Goal: Task Accomplishment & Management: Complete application form

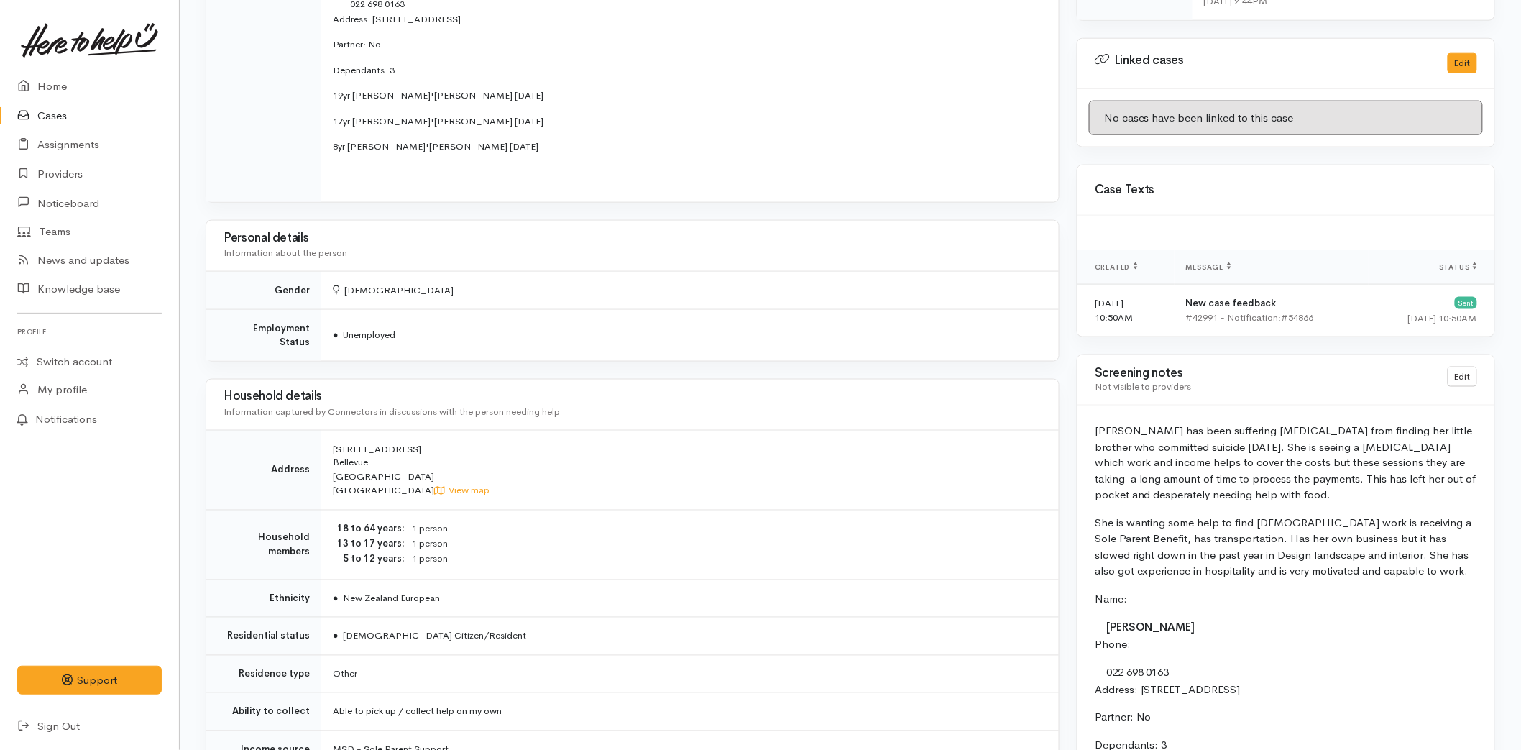
scroll to position [958, 0]
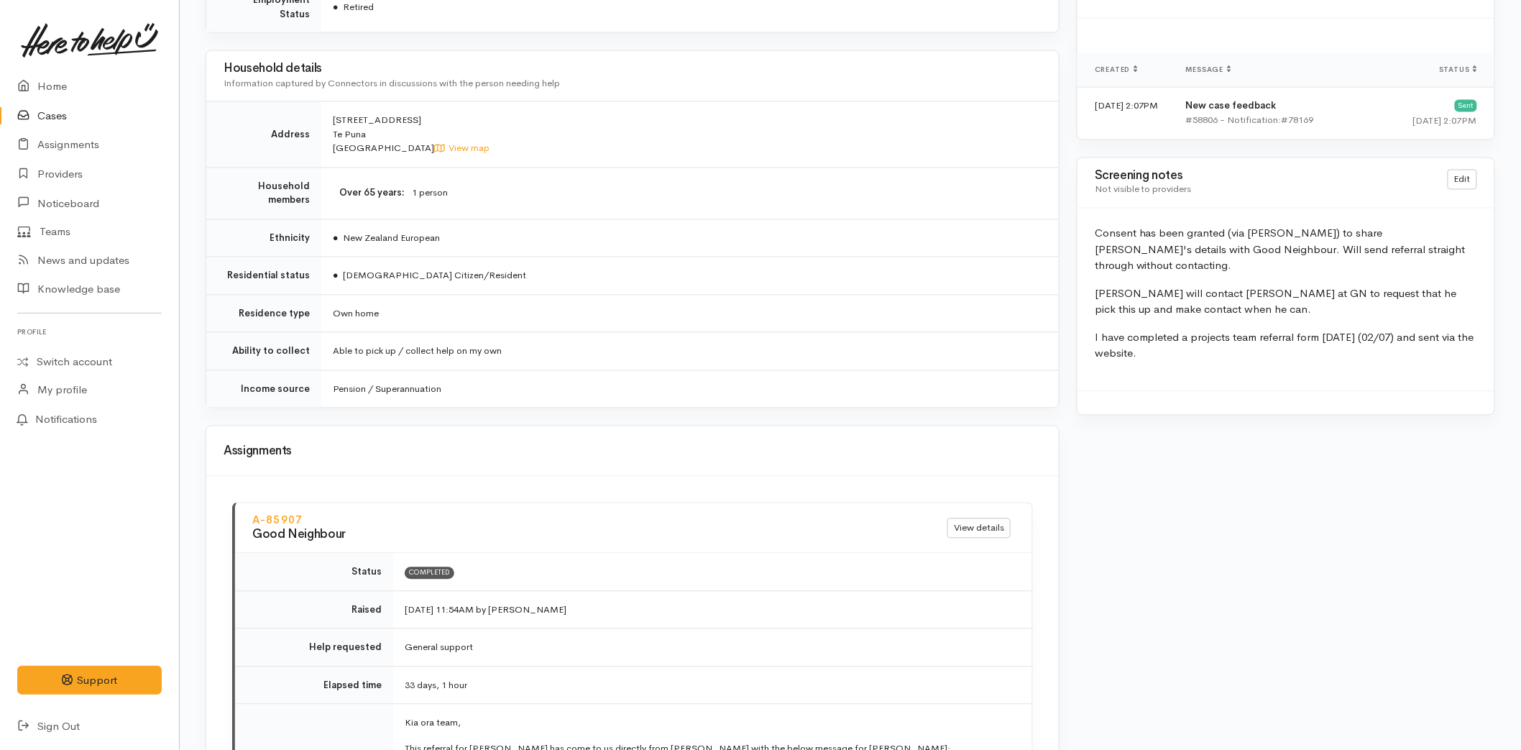
scroll to position [1117, 0]
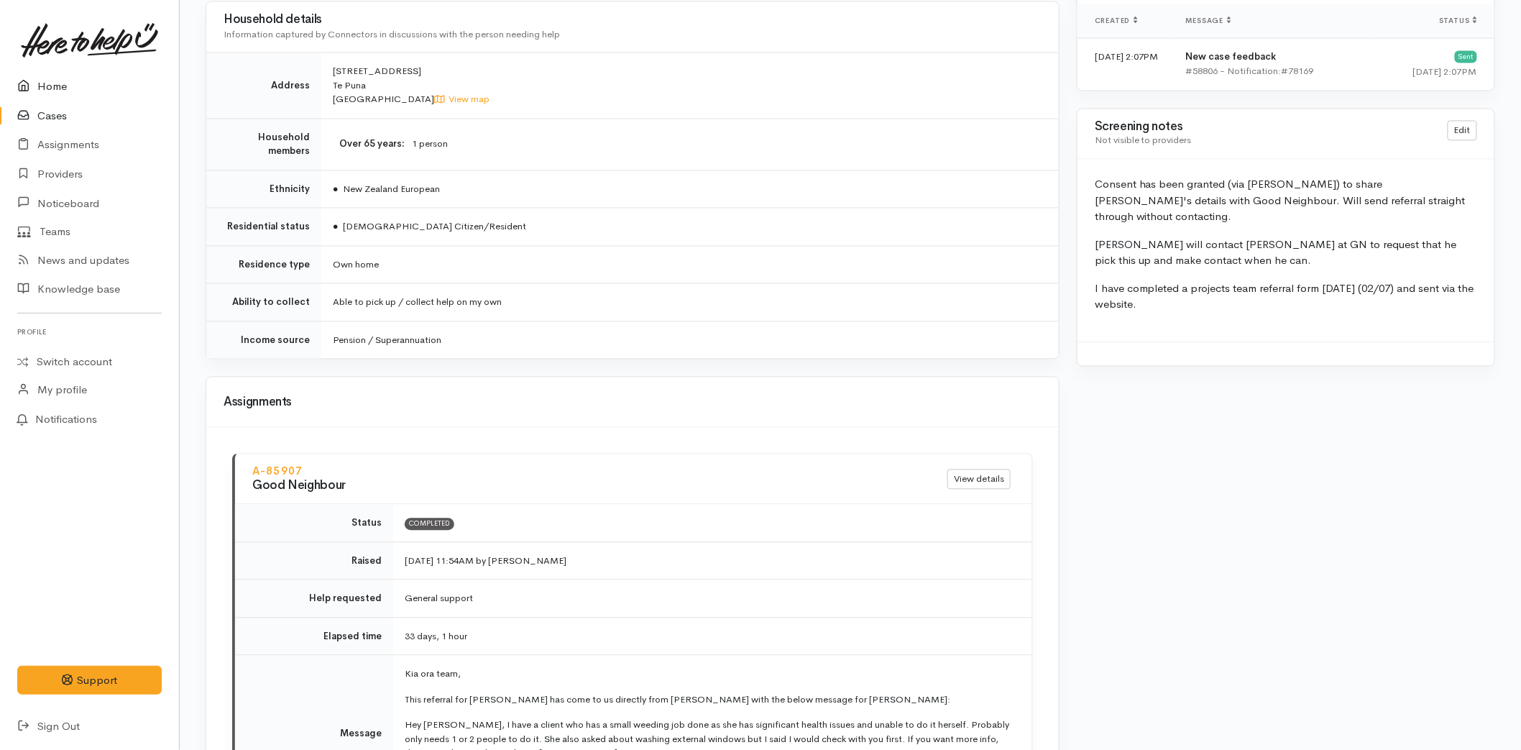
click at [51, 80] on link "Home" at bounding box center [89, 86] width 179 height 29
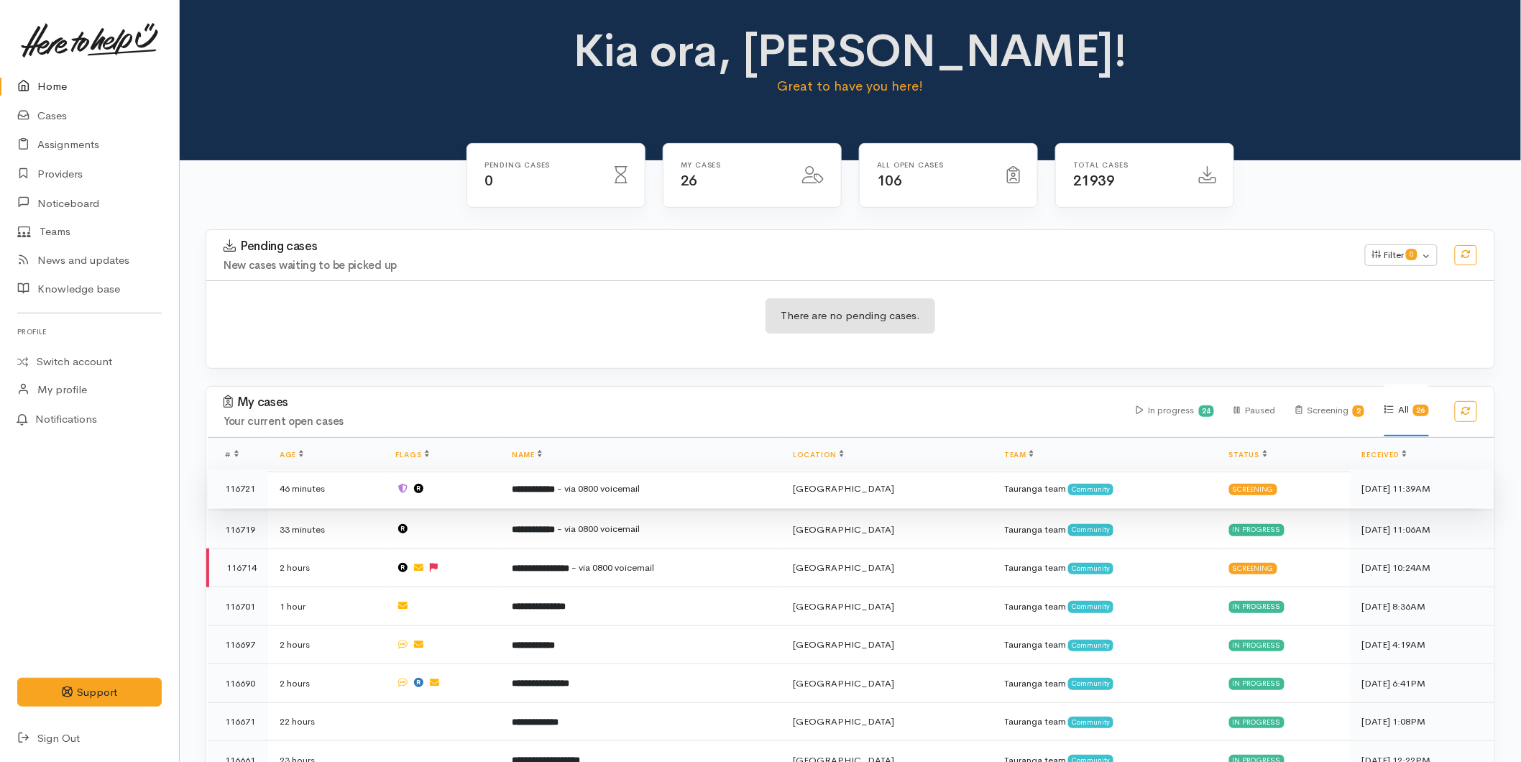
click at [535, 487] on b "**********" at bounding box center [533, 488] width 43 height 9
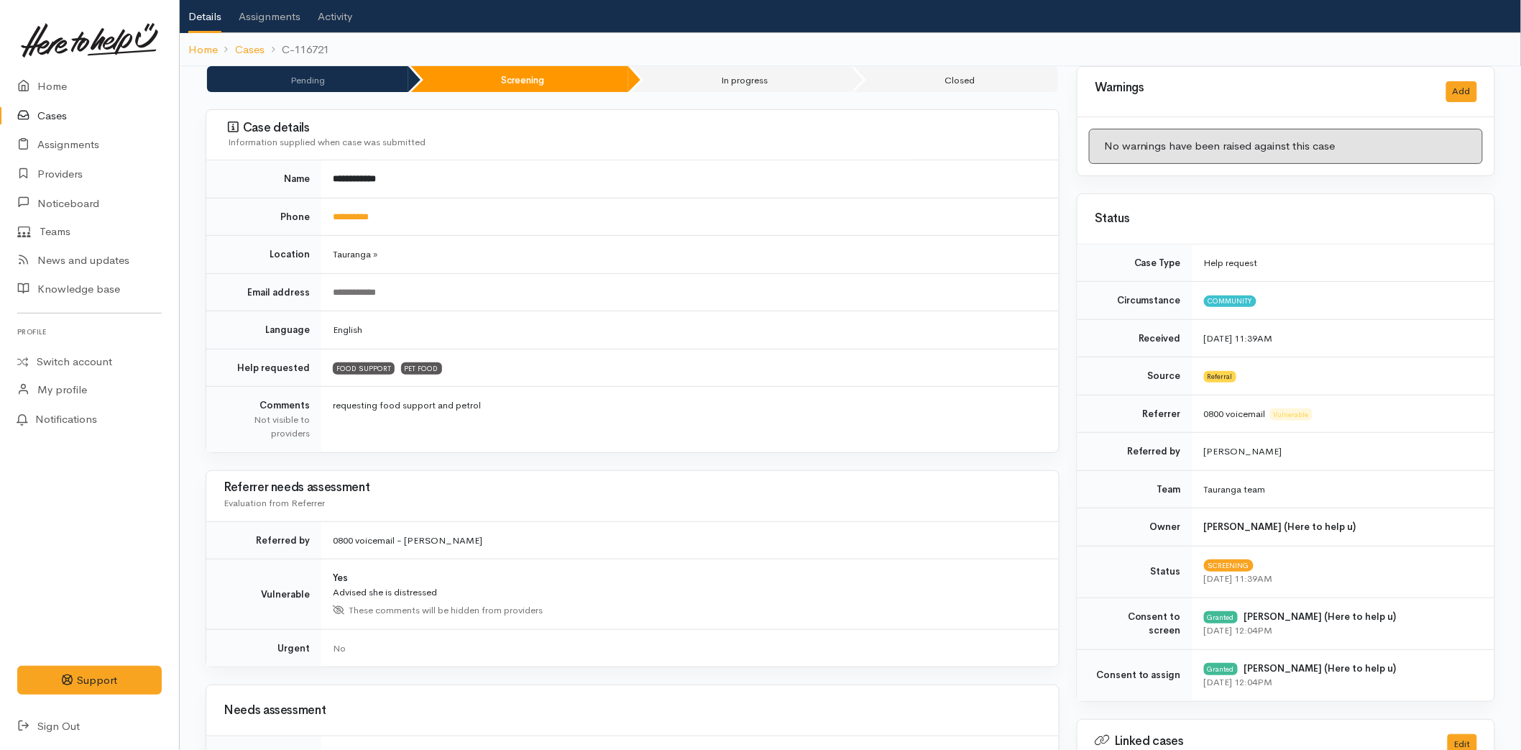
scroll to position [80, 0]
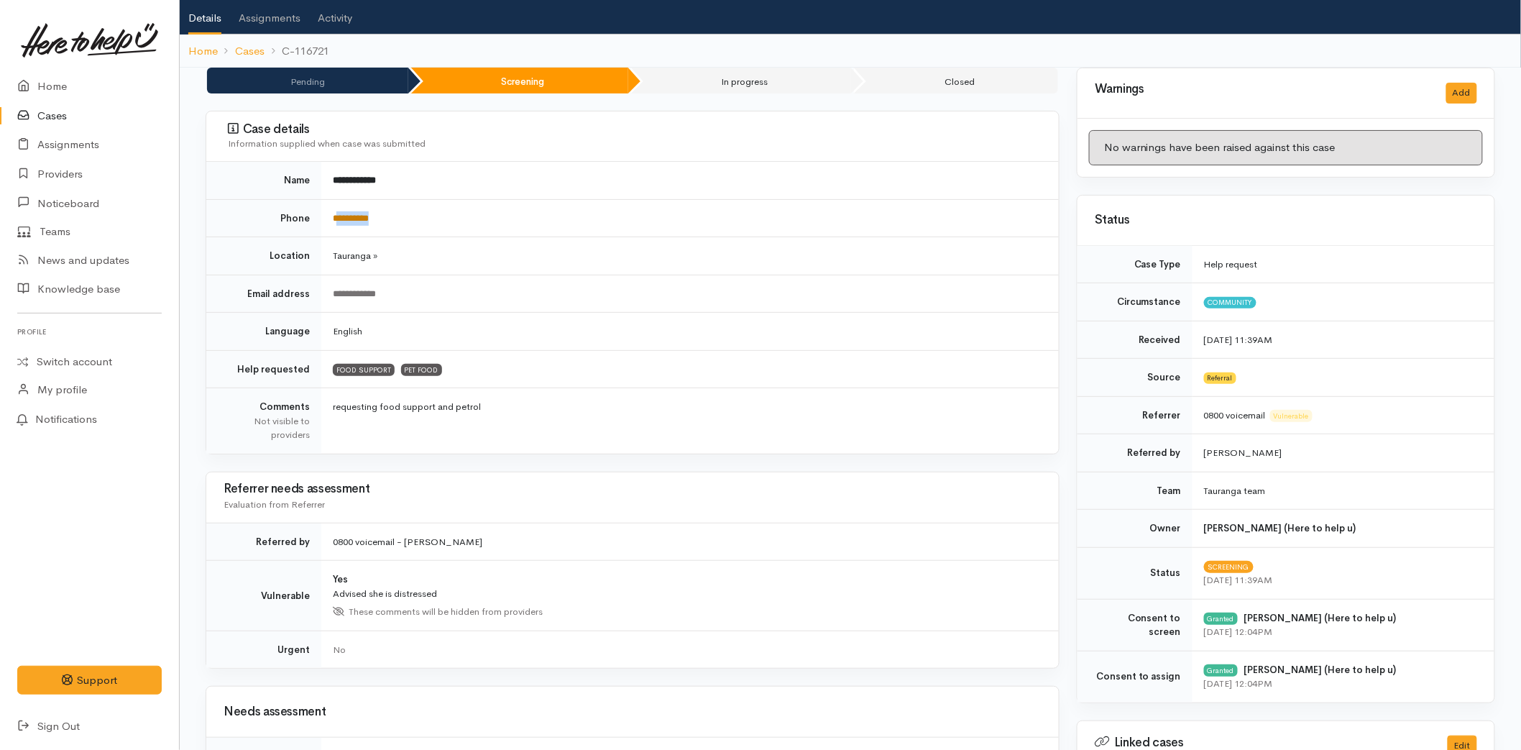
drag, startPoint x: 397, startPoint y: 211, endPoint x: 336, endPoint y: 214, distance: 61.2
click at [336, 214] on td "**********" at bounding box center [689, 218] width 737 height 38
copy link "*********"
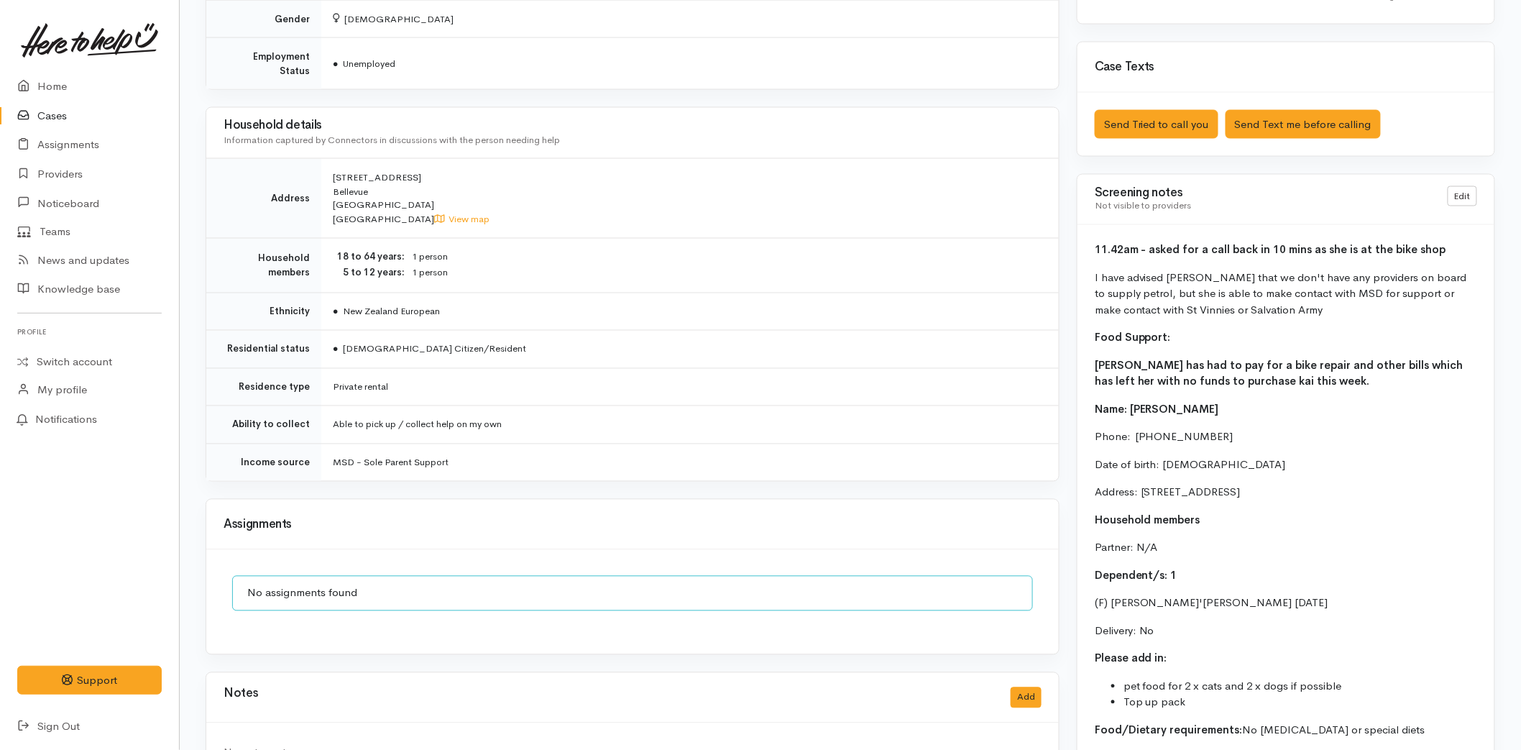
scroll to position [1038, 0]
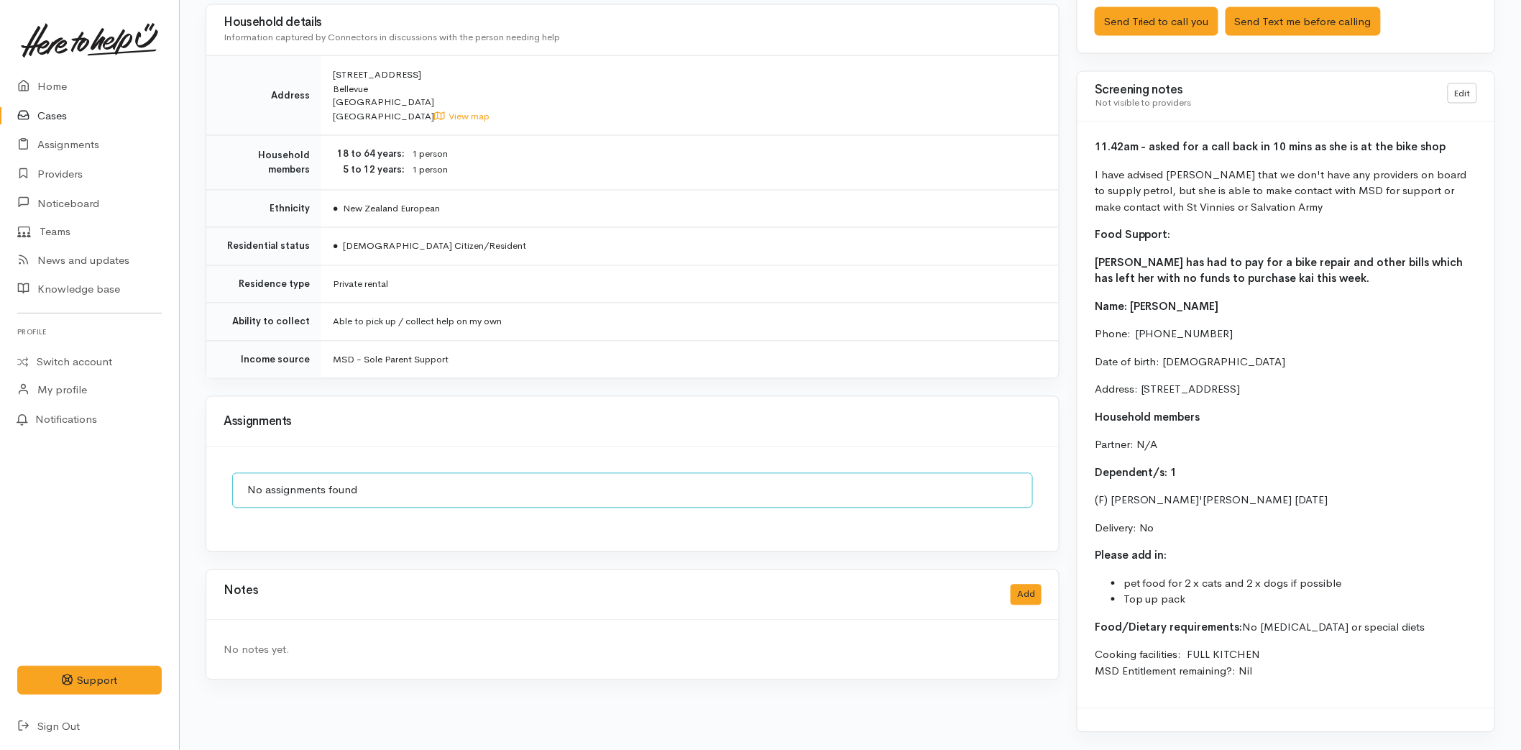
click at [1046, 584] on div "Notes Add" at bounding box center [632, 595] width 852 height 50
click at [1039, 584] on button "Add" at bounding box center [1025, 594] width 31 height 21
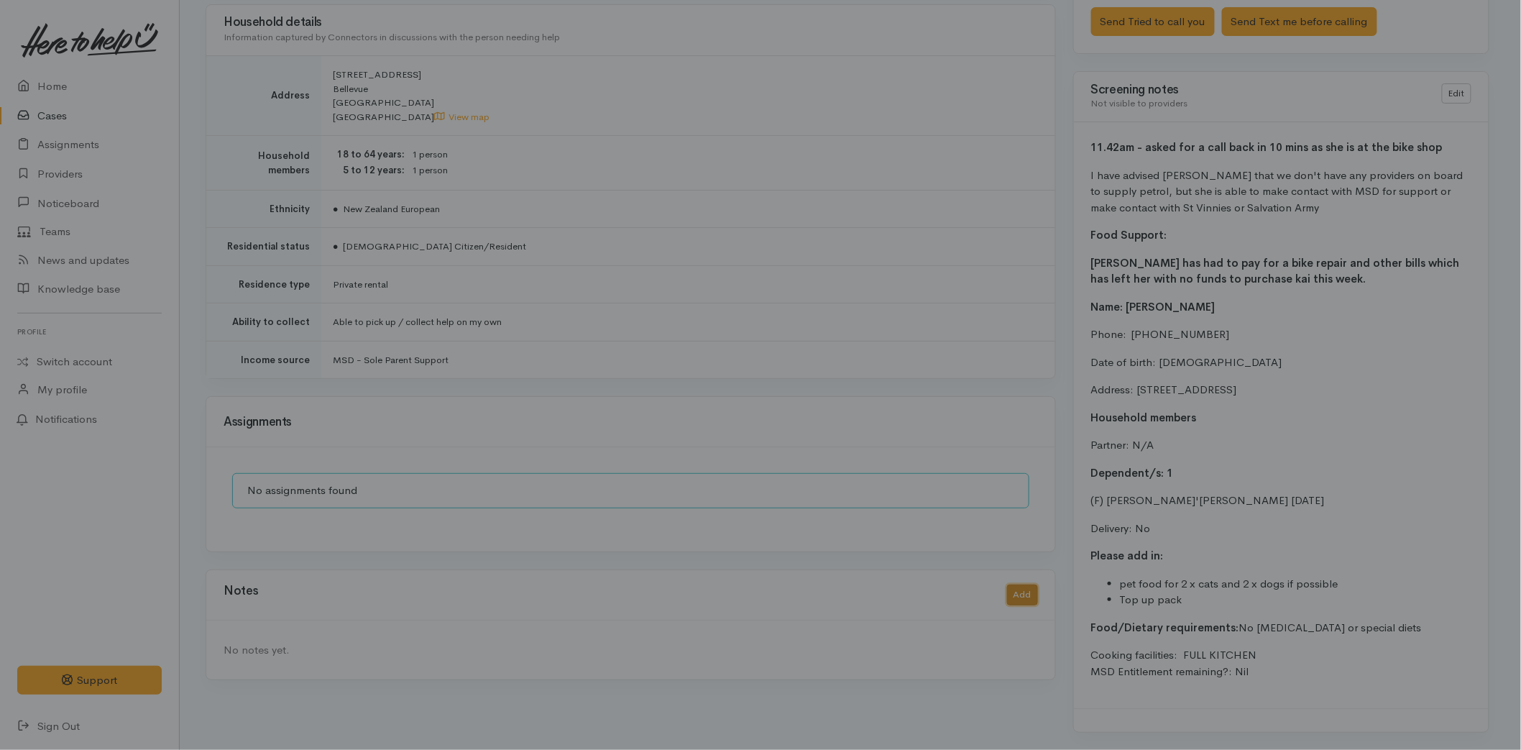
scroll to position [1026, 0]
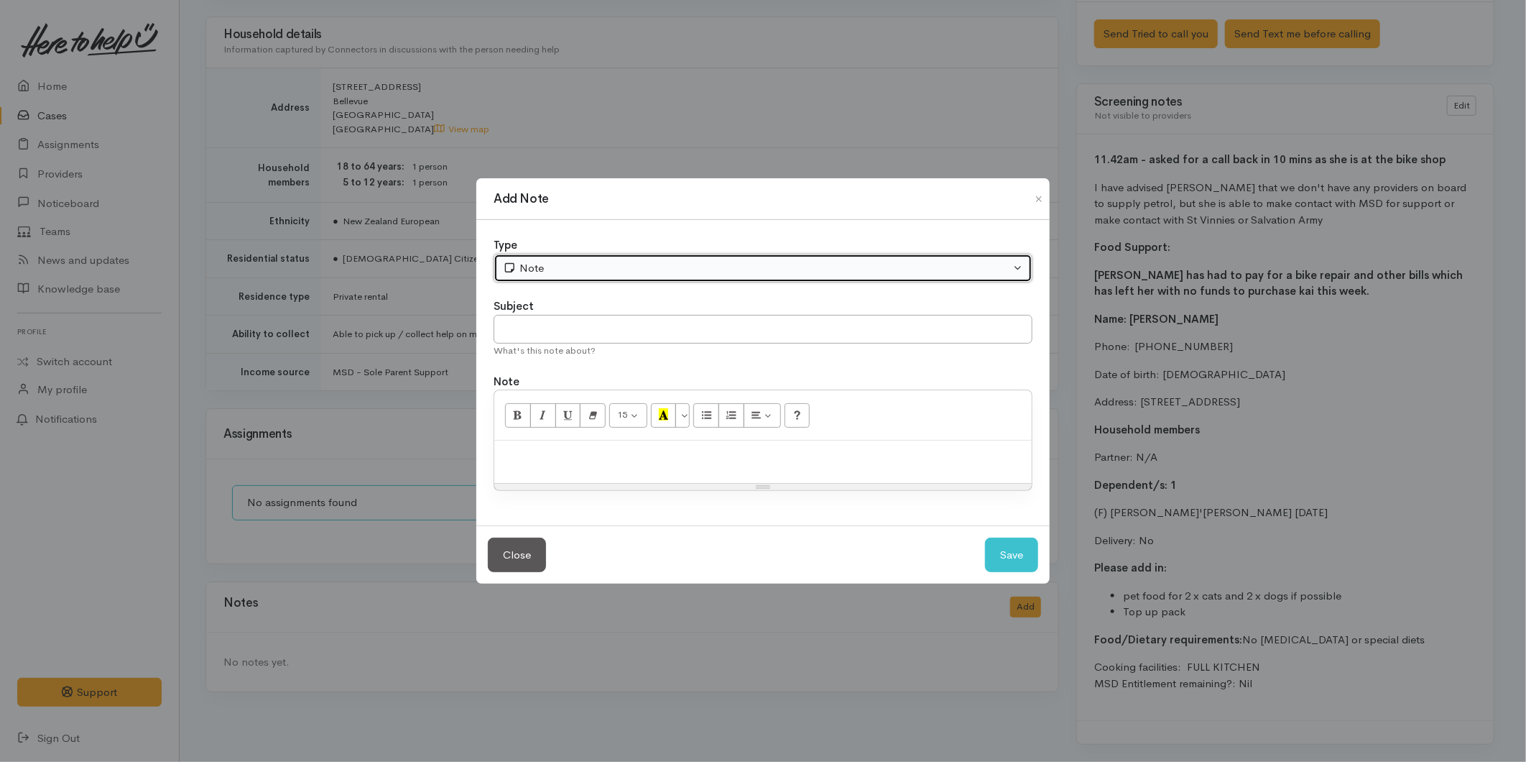
click at [562, 263] on div "Note" at bounding box center [756, 268] width 507 height 17
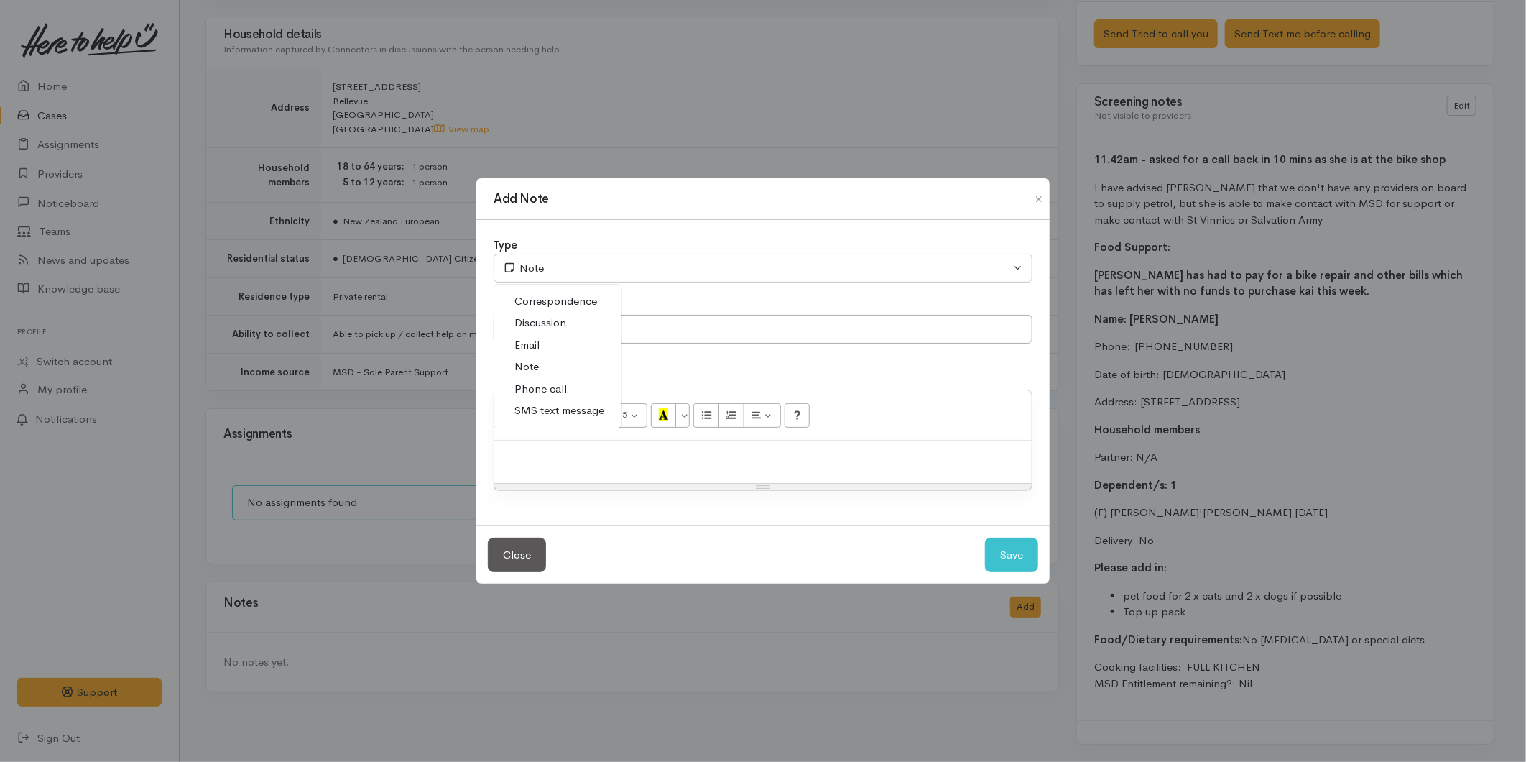
click at [559, 405] on span "SMS text message" at bounding box center [560, 410] width 90 height 17
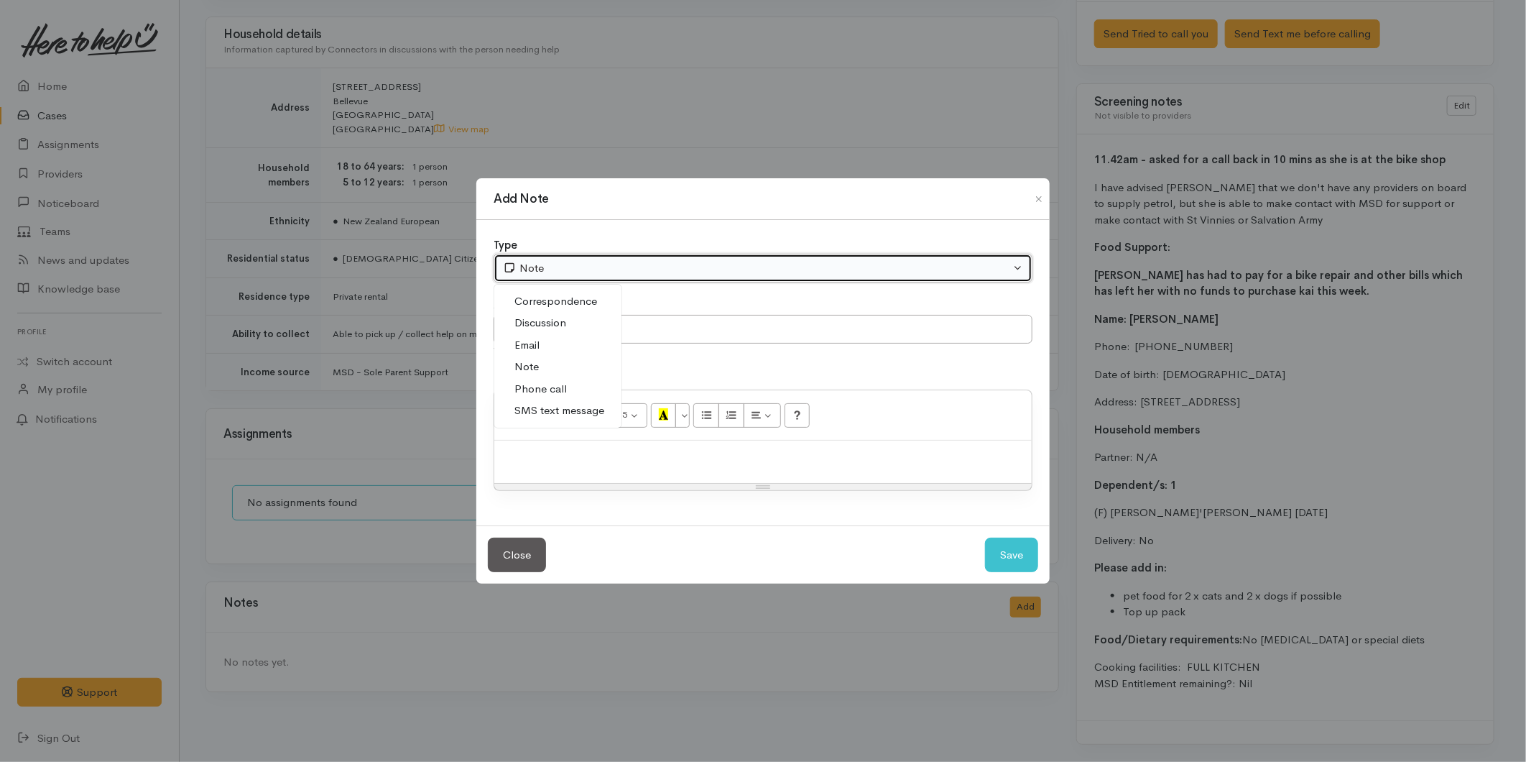
select select "5"
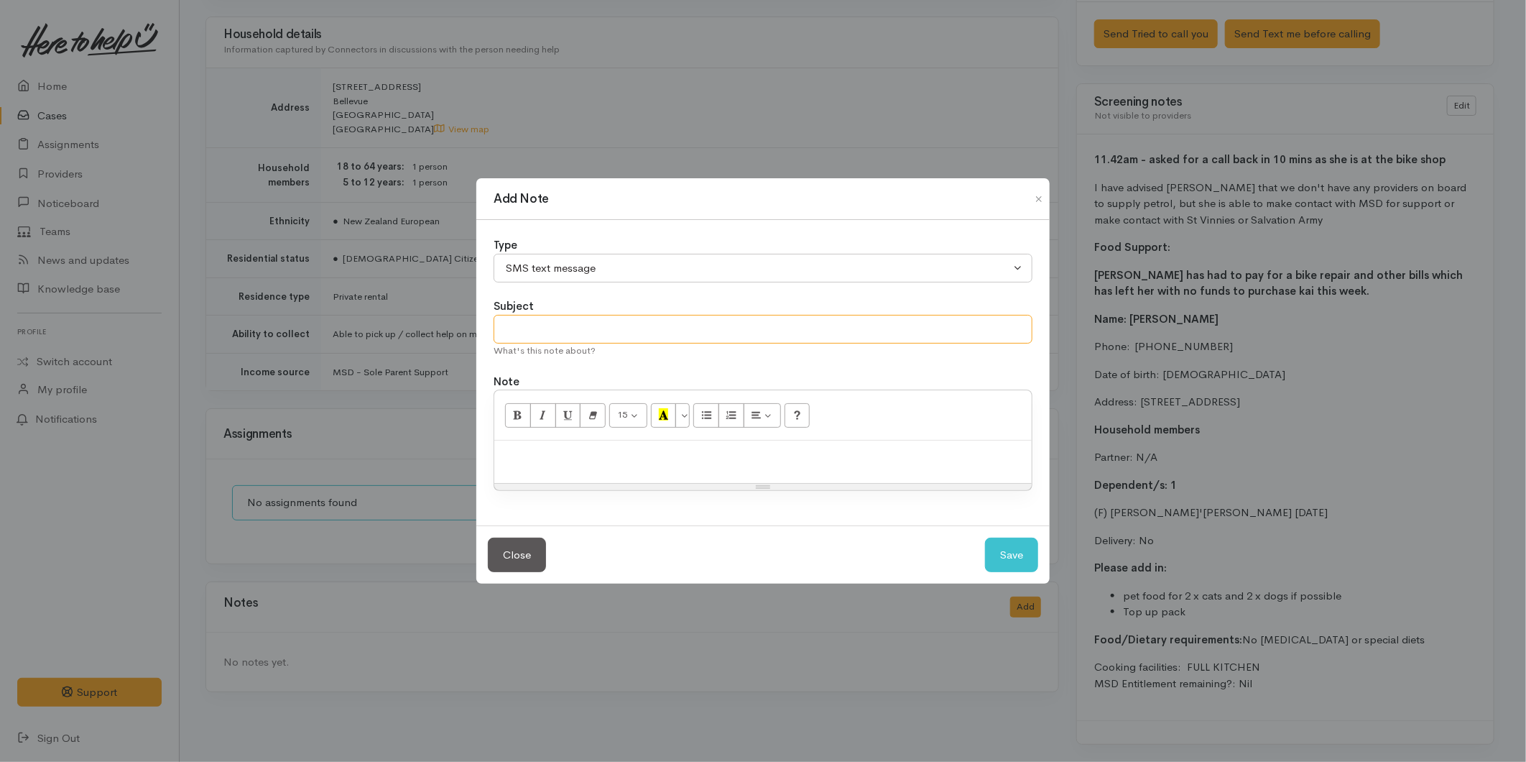
drag, startPoint x: 554, startPoint y: 322, endPoint x: 538, endPoint y: 305, distance: 23.4
click at [554, 324] on input "text" at bounding box center [763, 329] width 539 height 29
type input "Provider details"
paste div
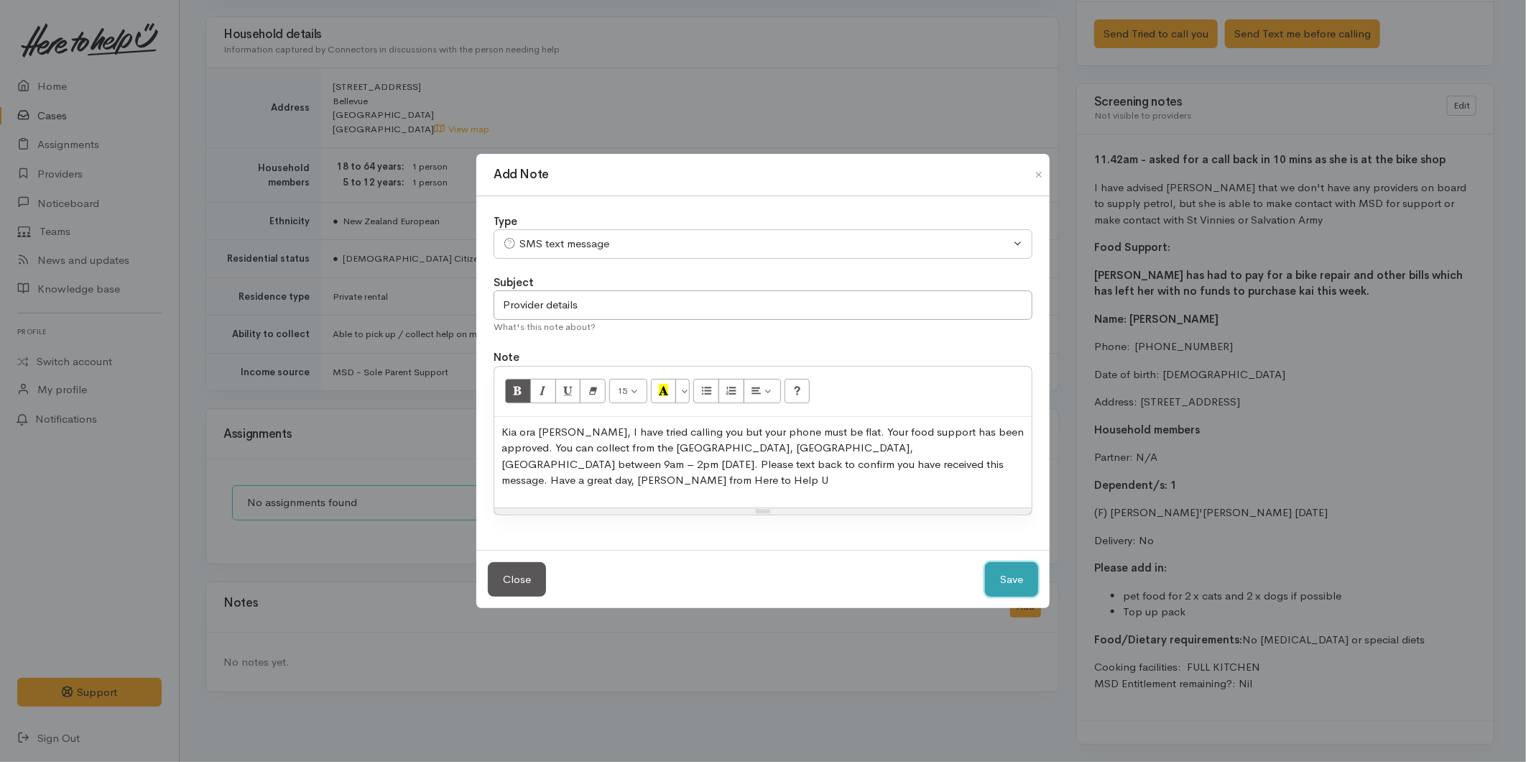
drag, startPoint x: 1015, startPoint y: 568, endPoint x: 1025, endPoint y: 564, distance: 10.7
click at [1015, 566] on button "Save" at bounding box center [1011, 579] width 53 height 35
select select "1"
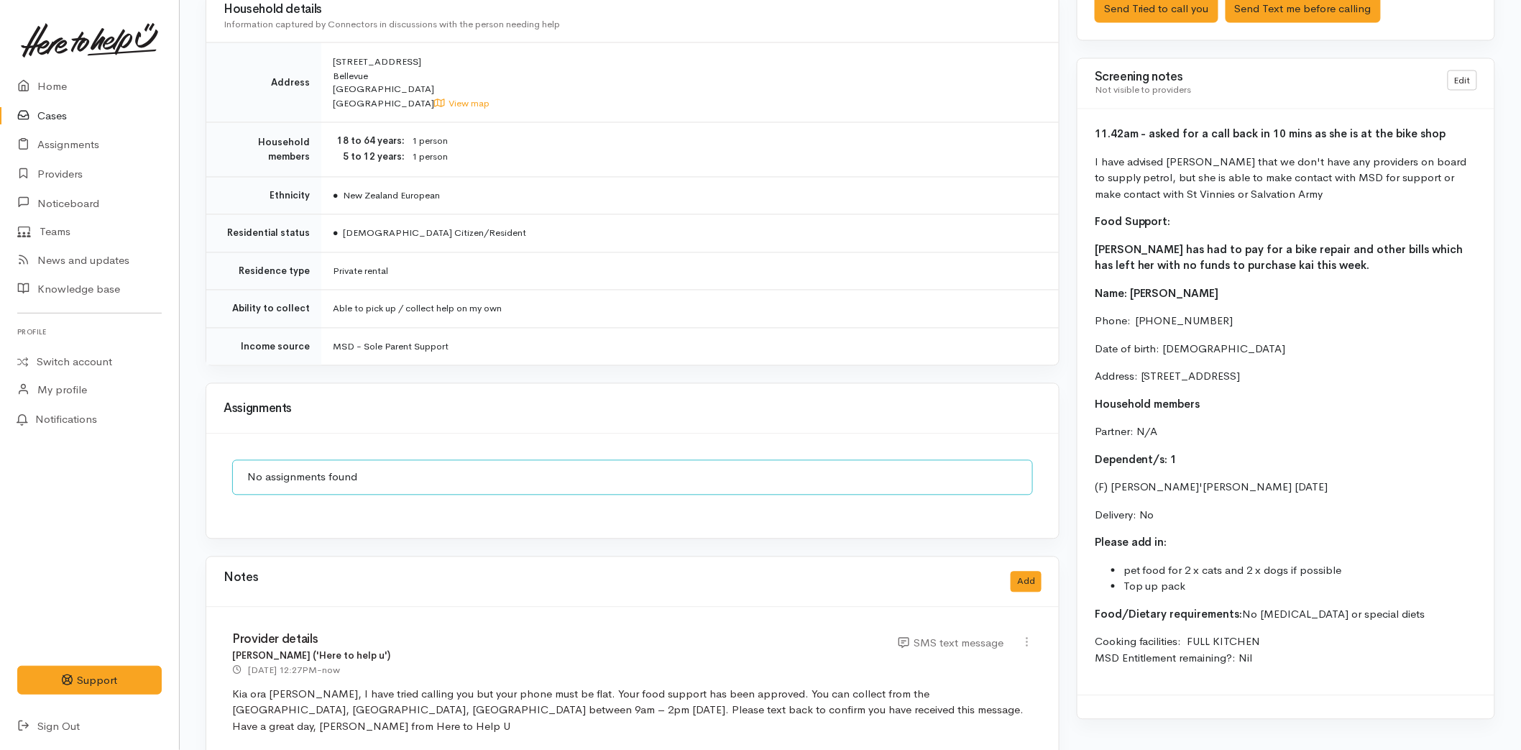
scroll to position [1062, 0]
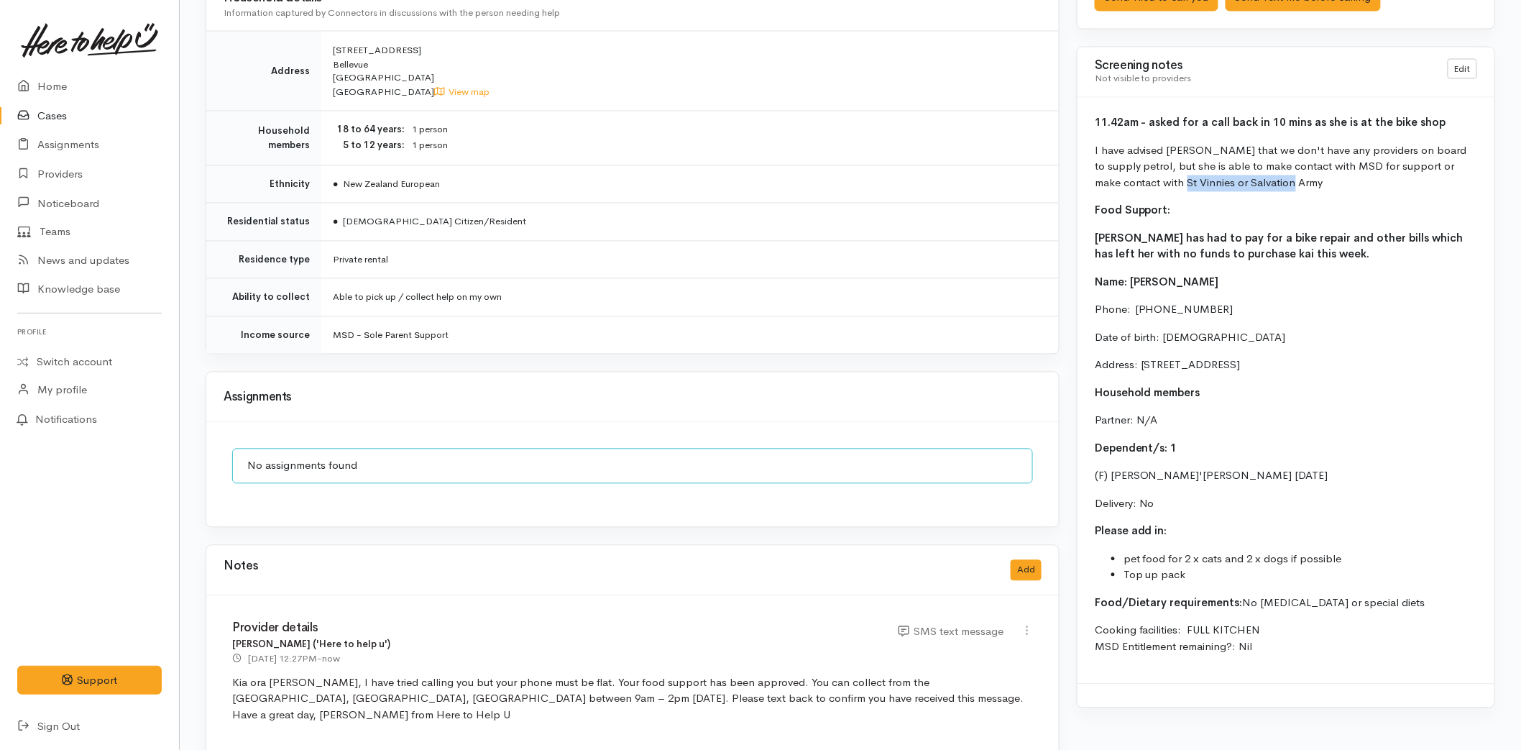
drag, startPoint x: 1248, startPoint y: 187, endPoint x: 1146, endPoint y: 180, distance: 102.3
click at [1146, 180] on p "I have advised Melissa that we don't have any providers on board to supply petr…" at bounding box center [1285, 167] width 382 height 49
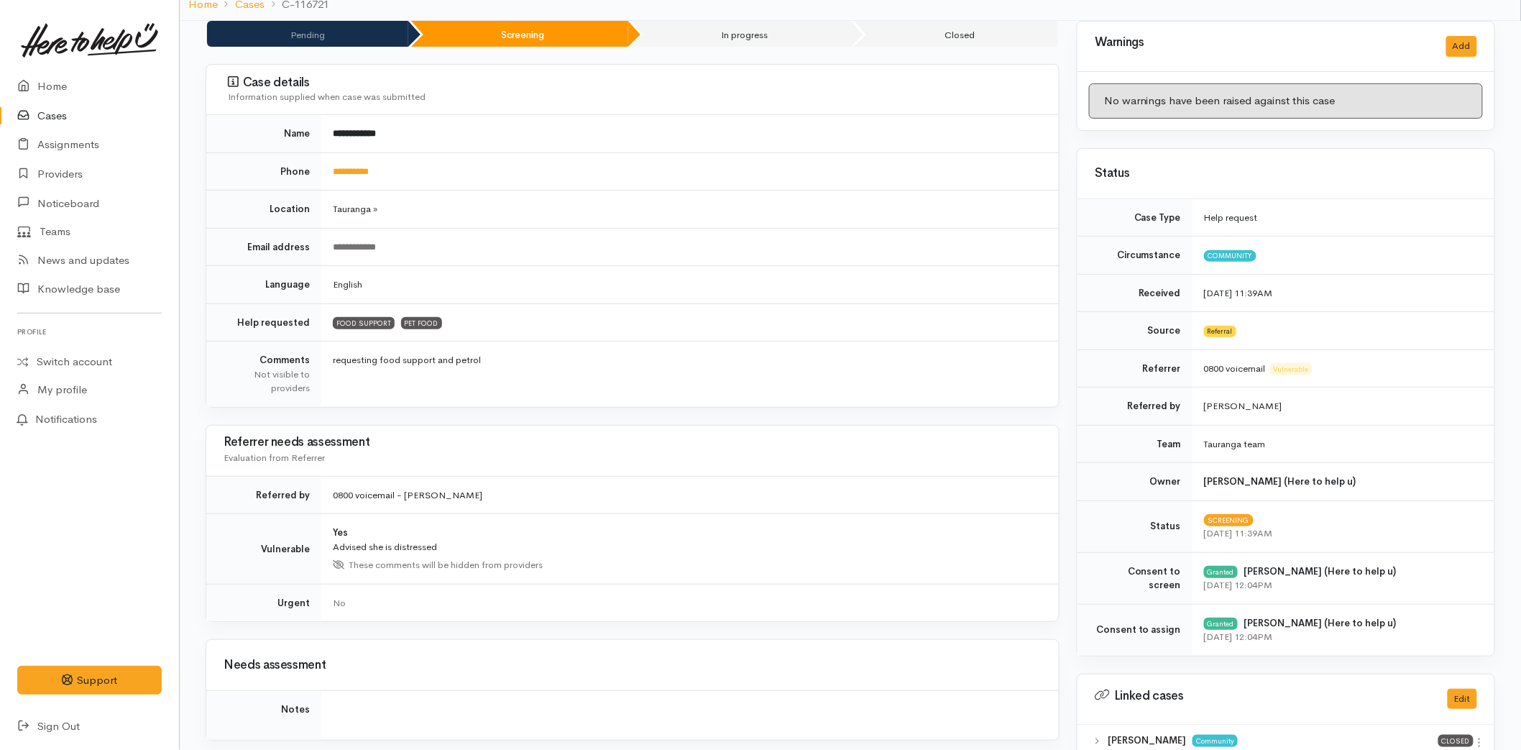
scroll to position [0, 0]
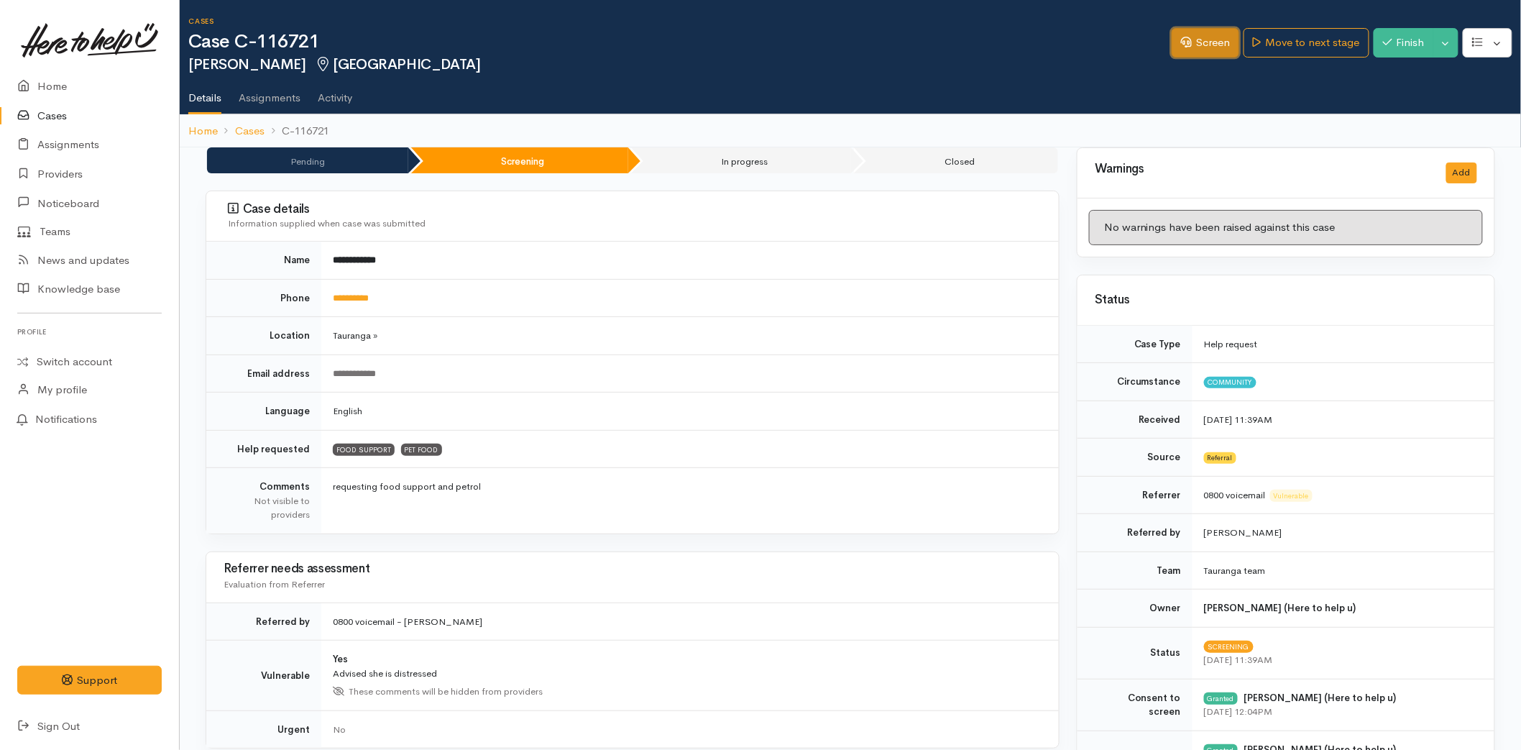
click at [1206, 47] on link "Screen" at bounding box center [1205, 42] width 68 height 29
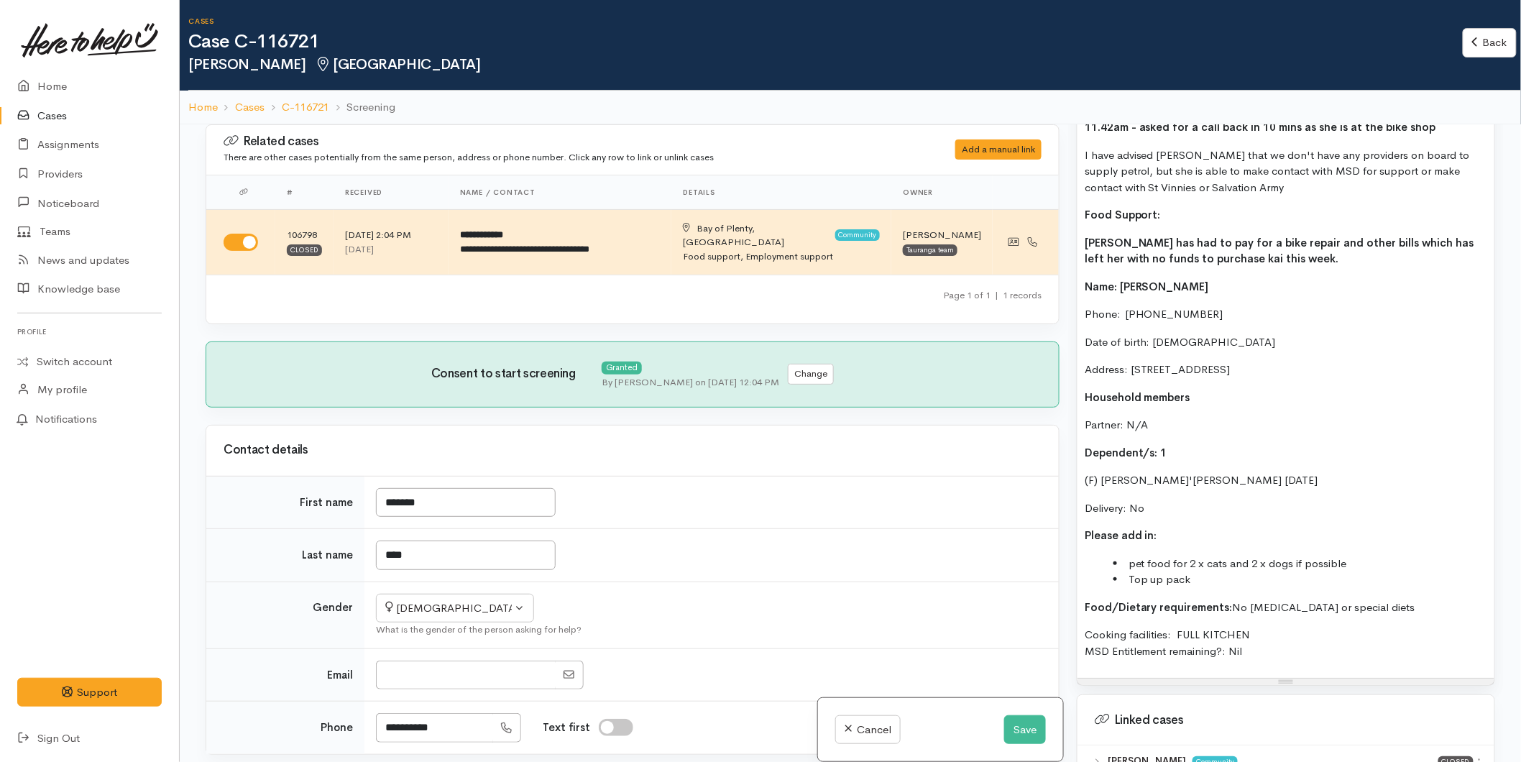
scroll to position [947, 0]
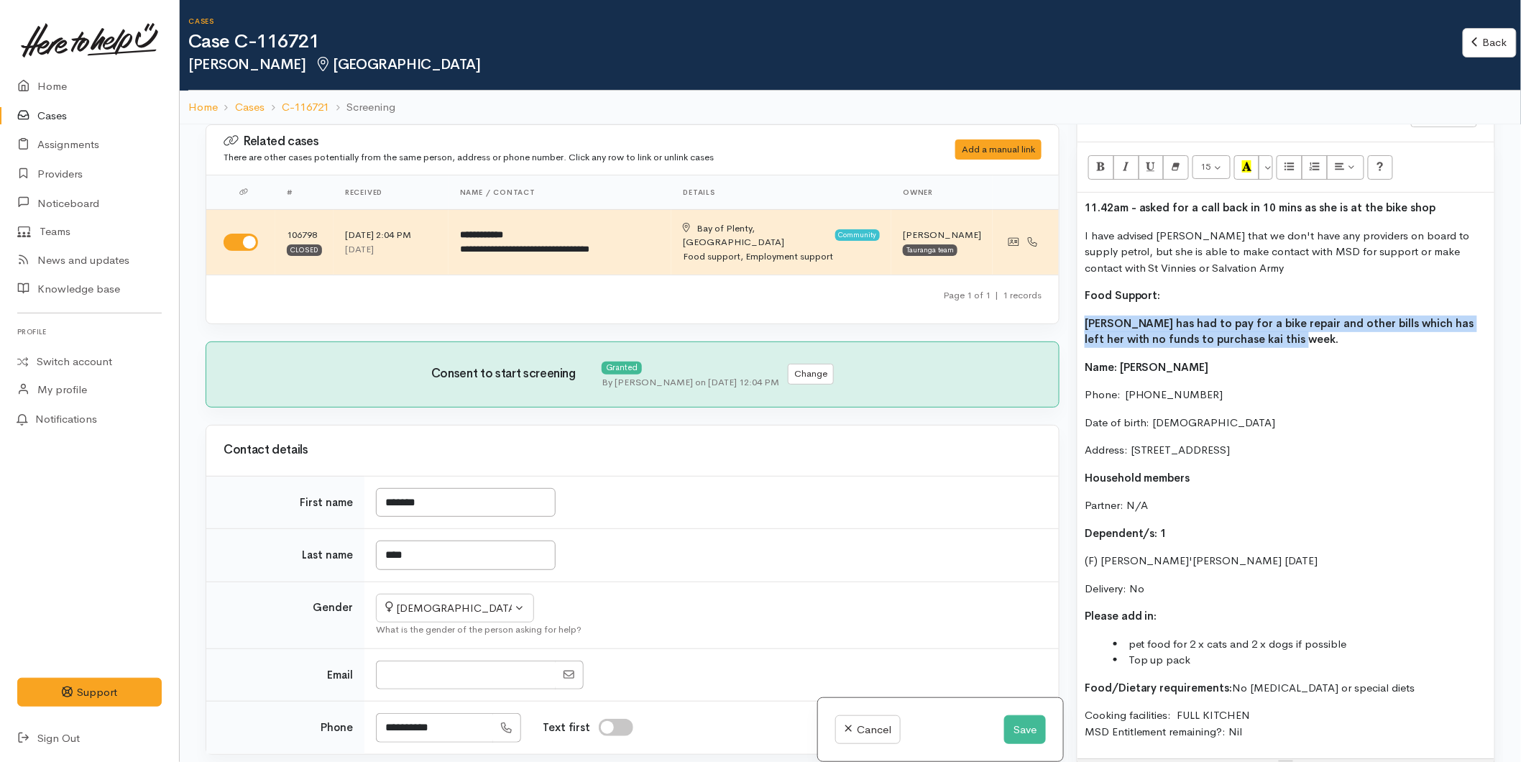
drag, startPoint x: 1246, startPoint y: 335, endPoint x: 1050, endPoint y: 321, distance: 196.7
click at [1050, 321] on div "Related cases There are other cases potentially from the same person, address o…" at bounding box center [850, 505] width 1306 height 762
click at [1108, 161] on button "Bold (CTRL+B)" at bounding box center [1101, 167] width 26 height 24
click at [1180, 288] on p "Food Support:" at bounding box center [1285, 295] width 402 height 17
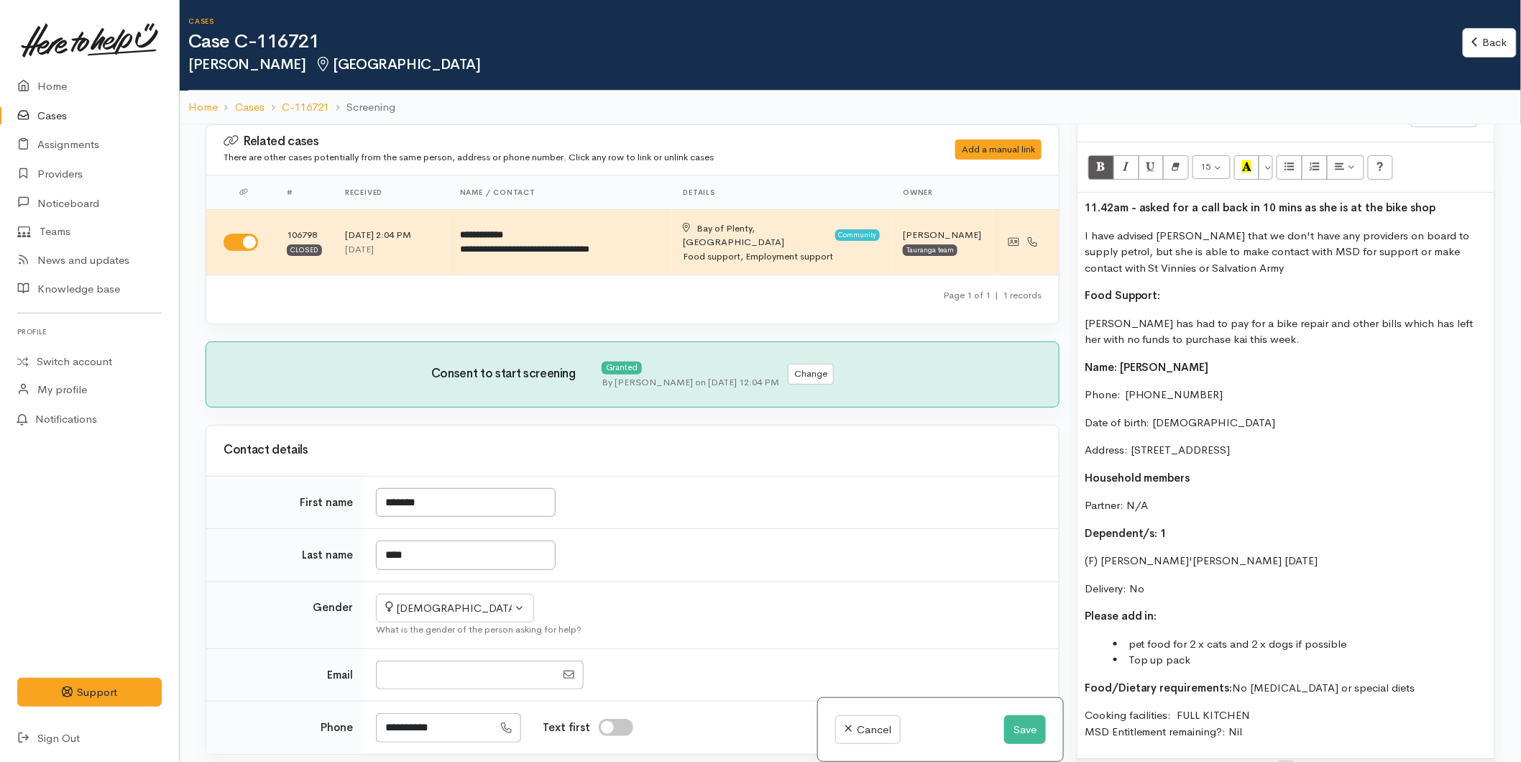
drag, startPoint x: 1169, startPoint y: 290, endPoint x: 1053, endPoint y: 291, distance: 116.4
click at [1053, 291] on div "Related cases There are other cases potentially from the same person, address o…" at bounding box center [850, 505] width 1306 height 762
click at [1240, 166] on button "Recent Color" at bounding box center [1247, 167] width 26 height 24
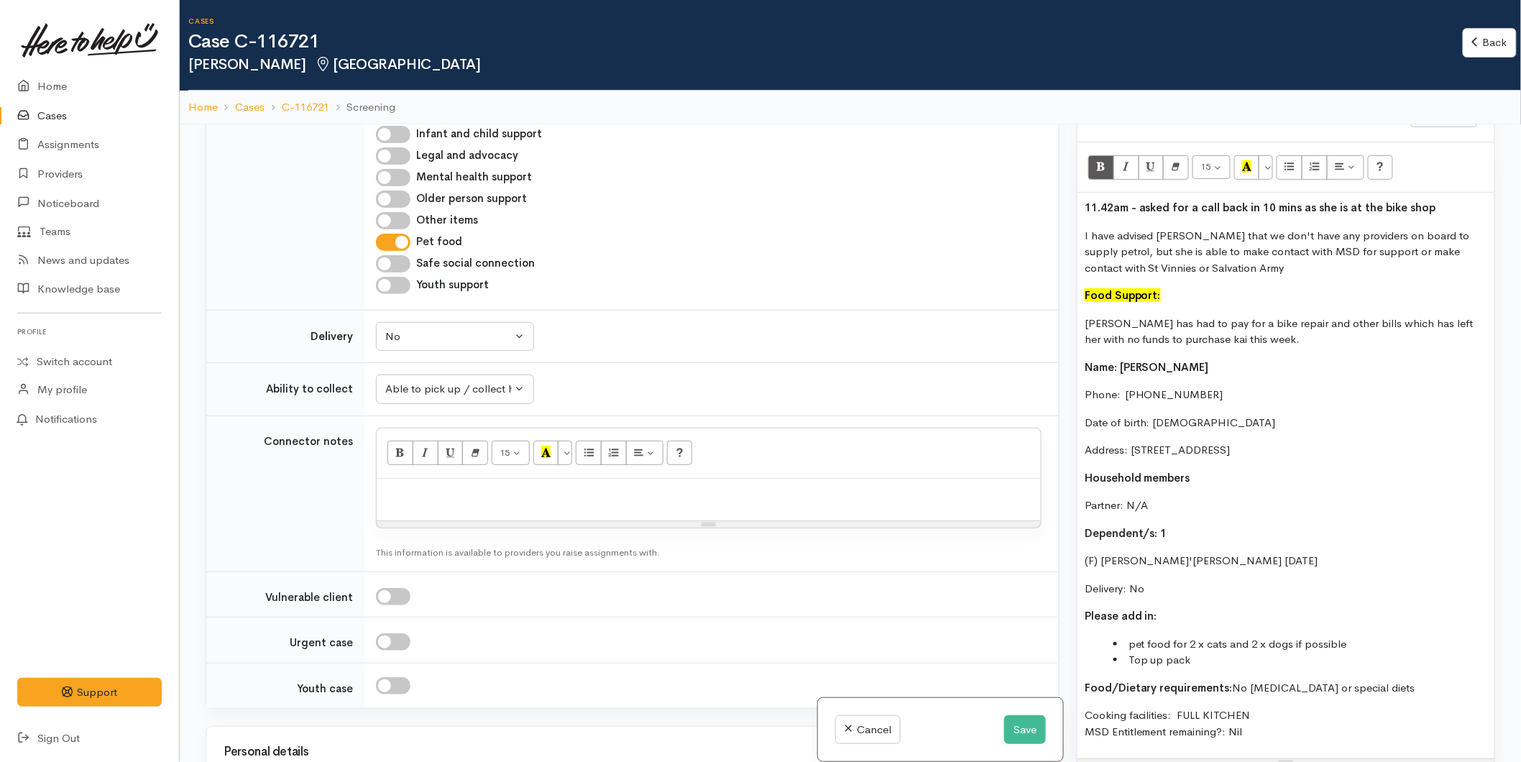
scroll to position [1117, 0]
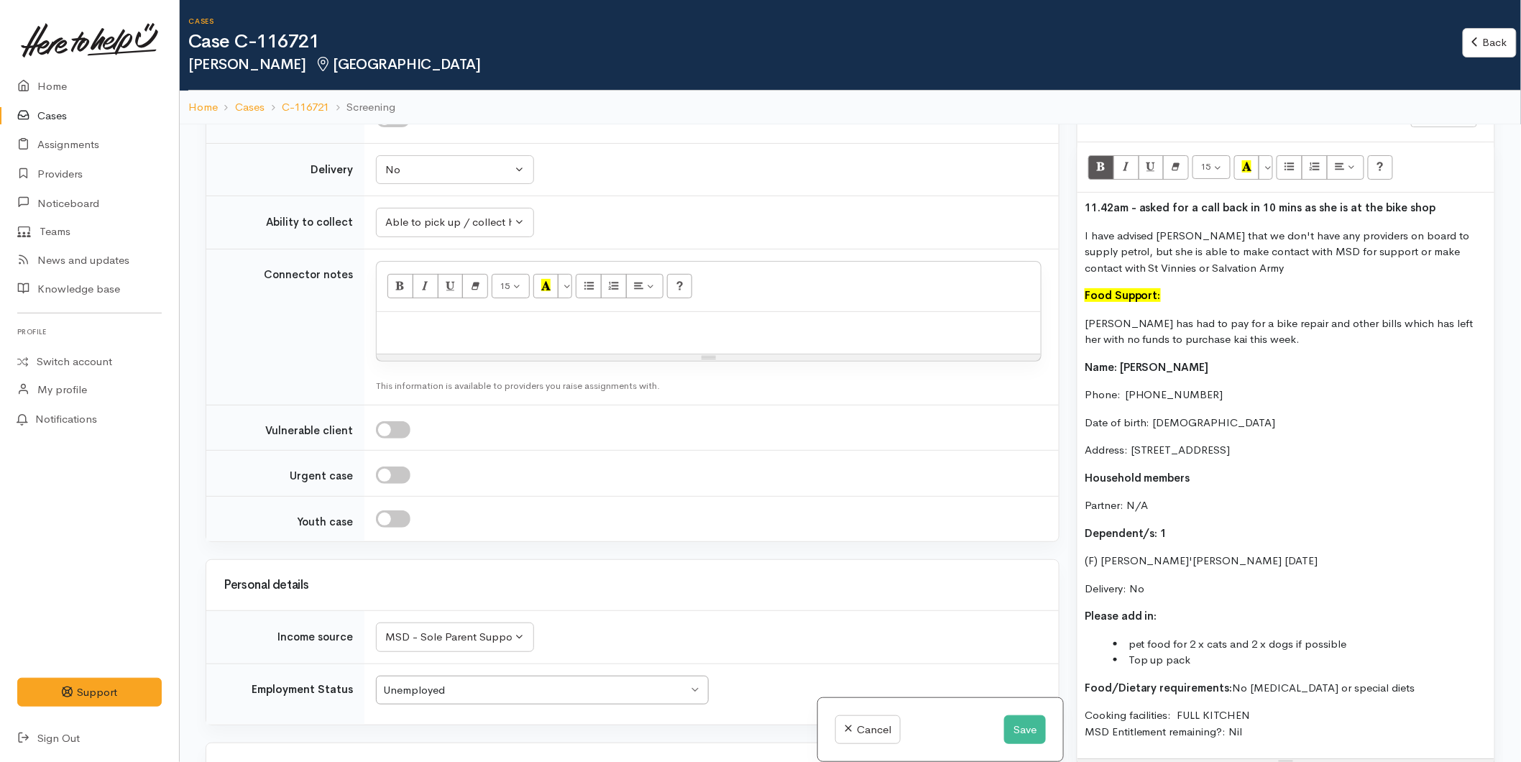
drag, startPoint x: 1144, startPoint y: 678, endPoint x: 1069, endPoint y: 360, distance: 326.5
click at [1069, 360] on div "Warnings Add No warnings have been raised against this case Add Warning Title ●…" at bounding box center [1285, 505] width 435 height 762
copy div "Name: Melissa Win Phone:  0226980163 Date of birth: 25/03/1984 Address: 50 Sher…"
click at [448, 315] on div at bounding box center [709, 333] width 664 height 42
paste div
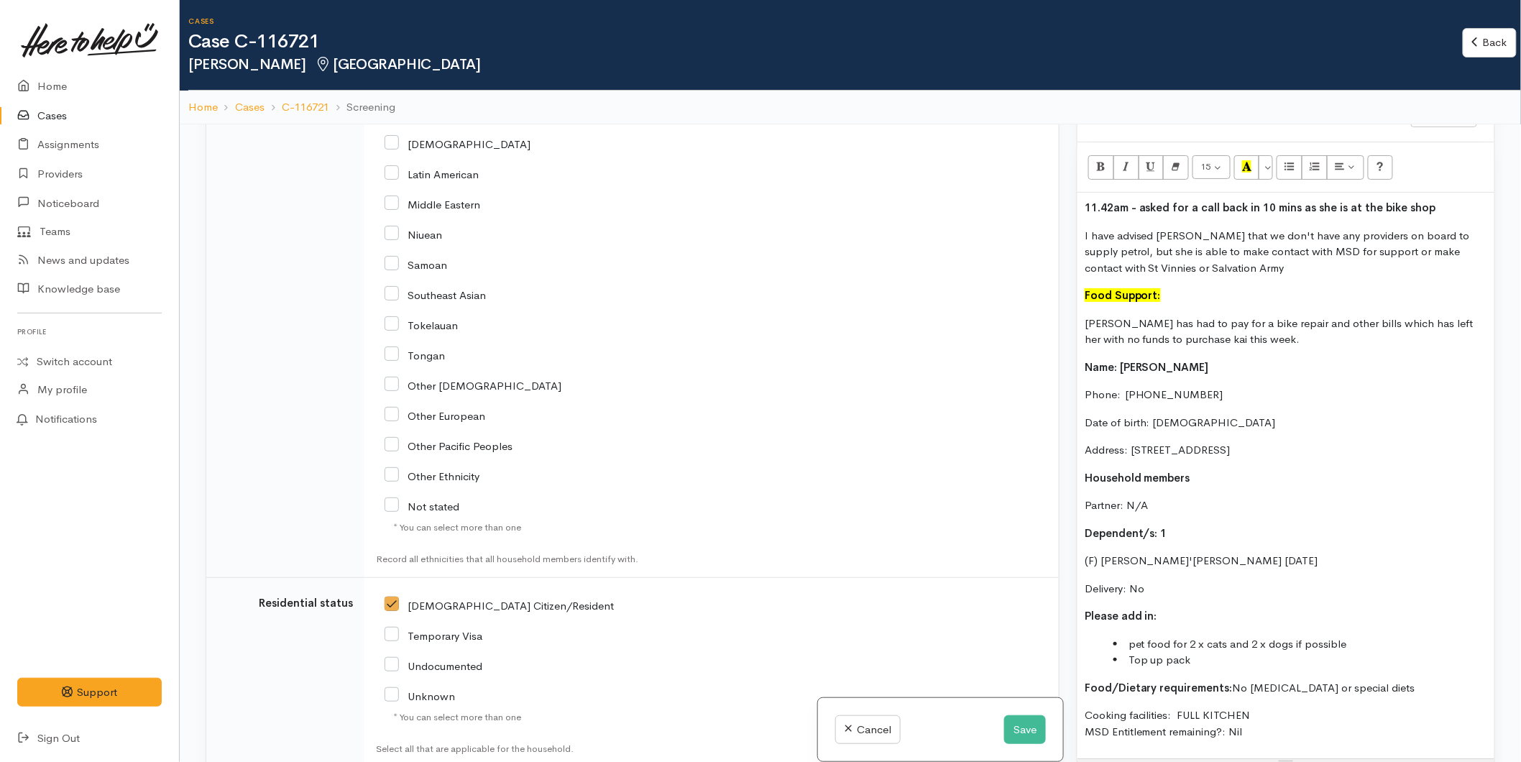
scroll to position [2635, 0]
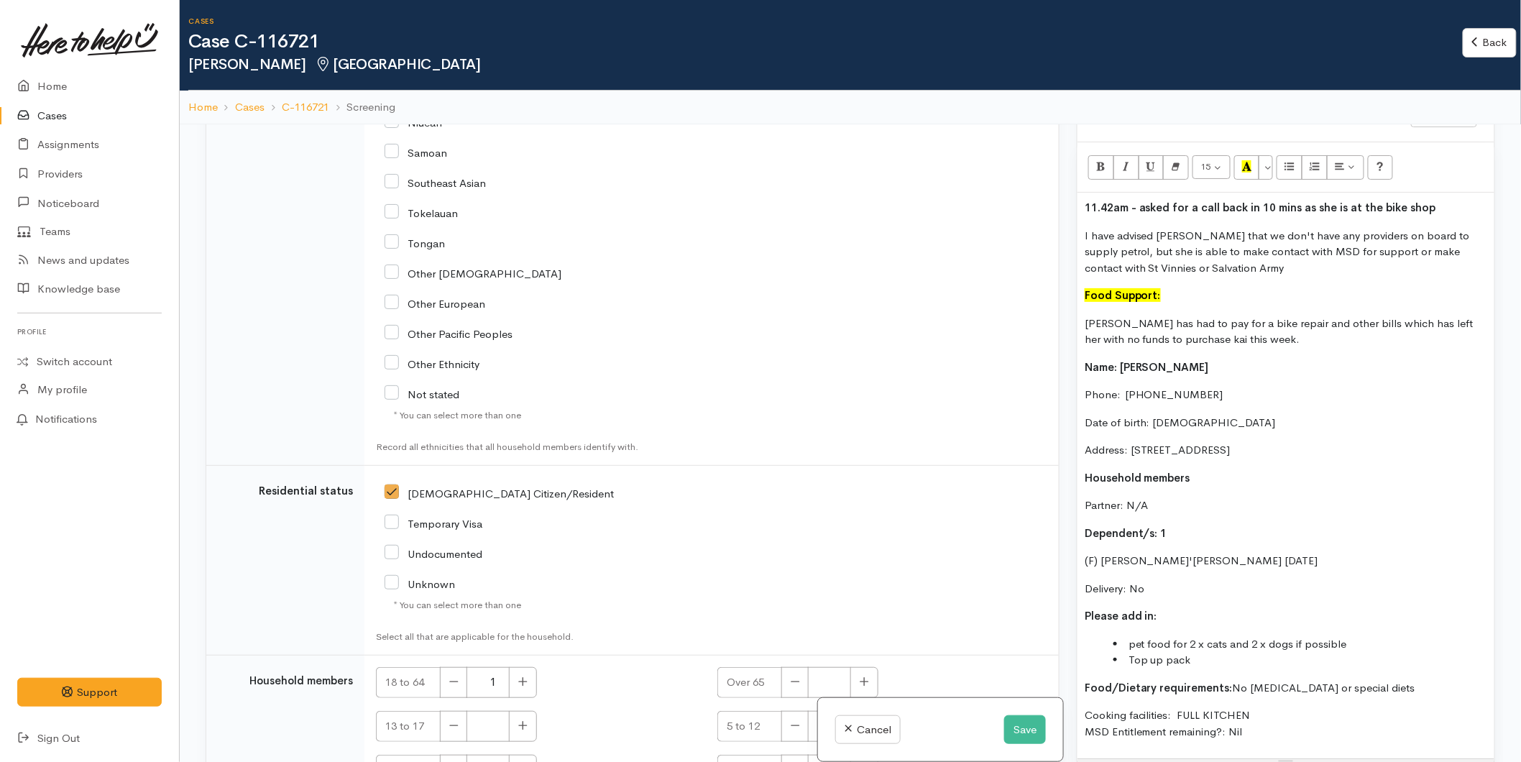
drag, startPoint x: 1262, startPoint y: 731, endPoint x: 1082, endPoint y: 311, distance: 456.8
click at [1082, 311] on div "11.42am - asked for a call back in 10 mins as she is at the bike shop I have ad…" at bounding box center [1285, 476] width 417 height 566
copy div "Melissa has had to pay for a bike repair and other bills which has left her wit…"
click at [1009, 726] on button "Save" at bounding box center [1025, 729] width 42 height 29
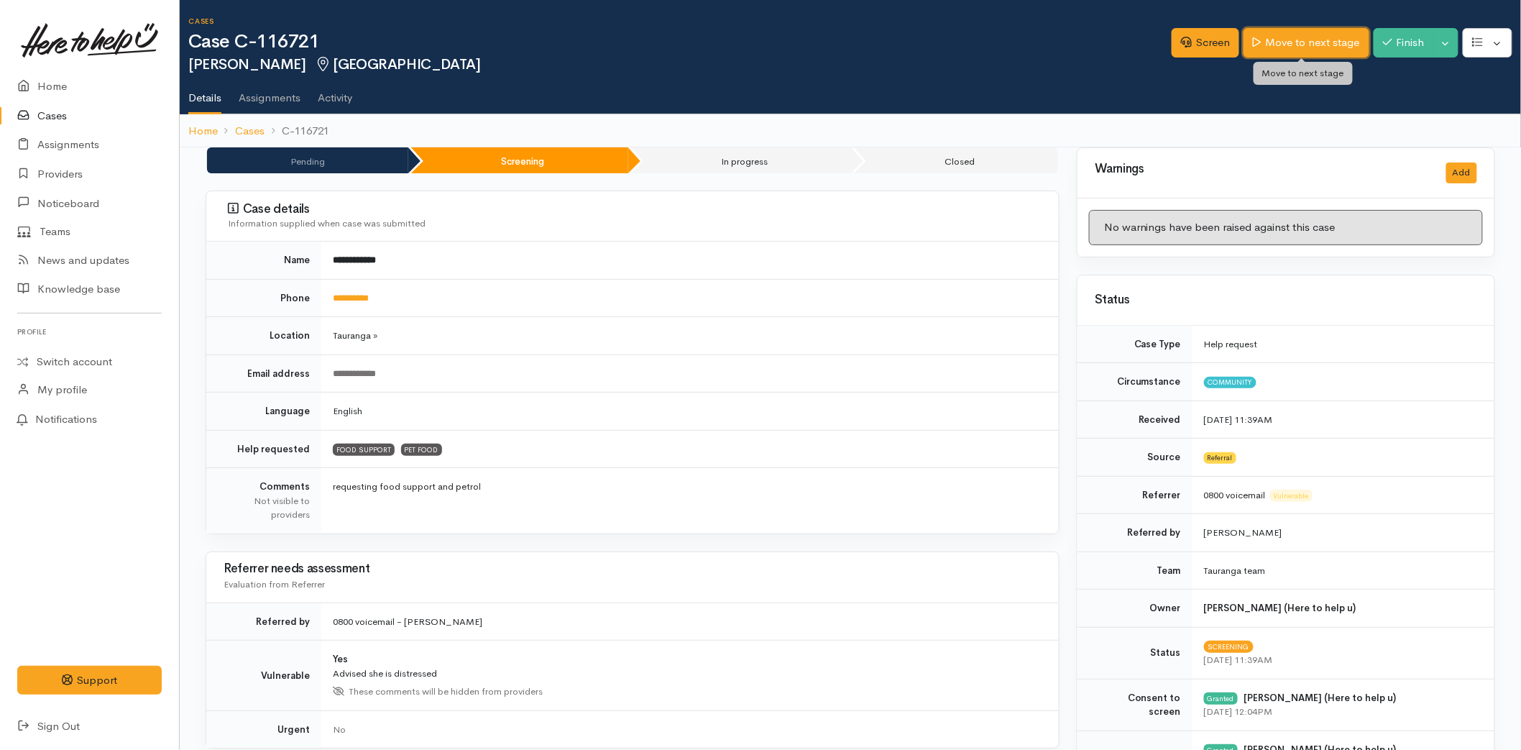
click at [1306, 39] on link "Move to next stage" at bounding box center [1305, 42] width 125 height 29
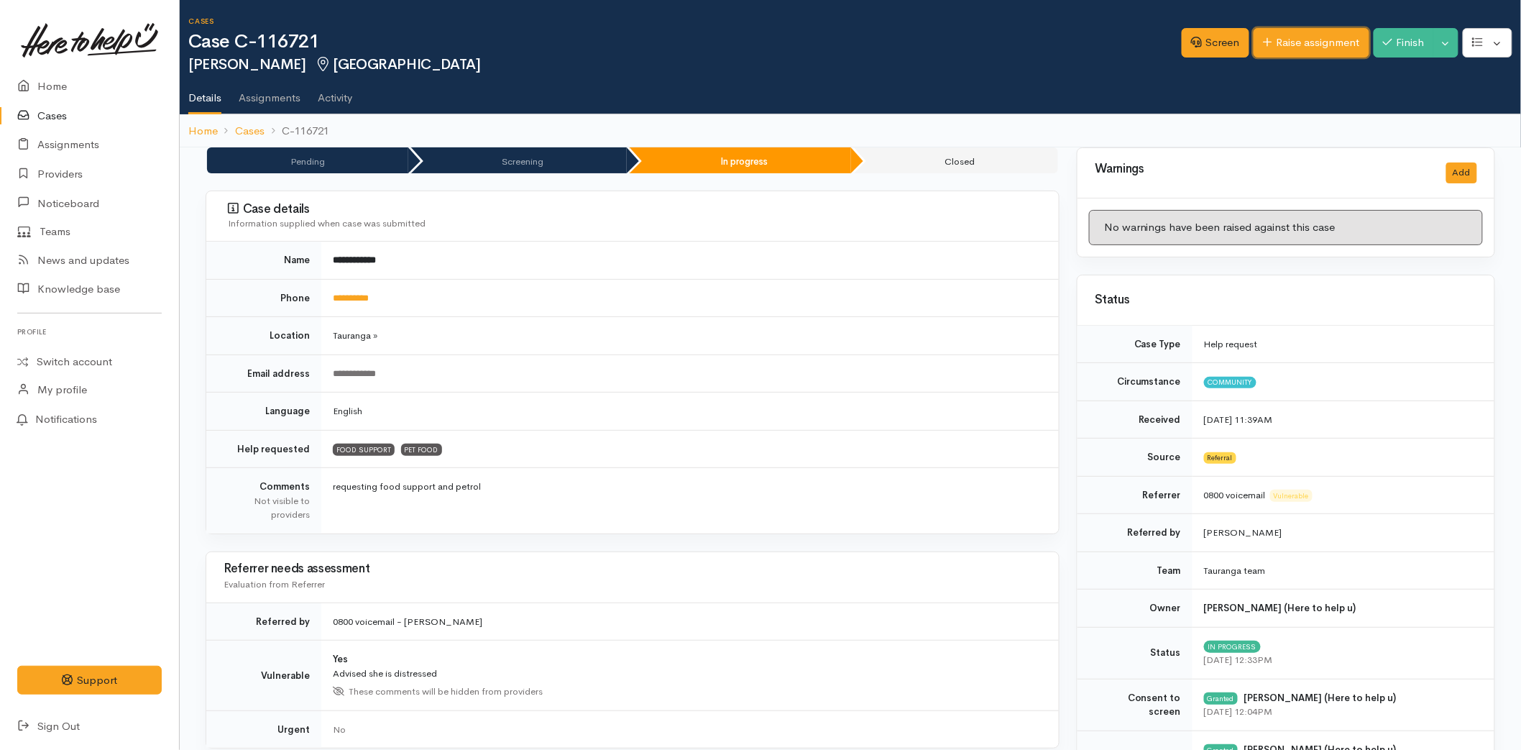
click at [1316, 32] on link "Raise assignment" at bounding box center [1311, 42] width 116 height 29
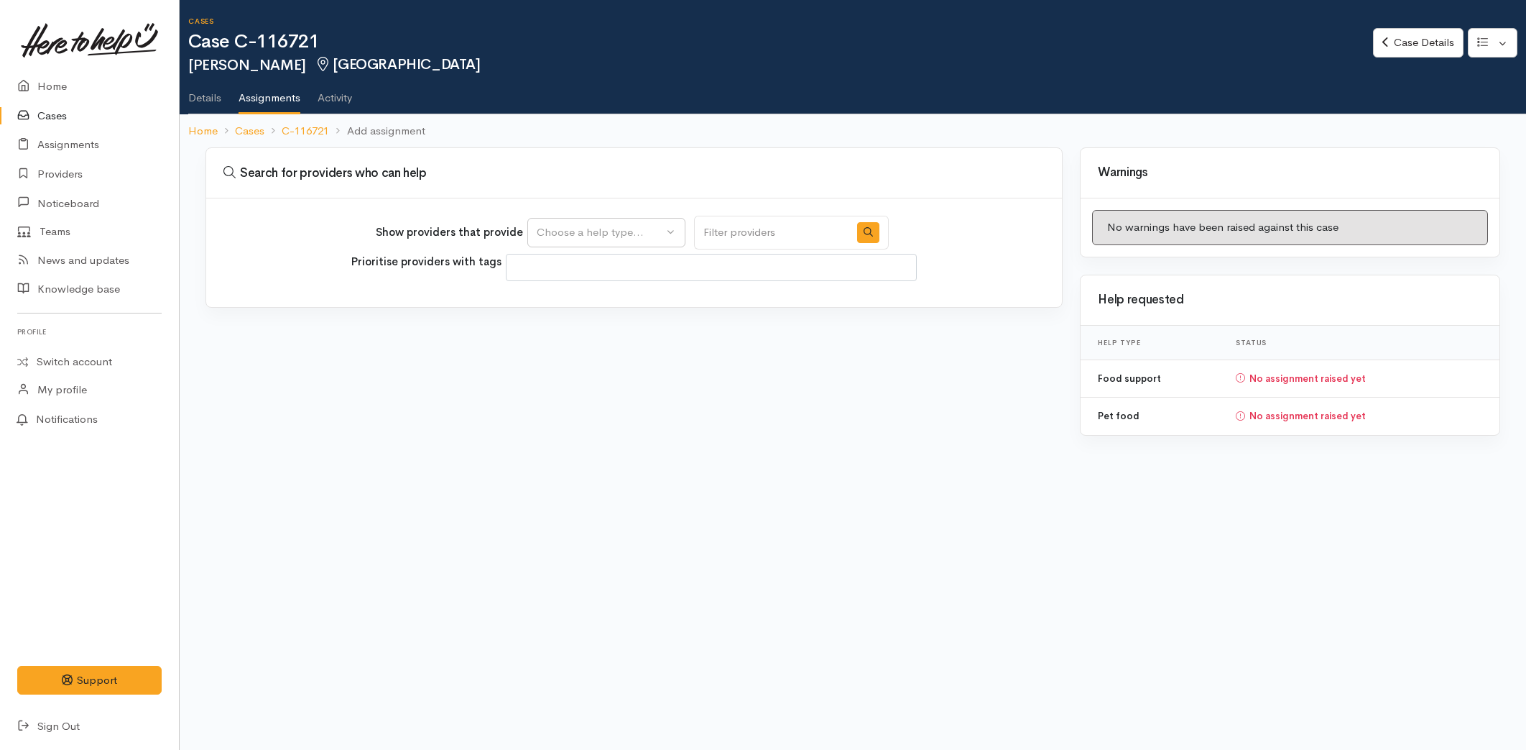
select select
click at [565, 225] on div "Choose a help type..." at bounding box center [600, 232] width 126 height 17
click at [561, 303] on span "Food support" at bounding box center [578, 300] width 67 height 17
select select "3"
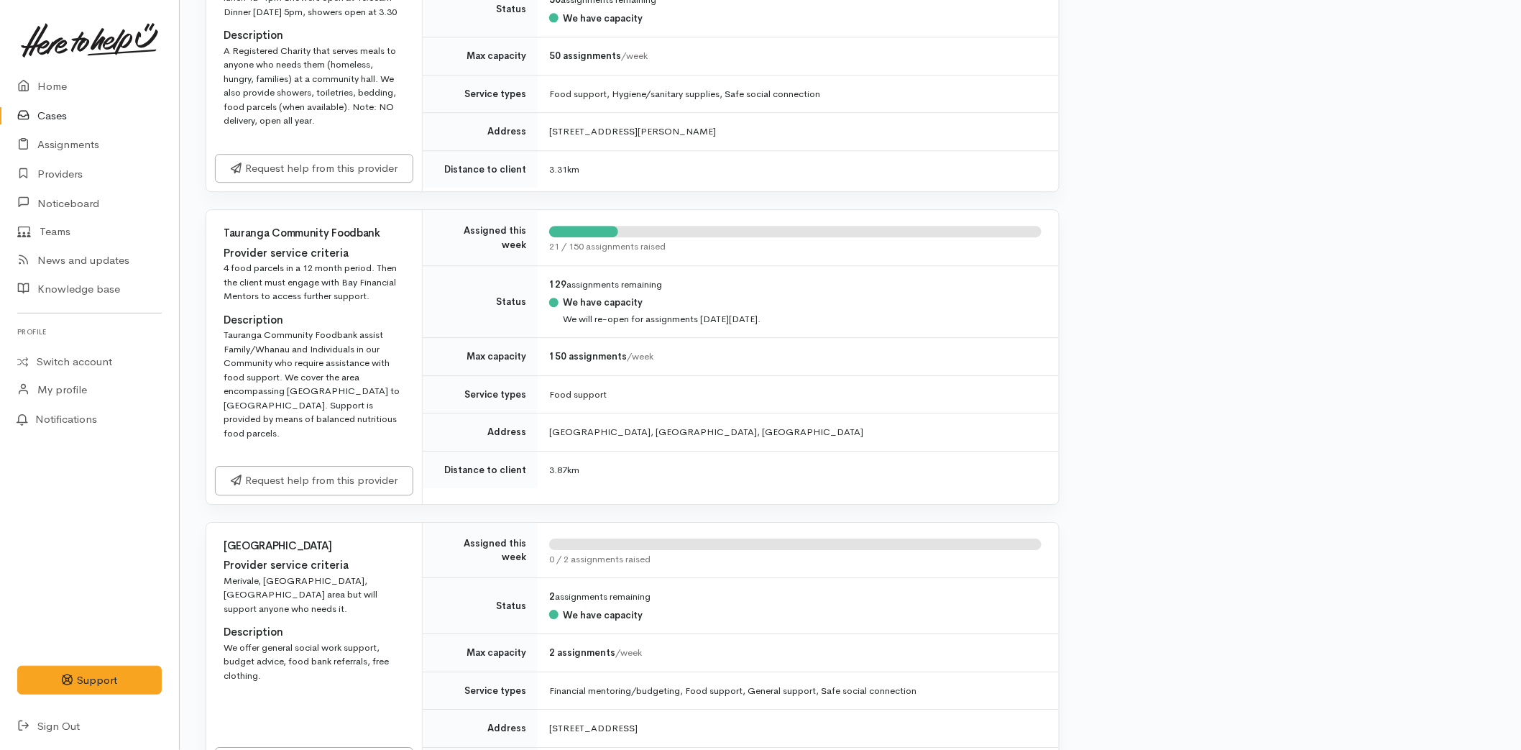
scroll to position [1597, 0]
click at [310, 462] on link "Request help from this provider" at bounding box center [314, 476] width 198 height 29
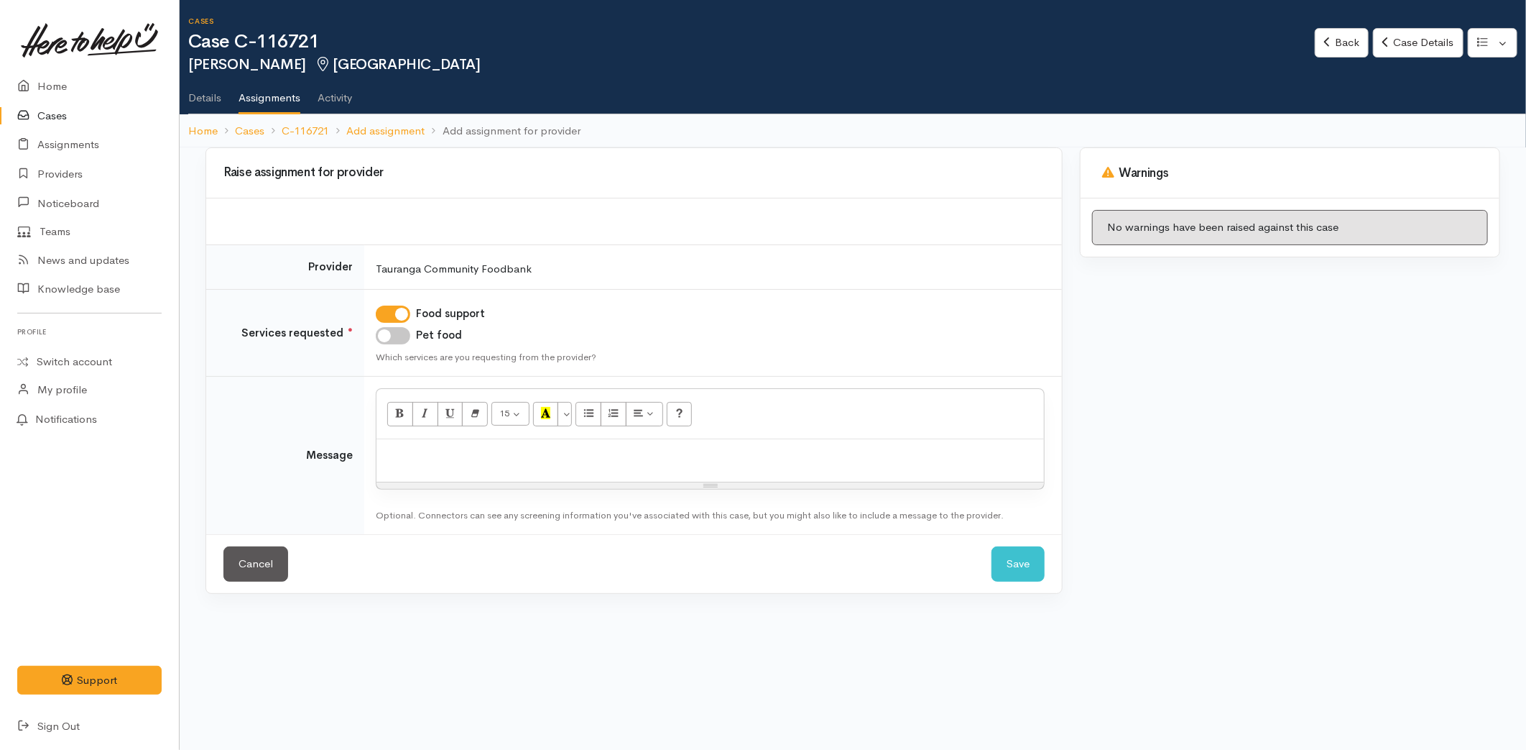
click at [392, 338] on input "Pet food" at bounding box center [393, 335] width 34 height 17
checkbox input "true"
click at [424, 463] on div at bounding box center [711, 460] width 668 height 42
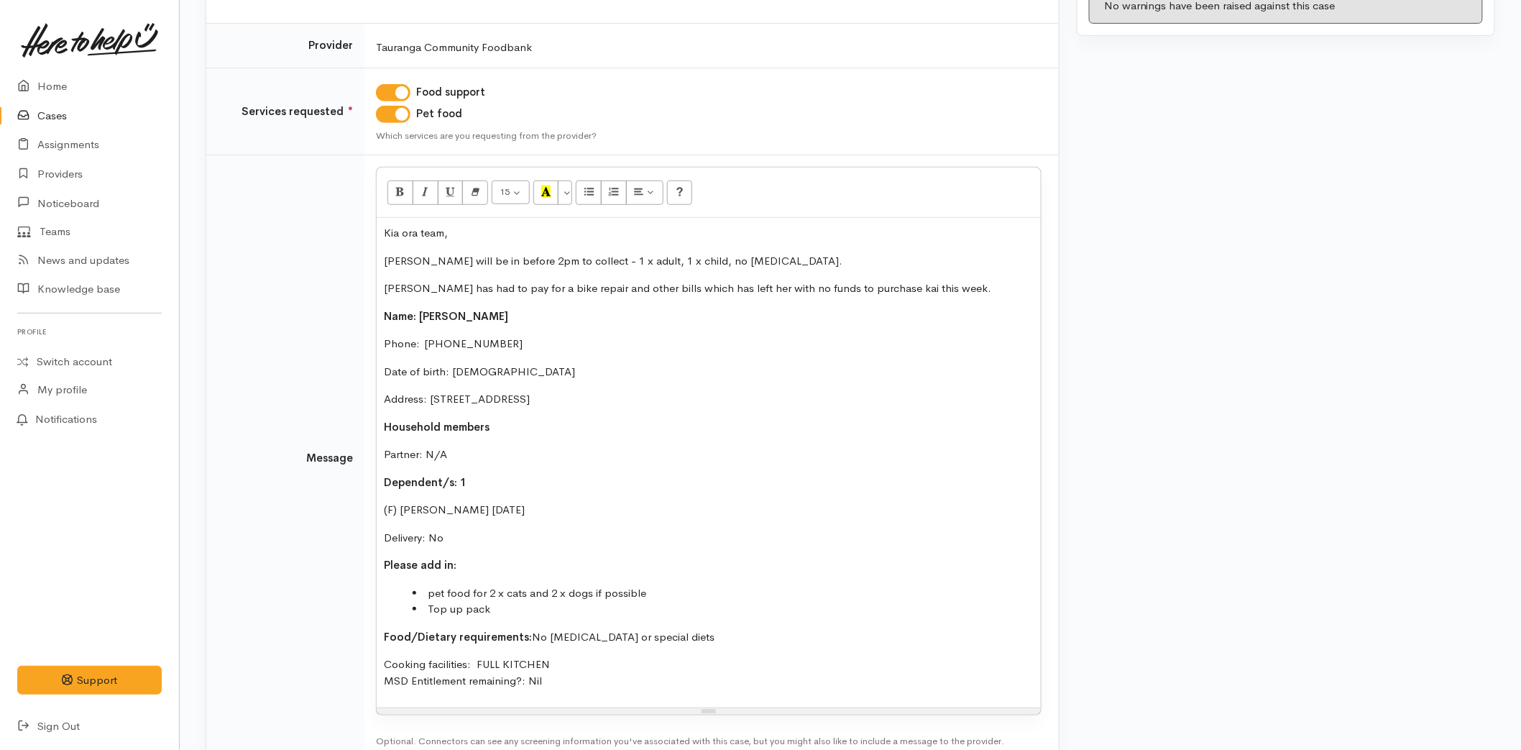
scroll to position [308, 0]
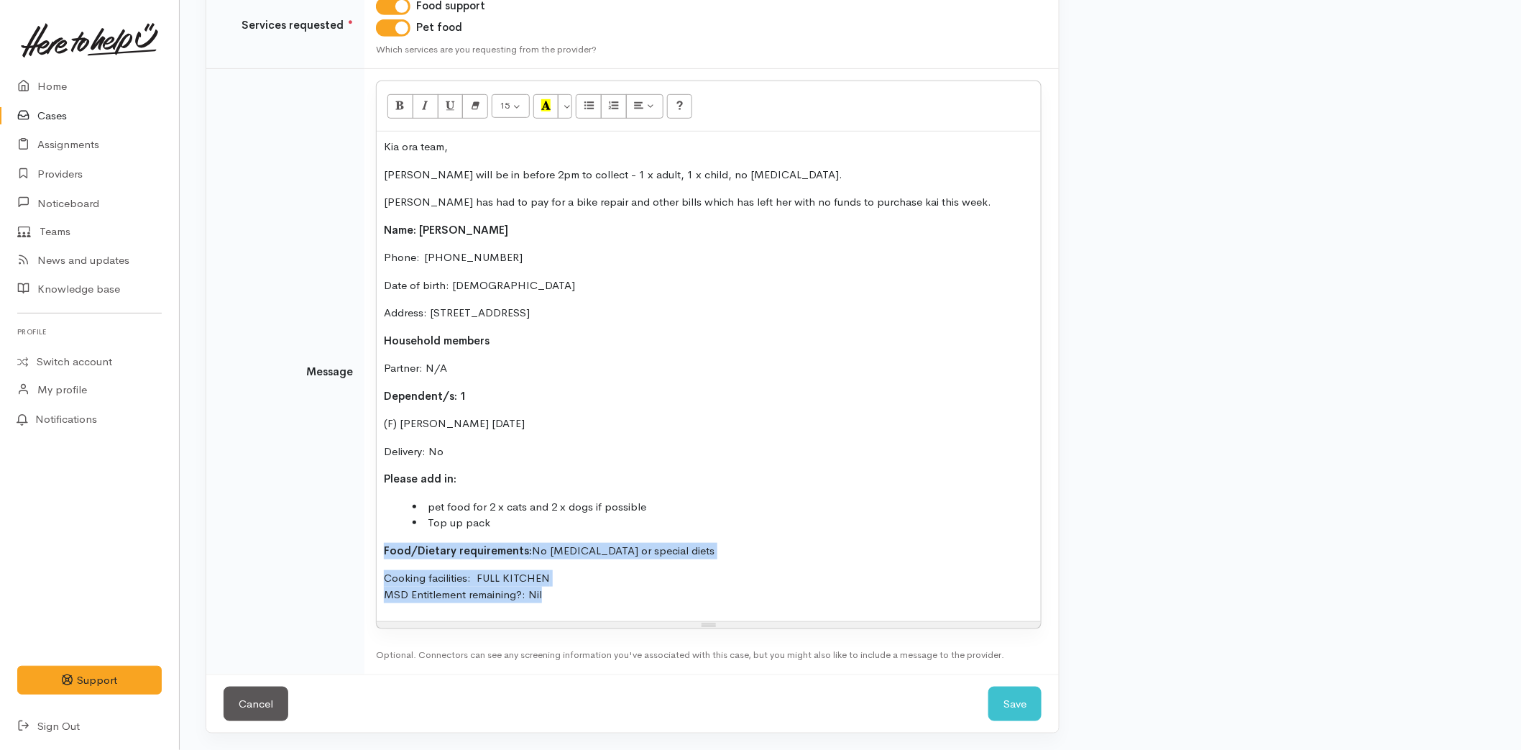
drag, startPoint x: 550, startPoint y: 599, endPoint x: 361, endPoint y: 550, distance: 194.5
click at [361, 550] on tr "Message 15 8 9 10 11 12 14 18 24 36 Background Color Transparent Select #ffff00…" at bounding box center [632, 371] width 852 height 605
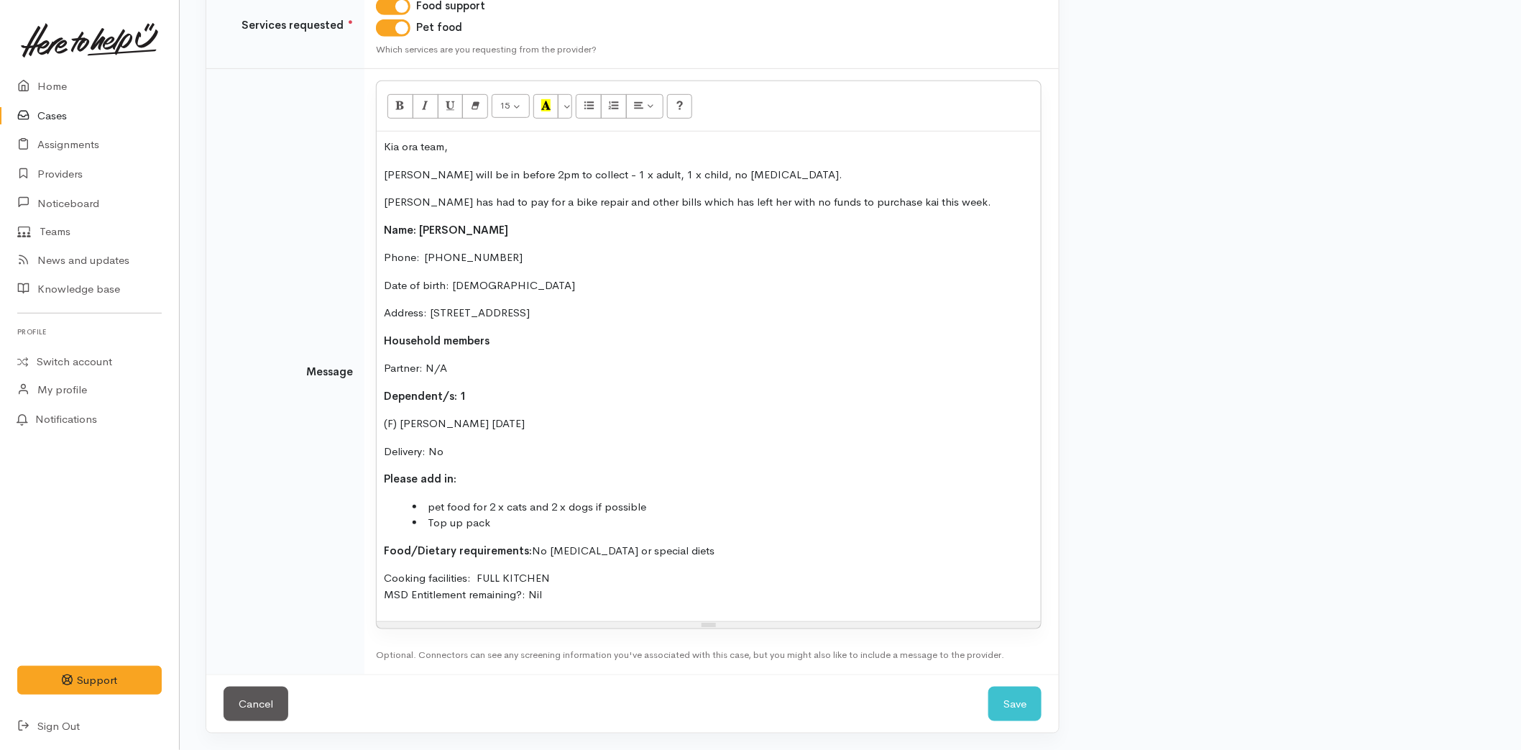
scroll to position [264, 0]
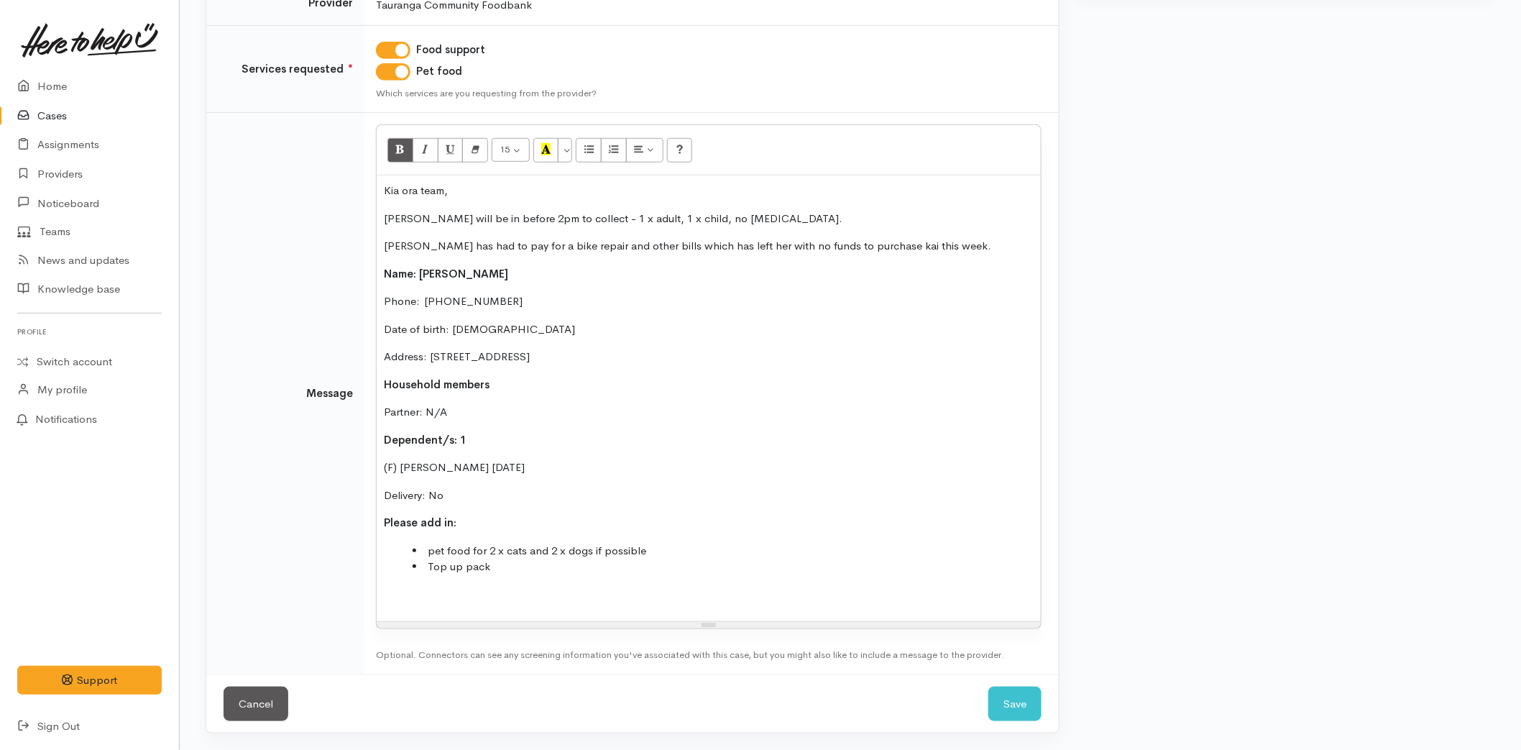
drag, startPoint x: 463, startPoint y: 490, endPoint x: 369, endPoint y: 264, distance: 244.9
click at [369, 264] on td "<p>Kia ora team,</p><p>[PERSON_NAME] will be in before 2pm to collect - 1 x adu…" at bounding box center [711, 393] width 694 height 561
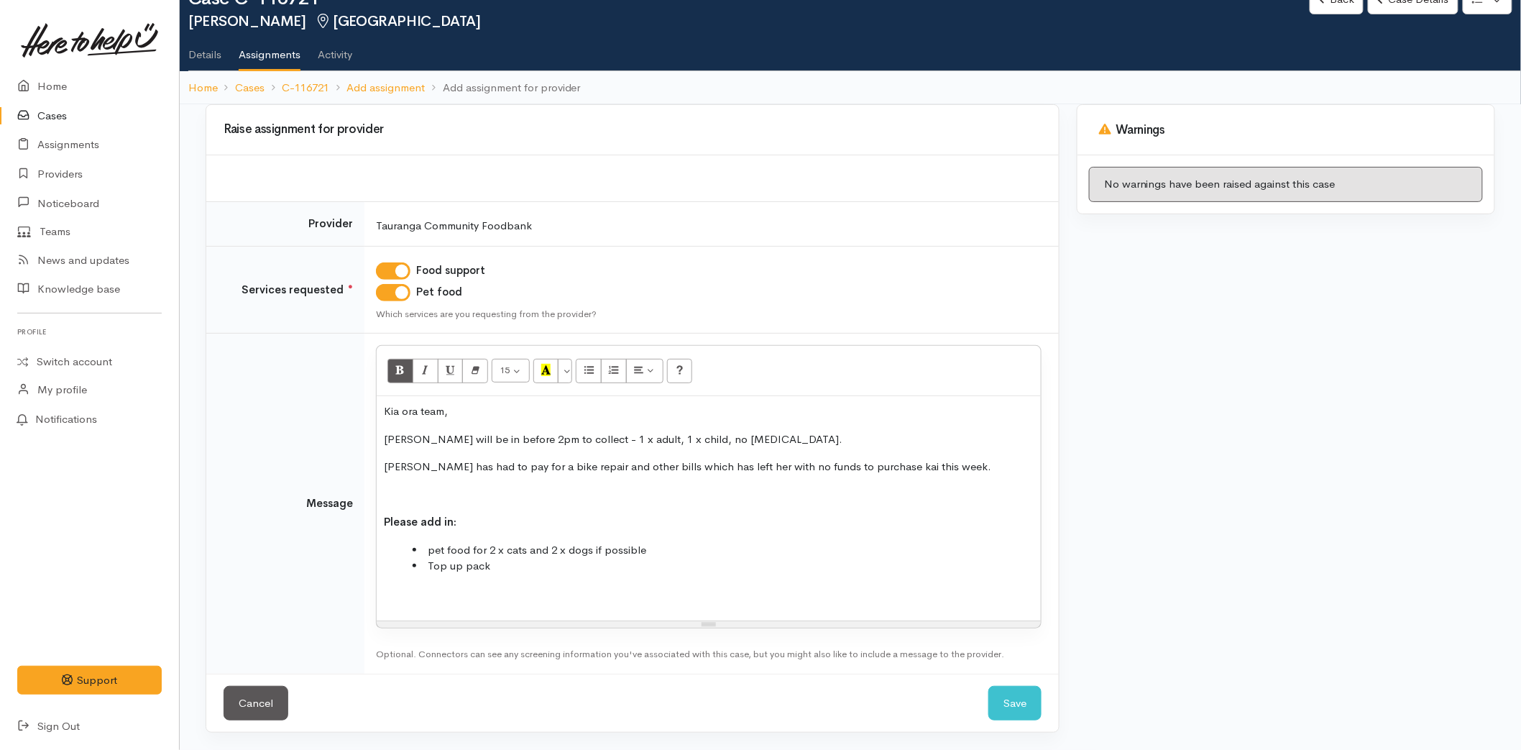
scroll to position [16, 0]
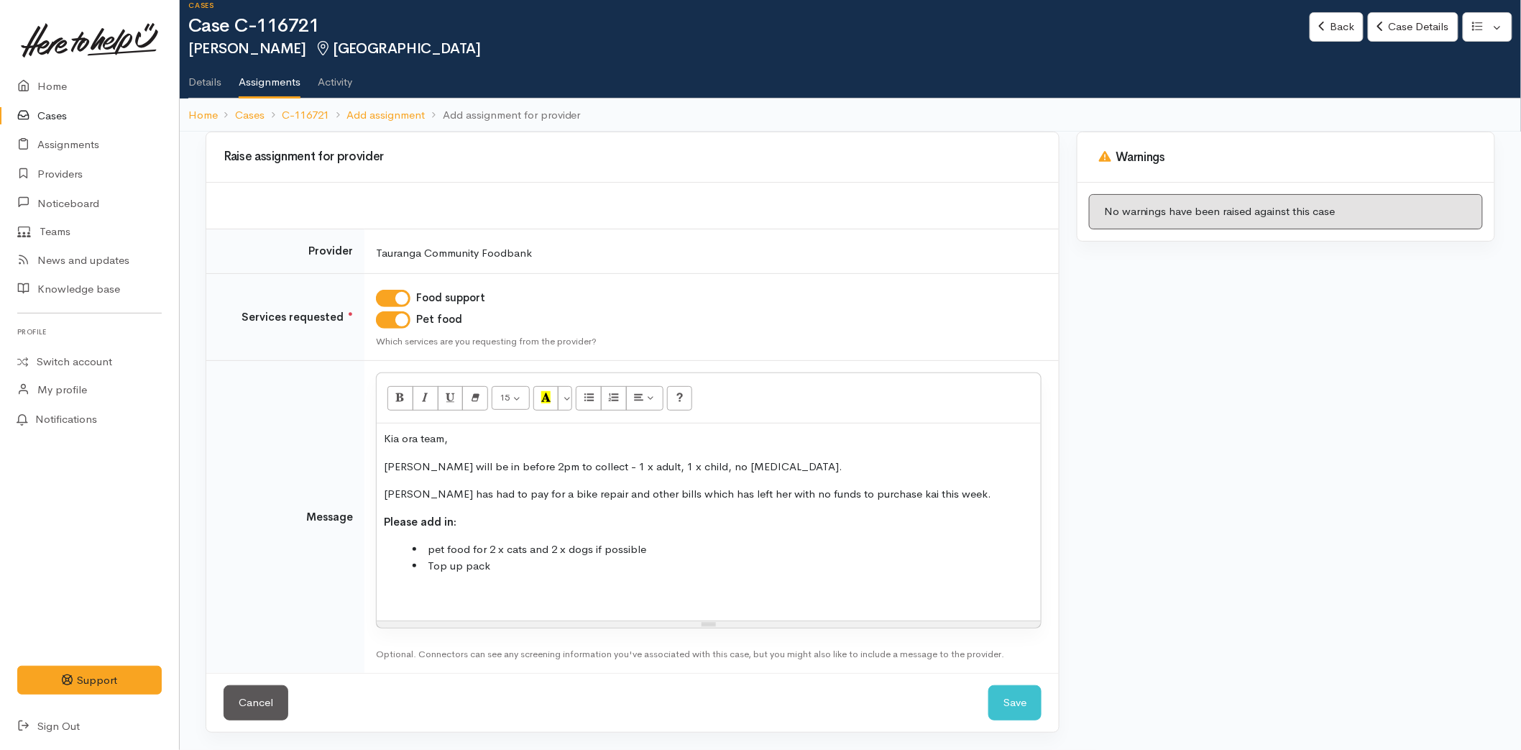
click at [433, 594] on p at bounding box center [709, 593] width 650 height 17
click at [931, 490] on p "[PERSON_NAME] has had to pay for a bike repair and other bills which has left h…" at bounding box center [709, 494] width 650 height 17
drag, startPoint x: 453, startPoint y: 606, endPoint x: 453, endPoint y: 595, distance: 10.8
click at [453, 602] on div "Kia ora team, Melissa will be in before 2pm to collect - 1 x adult, 1 x child, …" at bounding box center [709, 521] width 664 height 197
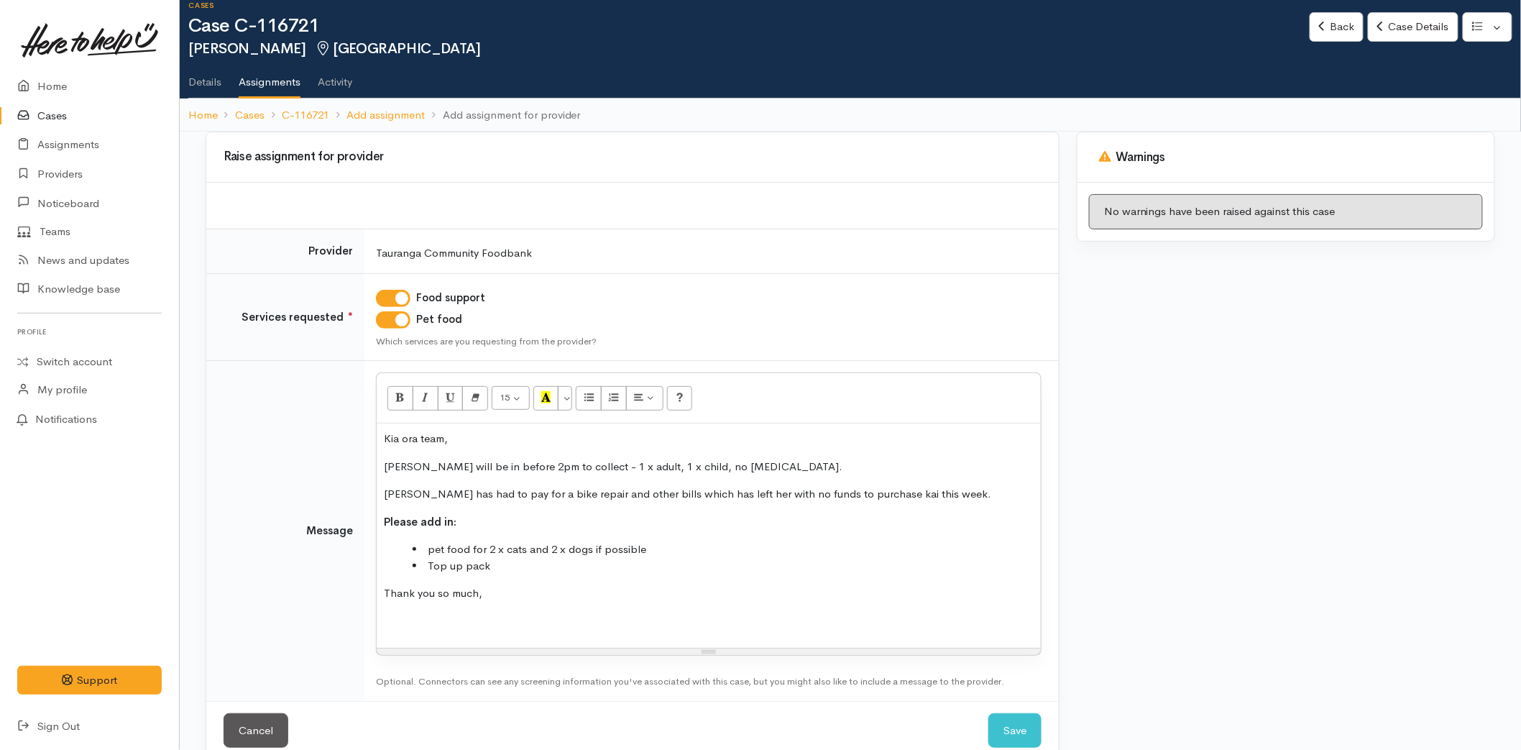
scroll to position [43, 0]
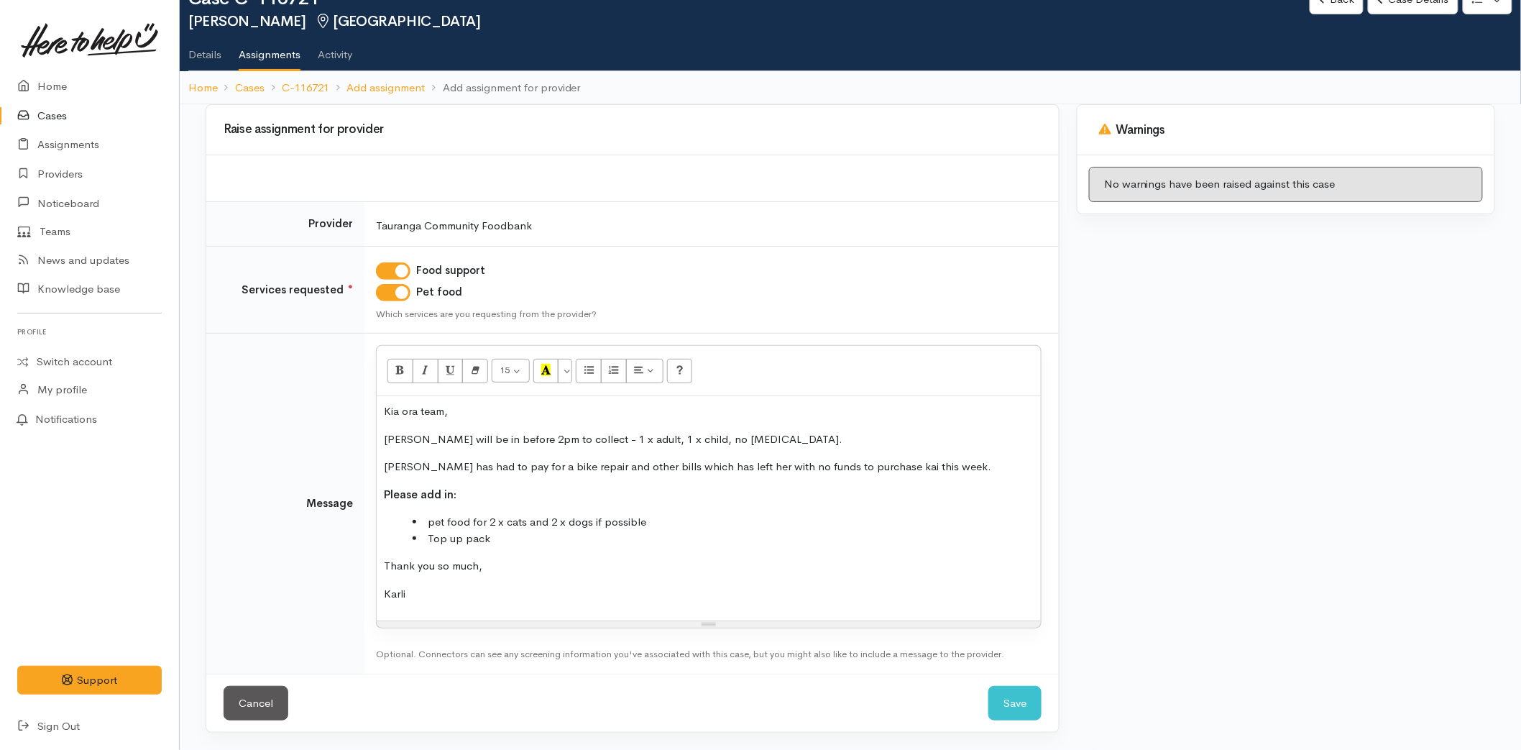
click at [993, 457] on div "Kia ora team, Melissa will be in before 2pm to collect - 1 x adult, 1 x child, …" at bounding box center [709, 508] width 664 height 224
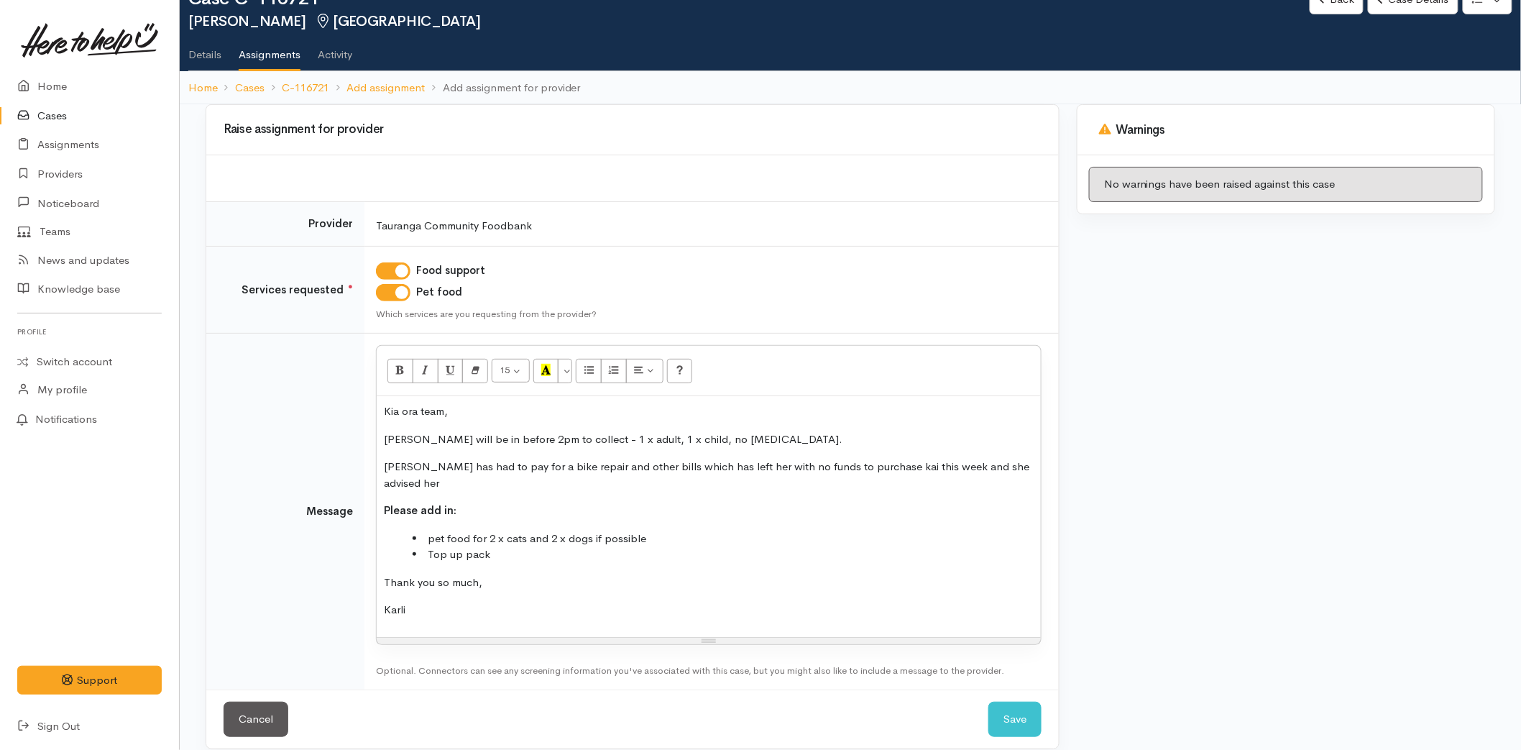
scroll to position [60, 0]
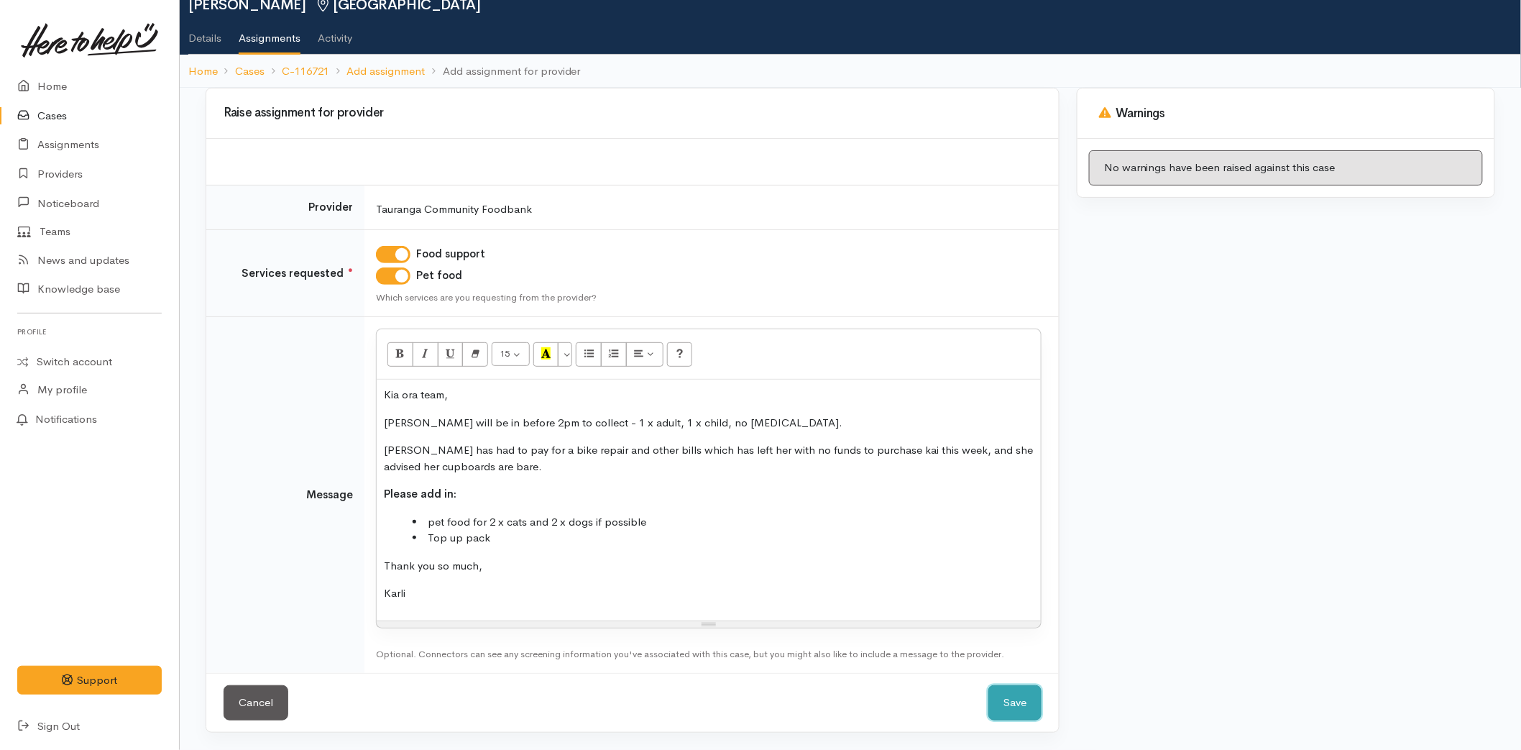
click at [1010, 690] on button "Save" at bounding box center [1014, 702] width 53 height 35
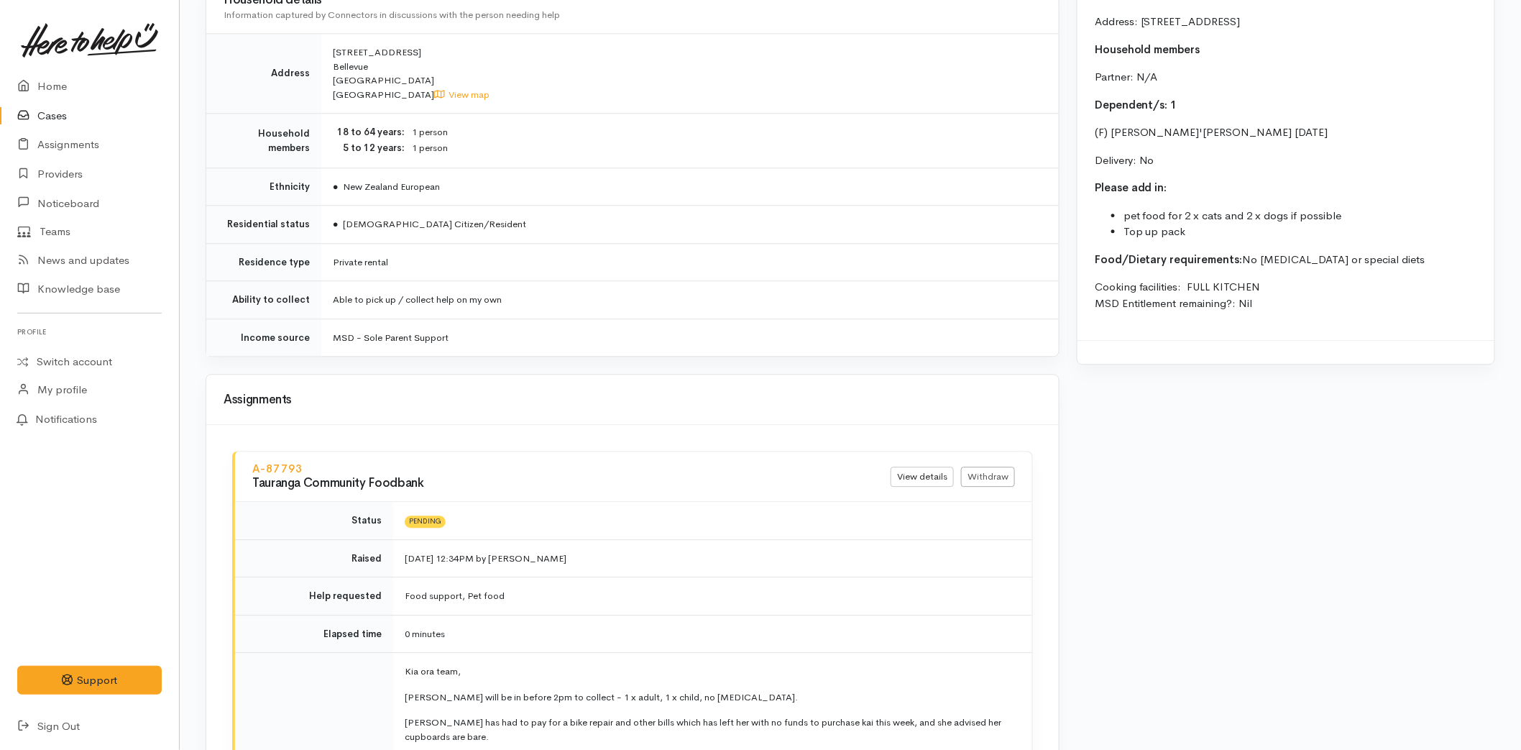
scroll to position [1020, 0]
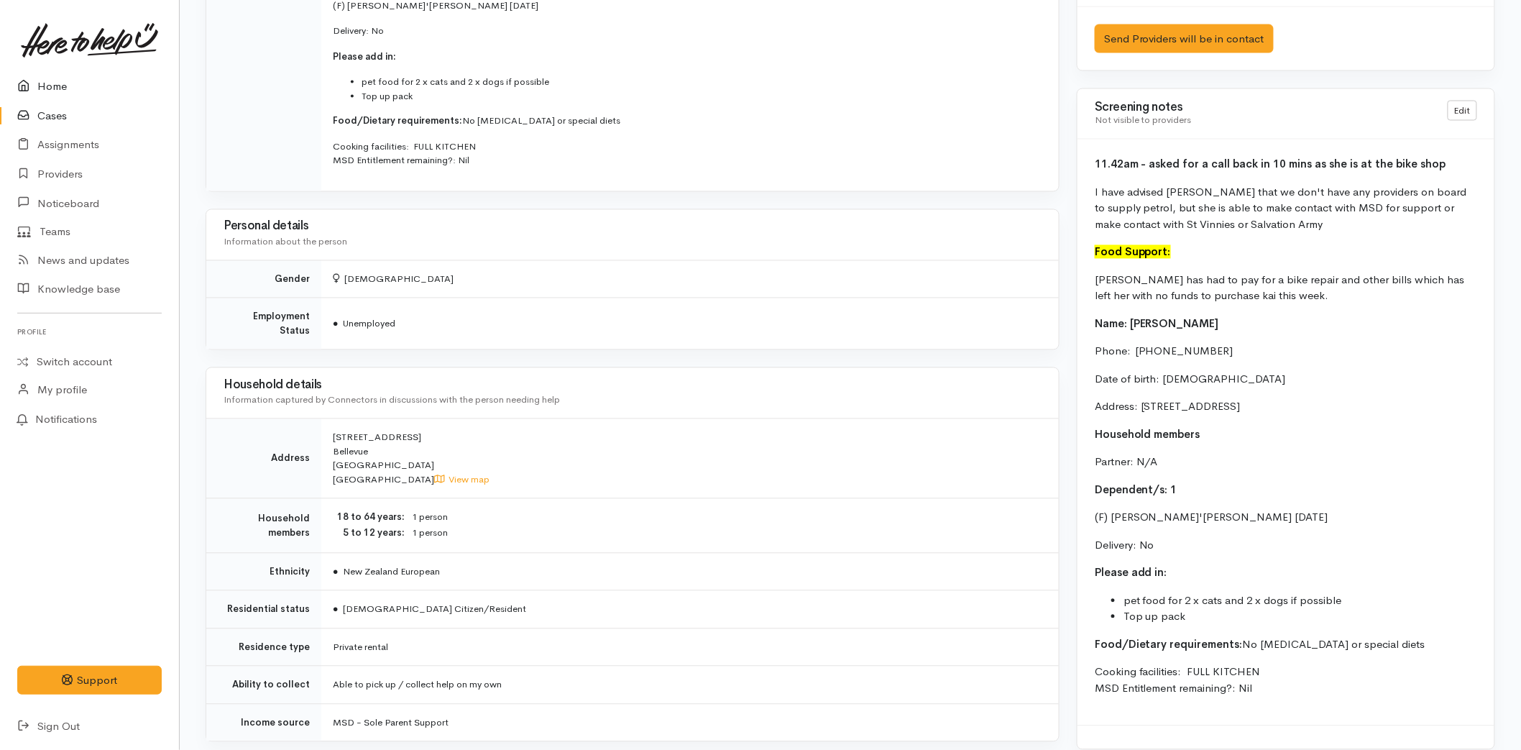
drag, startPoint x: 40, startPoint y: 82, endPoint x: 8, endPoint y: 109, distance: 41.9
click at [40, 82] on link "Home" at bounding box center [89, 86] width 179 height 29
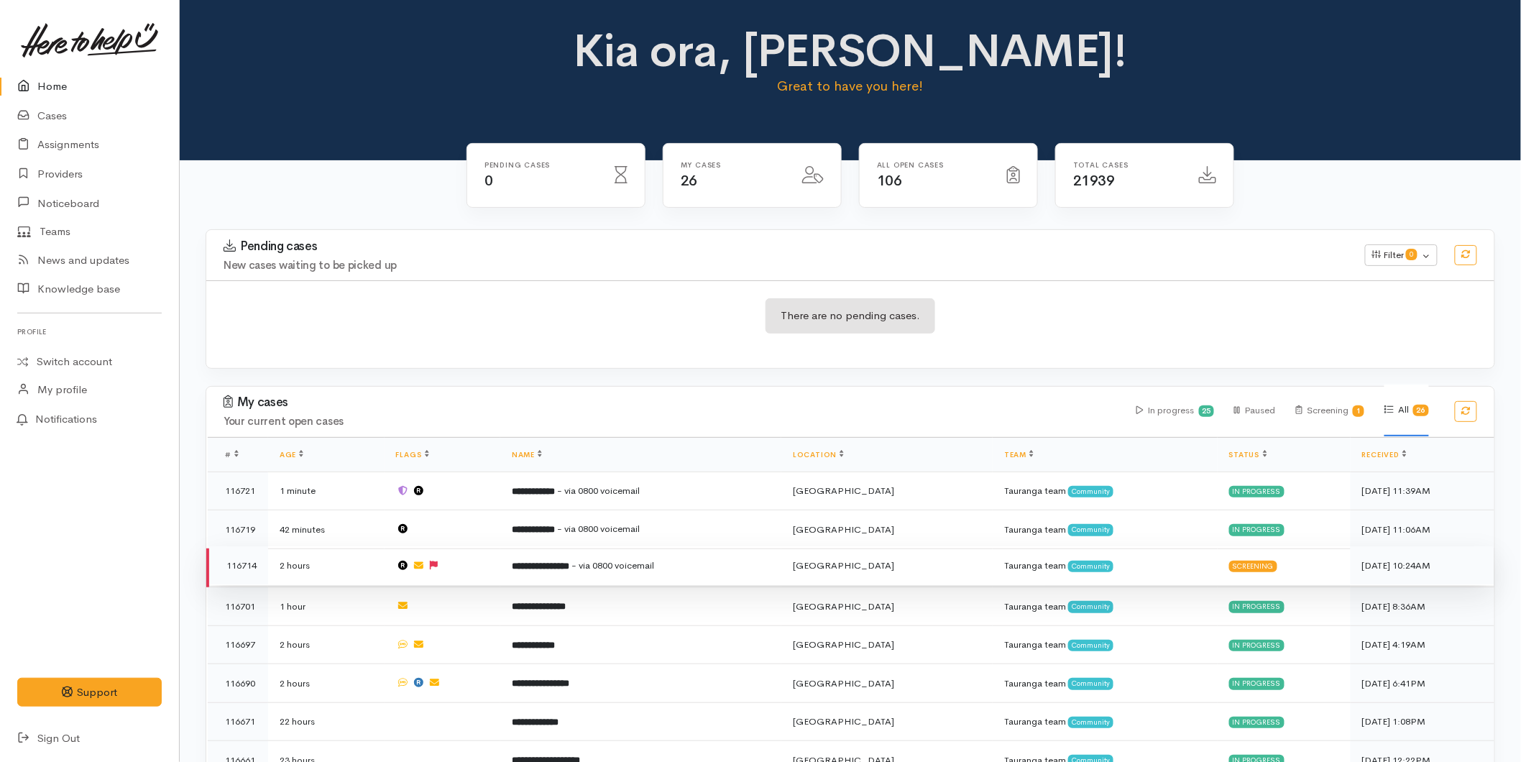
click at [569, 568] on b "**********" at bounding box center [540, 565] width 57 height 9
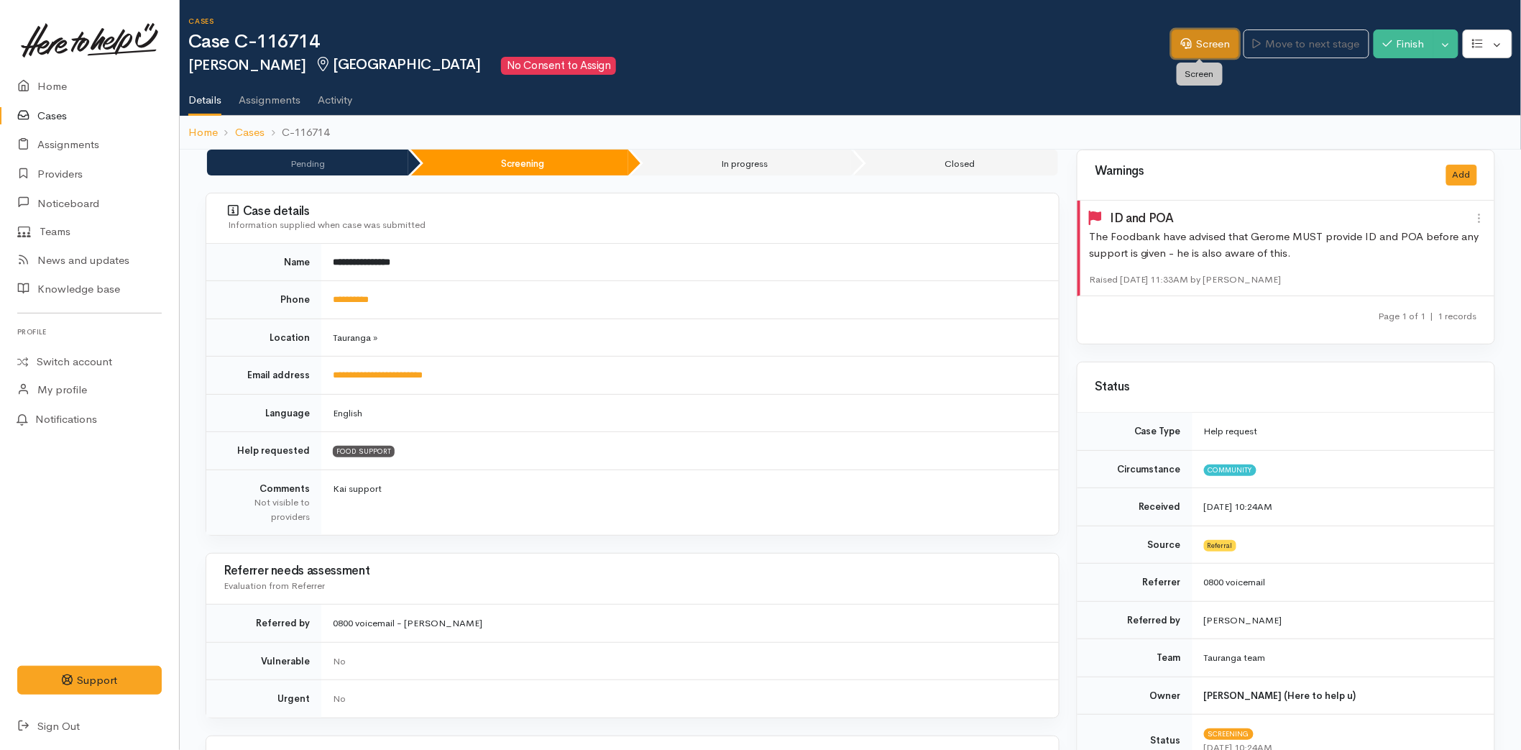
click at [1207, 39] on link "Screen" at bounding box center [1205, 43] width 68 height 29
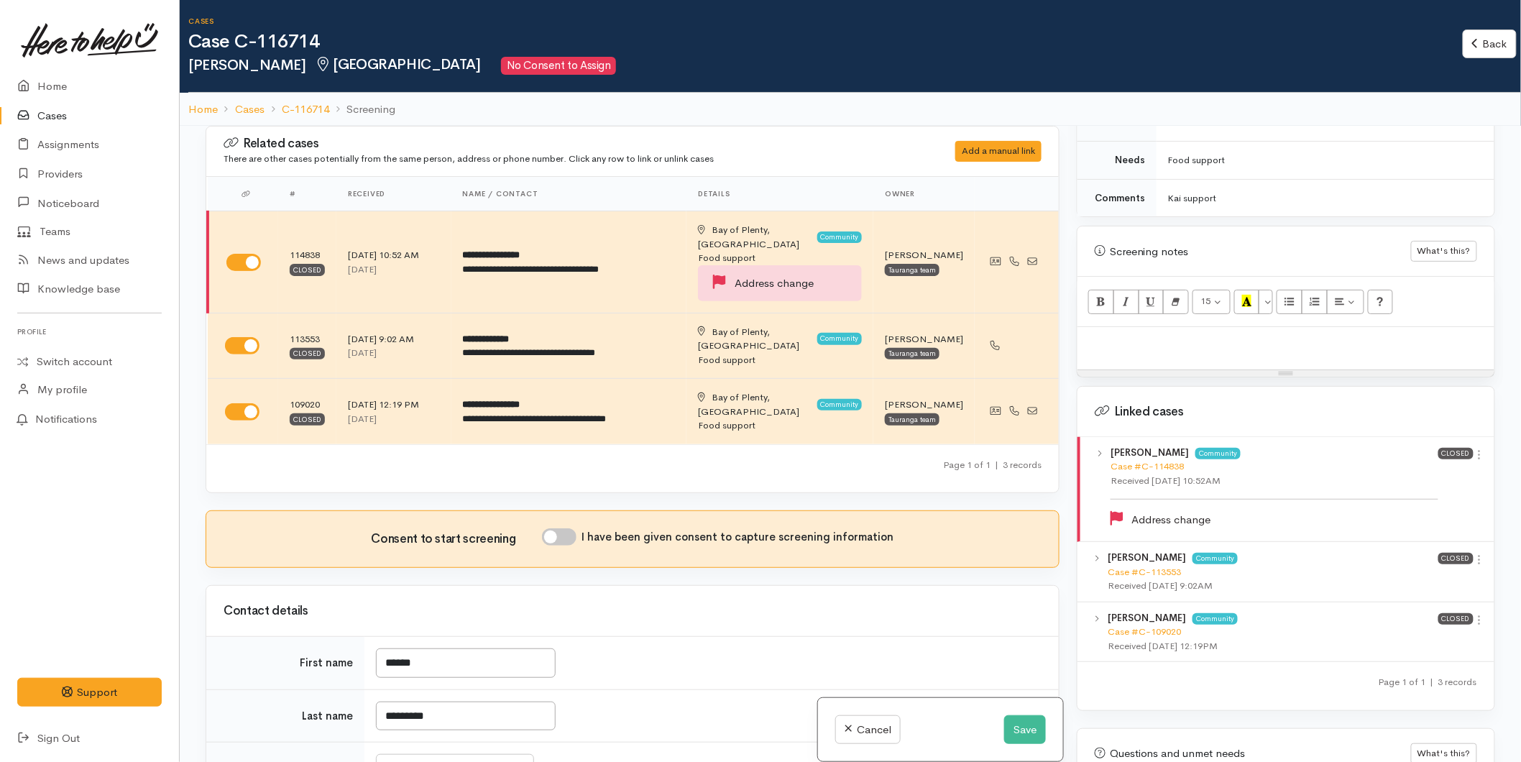
scroll to position [1005, 0]
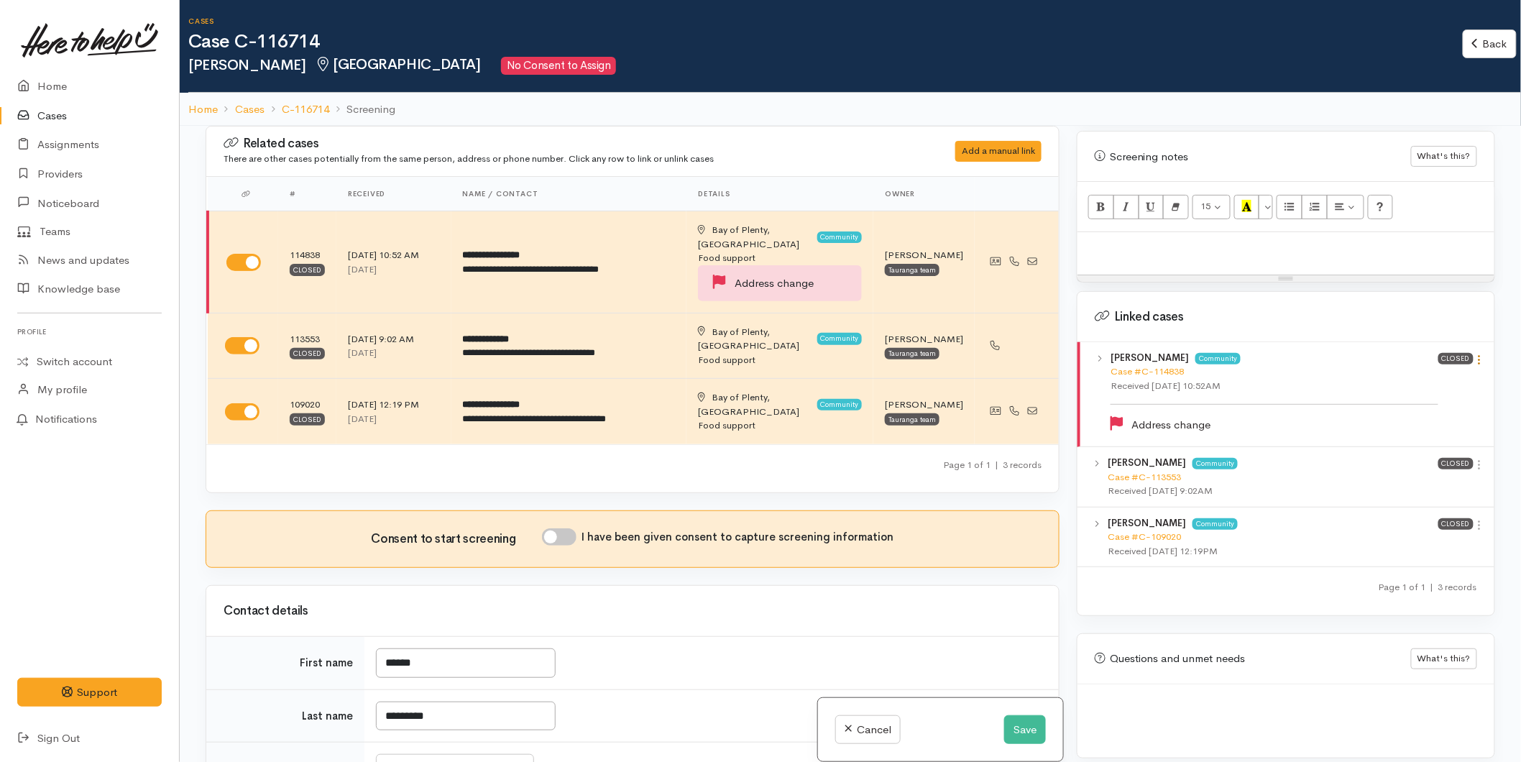
click at [1475, 354] on icon at bounding box center [1479, 360] width 12 height 12
click at [1434, 377] on link "View case" at bounding box center [1428, 388] width 114 height 22
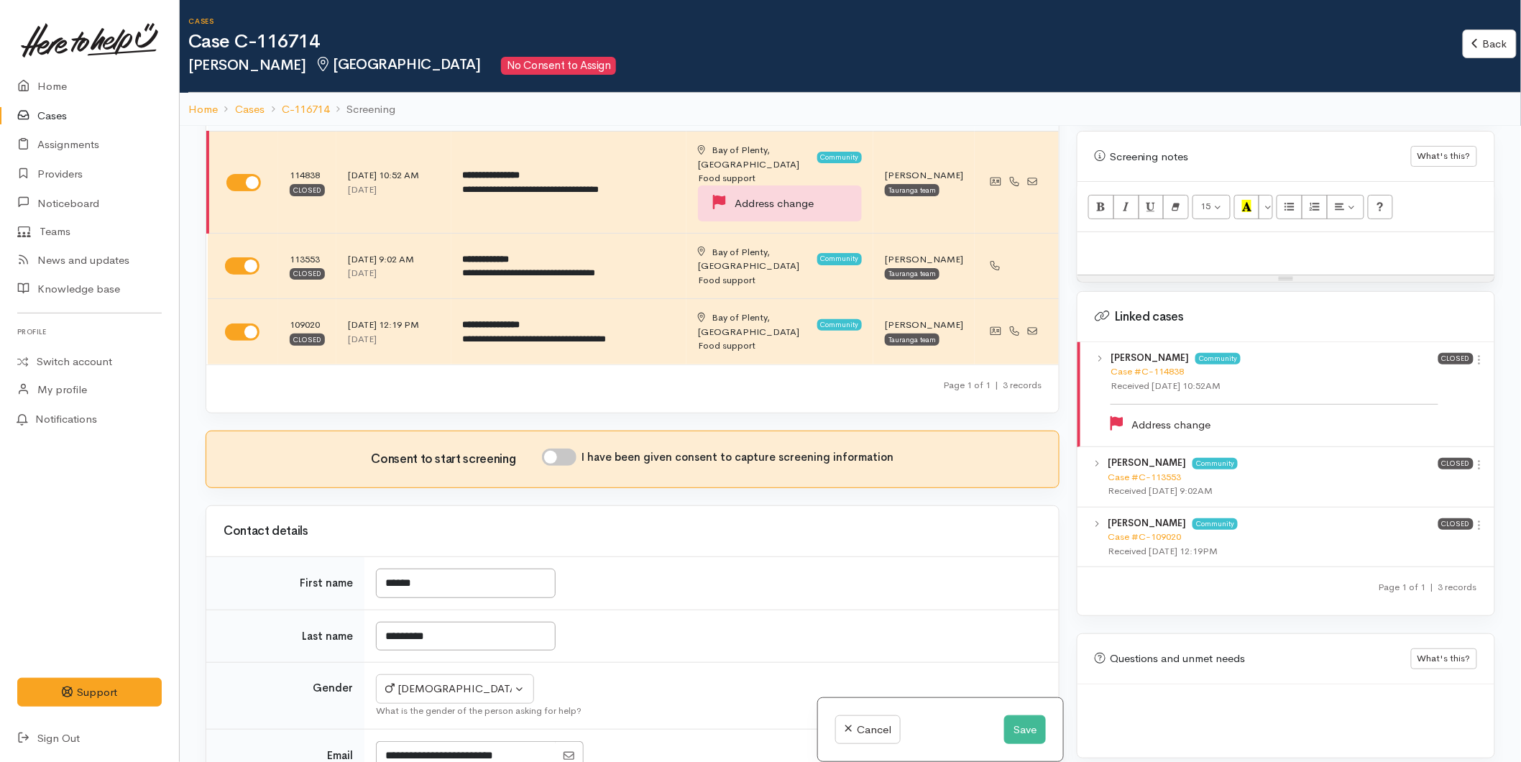
click at [561, 448] on input "I have been given consent to capture screening information" at bounding box center [559, 456] width 34 height 17
checkbox input "true"
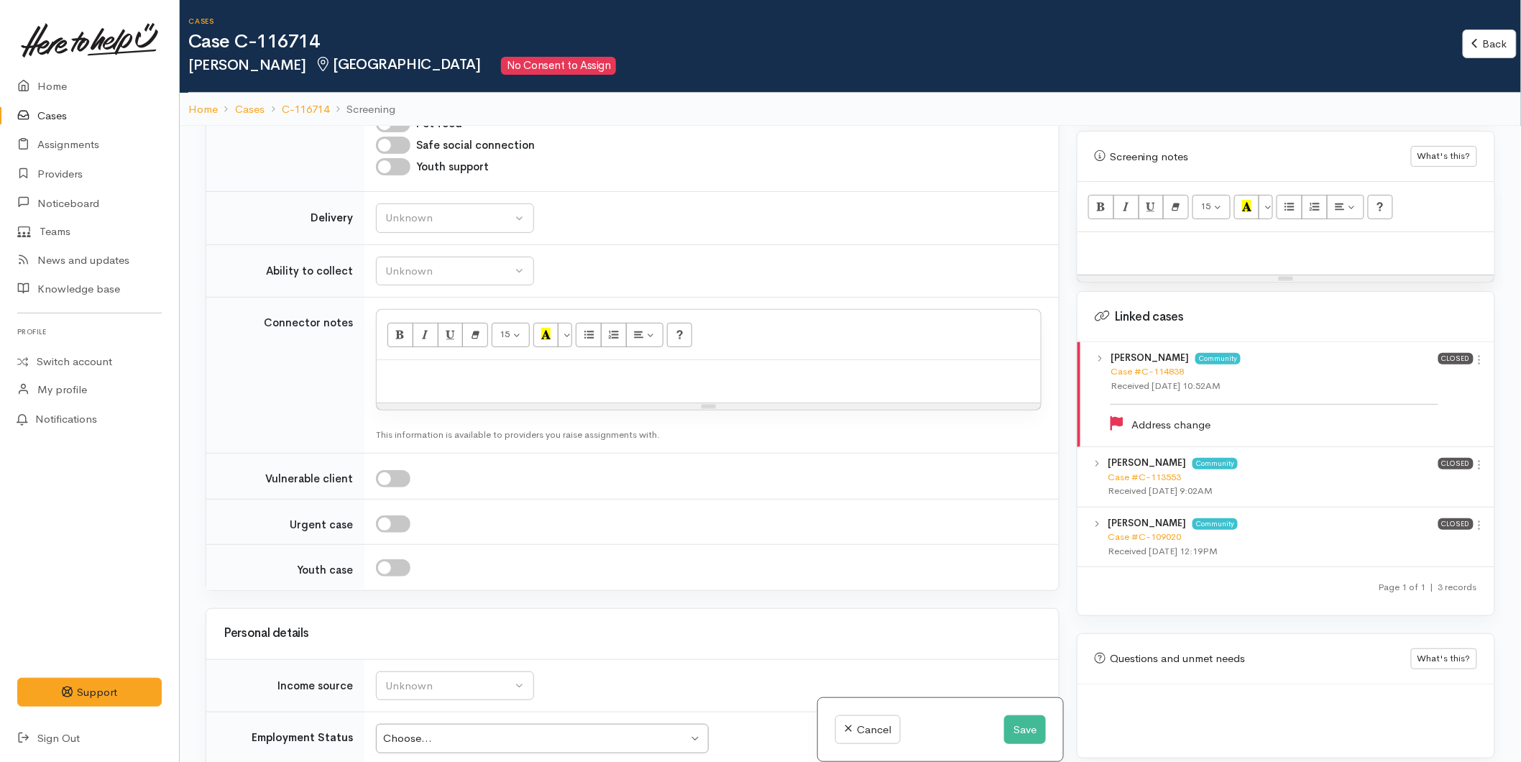
scroll to position [1197, 0]
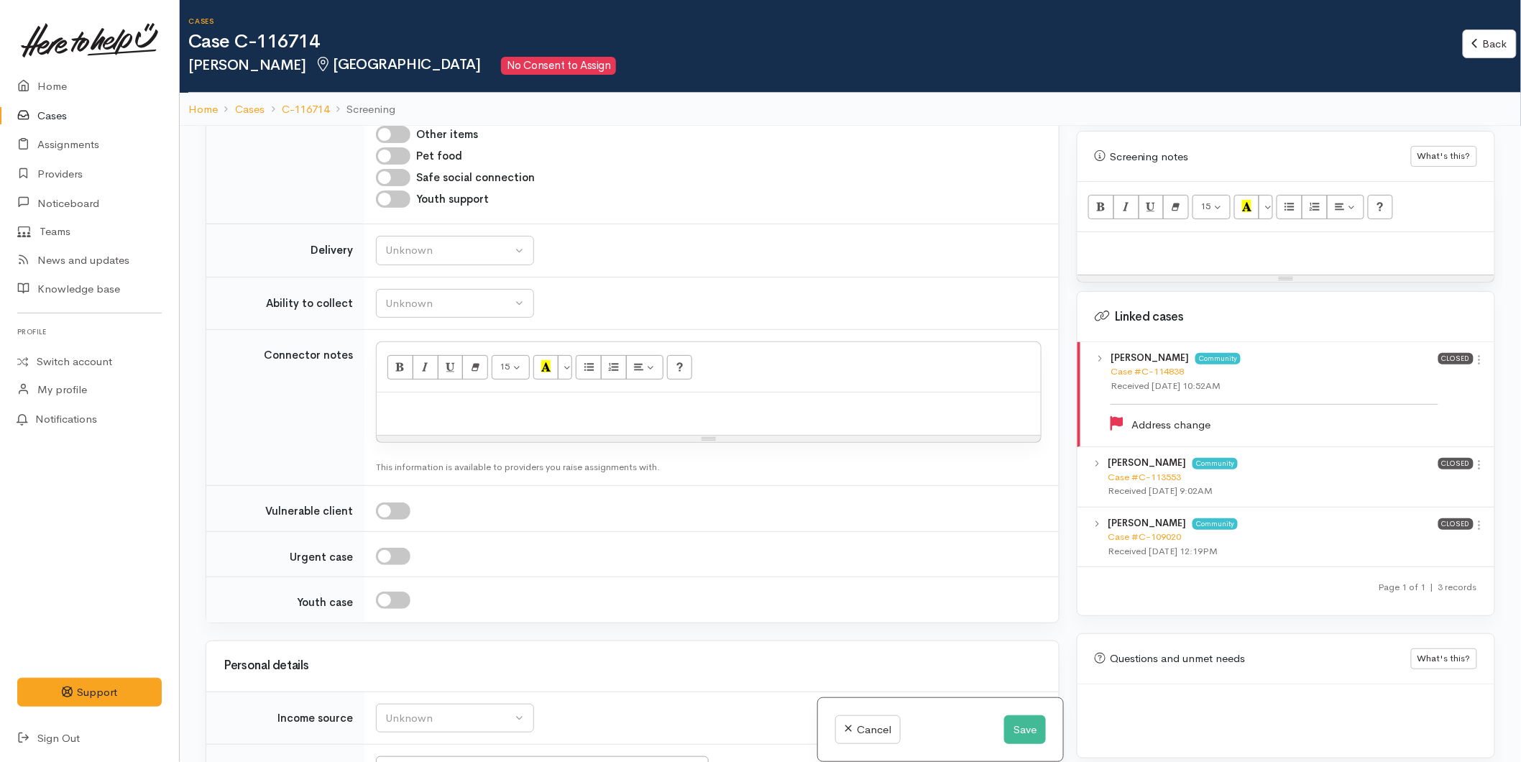
click at [384, 400] on p at bounding box center [709, 408] width 650 height 17
paste div
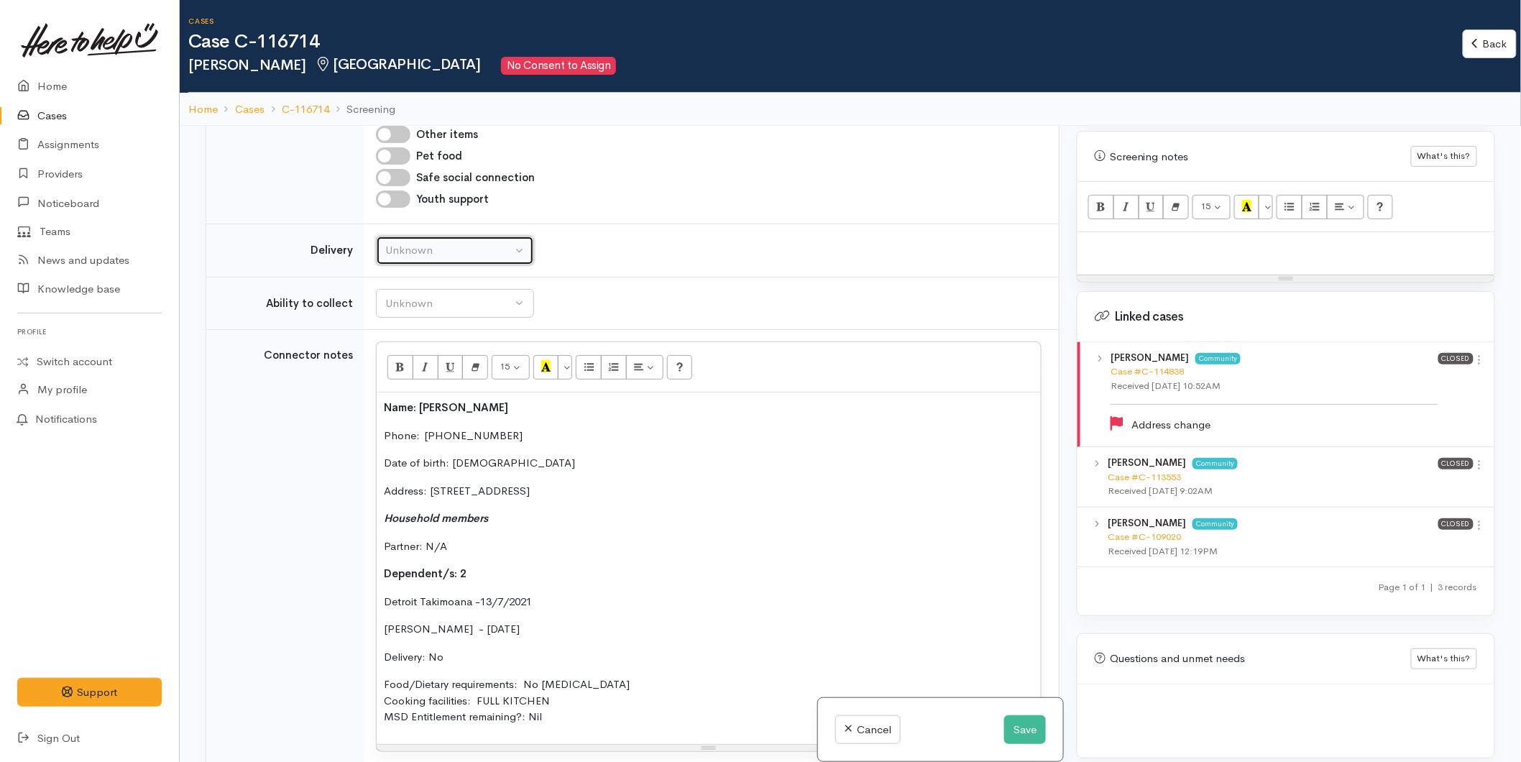
click at [417, 242] on div "Unknown" at bounding box center [448, 250] width 126 height 17
click at [424, 332] on span "Delivery needed" at bounding box center [433, 340] width 78 height 17
select select "3"
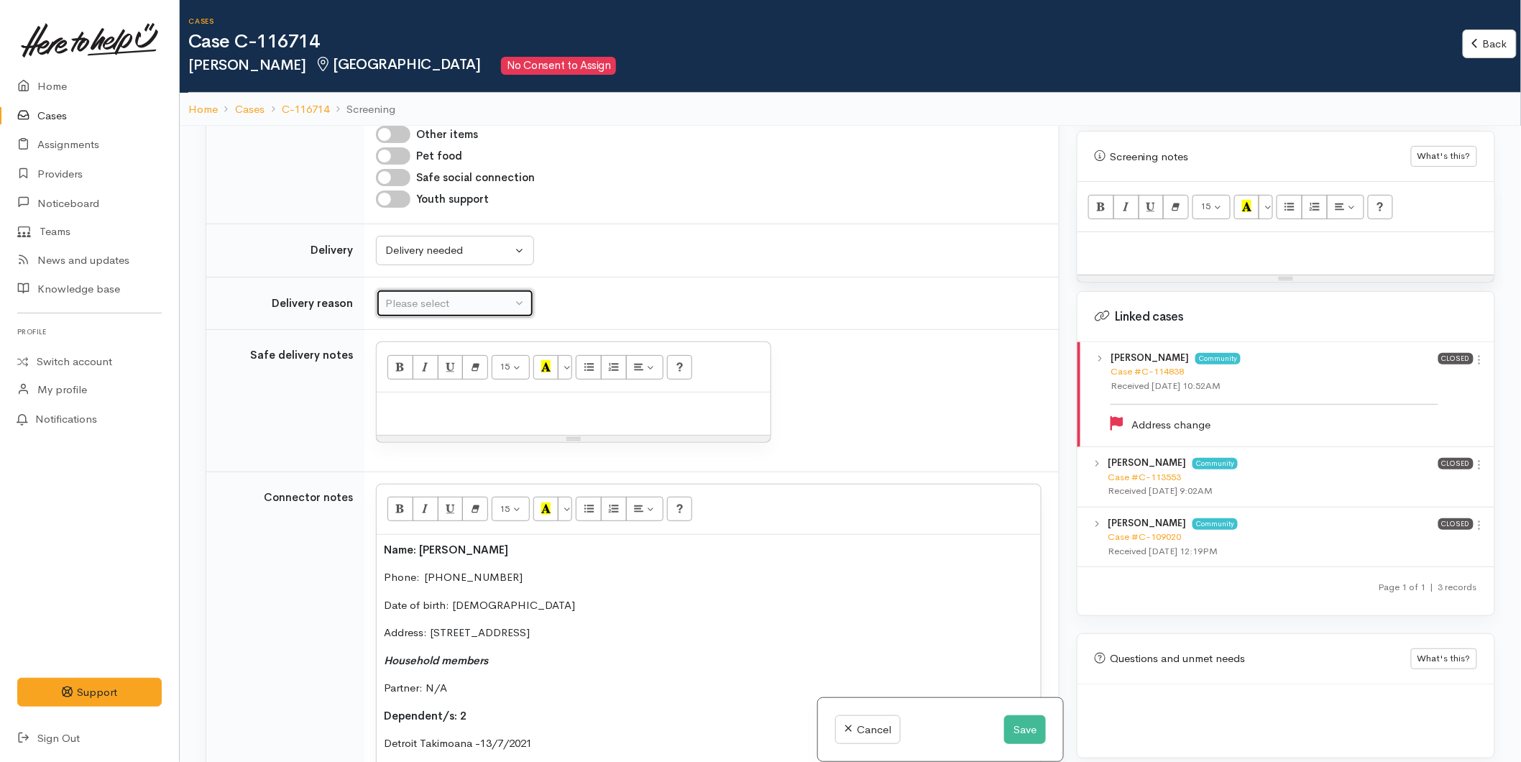
click at [424, 289] on button "Please select" at bounding box center [455, 303] width 158 height 29
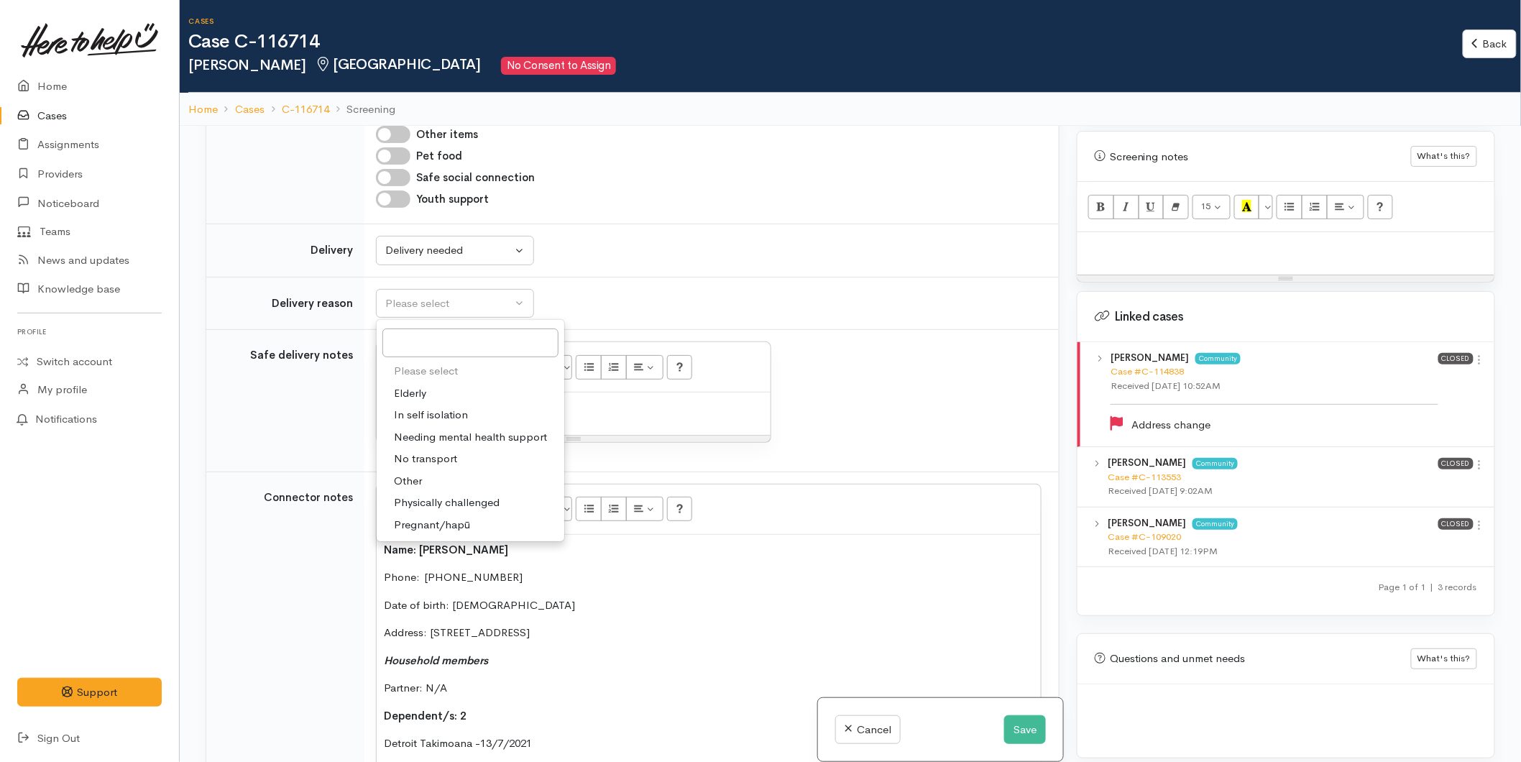
click at [415, 473] on span "Other" at bounding box center [408, 481] width 28 height 17
select select "7"
click at [477, 400] on p at bounding box center [573, 408] width 379 height 17
paste div
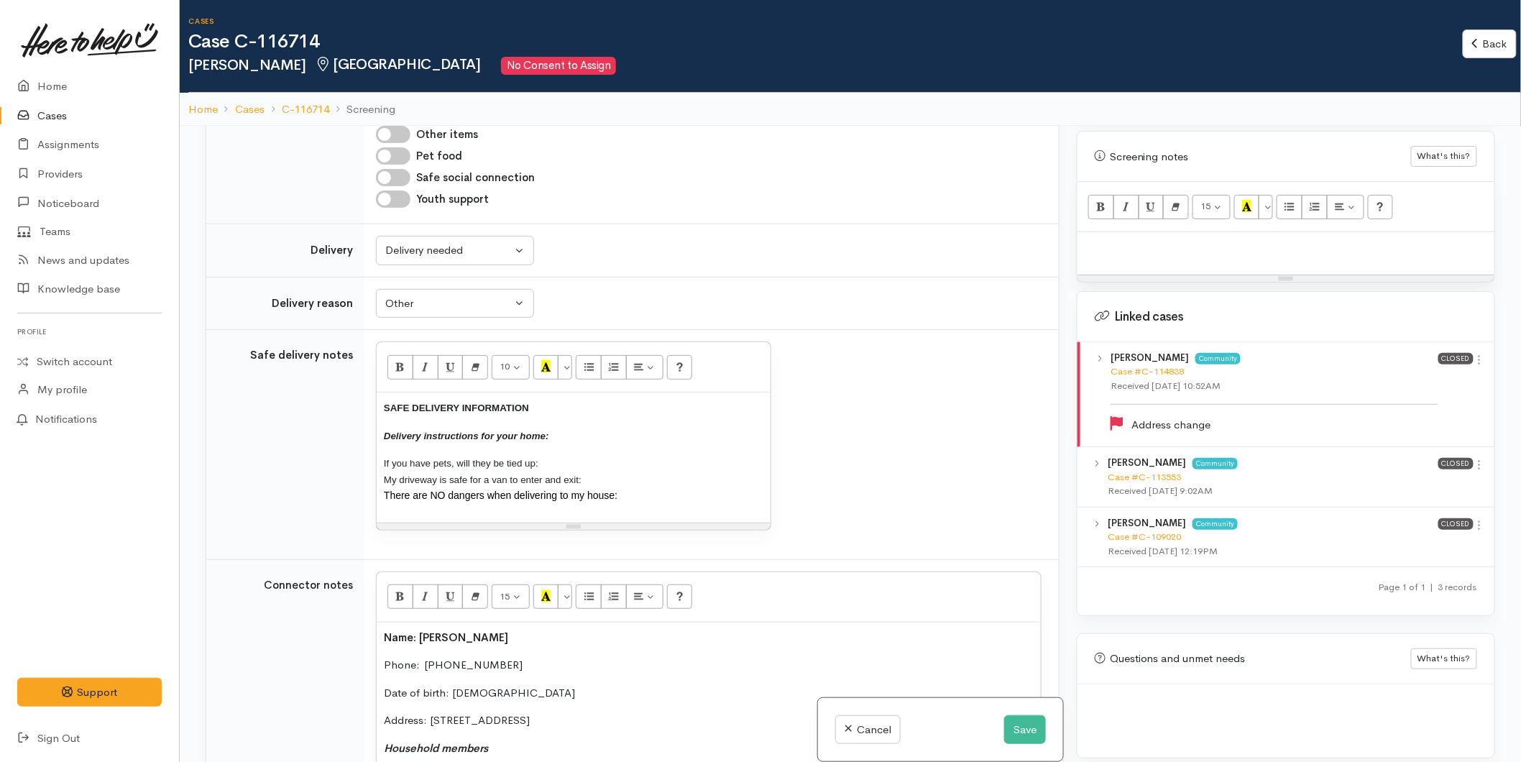
drag, startPoint x: 633, startPoint y: 456, endPoint x: 358, endPoint y: 349, distance: 295.3
click at [358, 349] on tr "Safe delivery notes 10 8 9 10 11 12 14 18 24 36 Background Color Transparent Se…" at bounding box center [632, 445] width 852 height 230
click at [571, 355] on button "More Color" at bounding box center [565, 367] width 14 height 24
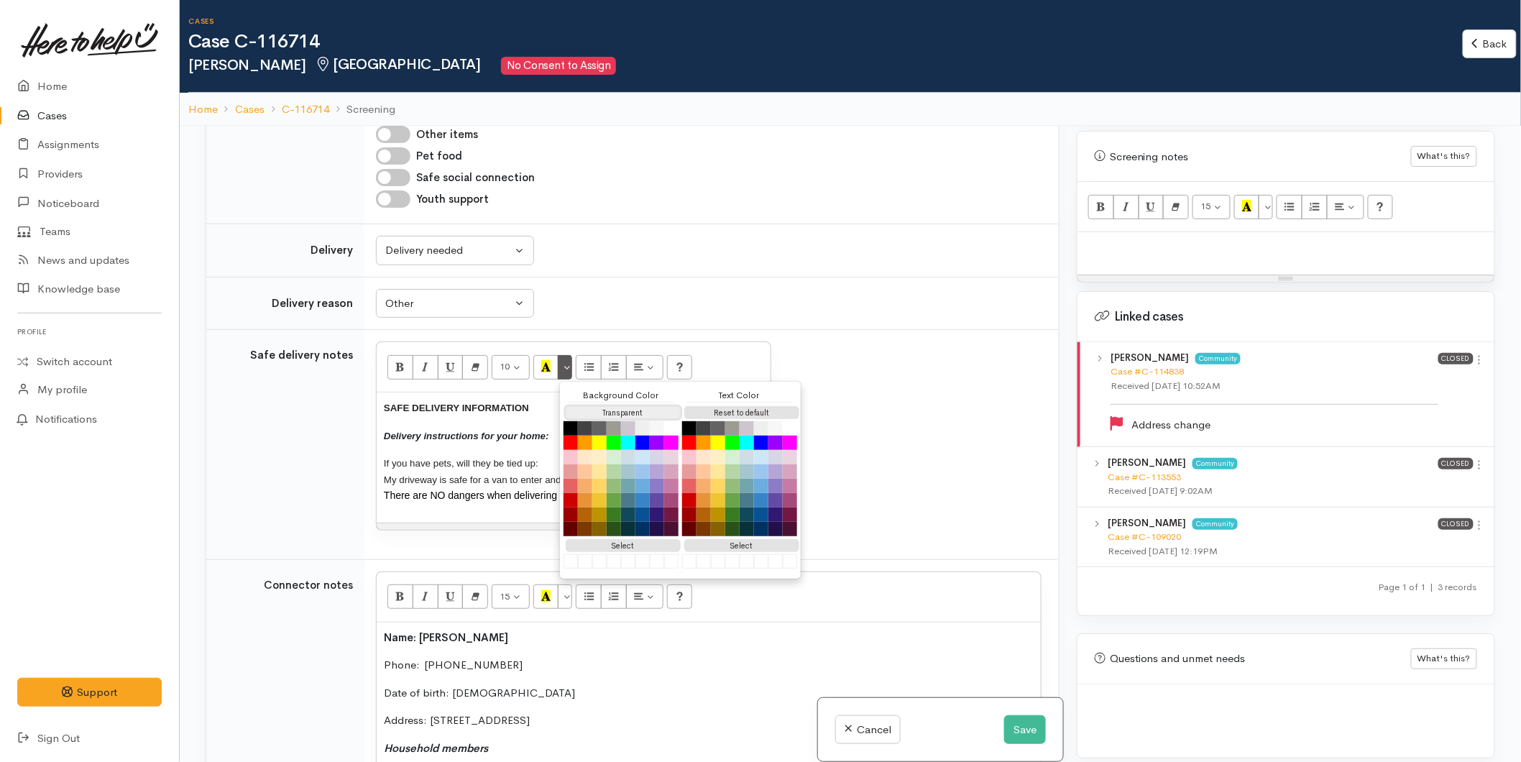
click at [599, 406] on button "Transparent" at bounding box center [623, 413] width 115 height 14
click at [696, 406] on button "Reset to default" at bounding box center [741, 413] width 115 height 14
click at [489, 392] on div "SAFE DELIVERY INFORMATION Delivery instructions for your home: If you have pets…" at bounding box center [574, 457] width 394 height 130
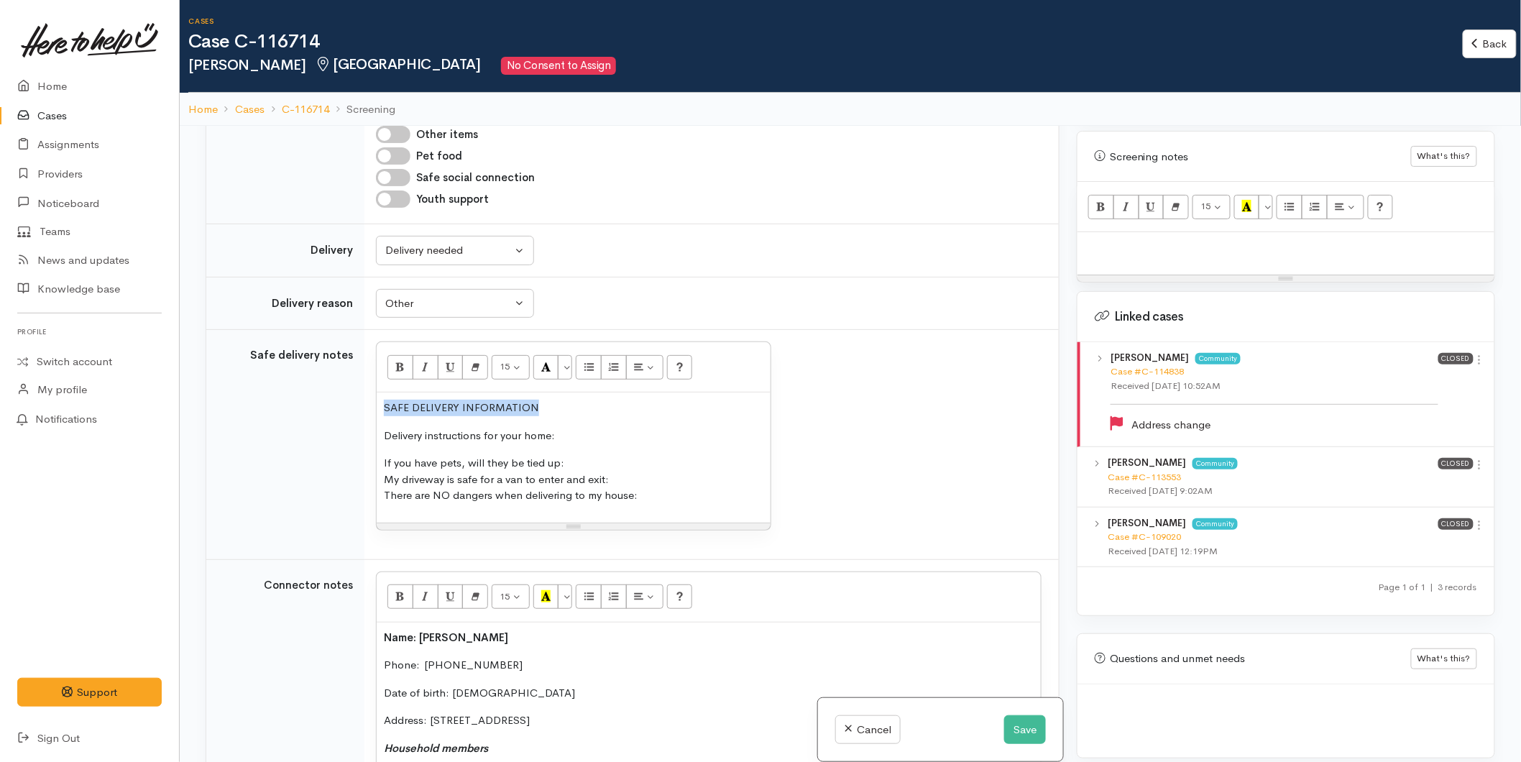
click at [313, 349] on tr "Safe delivery notes 15 8 9 10 11 12 14 18 24 36 Background Color Transparent Se…" at bounding box center [632, 445] width 852 height 230
click at [397, 360] on icon "Bold (CTRL+B)" at bounding box center [399, 366] width 9 height 12
click at [584, 428] on p "Delivery instructions for your home:" at bounding box center [573, 436] width 379 height 17
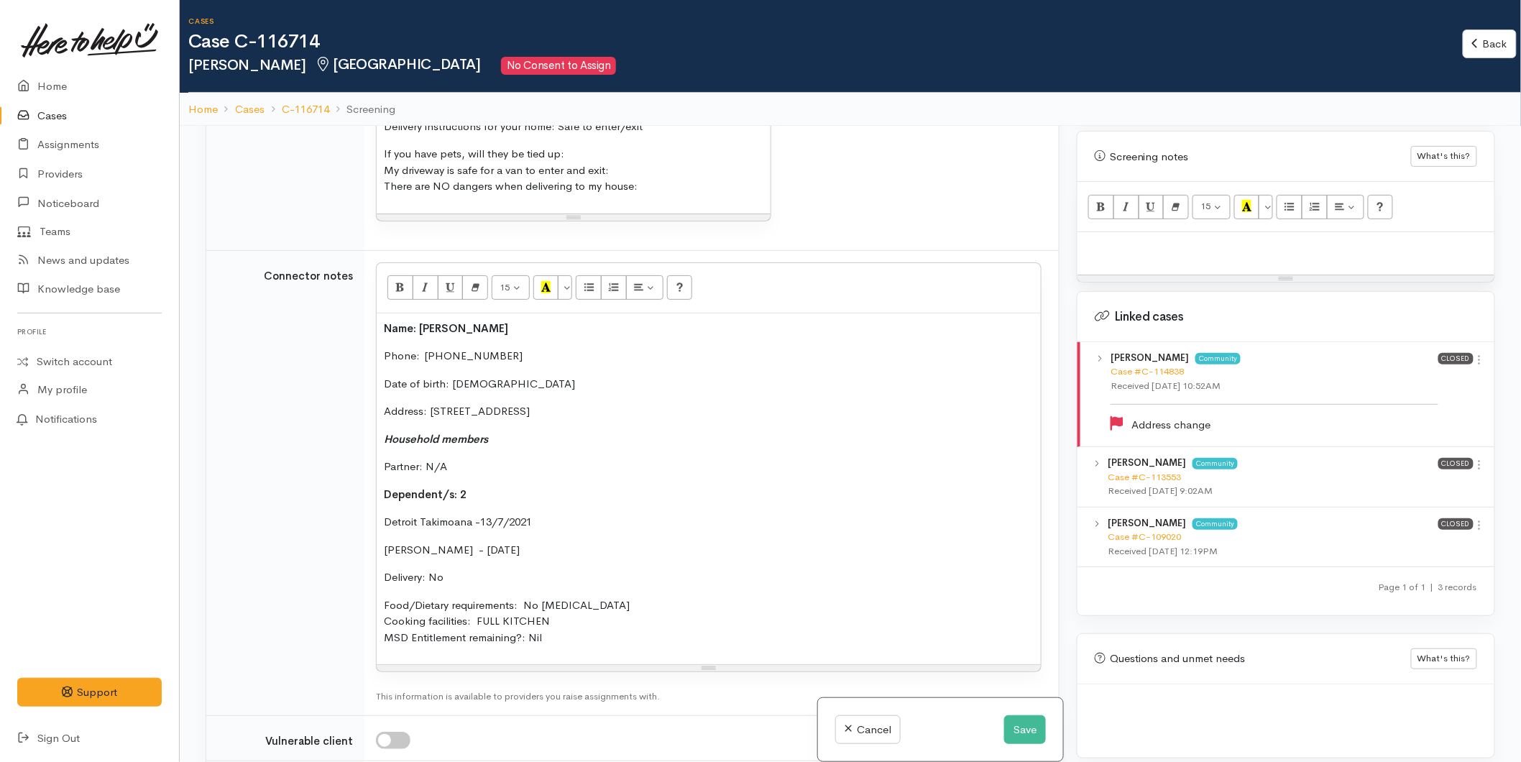
scroll to position [1517, 0]
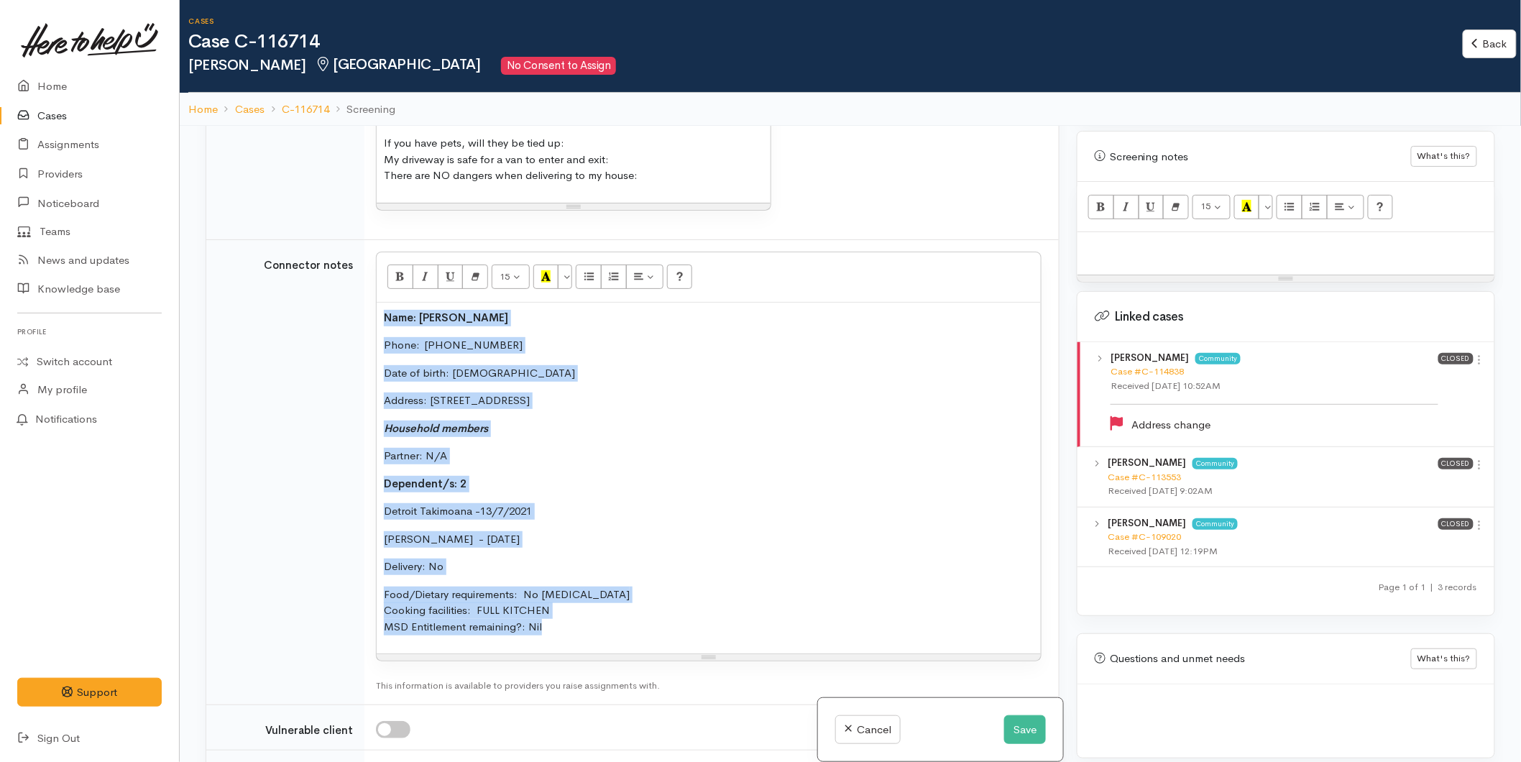
drag, startPoint x: 533, startPoint y: 588, endPoint x: 376, endPoint y: 262, distance: 362.2
click at [376, 262] on div "15 8 9 10 11 12 14 18 24 36 Background Color Transparent Select #ffff00 Text Co…" at bounding box center [708, 457] width 665 height 410
copy div "Name: Gerome Takimoana Phone:  0204576479 Date of birth: 02/05/1998 Address: 65…"
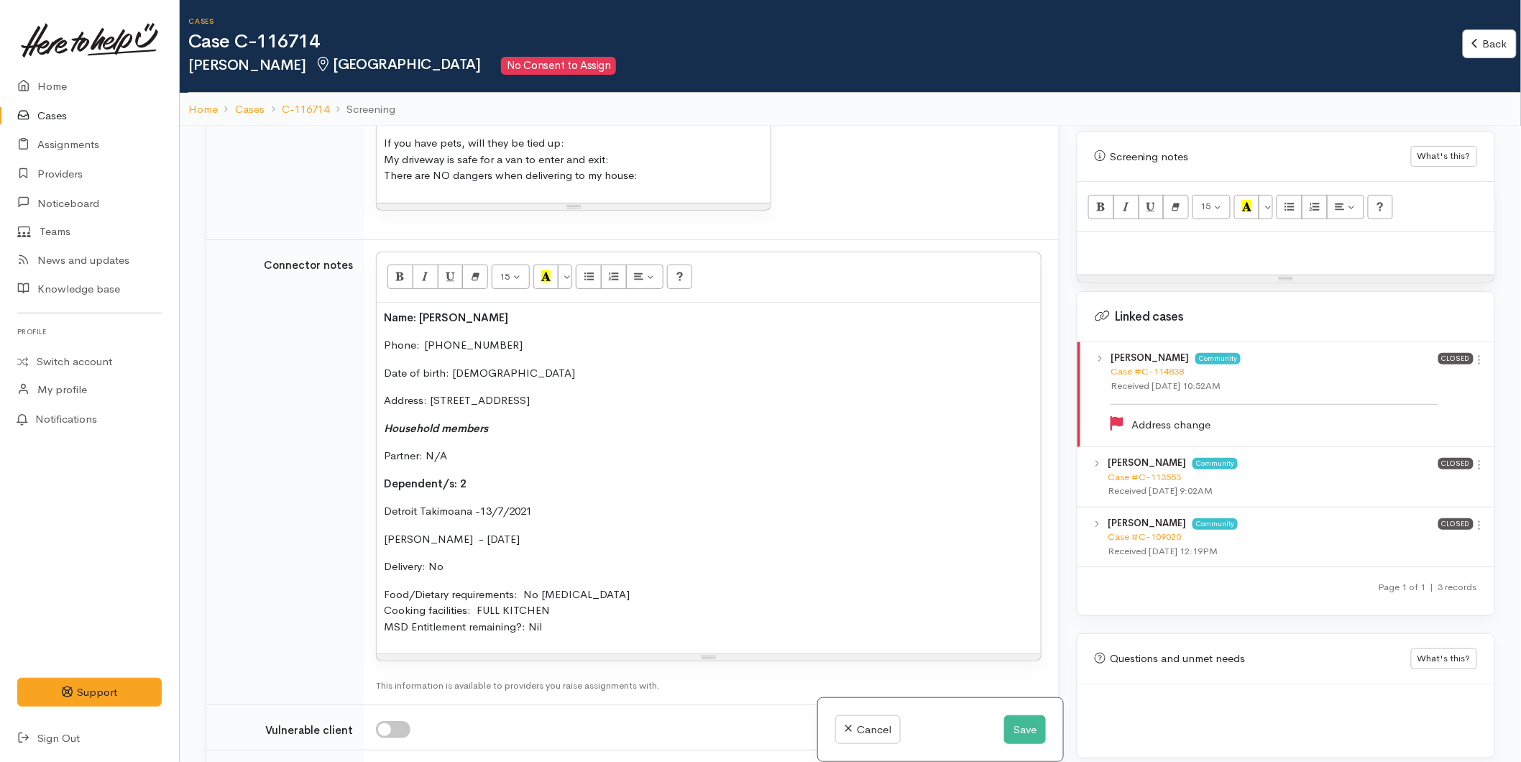
click at [1181, 239] on p at bounding box center [1285, 247] width 402 height 17
paste div
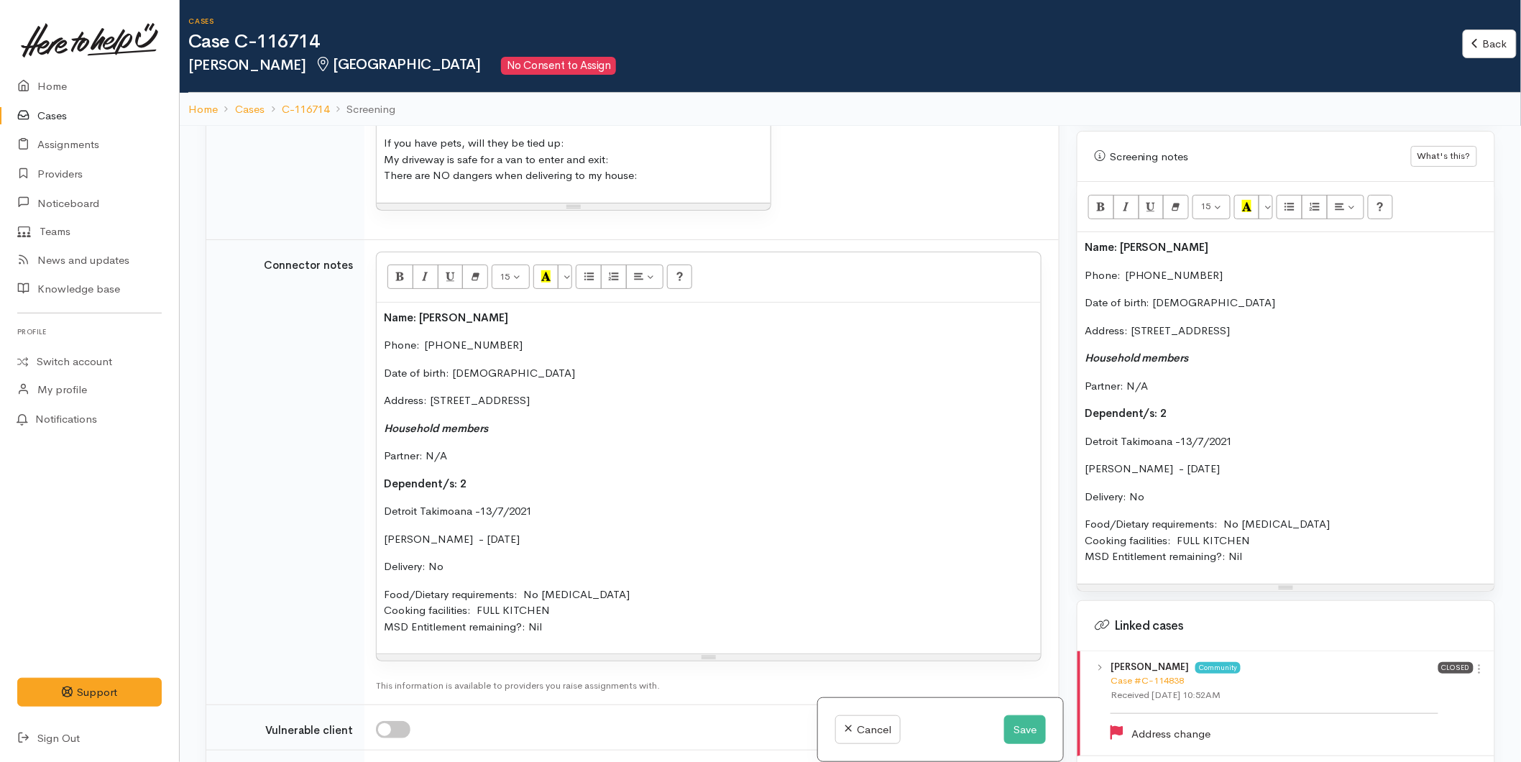
click at [1396, 323] on p "Address: 65 Watling Street, Gate Pa, Tauranga, New Zealand" at bounding box center [1285, 331] width 402 height 17
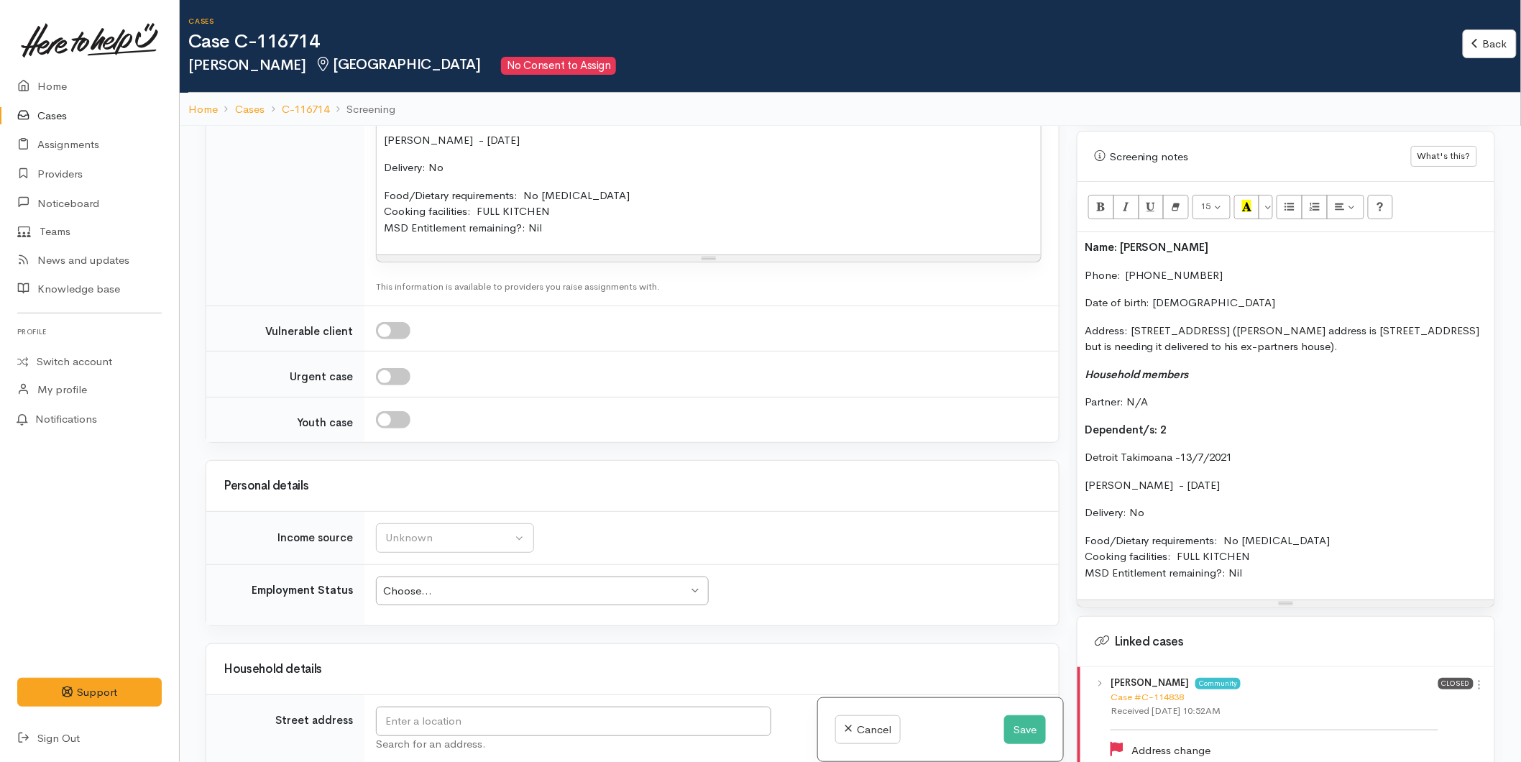
scroll to position [1756, 0]
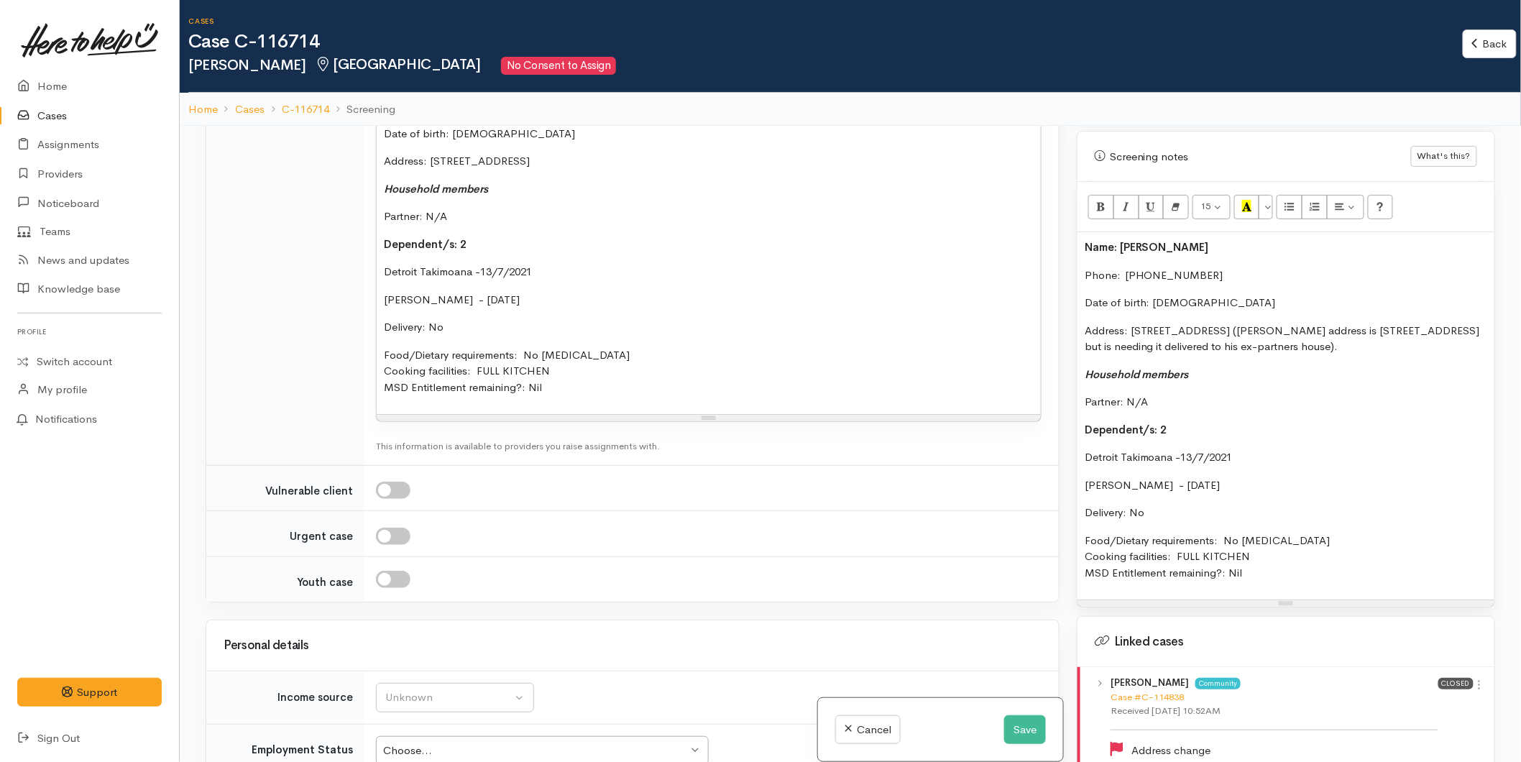
click at [515, 292] on p "Dakota Takimoana - 12/8/22" at bounding box center [709, 300] width 650 height 17
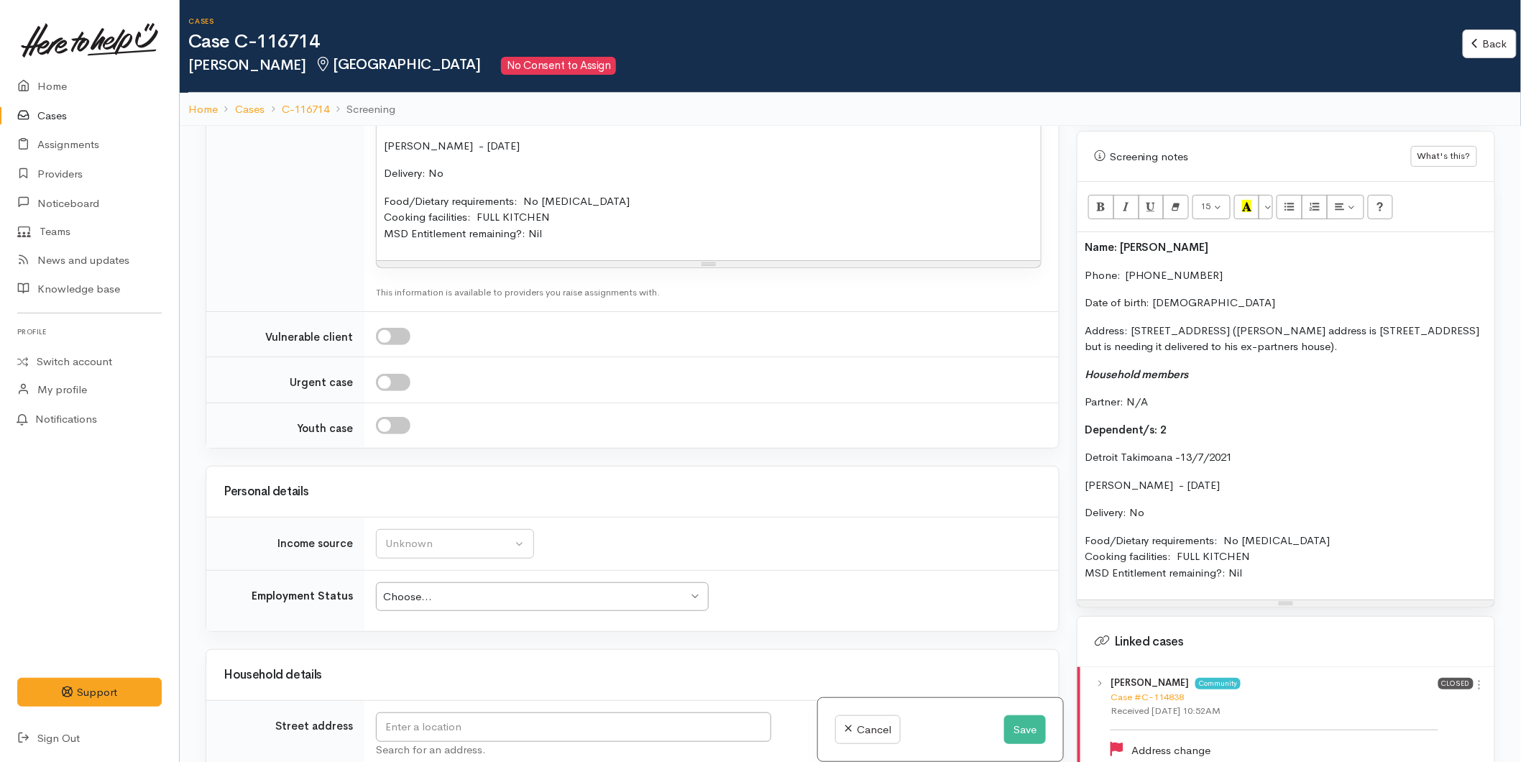
scroll to position [1996, 0]
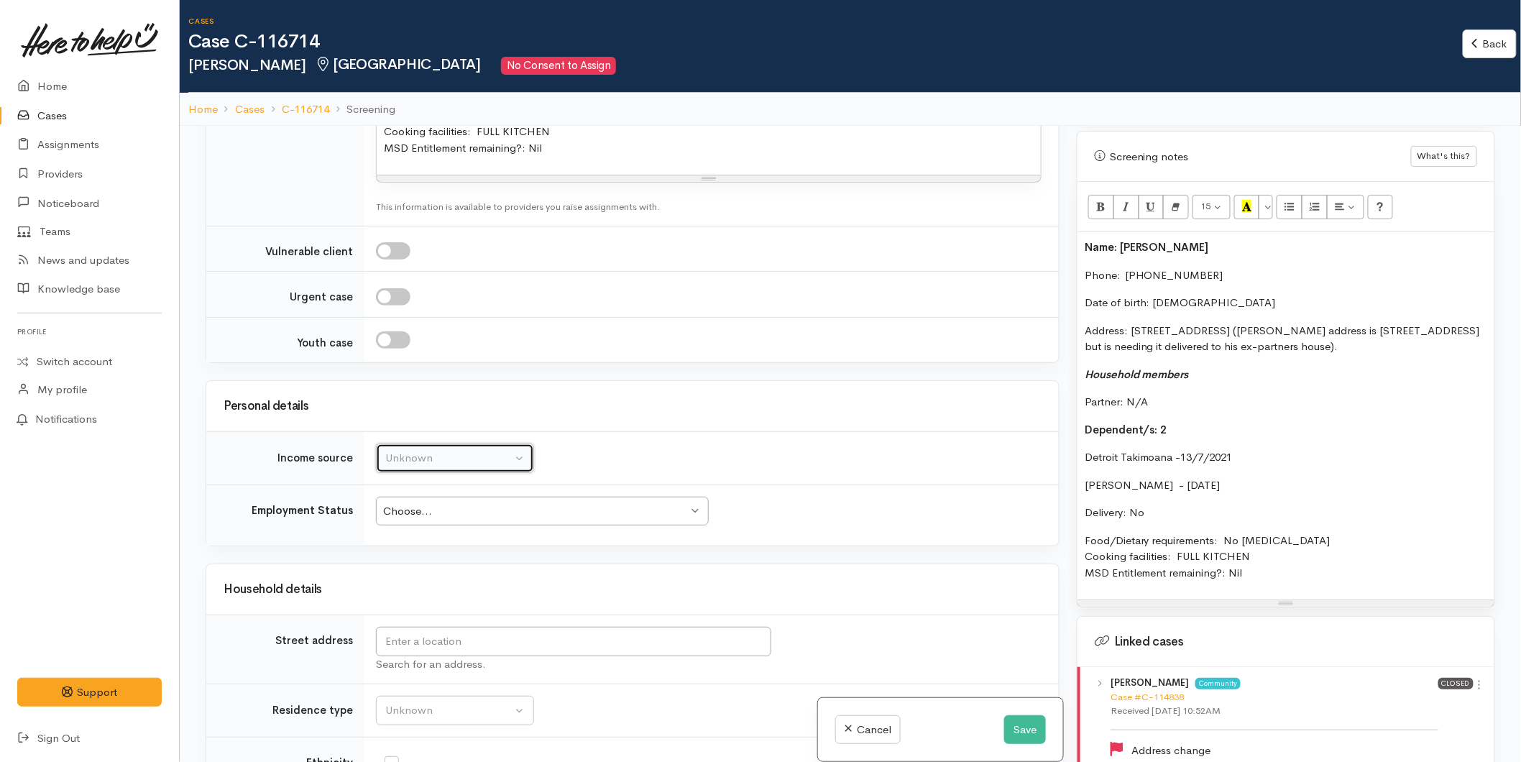
click at [466, 450] on div "Unknown" at bounding box center [448, 458] width 126 height 17
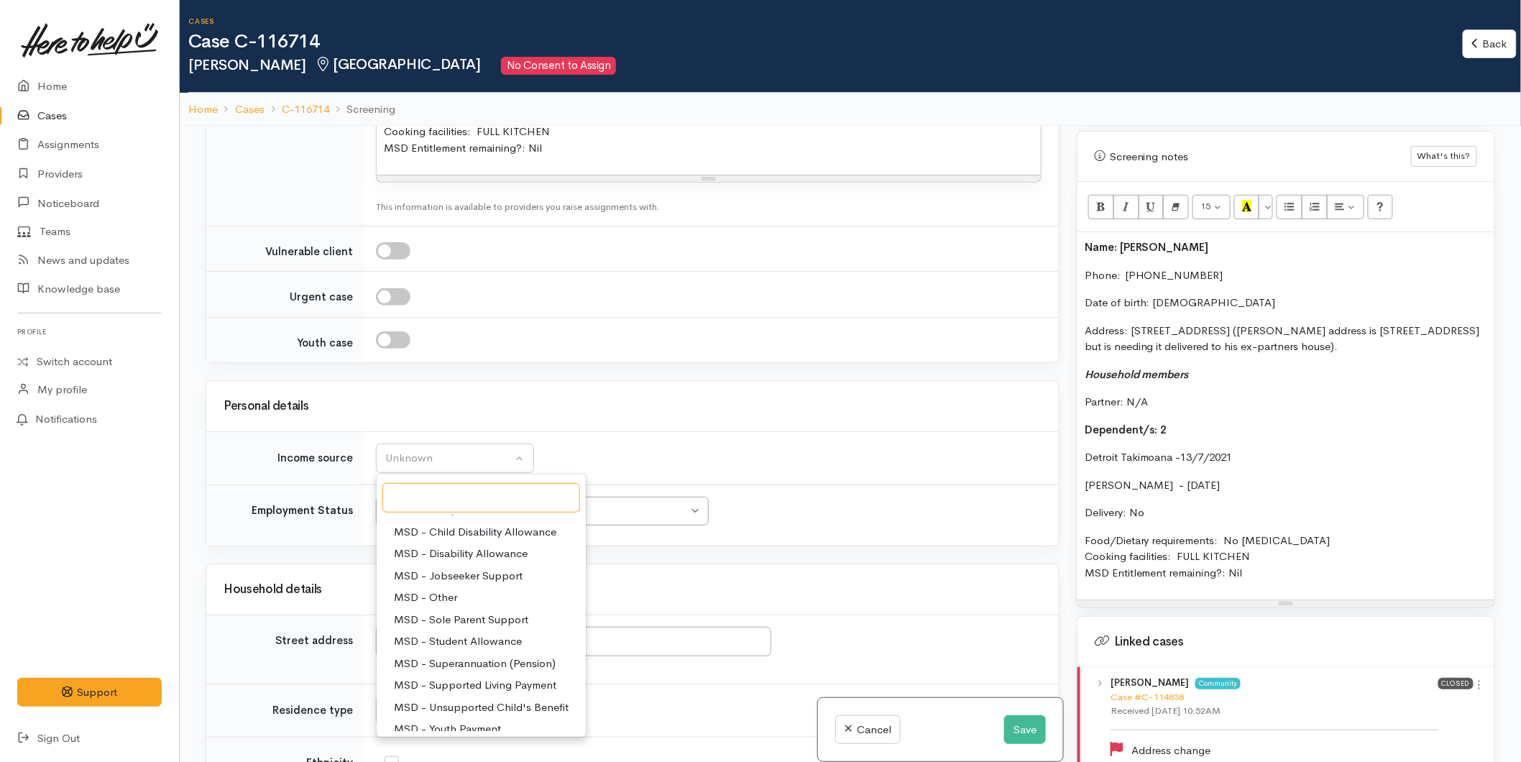
scroll to position [221, 0]
click at [436, 625] on span "Paid employment" at bounding box center [436, 633] width 84 height 17
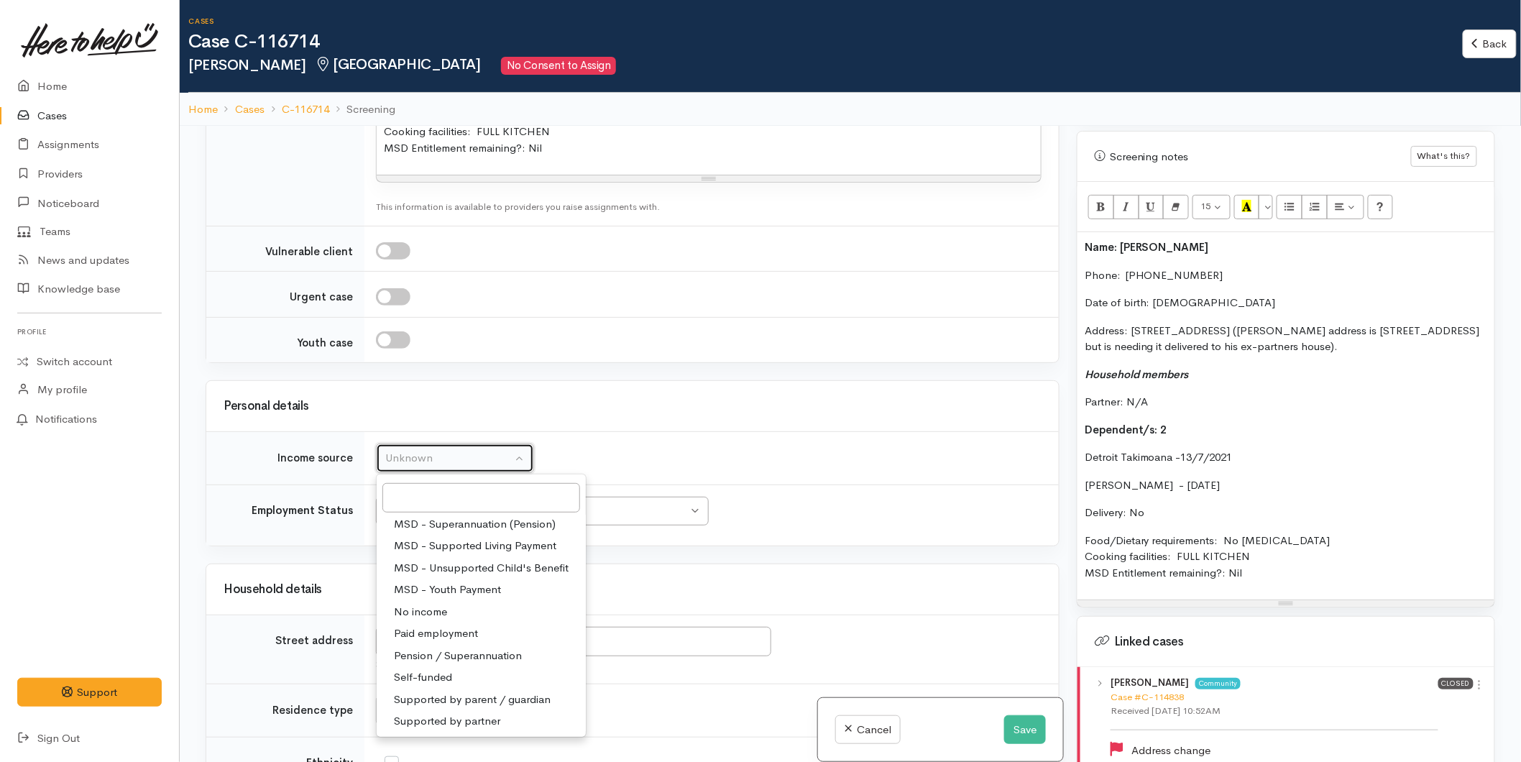
select select "1"
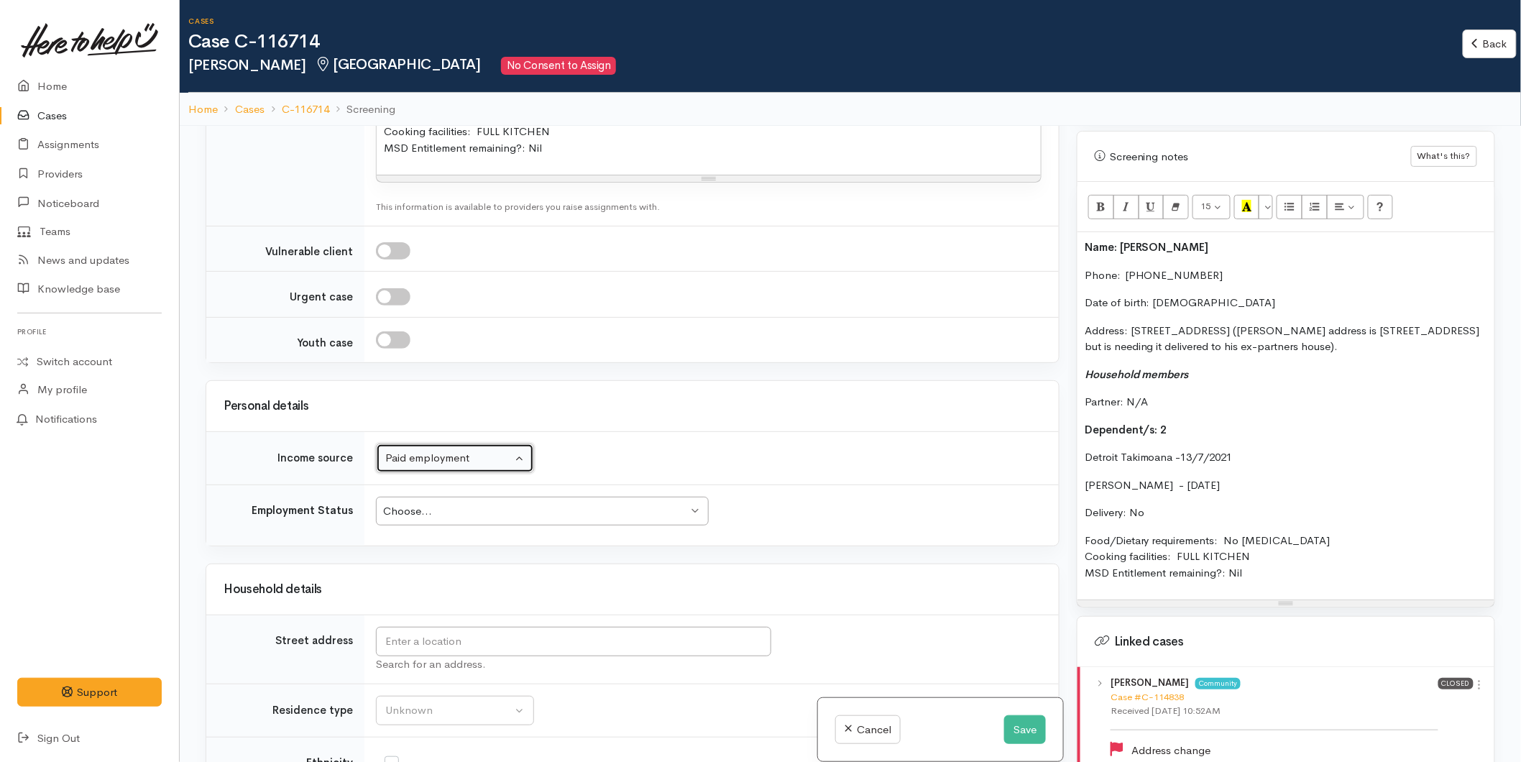
click at [419, 497] on div "Choose... Choose..." at bounding box center [542, 511] width 333 height 29
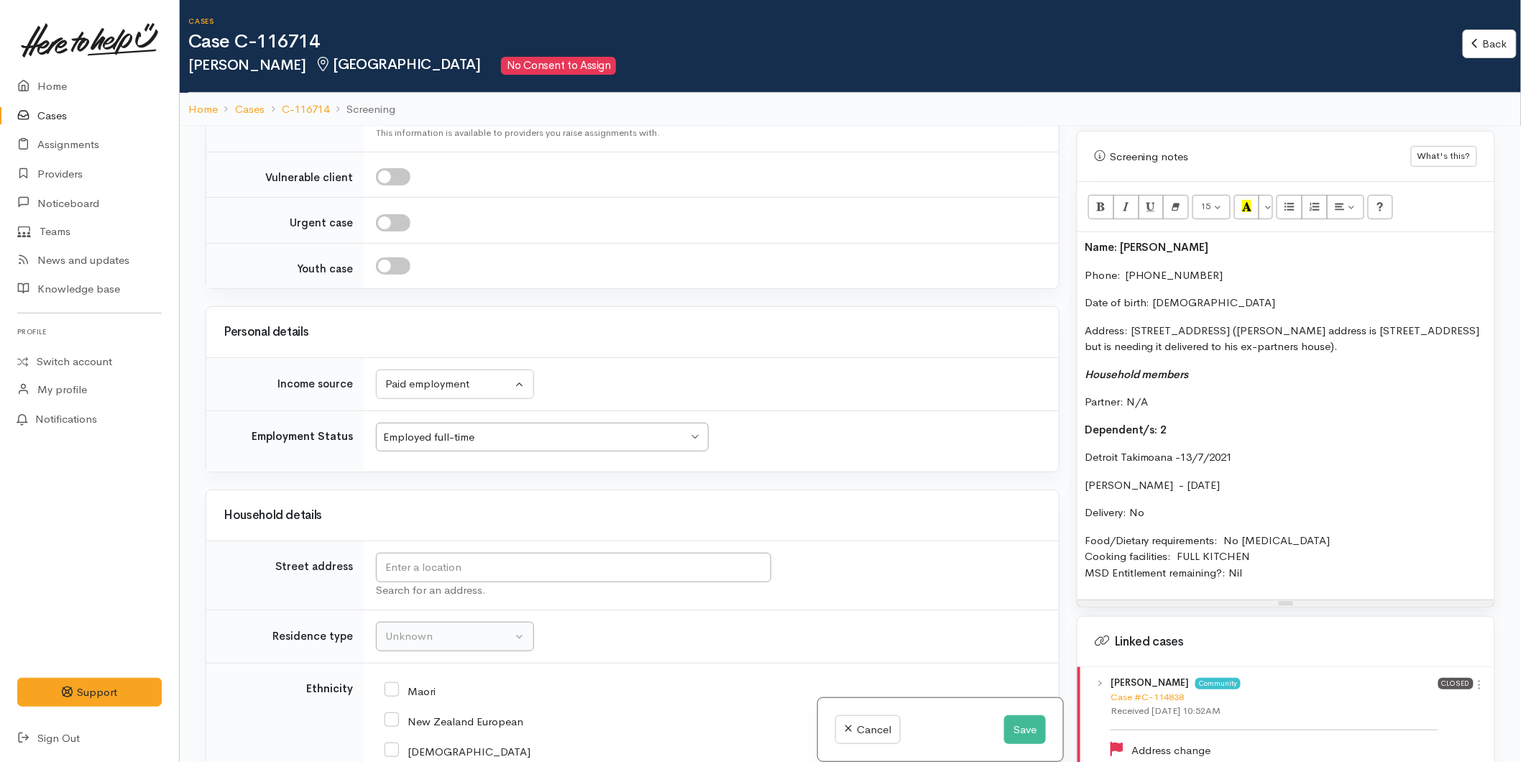
scroll to position [2156, 0]
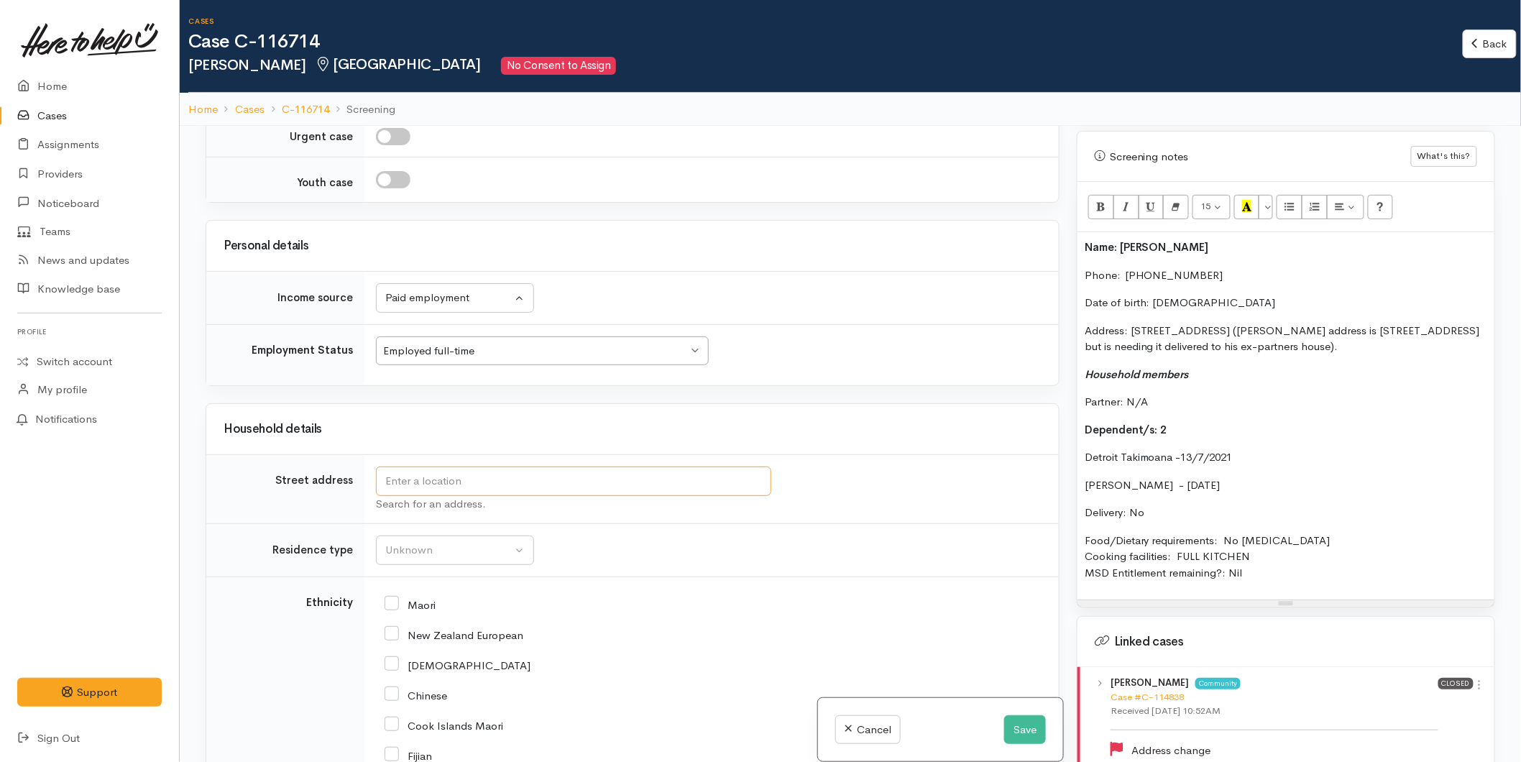
click at [414, 466] on input "text" at bounding box center [573, 480] width 395 height 29
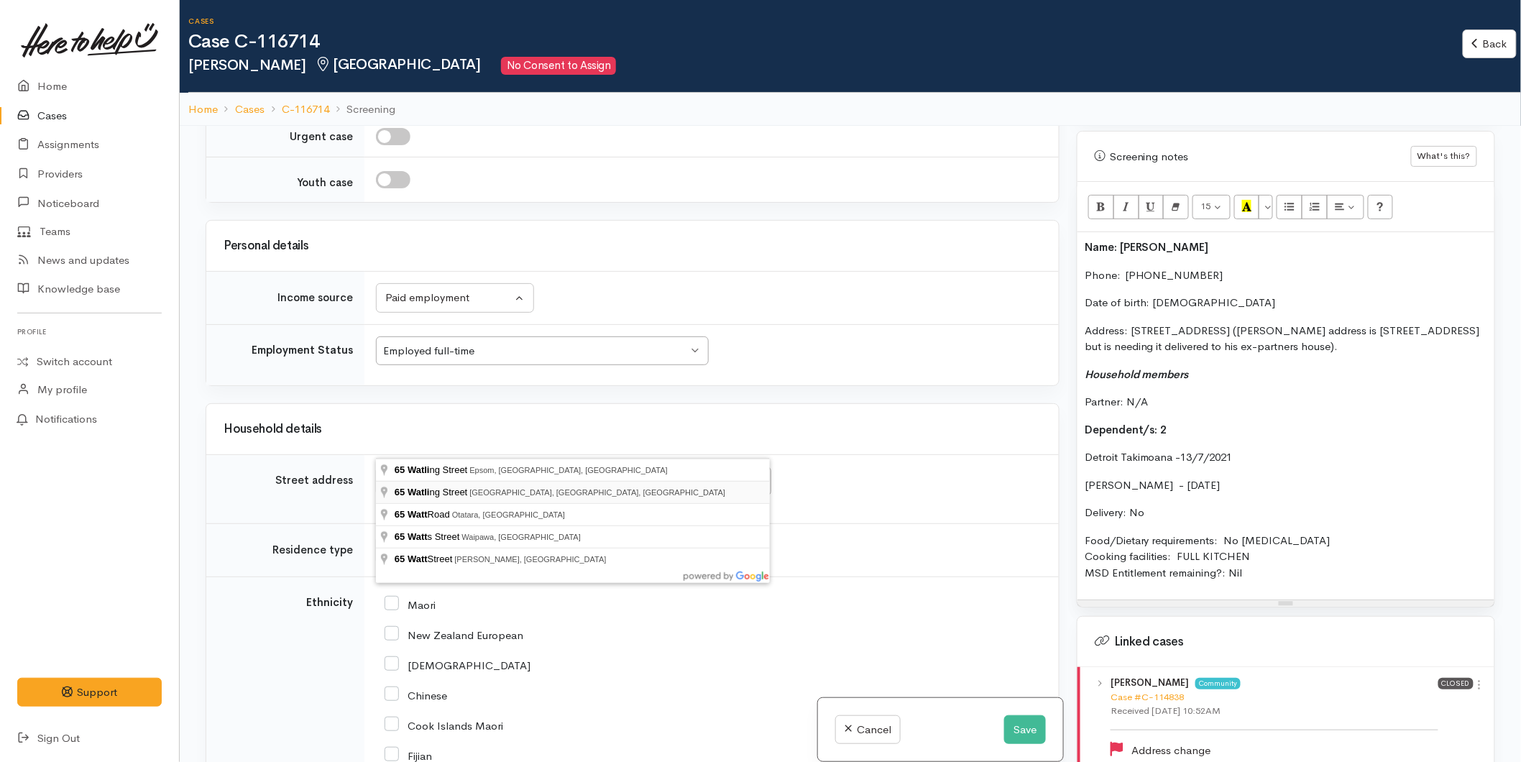
type input "65 Watling Street, Gate Pa, Tauranga, New Zealand"
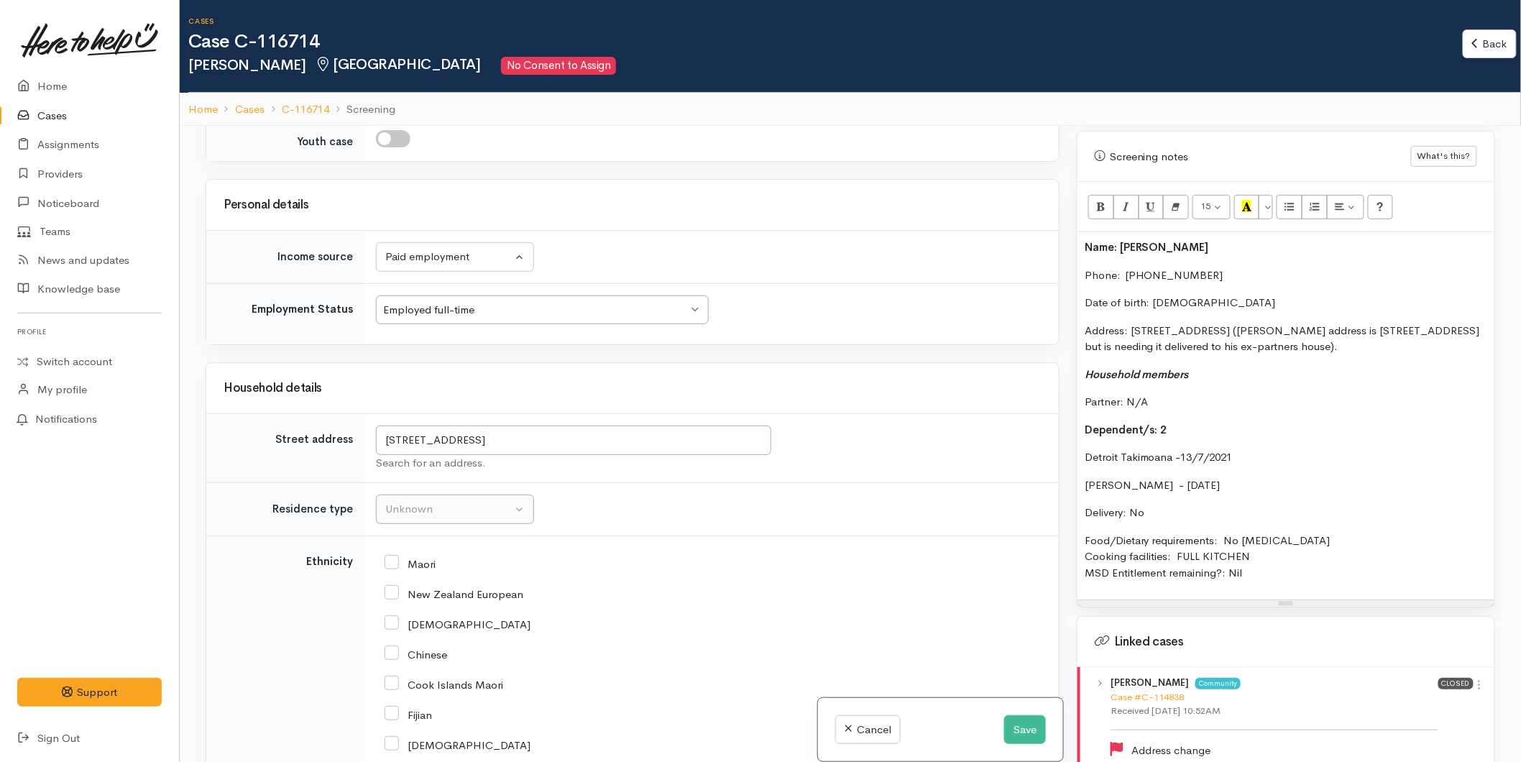
scroll to position [2363, 0]
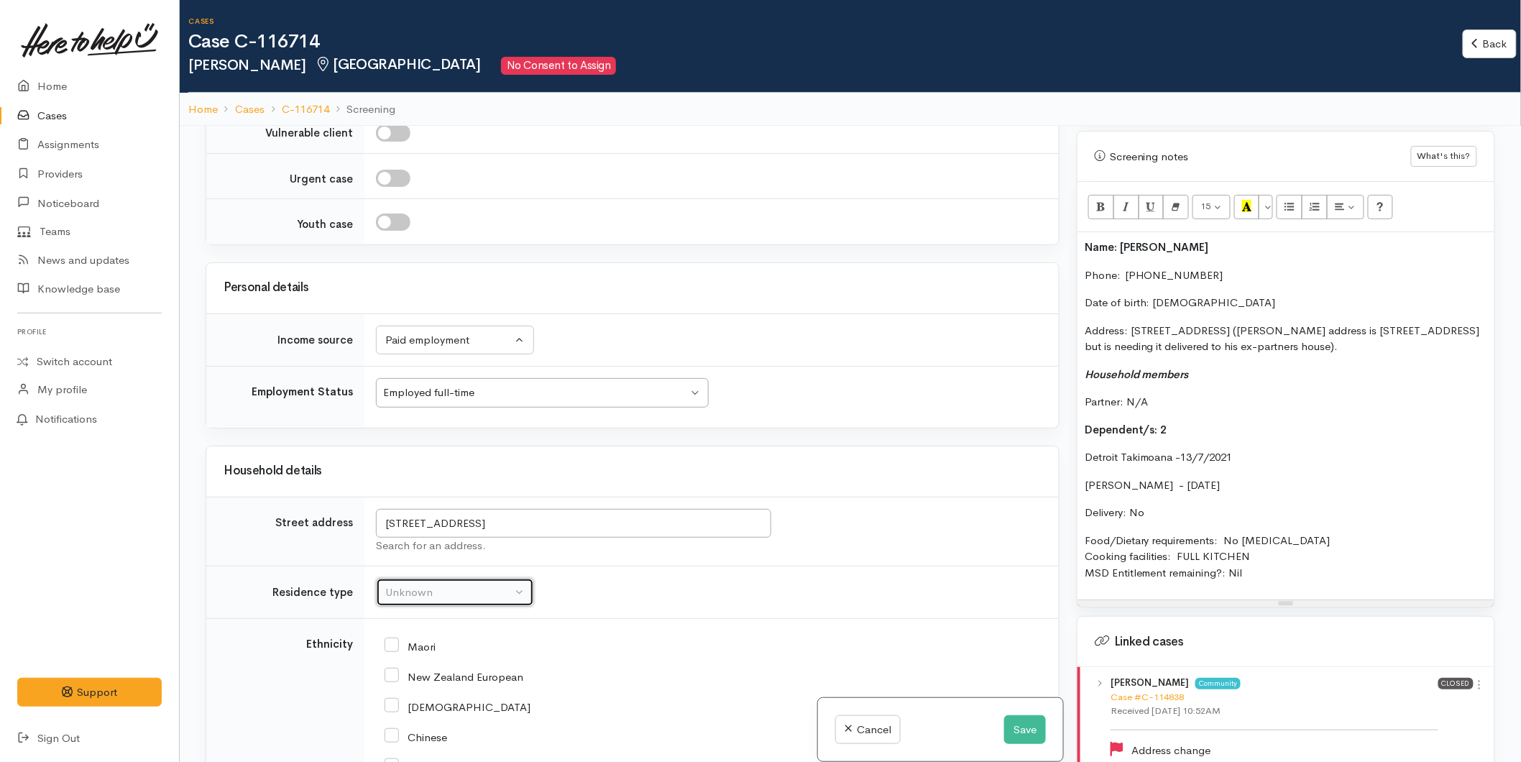
click at [470, 584] on div "Unknown" at bounding box center [448, 592] width 126 height 17
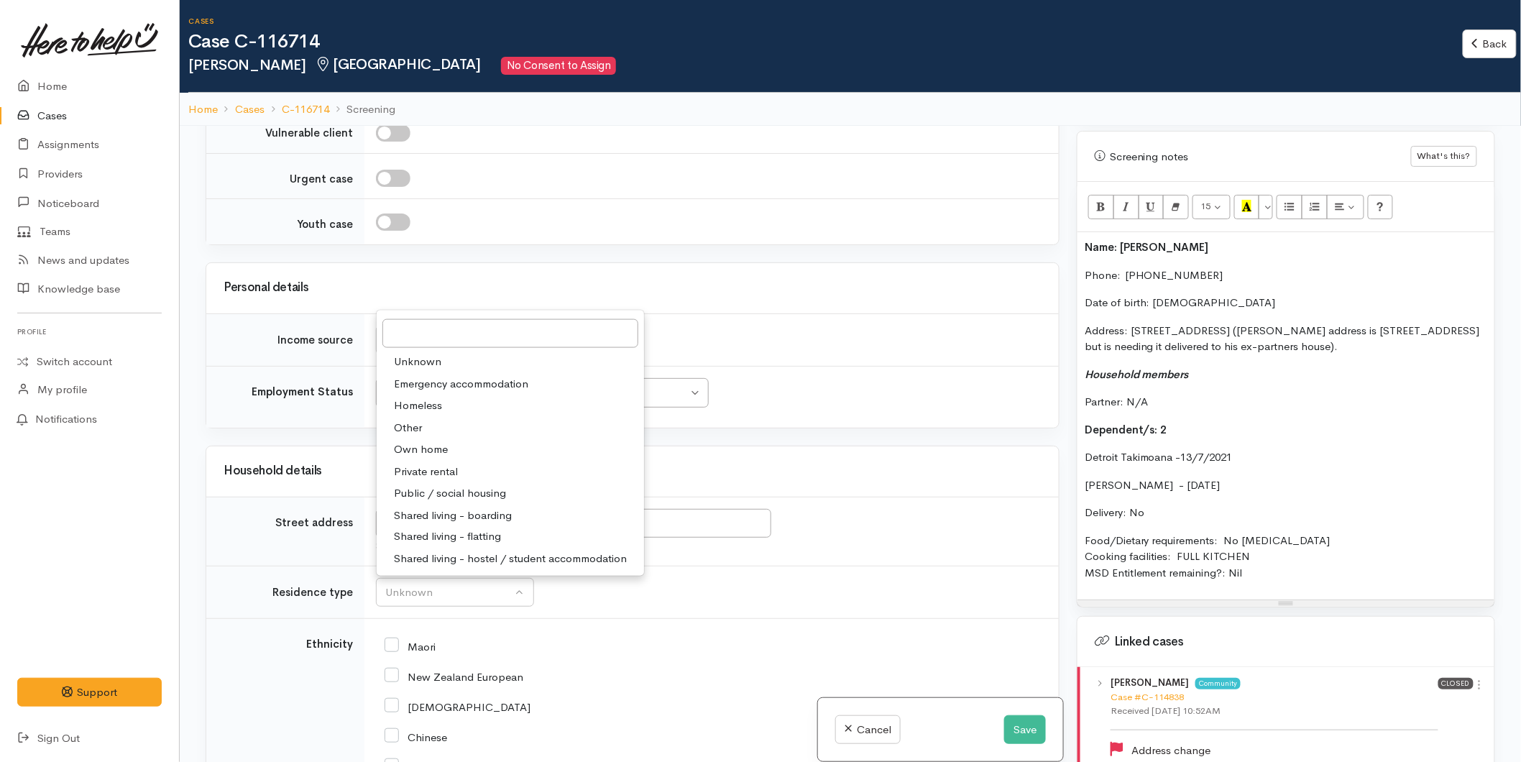
click at [428, 464] on span "Private rental" at bounding box center [426, 472] width 64 height 17
select select "2"
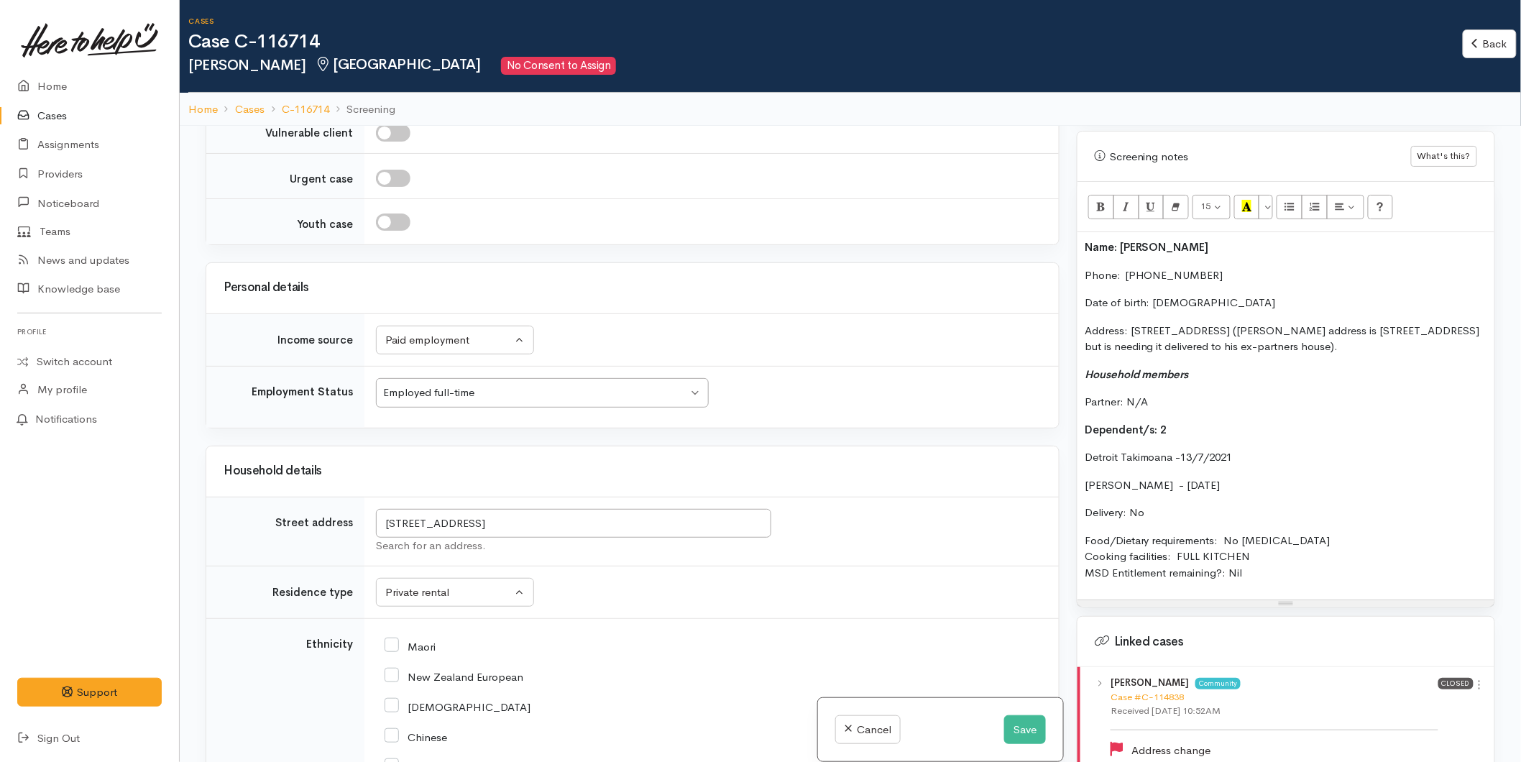
click at [397, 639] on input "Maori" at bounding box center [409, 645] width 51 height 13
checkbox input "true"
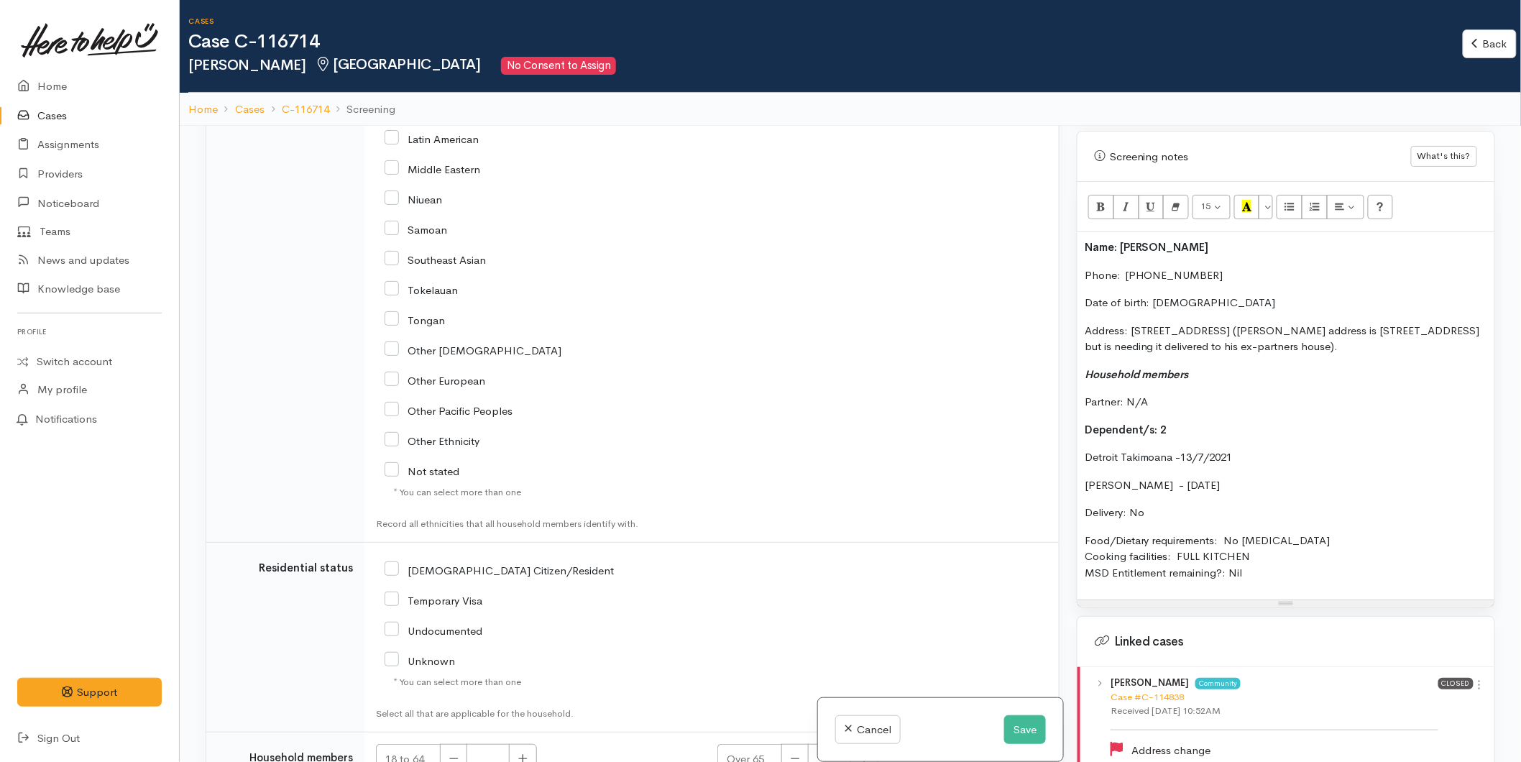
click at [391, 554] on div "NZ Citizen/Resident" at bounding box center [597, 569] width 426 height 30
click at [388, 563] on input "NZ Citizen/Resident" at bounding box center [498, 569] width 229 height 13
checkbox input "true"
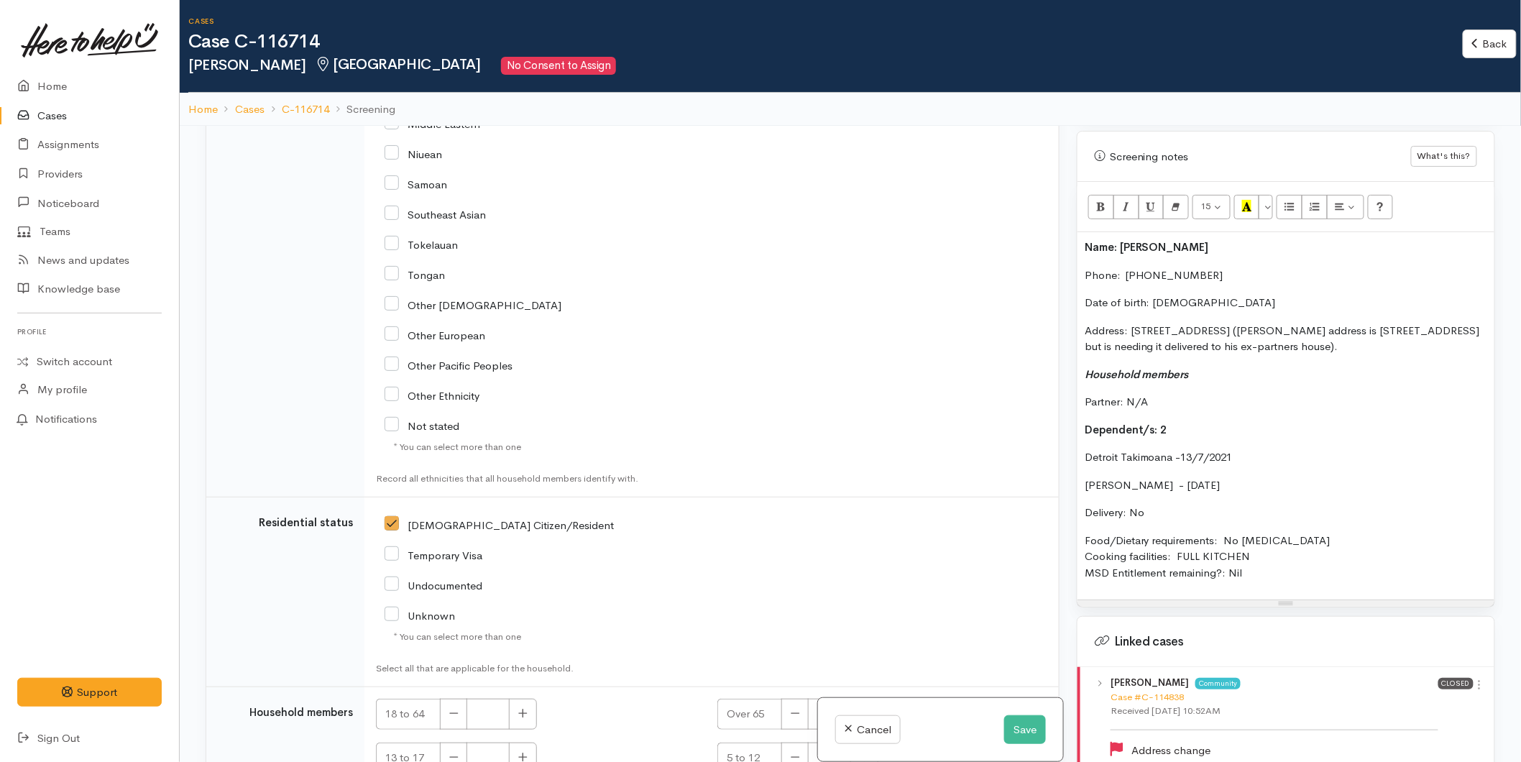
scroll to position [3165, 0]
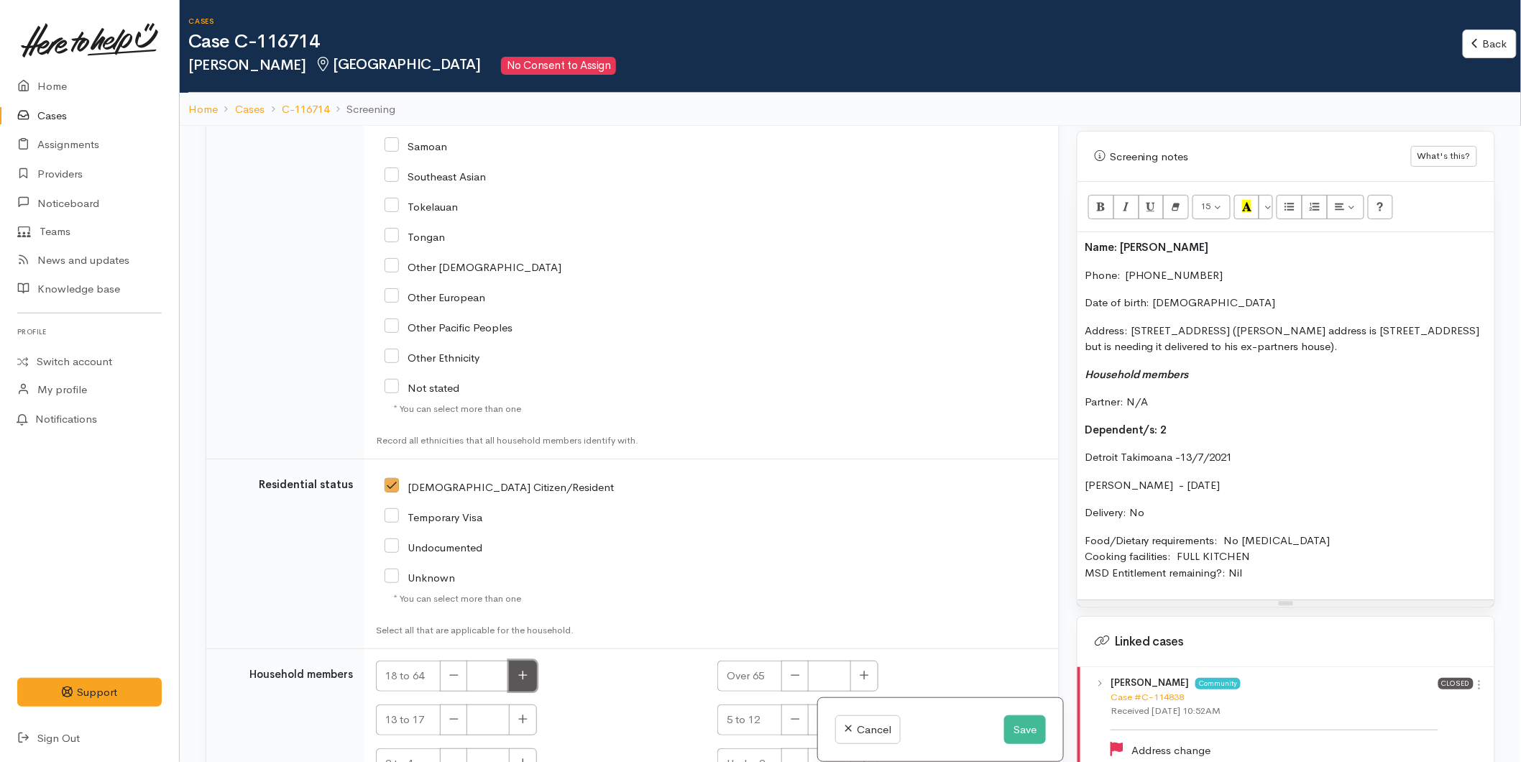
click at [514, 660] on button "button" at bounding box center [523, 675] width 28 height 31
type input "1"
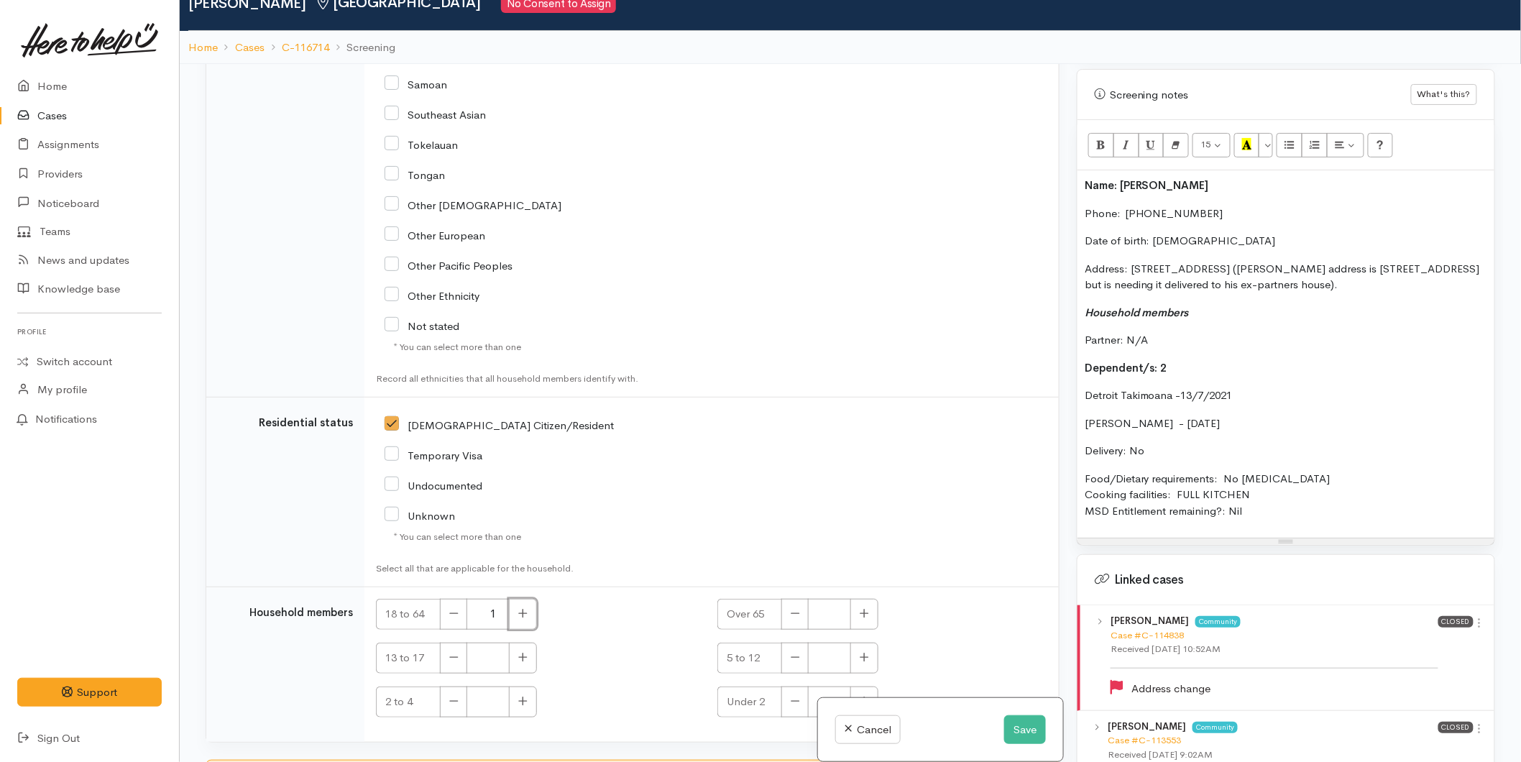
scroll to position [126, 0]
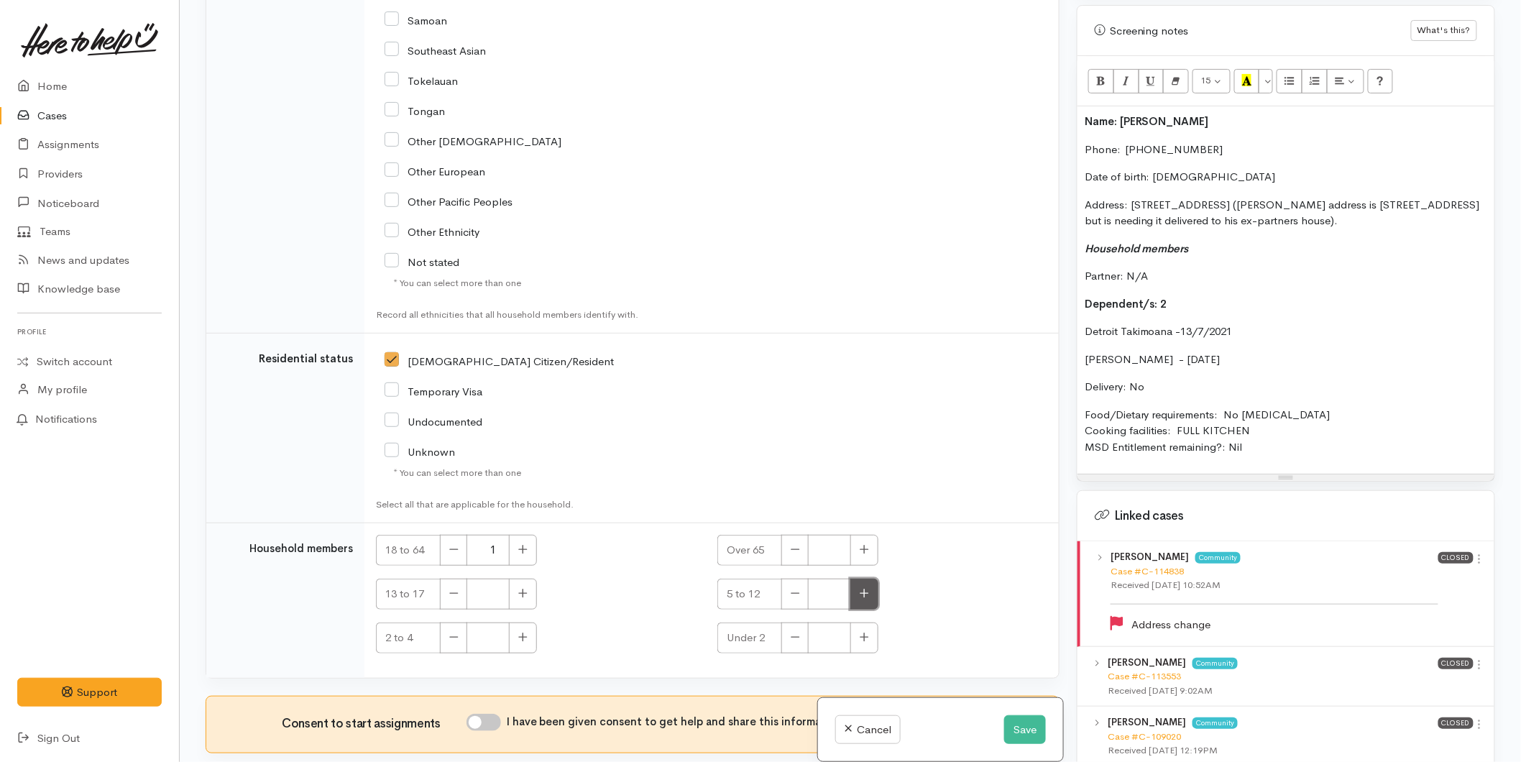
click at [858, 579] on button "button" at bounding box center [864, 594] width 28 height 31
type input "1"
click at [1219, 357] on p "Dakota Takimoana - 12/8/22" at bounding box center [1285, 359] width 402 height 17
click at [525, 632] on icon "button" at bounding box center [522, 637] width 9 height 11
type input "1"
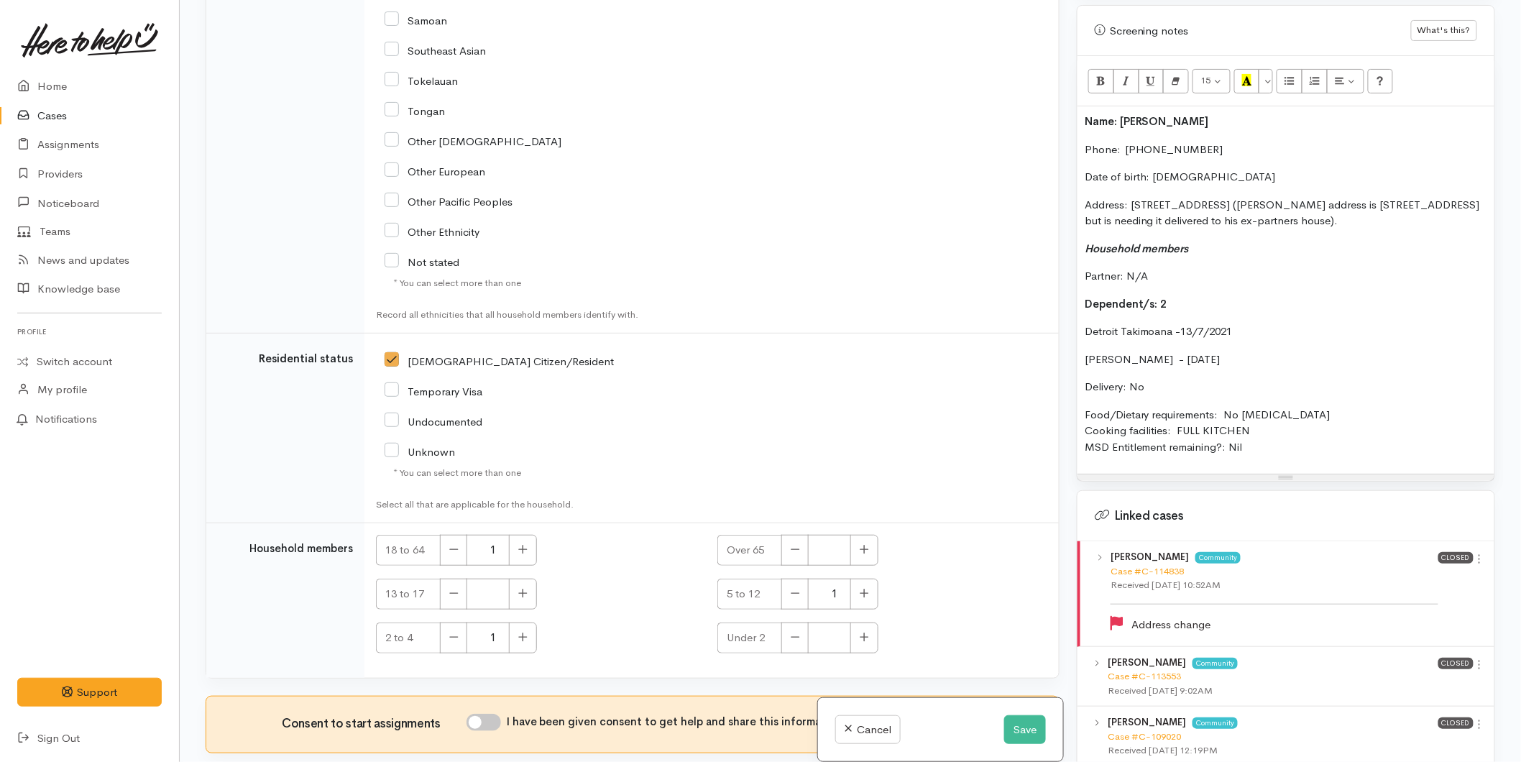
click at [501, 714] on input "I have been given consent to get help and share this information with appropria…" at bounding box center [483, 722] width 34 height 17
checkbox input "true"
click at [801, 579] on button "button" at bounding box center [794, 594] width 27 height 31
type input "0"
drag, startPoint x: 527, startPoint y: 557, endPoint x: 1225, endPoint y: 499, distance: 700.2
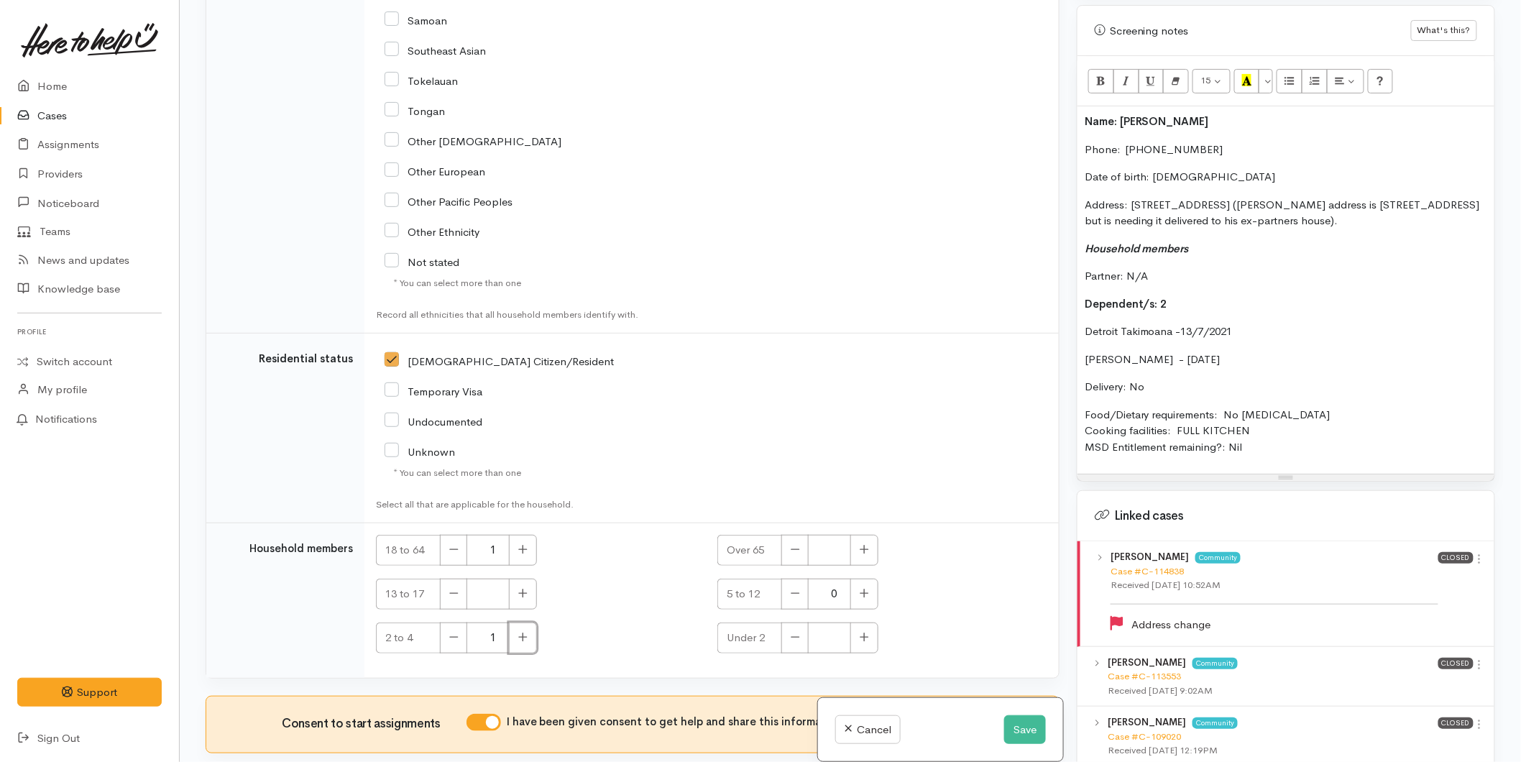
click at [526, 632] on icon "button" at bounding box center [522, 637] width 9 height 11
type input "2"
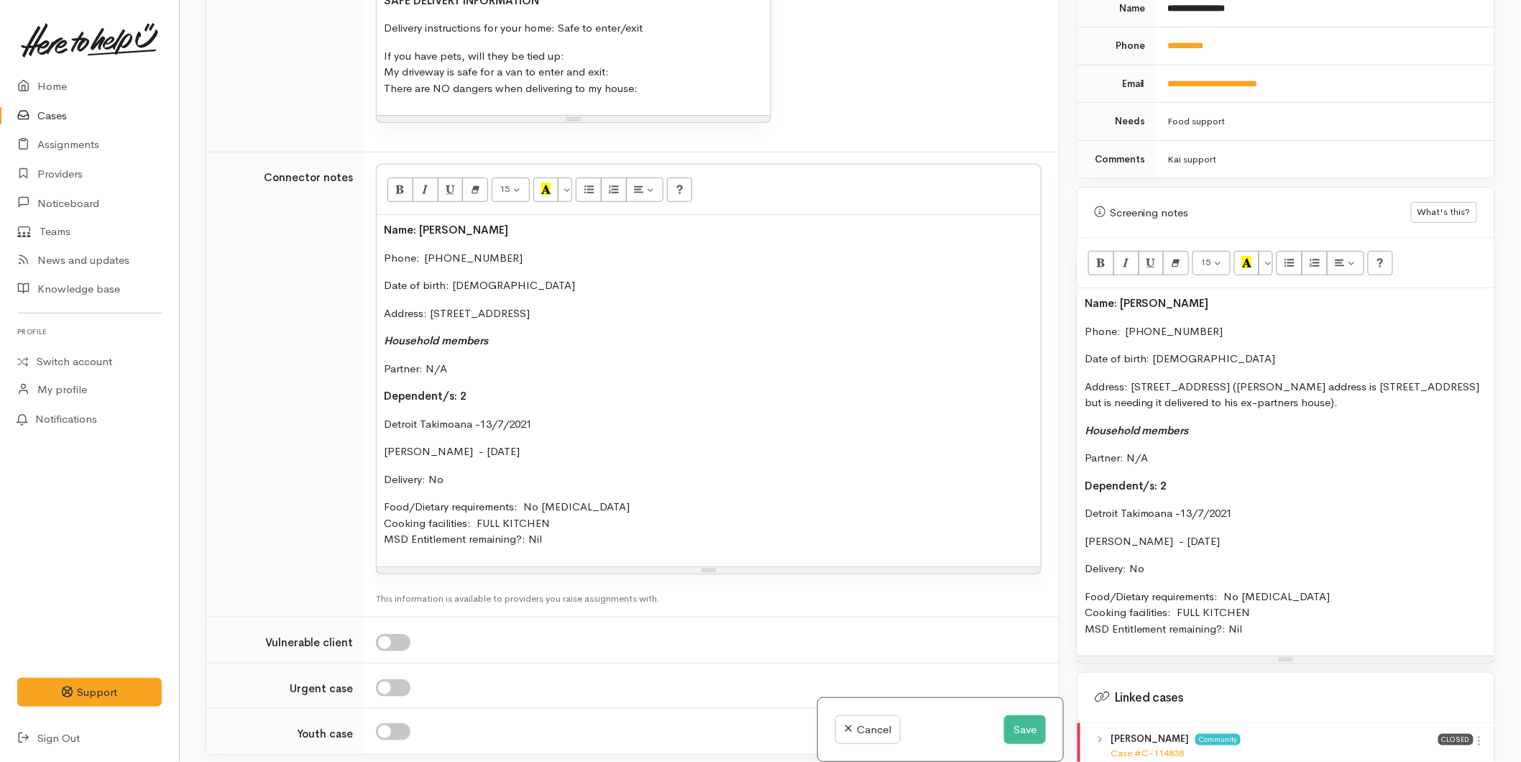
scroll to position [878, 0]
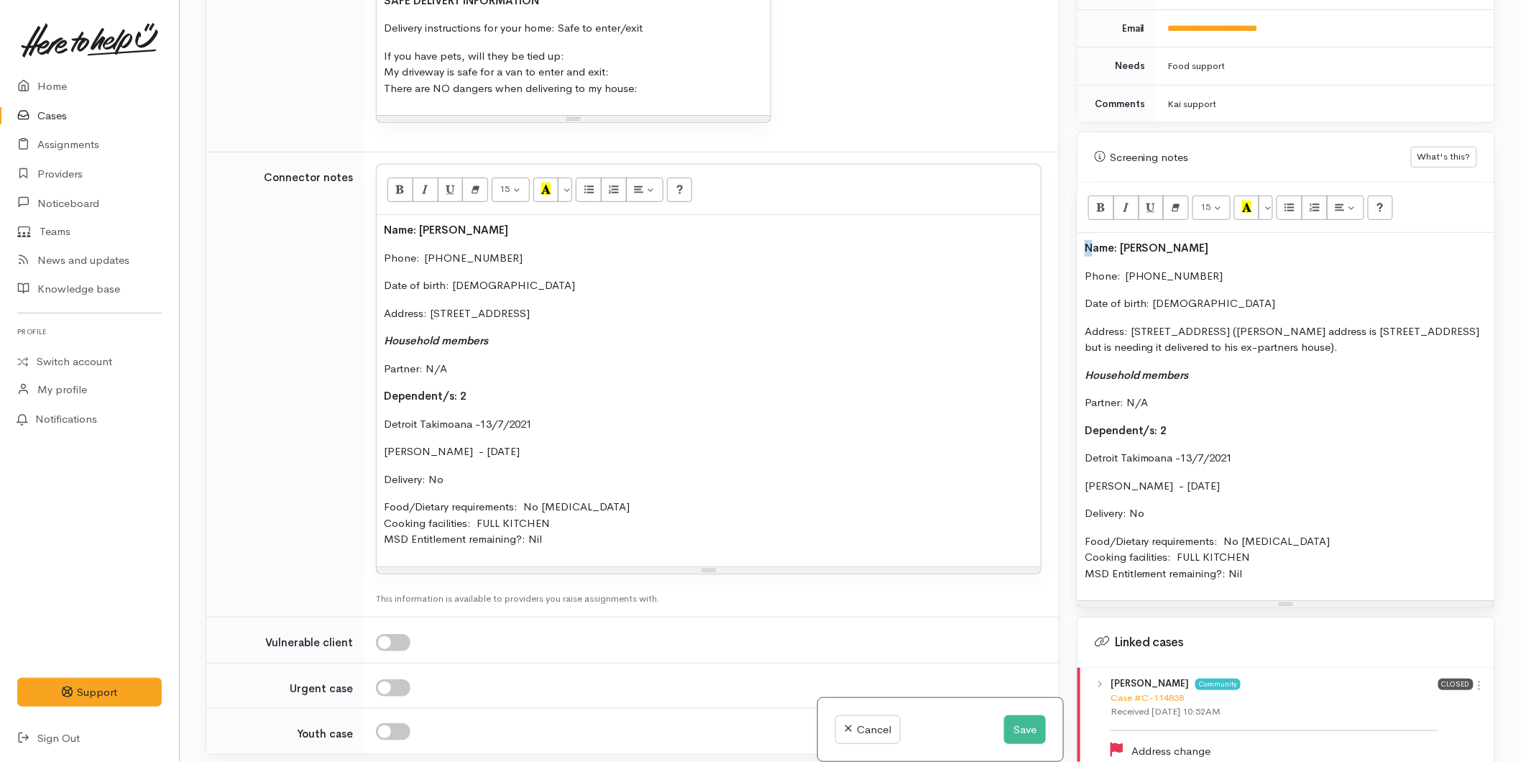
click at [1088, 241] on span "Name: Gerome Takimoana" at bounding box center [1146, 248] width 124 height 14
click at [1086, 241] on span "Name: Gerome Takimoana" at bounding box center [1146, 248] width 124 height 14
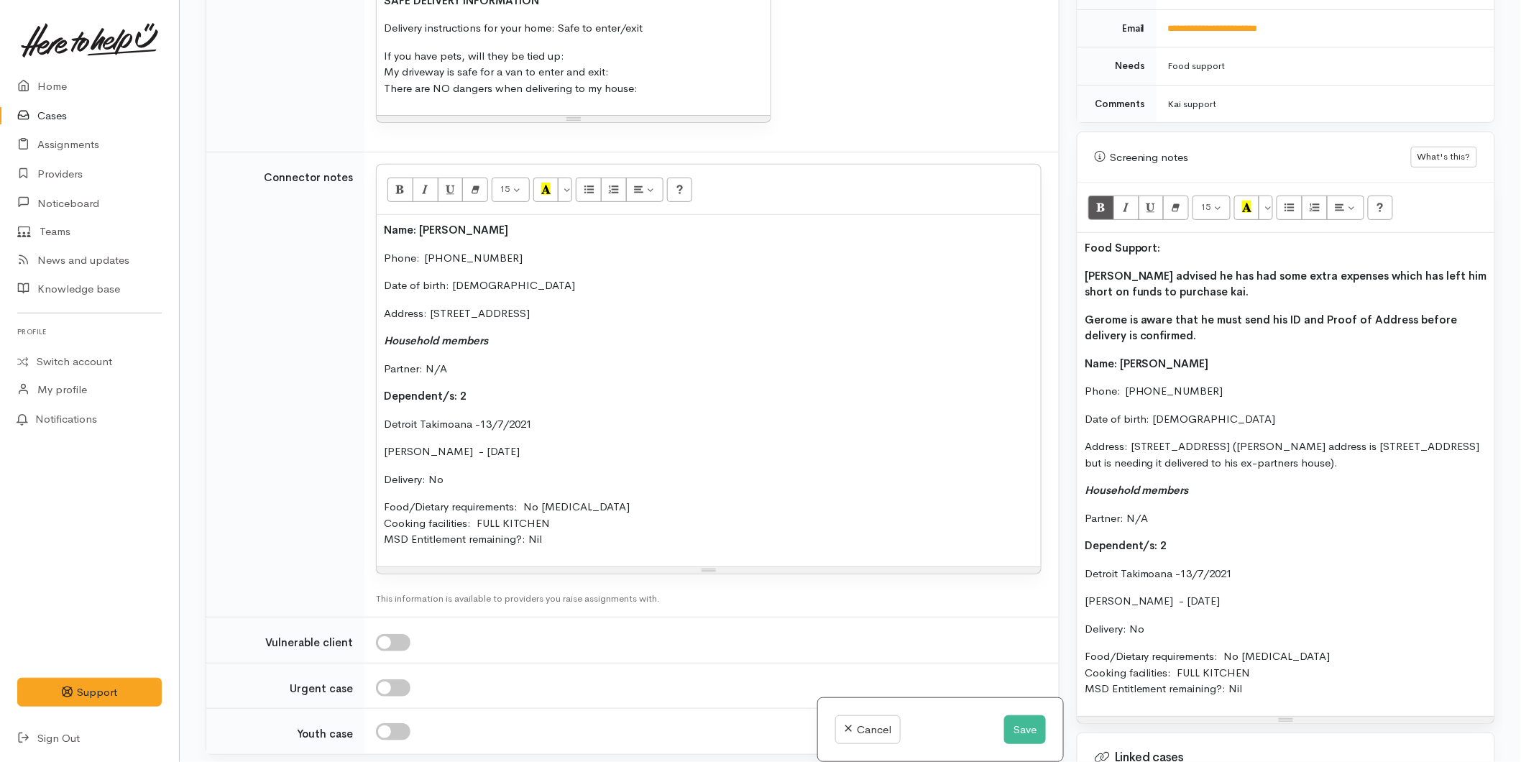
click at [1087, 241] on span "Food Support:" at bounding box center [1122, 248] width 76 height 14
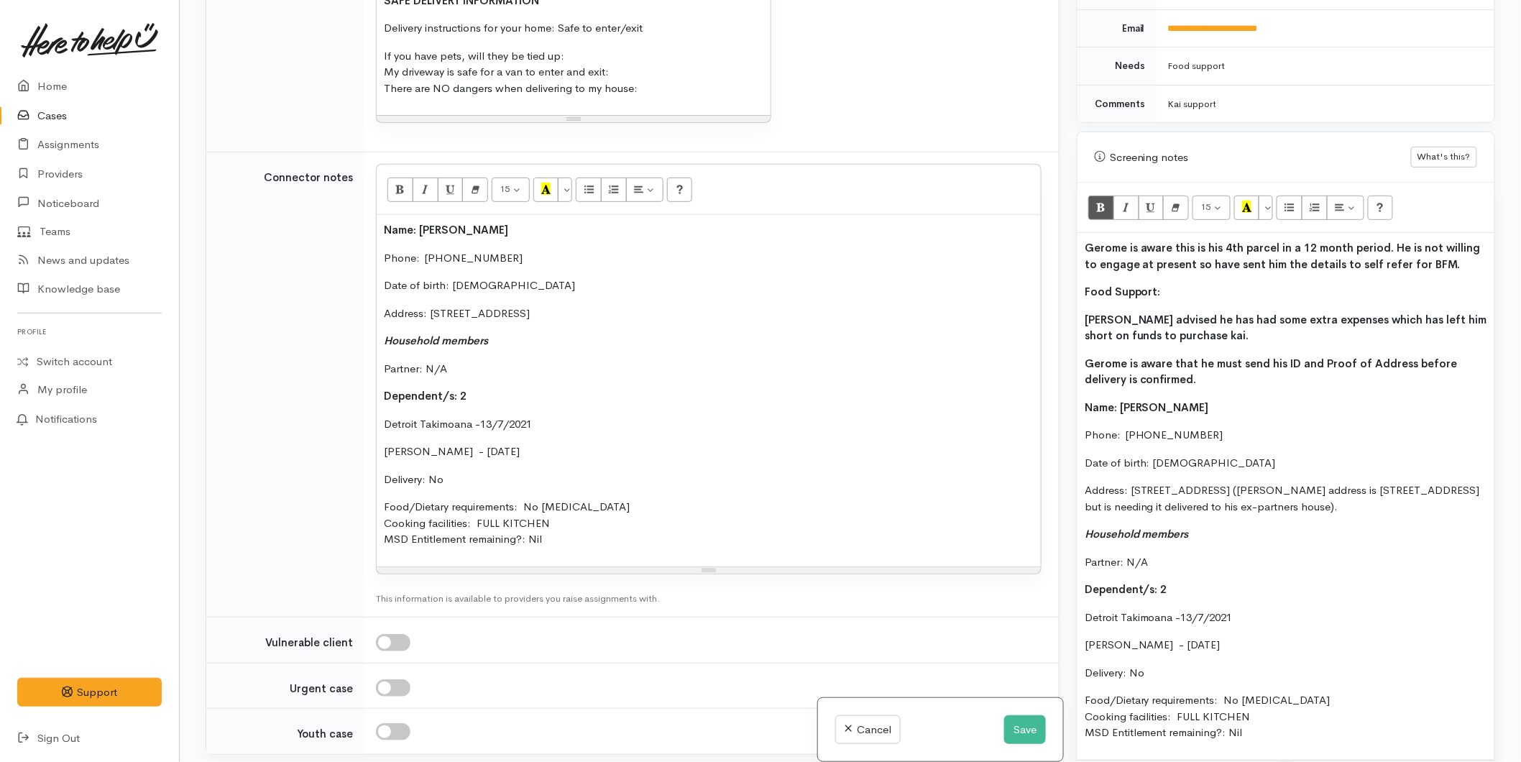
click at [1167, 284] on p "Food Support:" at bounding box center [1285, 292] width 402 height 17
drag, startPoint x: 1168, startPoint y: 275, endPoint x: 1054, endPoint y: 256, distance: 115.9
click at [1054, 256] on div "Related cases There are other cases potentially from the same person, address o…" at bounding box center [850, 381] width 1306 height 762
click at [1139, 285] on span "Food Support:" at bounding box center [1122, 292] width 76 height 14
drag, startPoint x: 1172, startPoint y: 277, endPoint x: 1079, endPoint y: 276, distance: 92.7
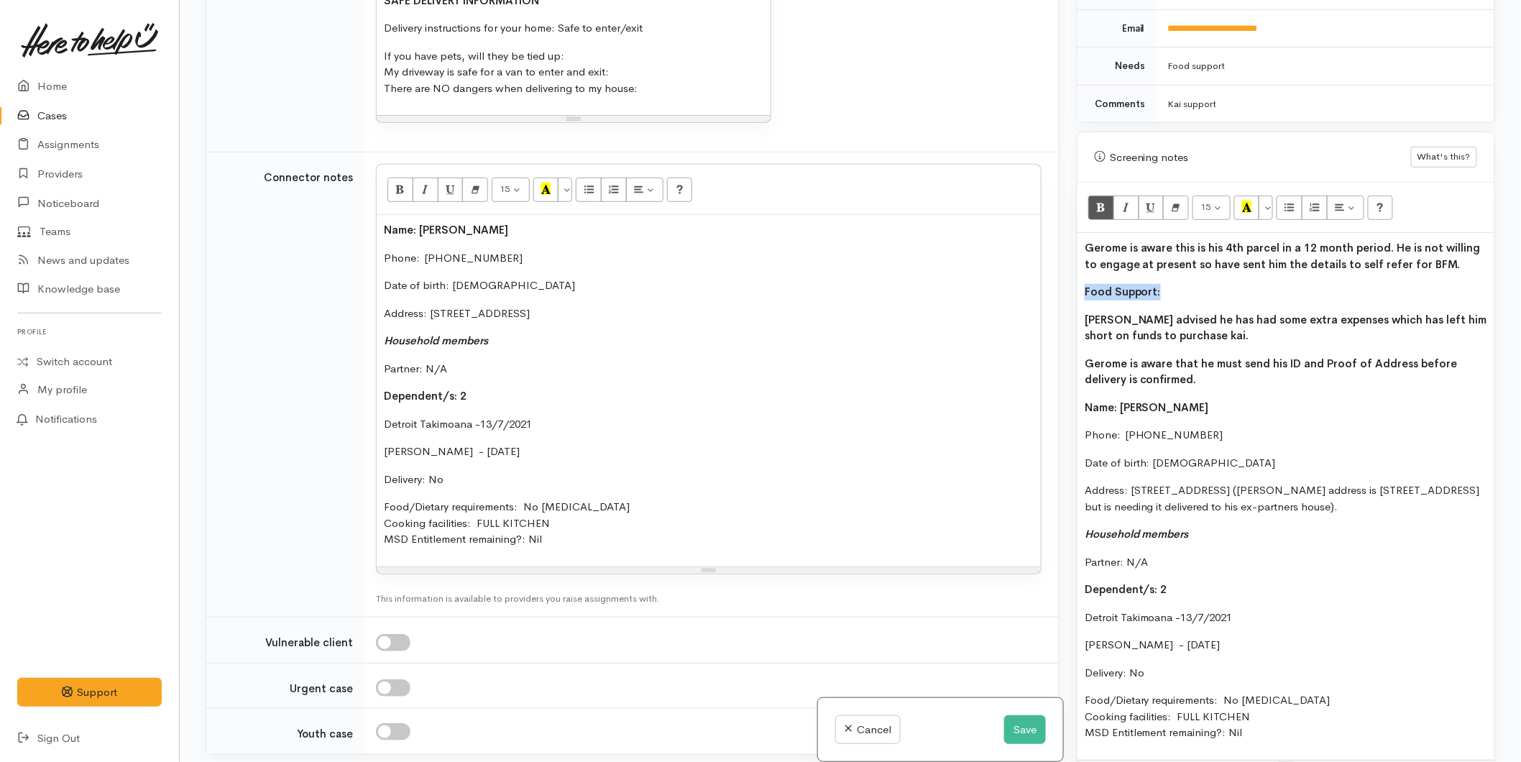
click at [1079, 276] on div "Gerome is aware this is his 4th parcel in a 12 month period. He is not willing …" at bounding box center [1285, 496] width 417 height 527
click at [1245, 201] on icon "Recent Color" at bounding box center [1246, 207] width 9 height 12
click at [1220, 335] on div "Gerome is aware this is his 4th parcel in a 12 month period. He is not willing …" at bounding box center [1285, 496] width 417 height 527
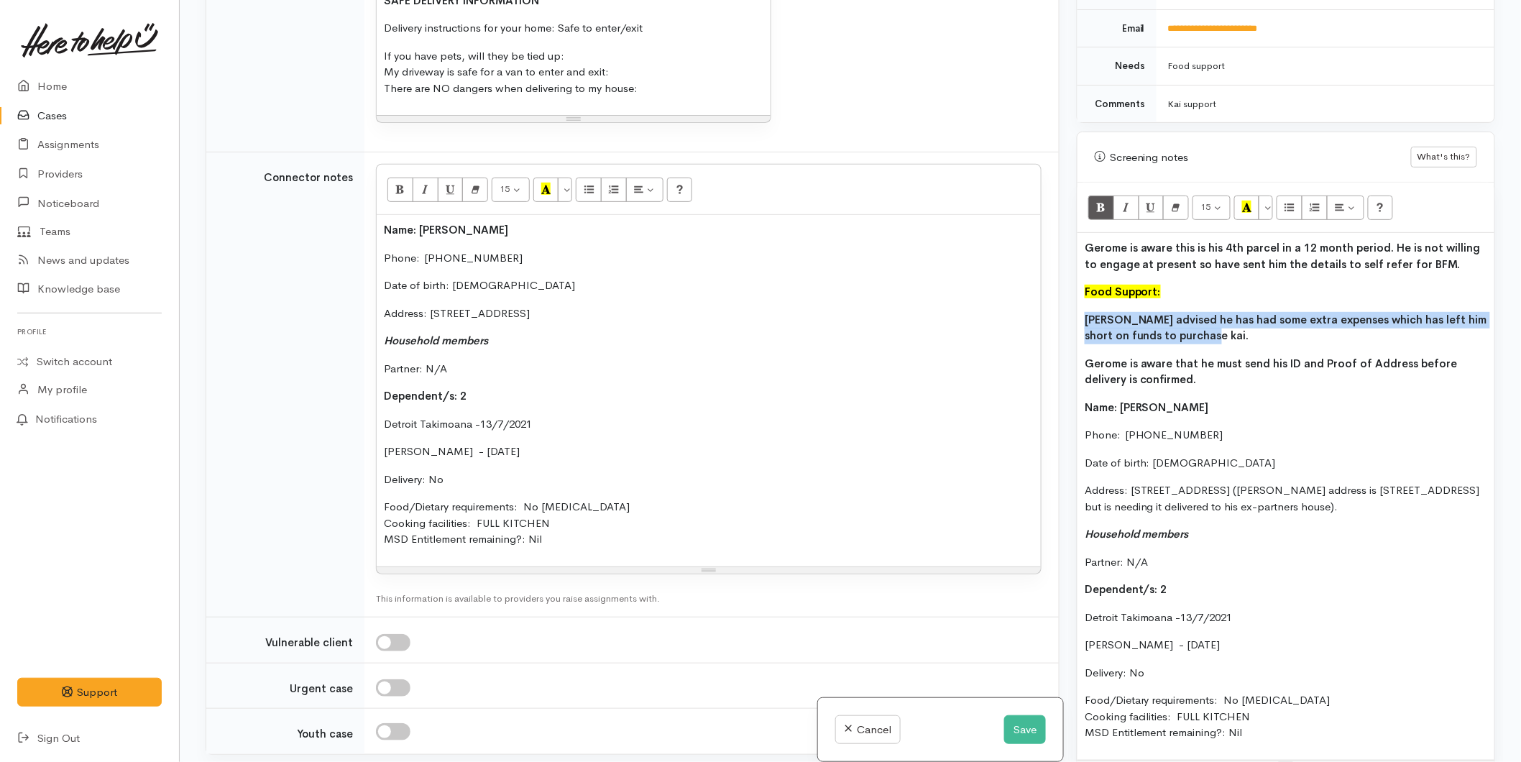
drag, startPoint x: 1152, startPoint y: 310, endPoint x: 1076, endPoint y: 281, distance: 81.4
click at [1072, 296] on div "Warnings Add ID and POA" at bounding box center [1285, 381] width 435 height 762
click at [1100, 201] on icon "Bold (CTRL+B)" at bounding box center [1100, 207] width 9 height 12
click at [1315, 400] on p "Name: Gerome Takimoana" at bounding box center [1285, 408] width 402 height 17
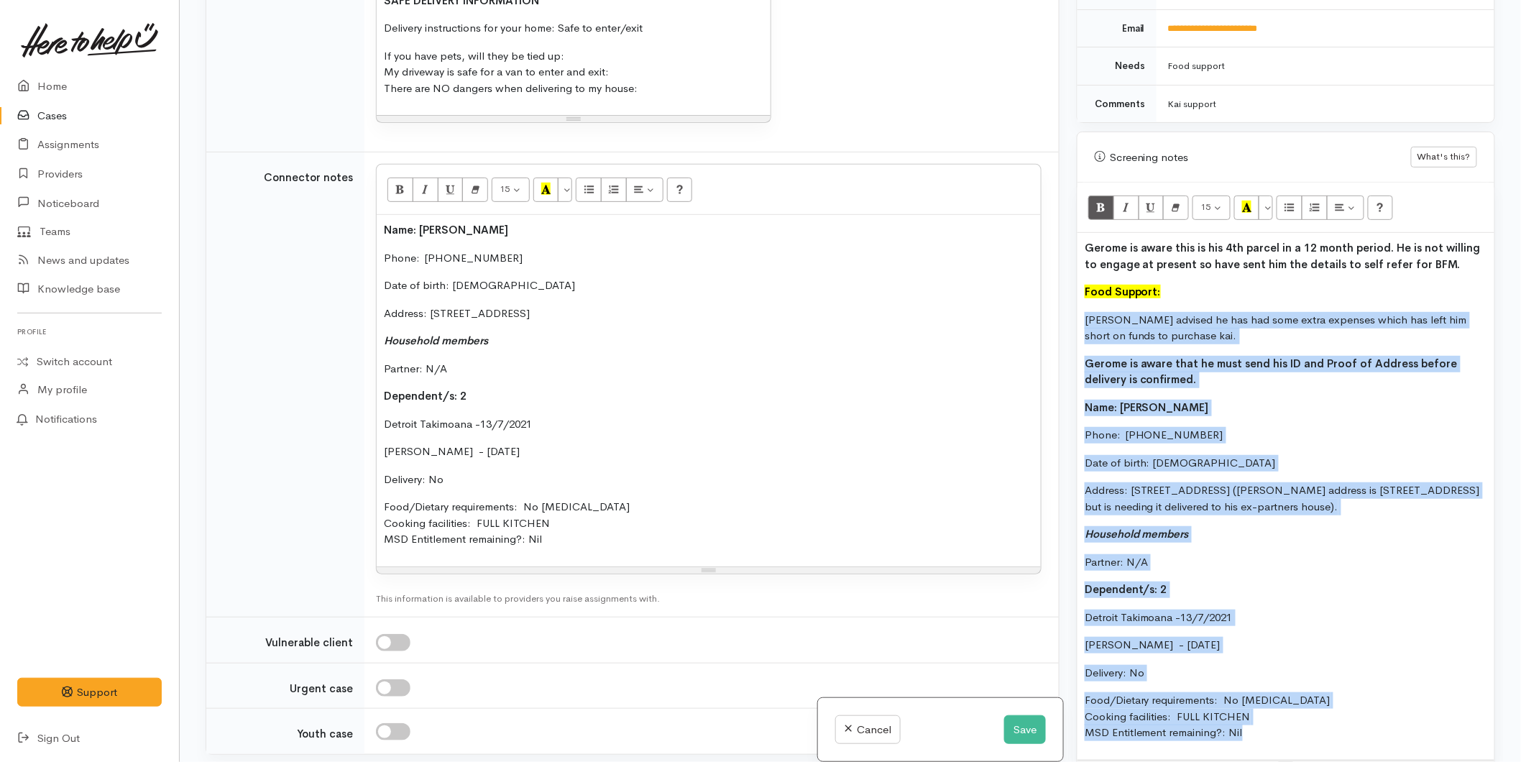
drag, startPoint x: 1244, startPoint y: 742, endPoint x: 1072, endPoint y: 306, distance: 468.1
click at [1072, 306] on div "Warnings Add ID and POA" at bounding box center [1285, 381] width 435 height 762
copy div "Gerome advised he has had some extra expenses which has left him short on funds…"
click at [1004, 729] on button "Save" at bounding box center [1025, 729] width 42 height 29
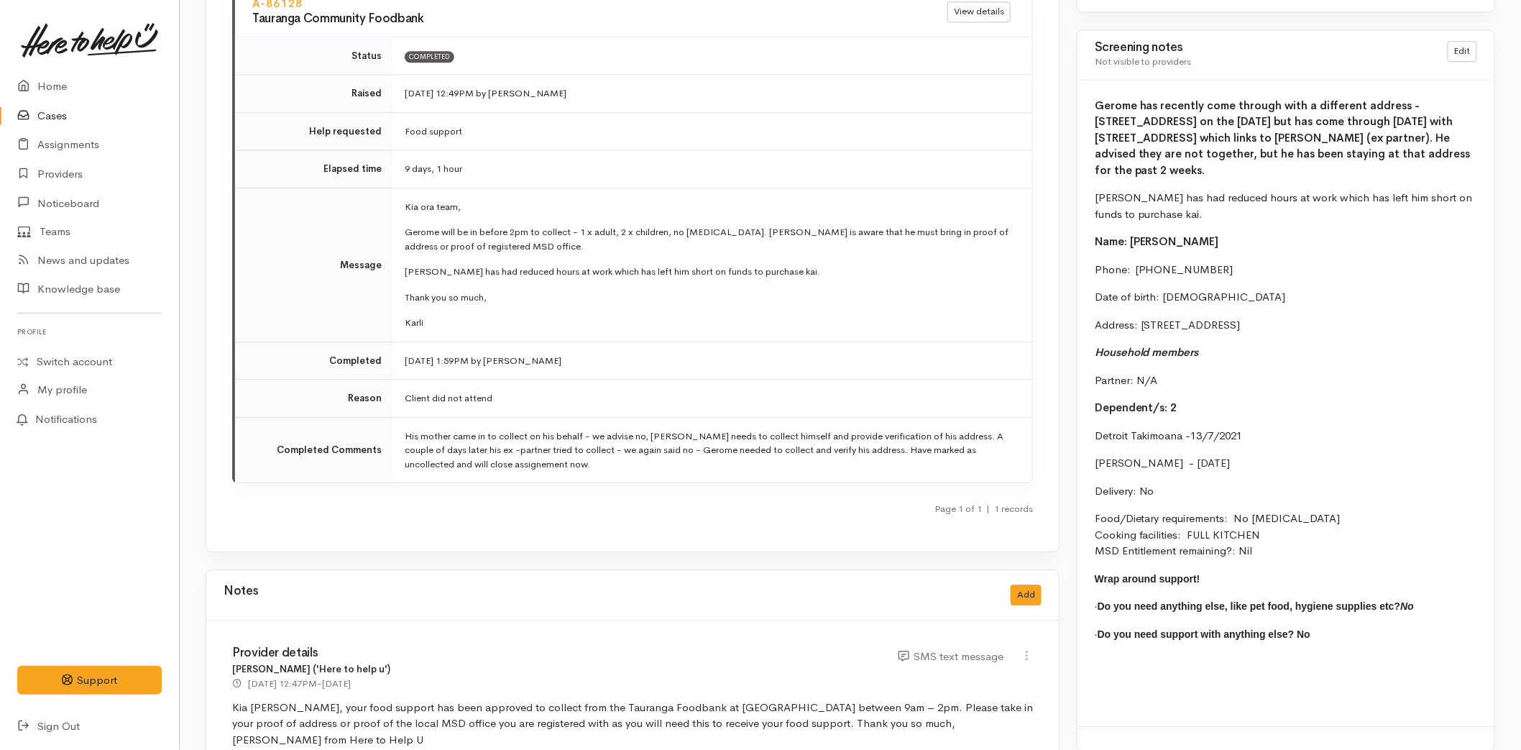
scroll to position [1597, 0]
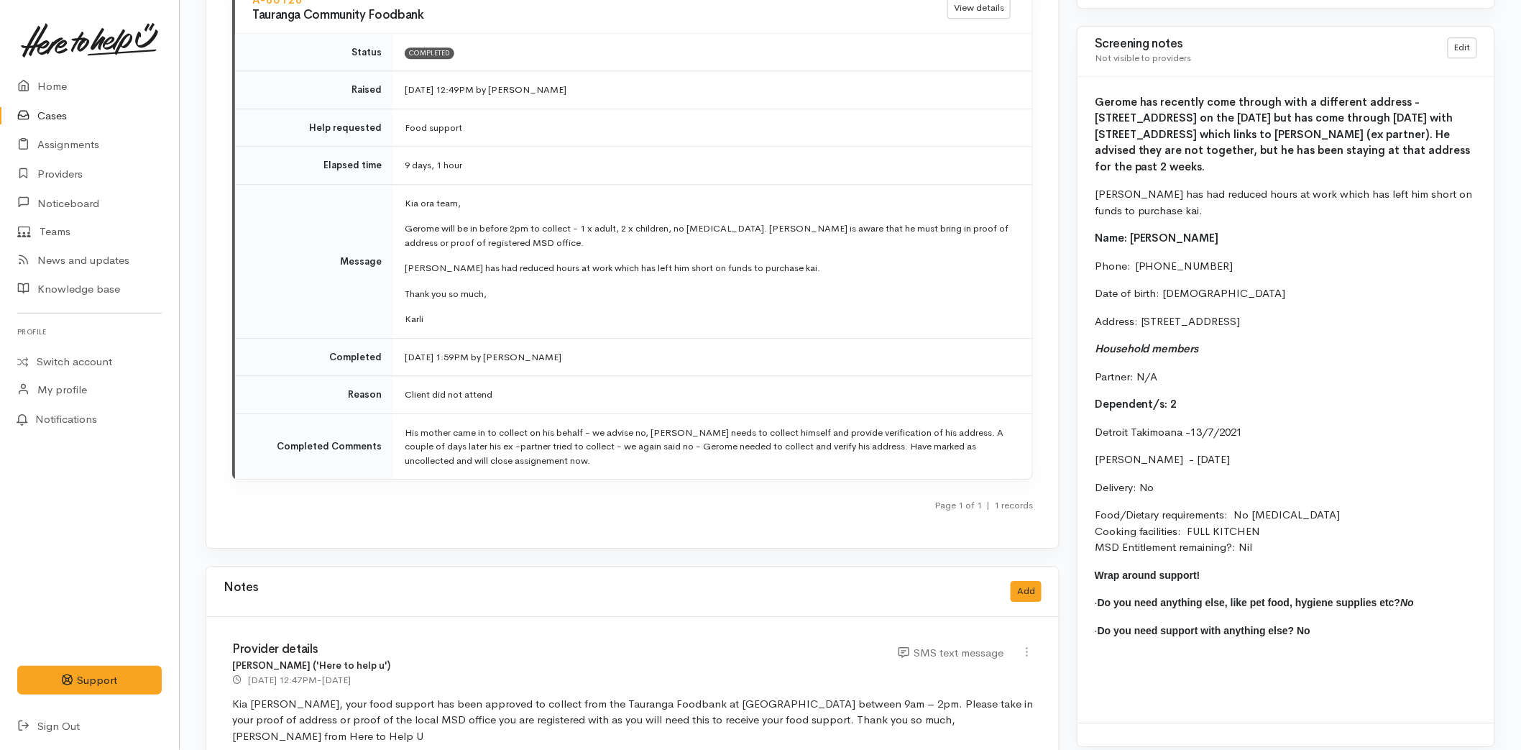
drag, startPoint x: 1090, startPoint y: 178, endPoint x: 1291, endPoint y: 494, distance: 375.4
click at [1291, 494] on div "Gerome has recently come through with a different address - [STREET_ADDRESS] on…" at bounding box center [1285, 400] width 417 height 646
copy div "Name: [PERSON_NAME] Phone:  [PHONE_NUMBER] Date of birth: [DEMOGRAPHIC_DATA] Ad…"
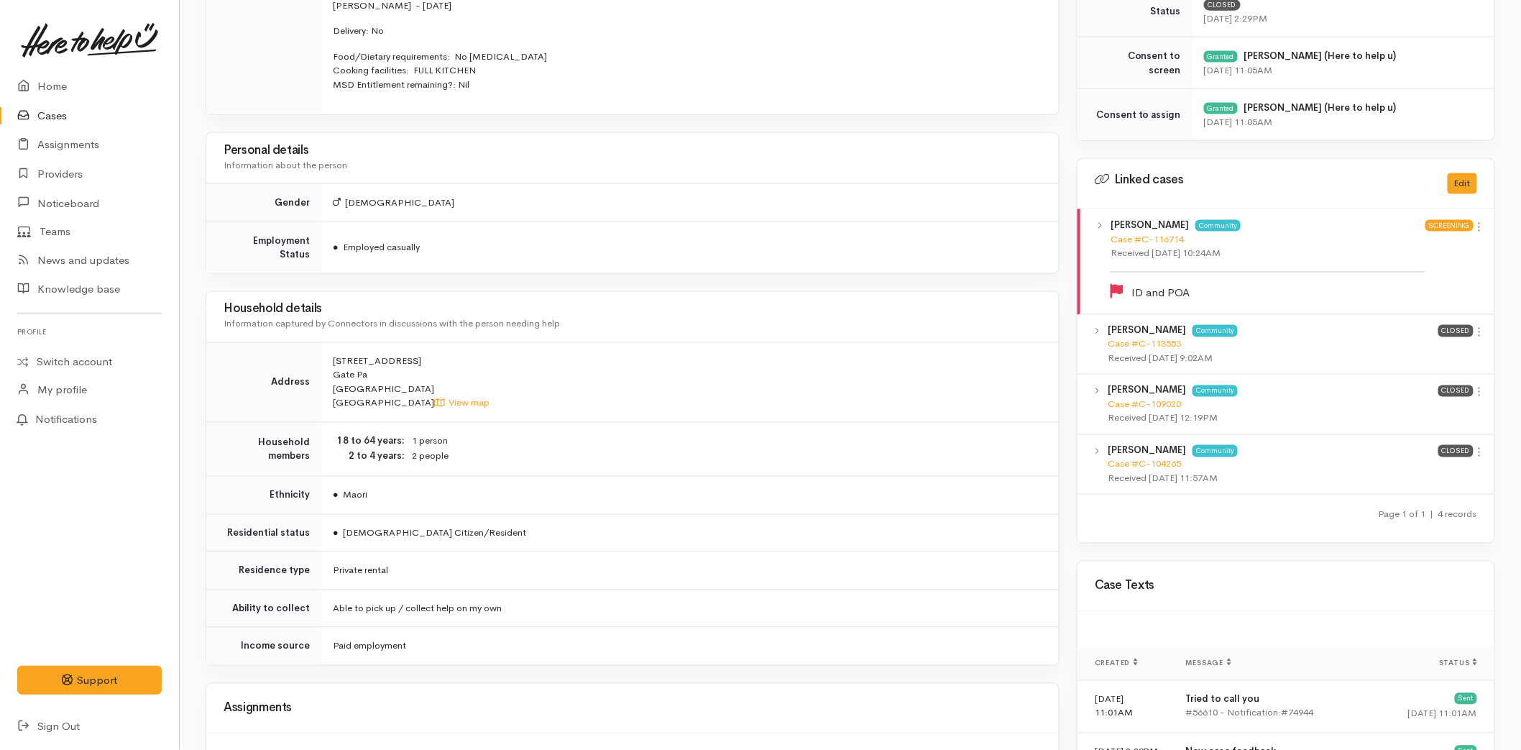
scroll to position [420, 0]
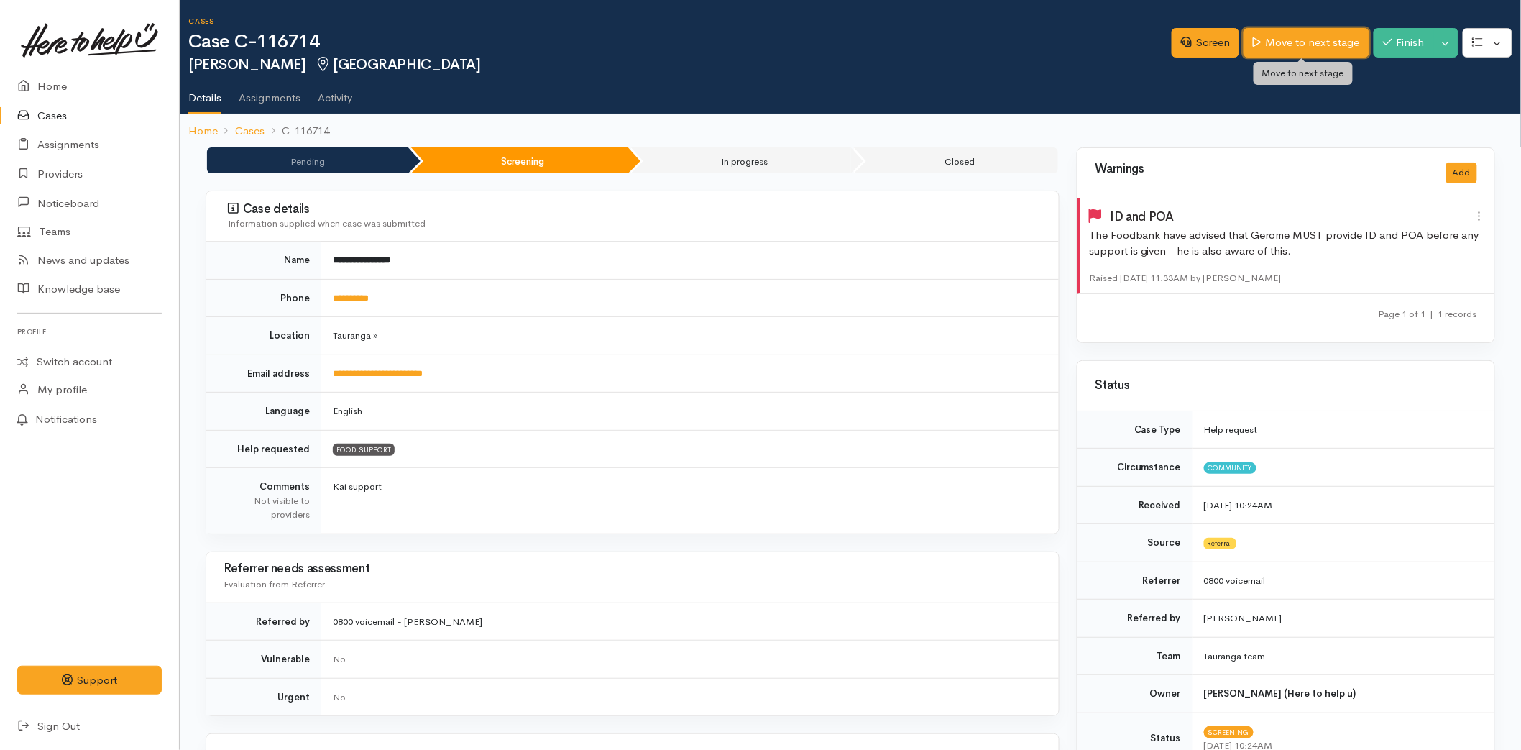
click at [1277, 34] on link "Move to next stage" at bounding box center [1305, 42] width 125 height 29
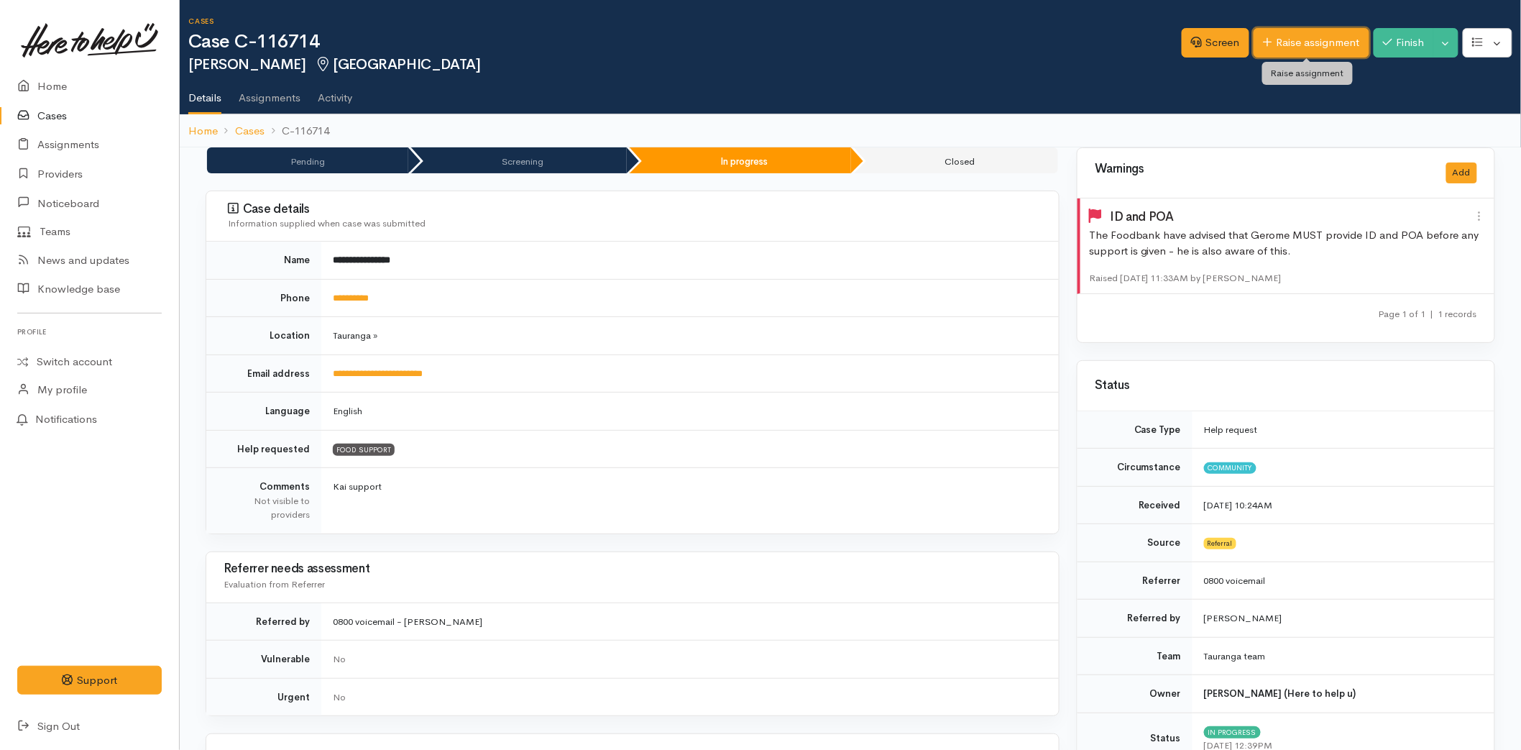
click at [1268, 37] on link "Raise assignment" at bounding box center [1311, 42] width 116 height 29
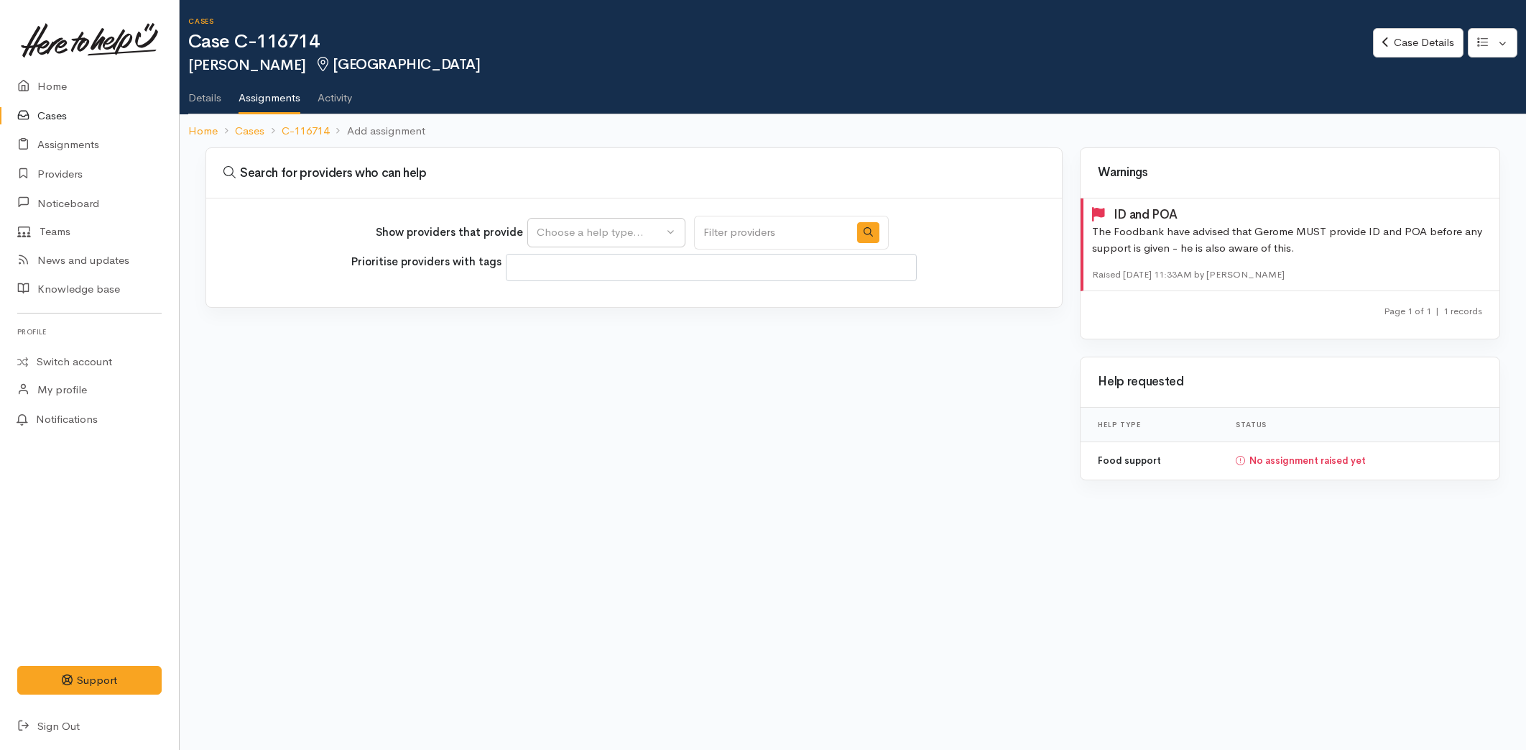
select select
click at [558, 227] on div "Choose a help type..." at bounding box center [600, 232] width 126 height 17
click at [561, 303] on span "Food support" at bounding box center [578, 300] width 67 height 17
select select "3"
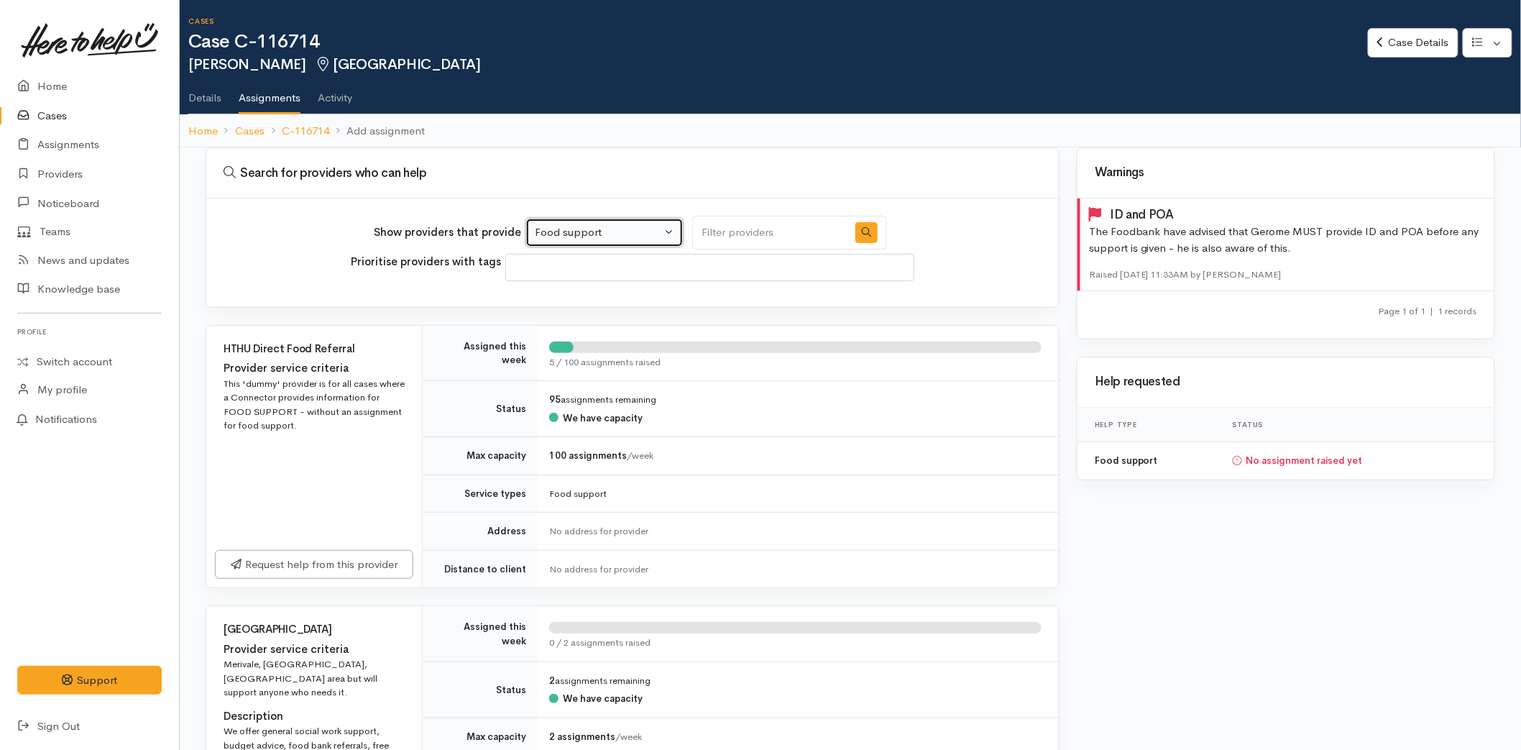
scroll to position [558, 0]
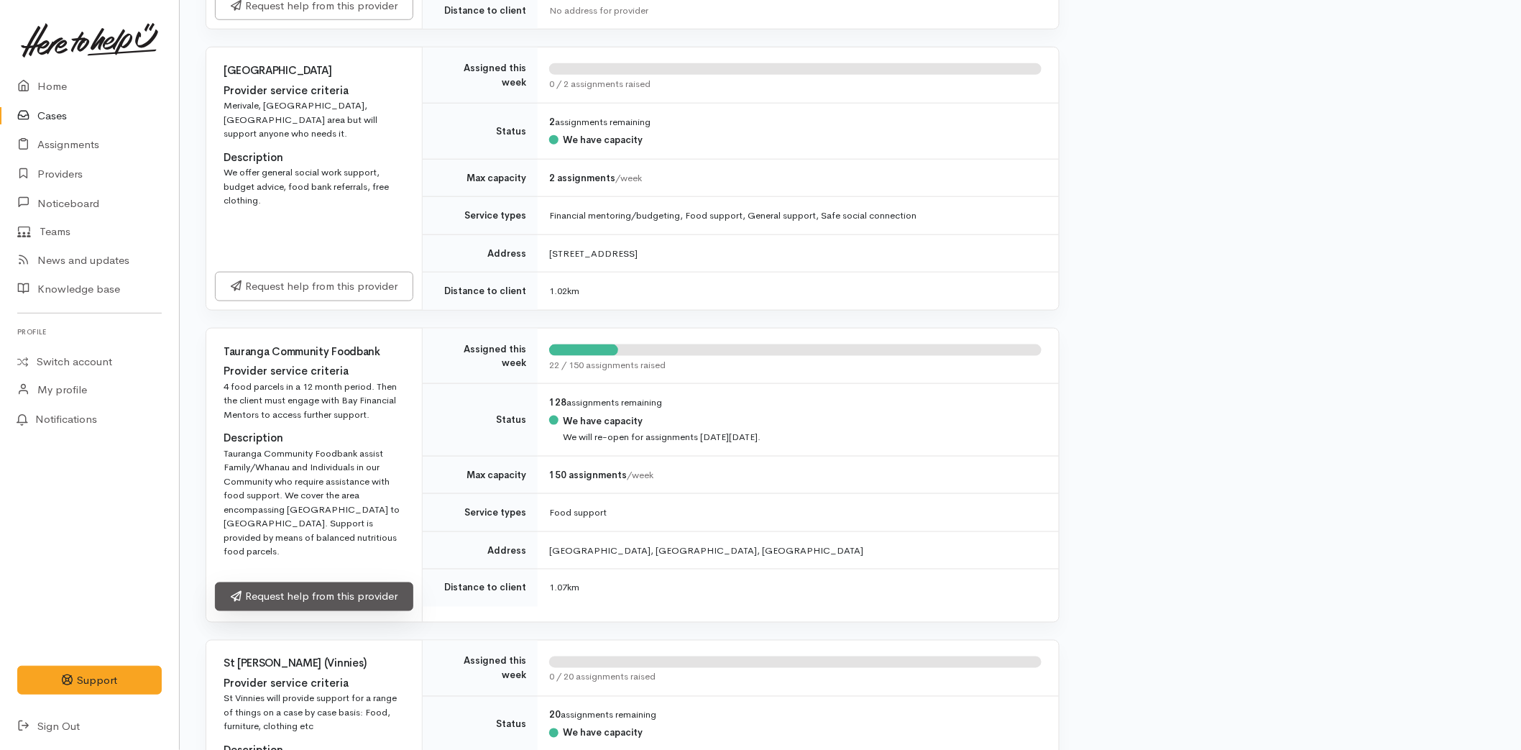
click at [321, 591] on link "Request help from this provider" at bounding box center [314, 596] width 198 height 29
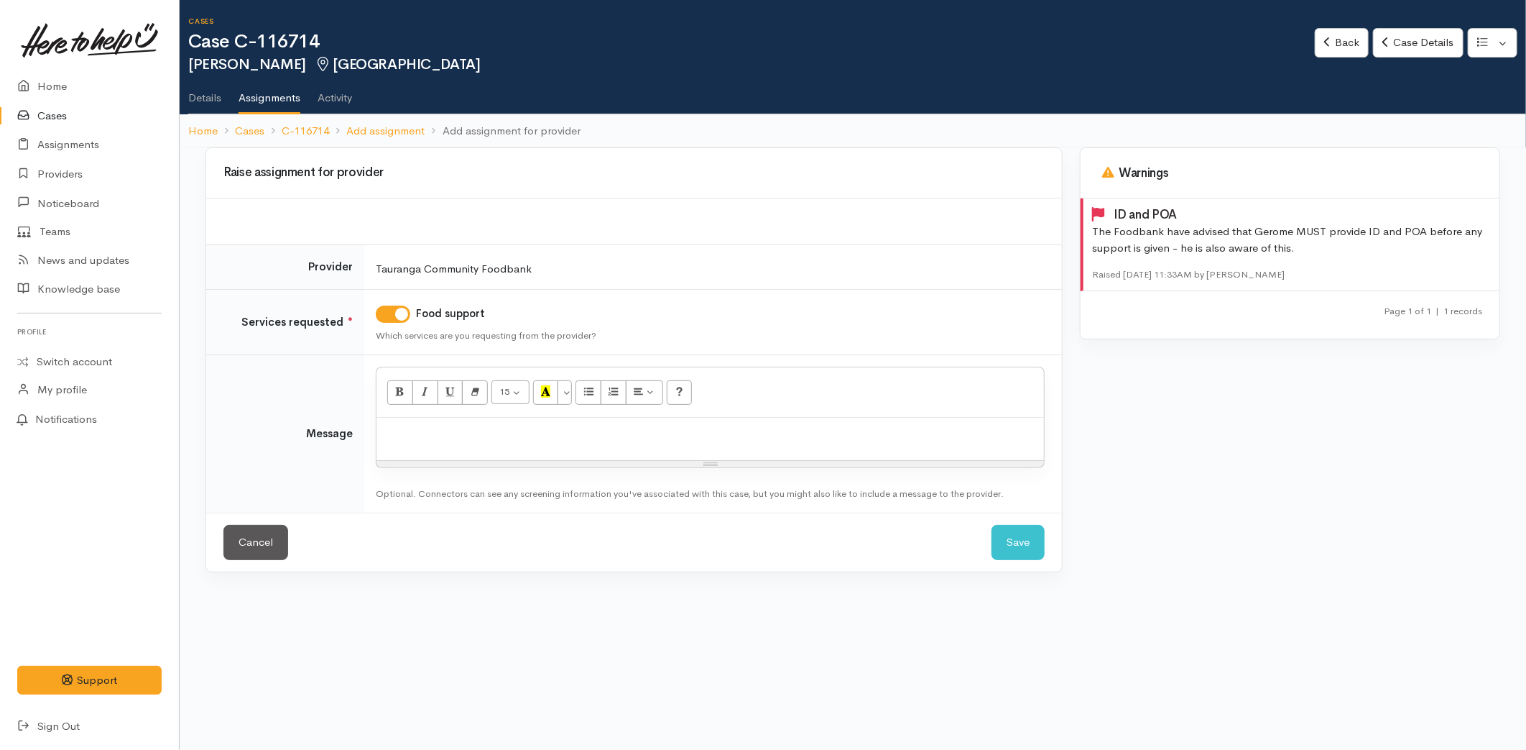
click at [413, 443] on div at bounding box center [711, 439] width 668 height 42
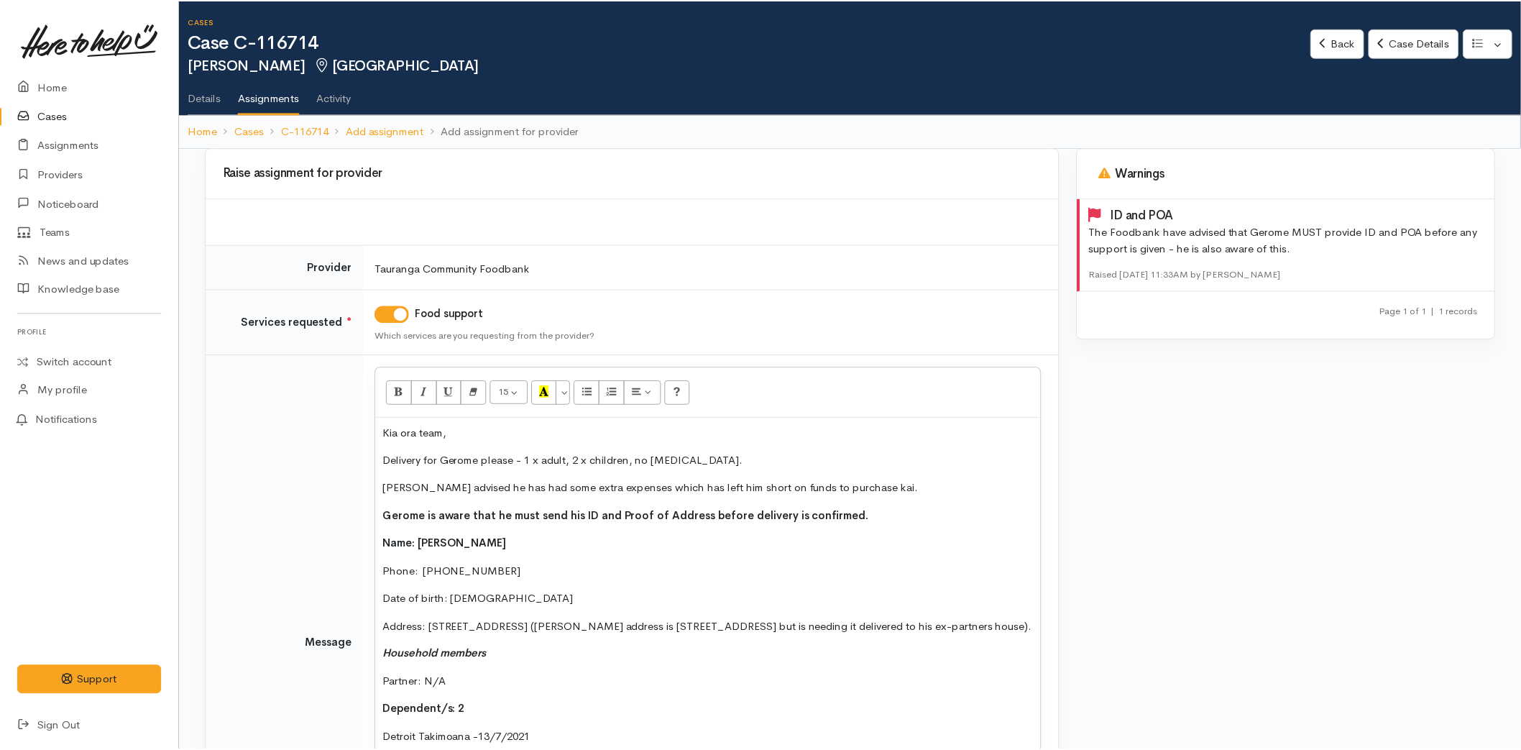
scroll to position [125, 0]
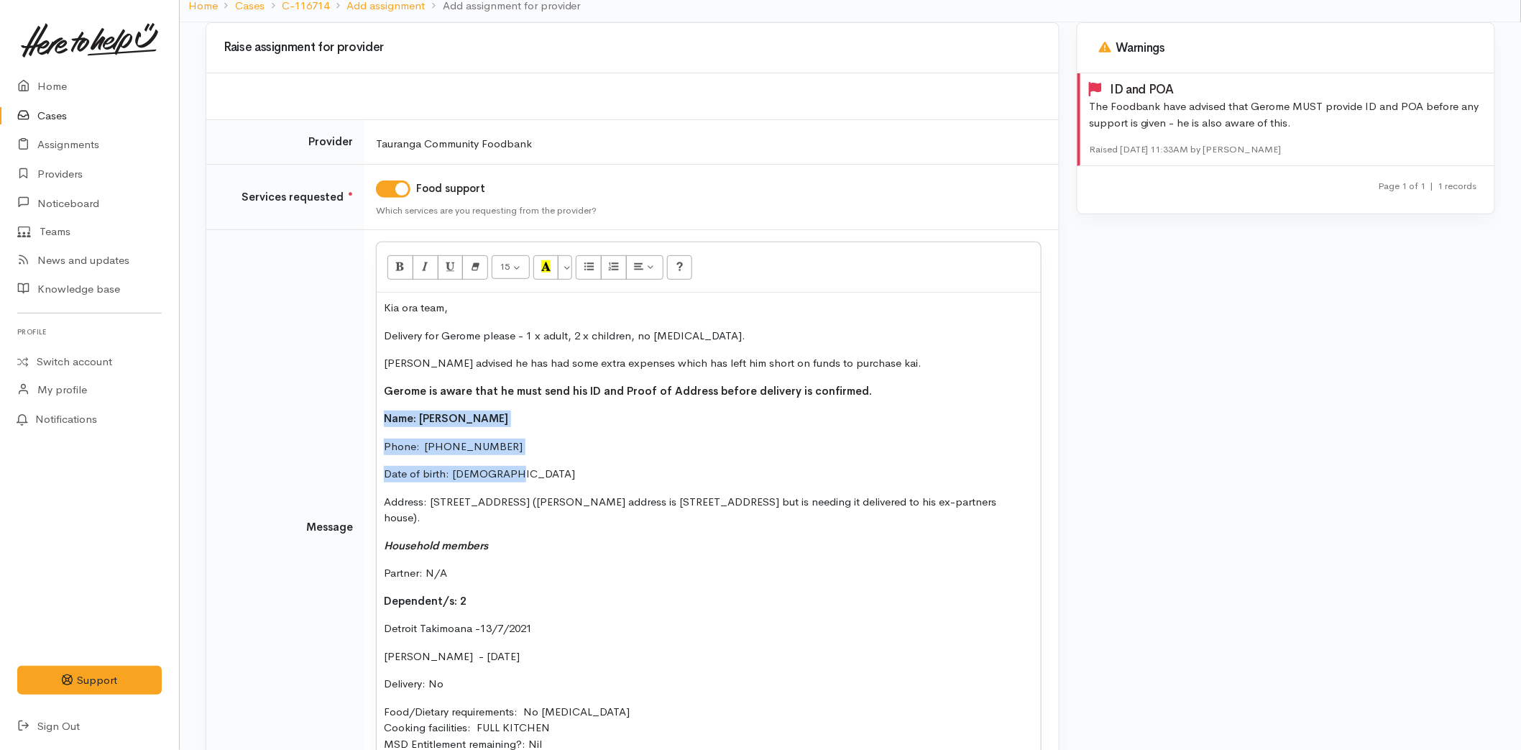
drag, startPoint x: 525, startPoint y: 469, endPoint x: 326, endPoint y: 402, distance: 210.7
click at [326, 402] on tr "Message 15 8 9 10 11 12 14 18 24 36 Background Color Transparent Select #ffff00…" at bounding box center [632, 527] width 852 height 594
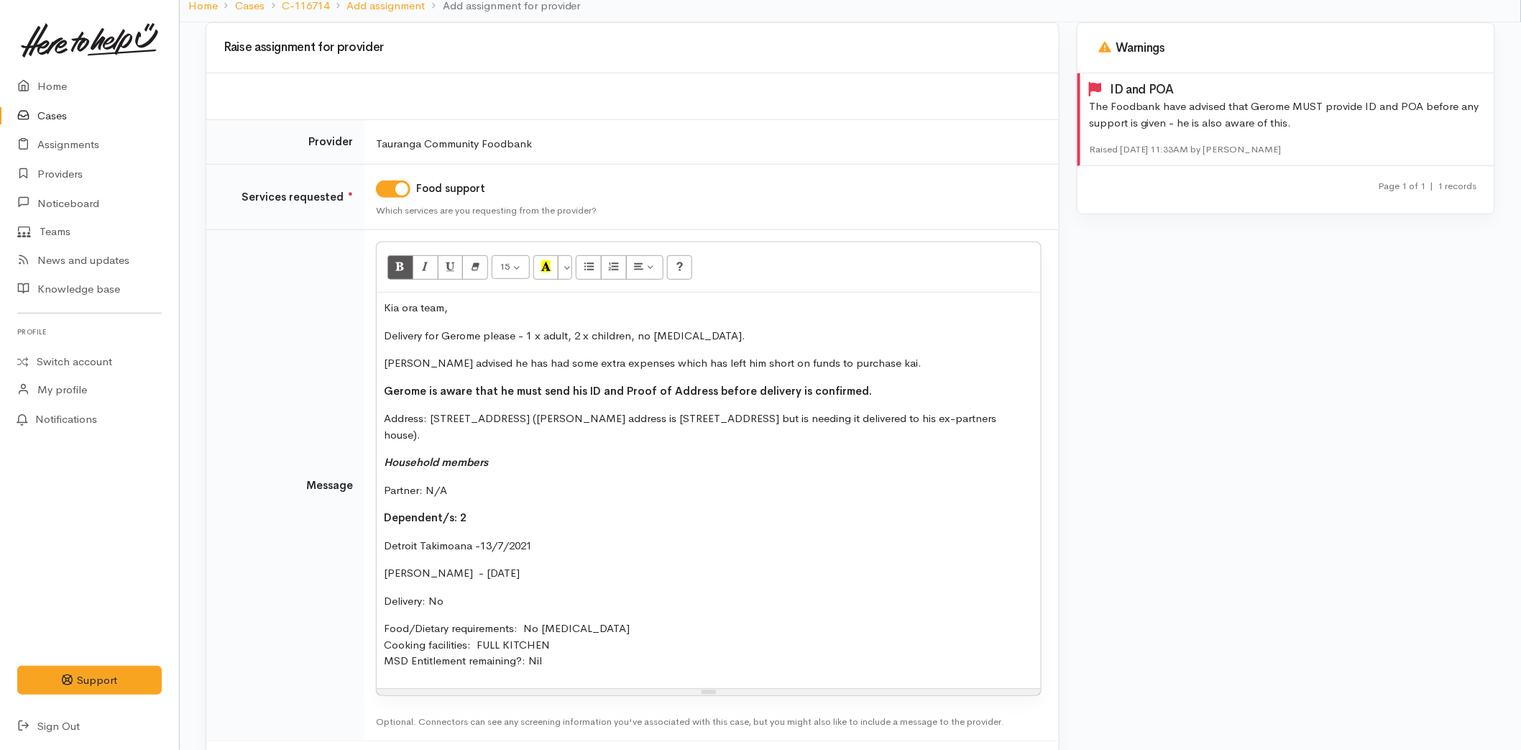
click at [384, 415] on p "Address: [STREET_ADDRESS] ([PERSON_NAME] address is [STREET_ADDRESS] but is nee…" at bounding box center [709, 426] width 650 height 32
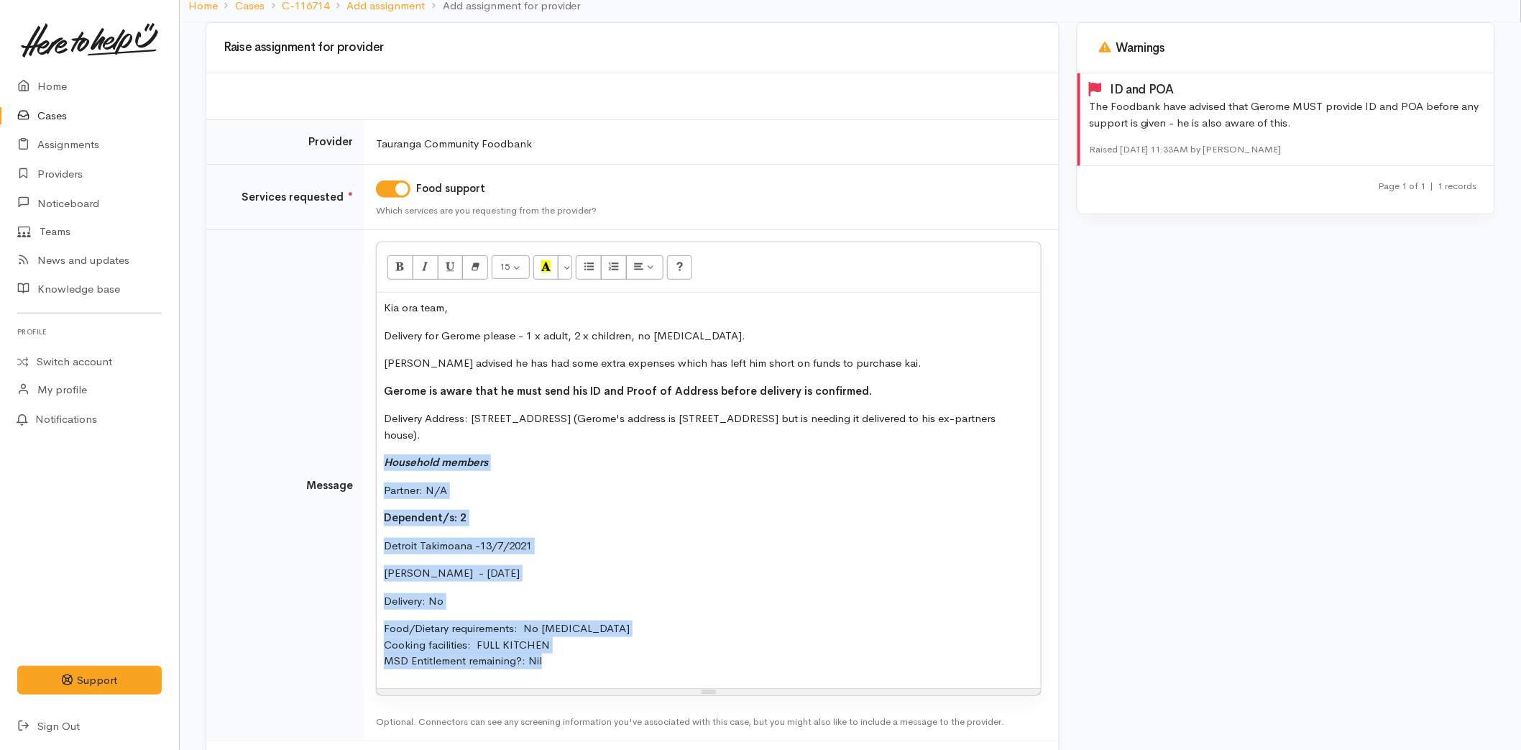
drag, startPoint x: 471, startPoint y: 607, endPoint x: 369, endPoint y: 451, distance: 186.4
click at [370, 451] on td "<p>Kia ora team,</p><p>Delivery for Gerome please - 1 x adult, 2 x children, no…" at bounding box center [711, 485] width 694 height 511
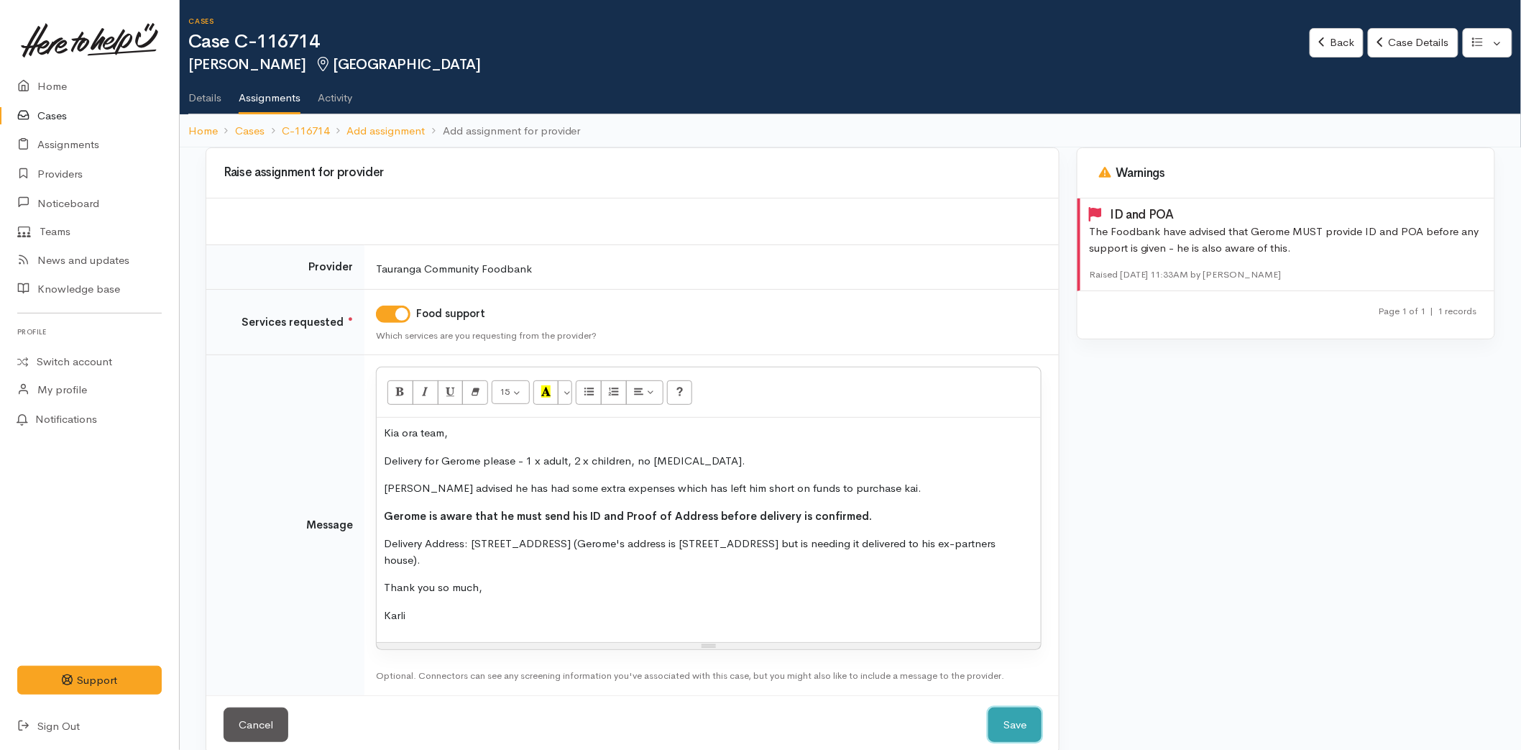
drag, startPoint x: 1032, startPoint y: 723, endPoint x: 957, endPoint y: 704, distance: 77.7
click at [1028, 720] on button "Save" at bounding box center [1014, 724] width 53 height 35
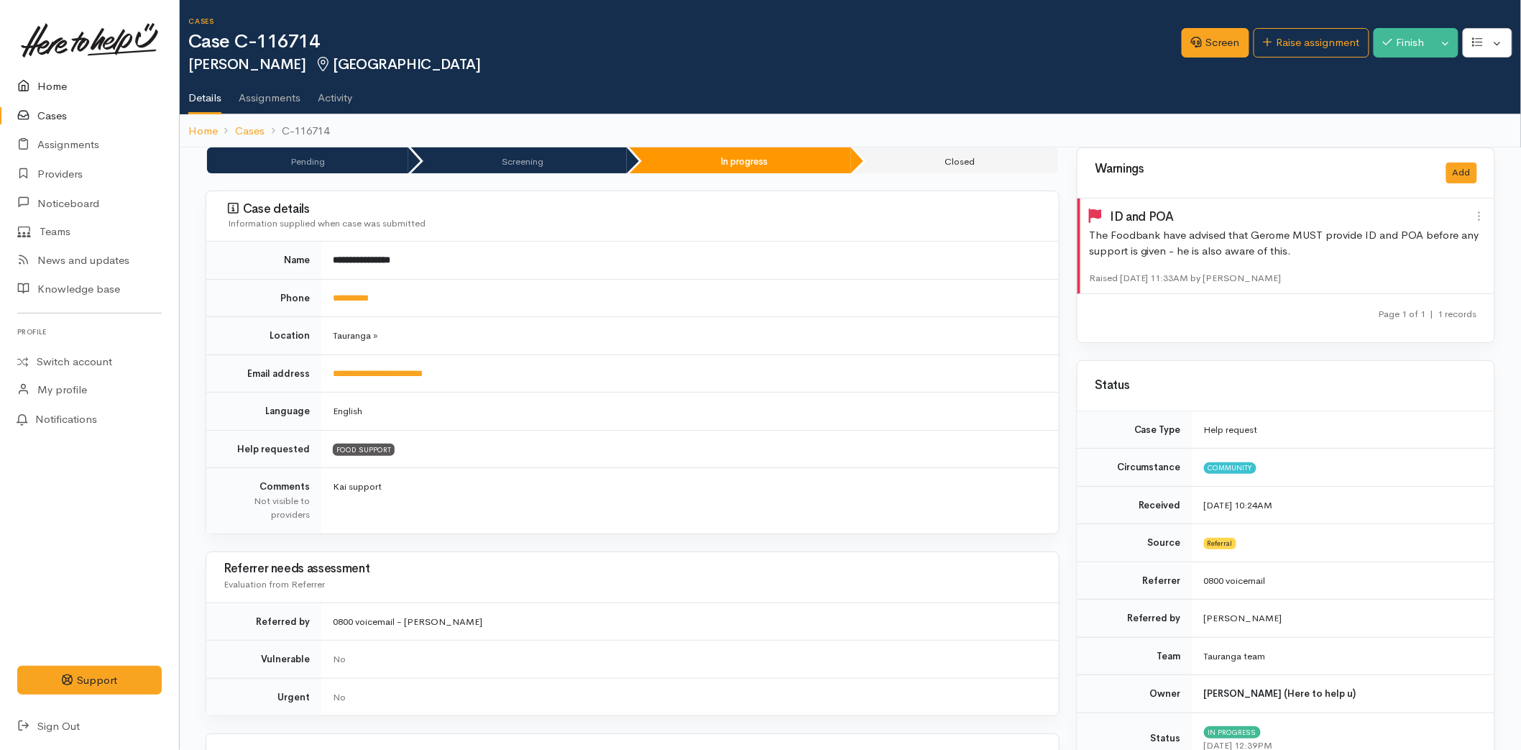
click at [56, 83] on link "Home" at bounding box center [89, 86] width 179 height 29
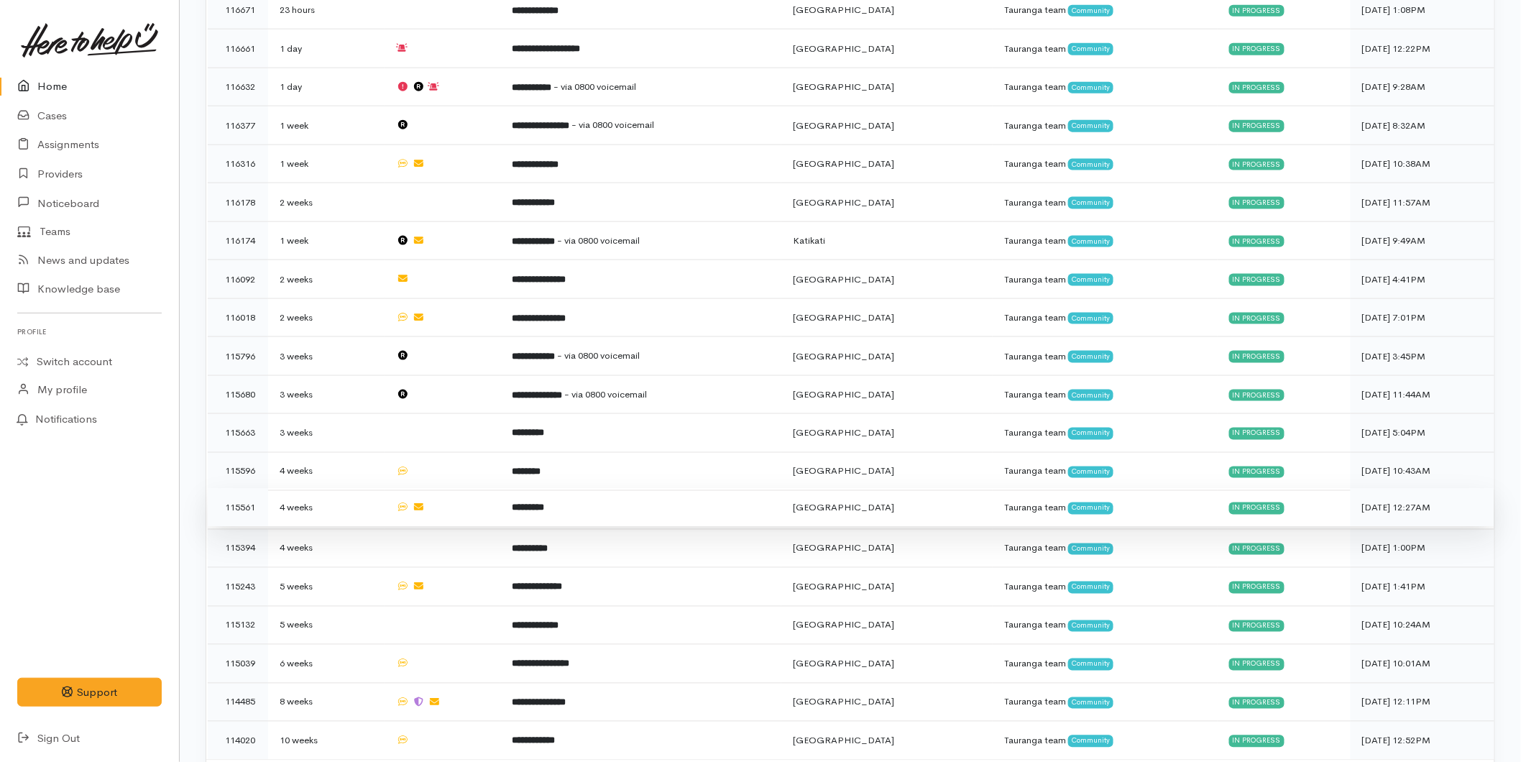
scroll to position [747, 0]
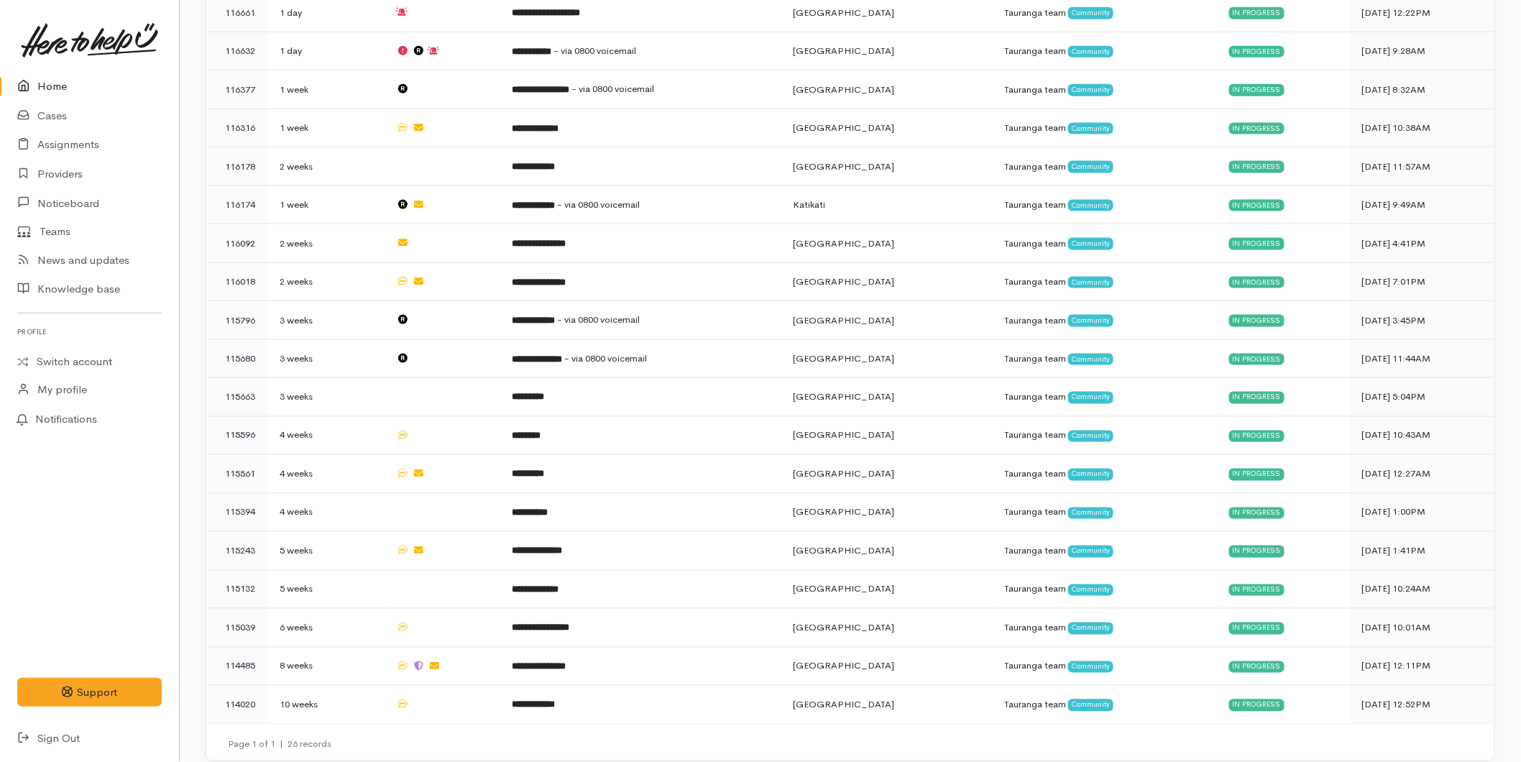
click at [74, 81] on link "Home" at bounding box center [89, 86] width 179 height 29
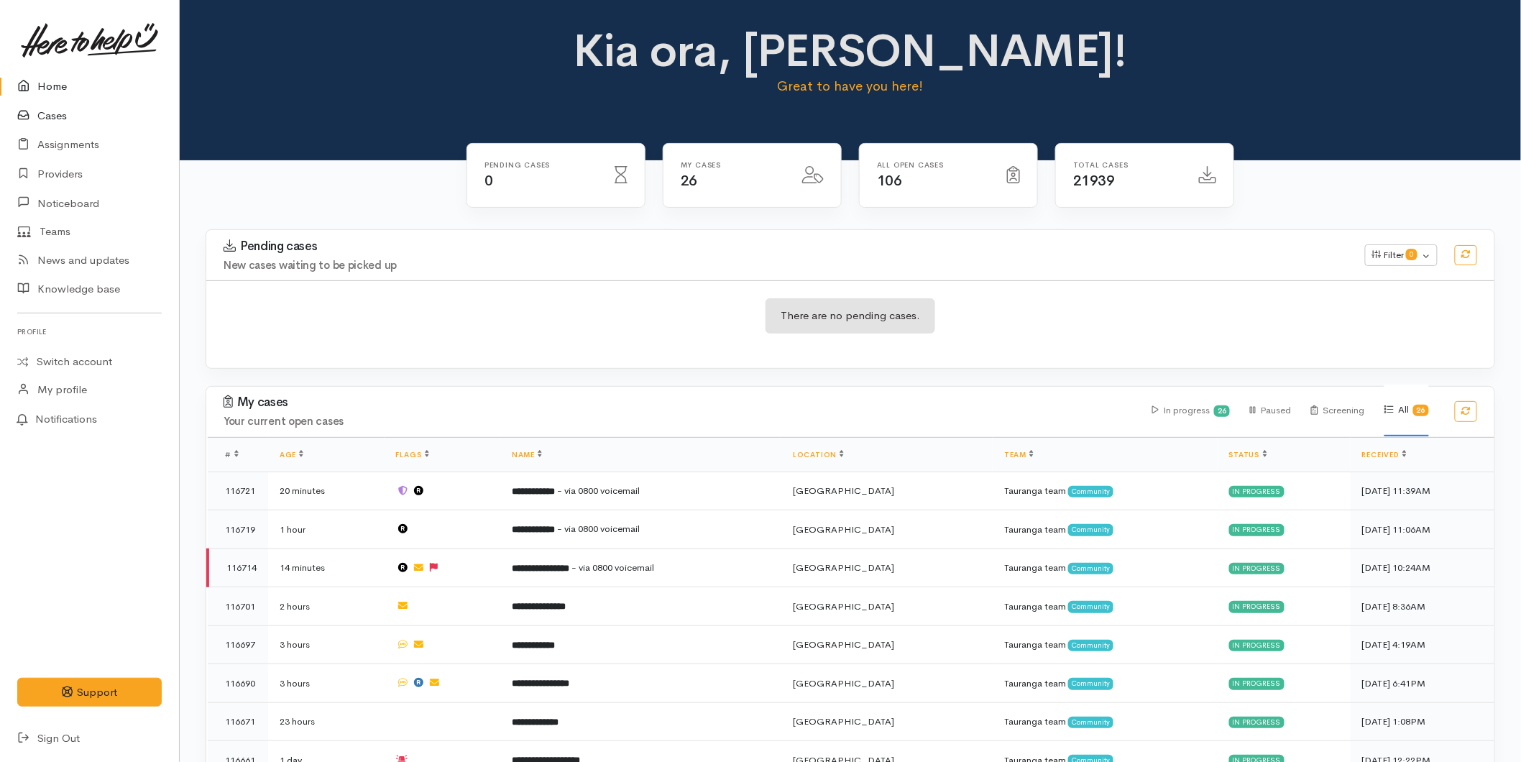
click at [55, 110] on link "Cases" at bounding box center [89, 115] width 179 height 29
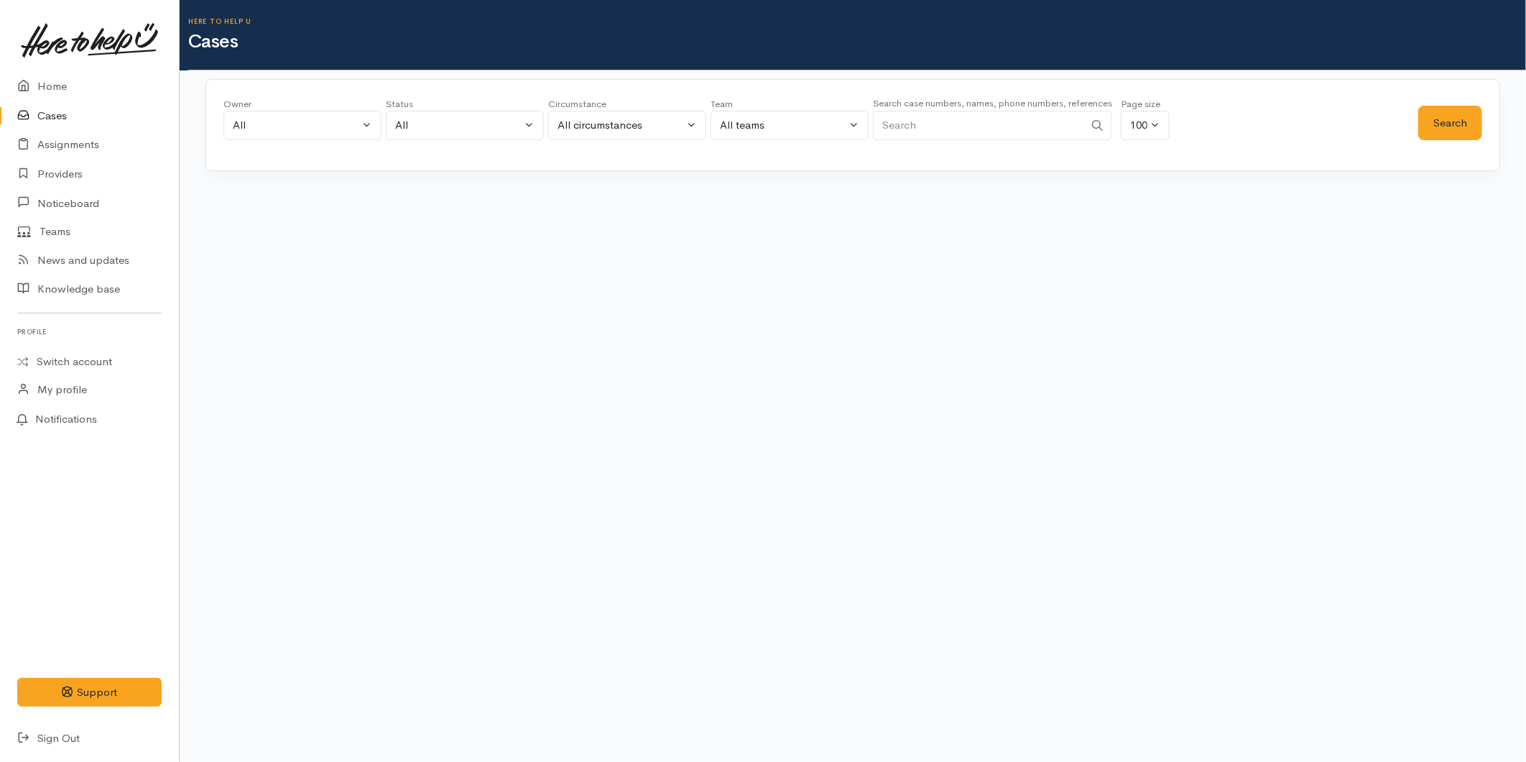
click at [1014, 133] on input "Search" at bounding box center [978, 125] width 211 height 29
type input "0297711896"
click at [1432, 135] on button "Search" at bounding box center [1451, 123] width 64 height 35
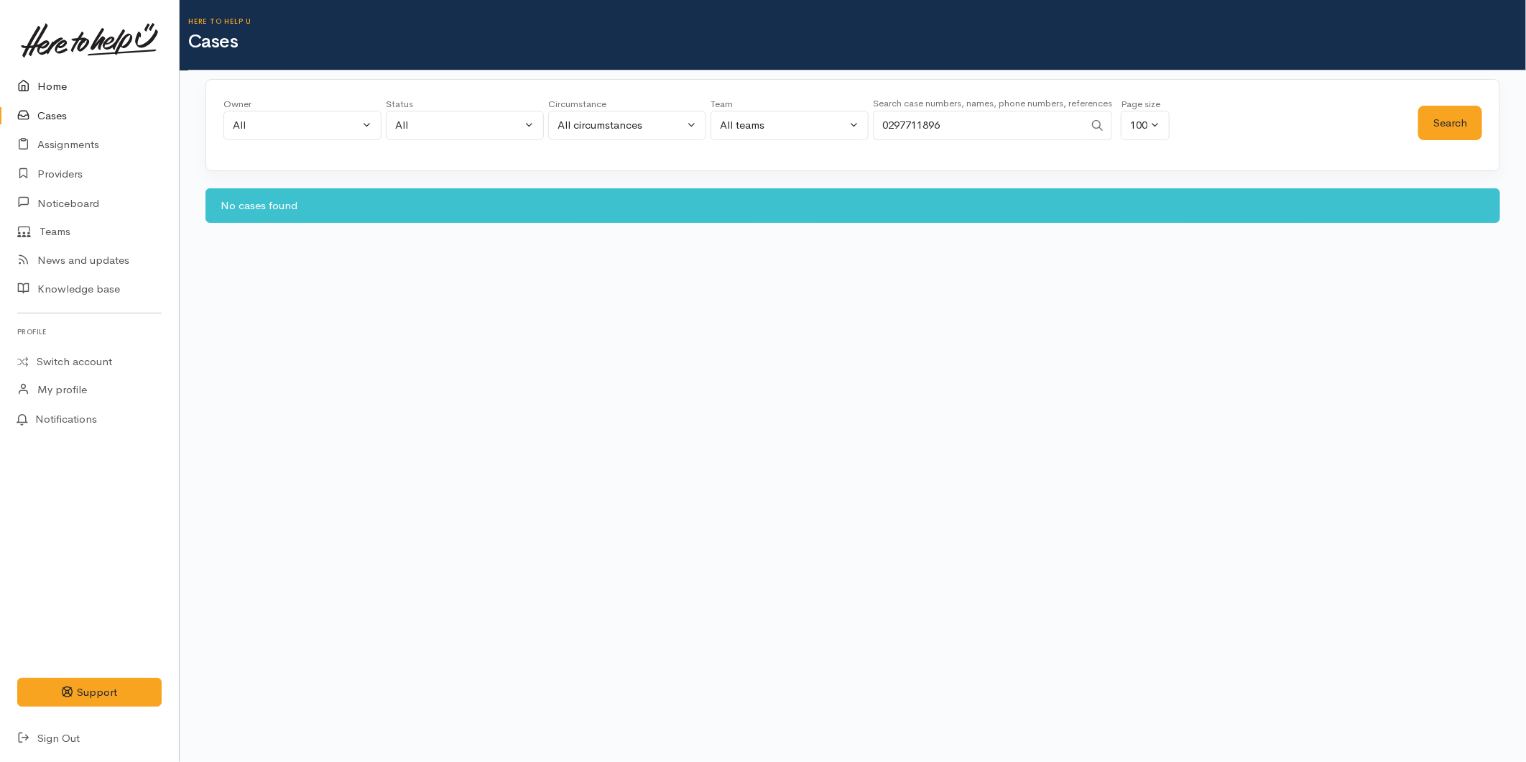
click at [67, 89] on link "Home" at bounding box center [89, 86] width 179 height 29
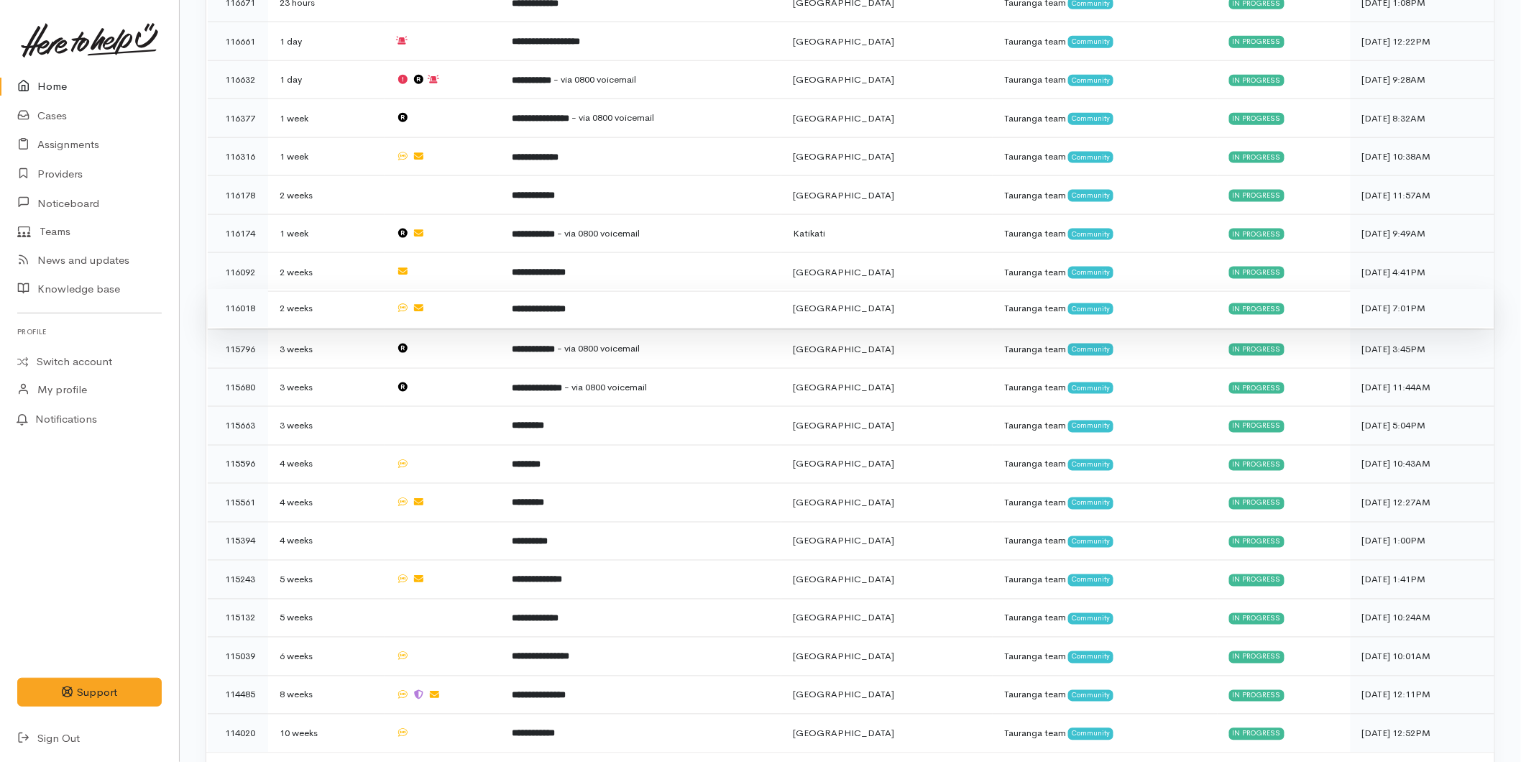
scroll to position [160, 0]
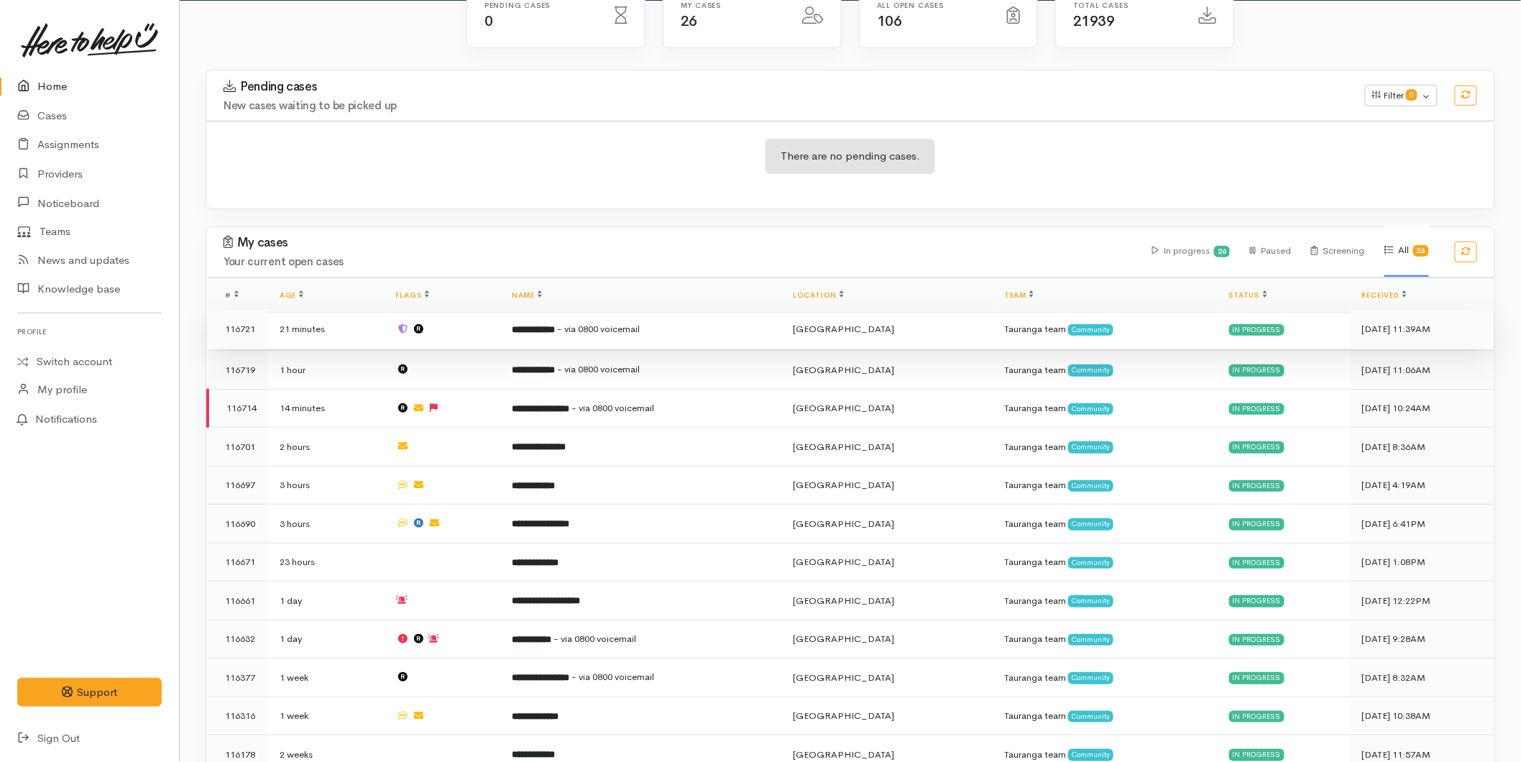
click at [501, 333] on td at bounding box center [442, 329] width 116 height 39
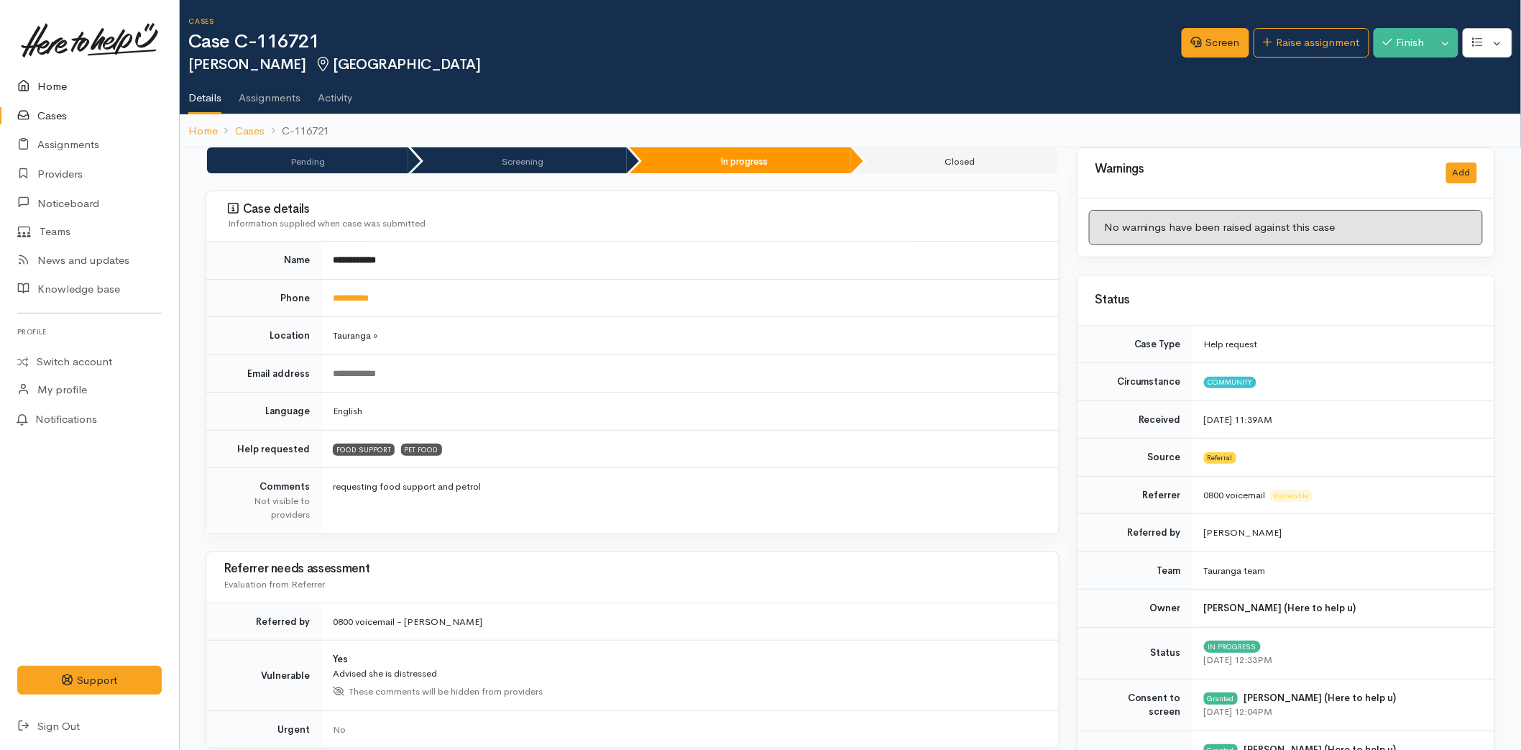
click at [56, 80] on link "Home" at bounding box center [89, 86] width 179 height 29
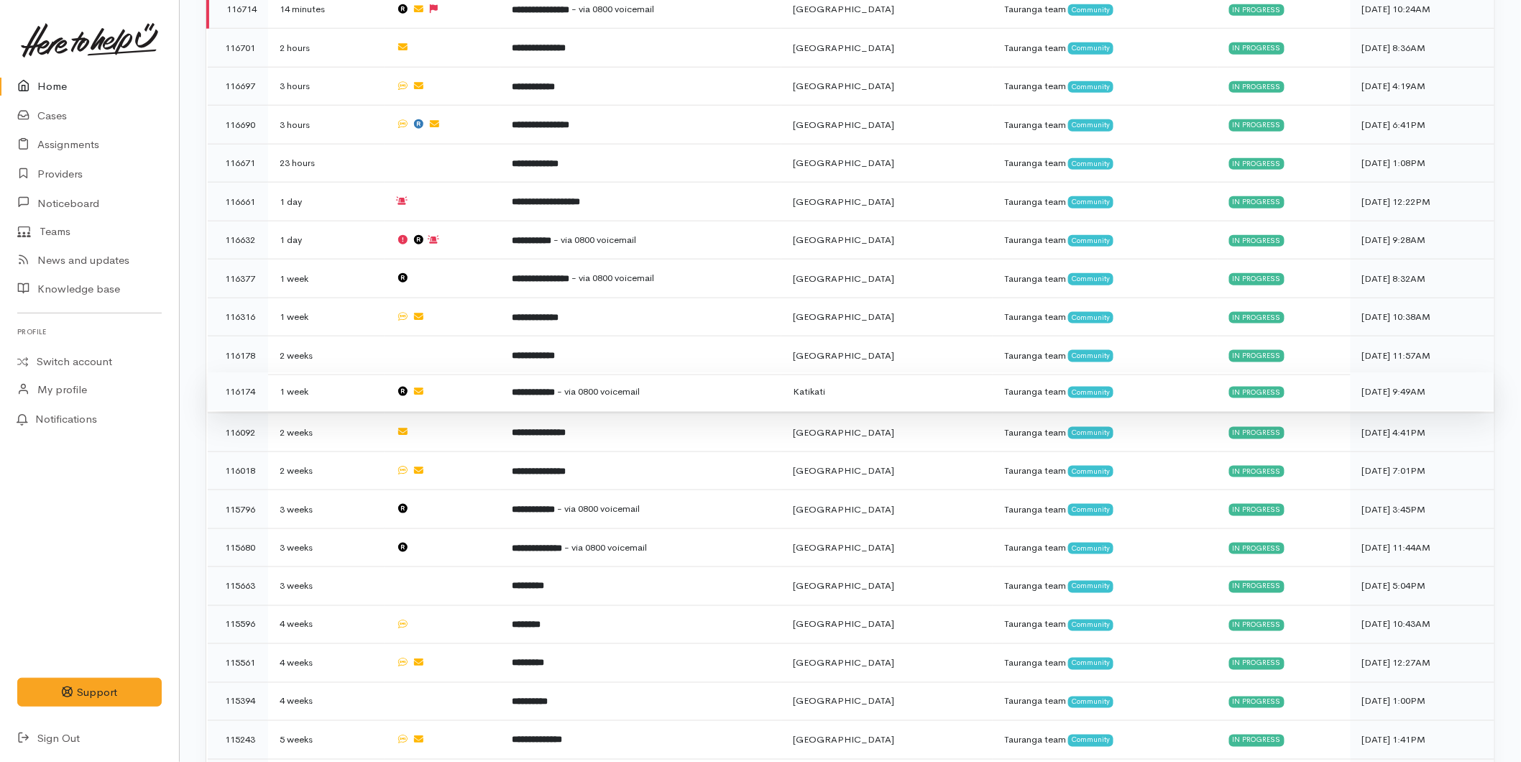
scroll to position [747, 0]
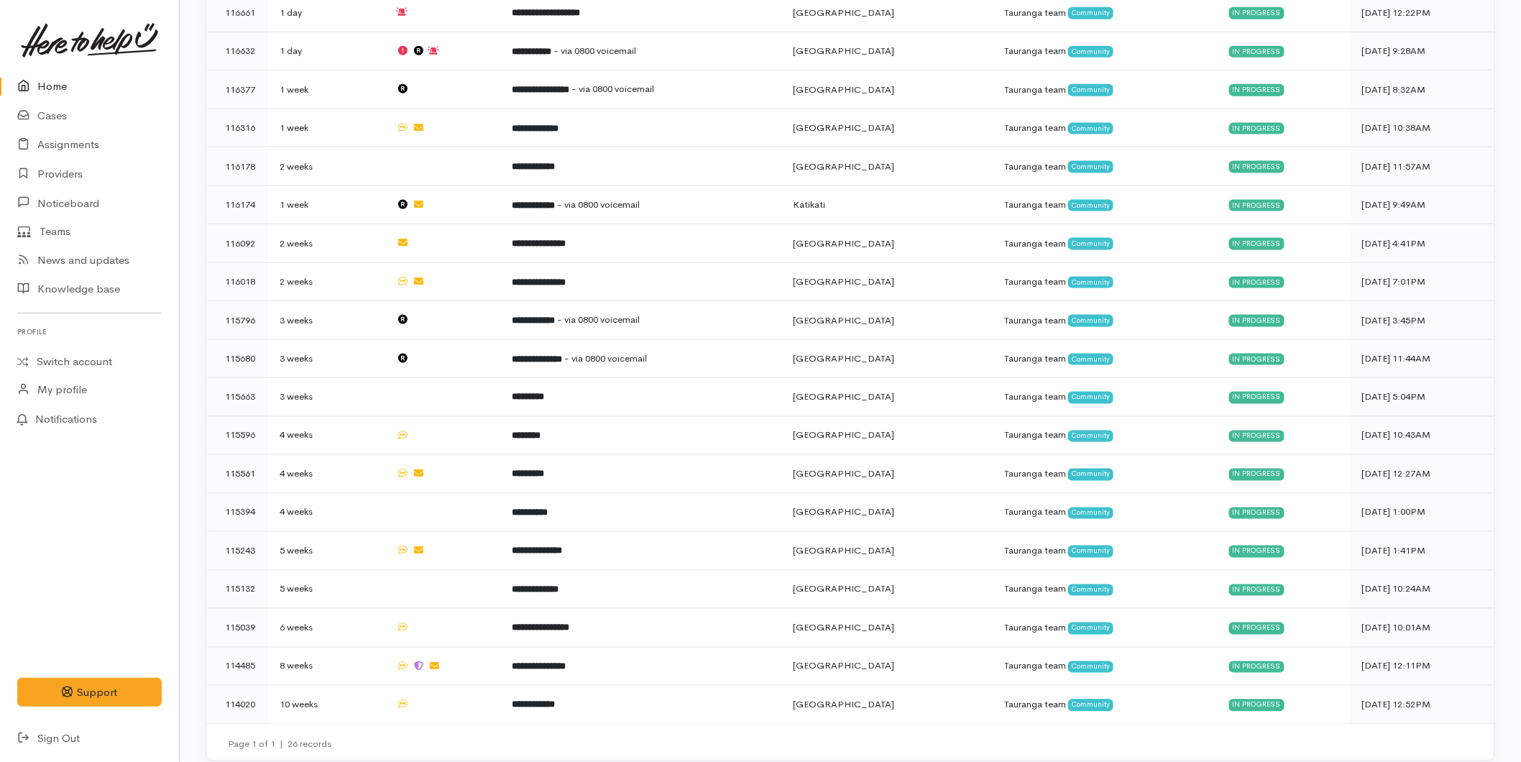
click at [74, 76] on link "Home" at bounding box center [89, 86] width 179 height 29
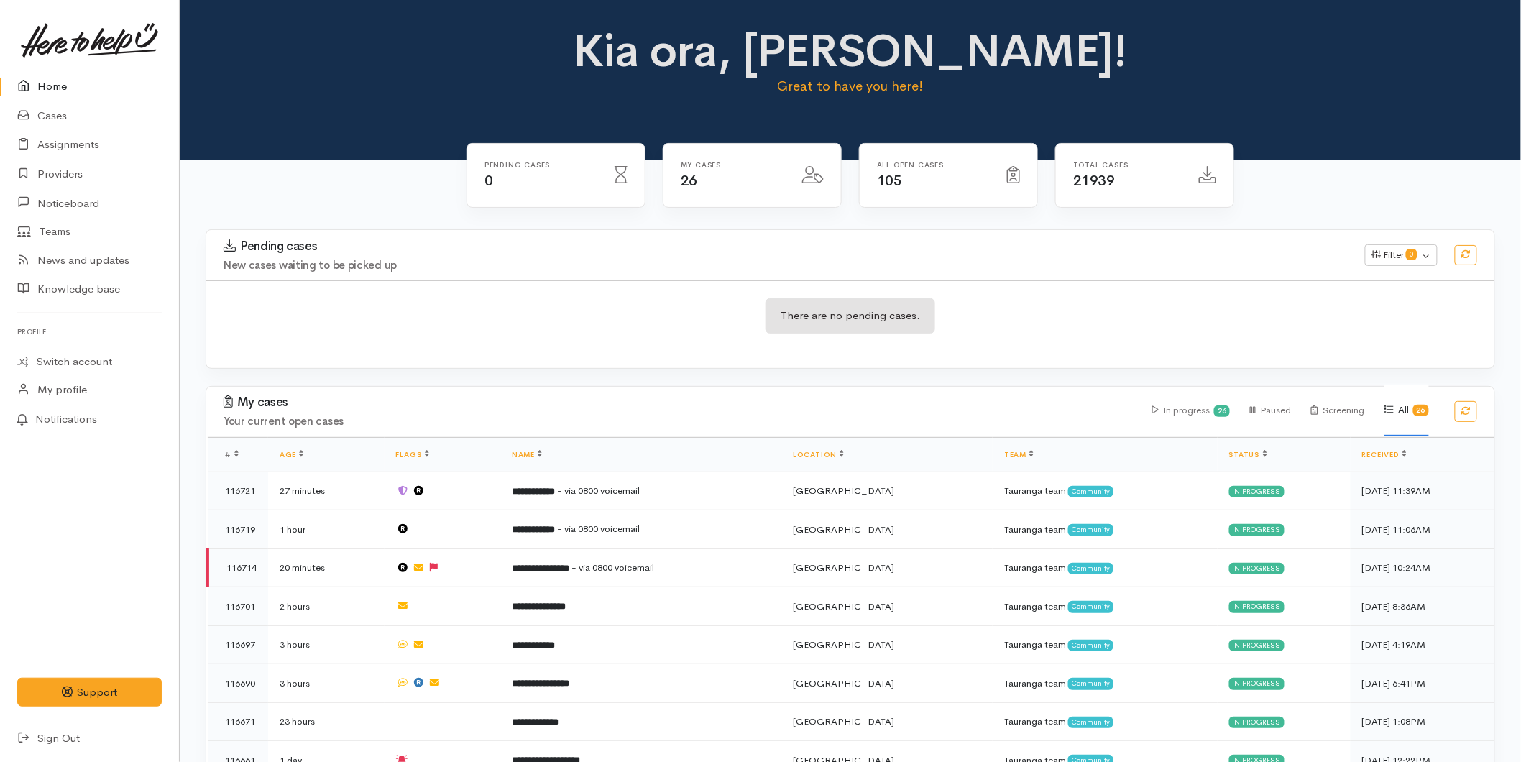
click at [59, 83] on link "Home" at bounding box center [89, 86] width 179 height 29
drag, startPoint x: 50, startPoint y: 87, endPoint x: 34, endPoint y: 75, distance: 19.5
click at [50, 86] on link "Home" at bounding box center [89, 86] width 179 height 29
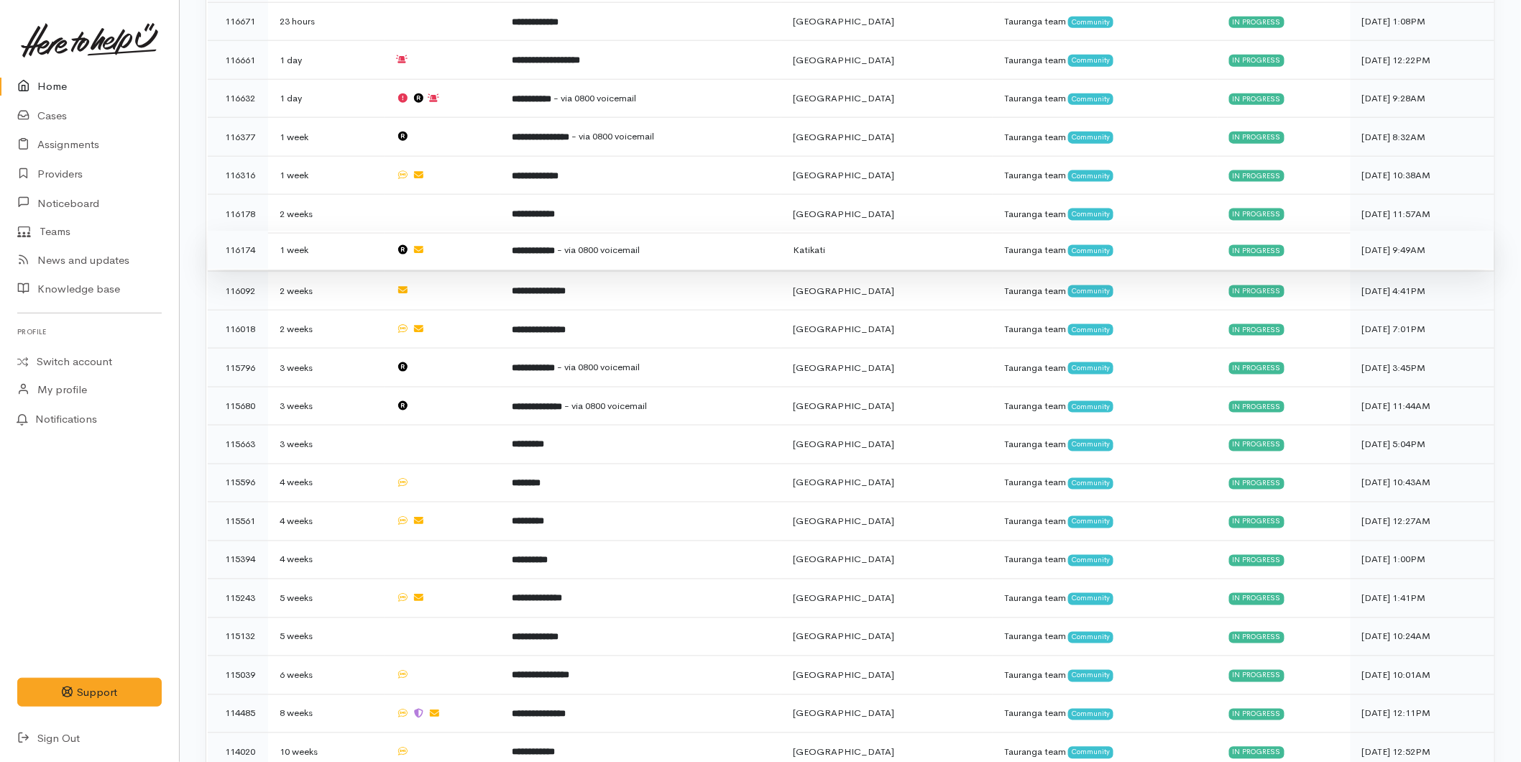
scroll to position [747, 0]
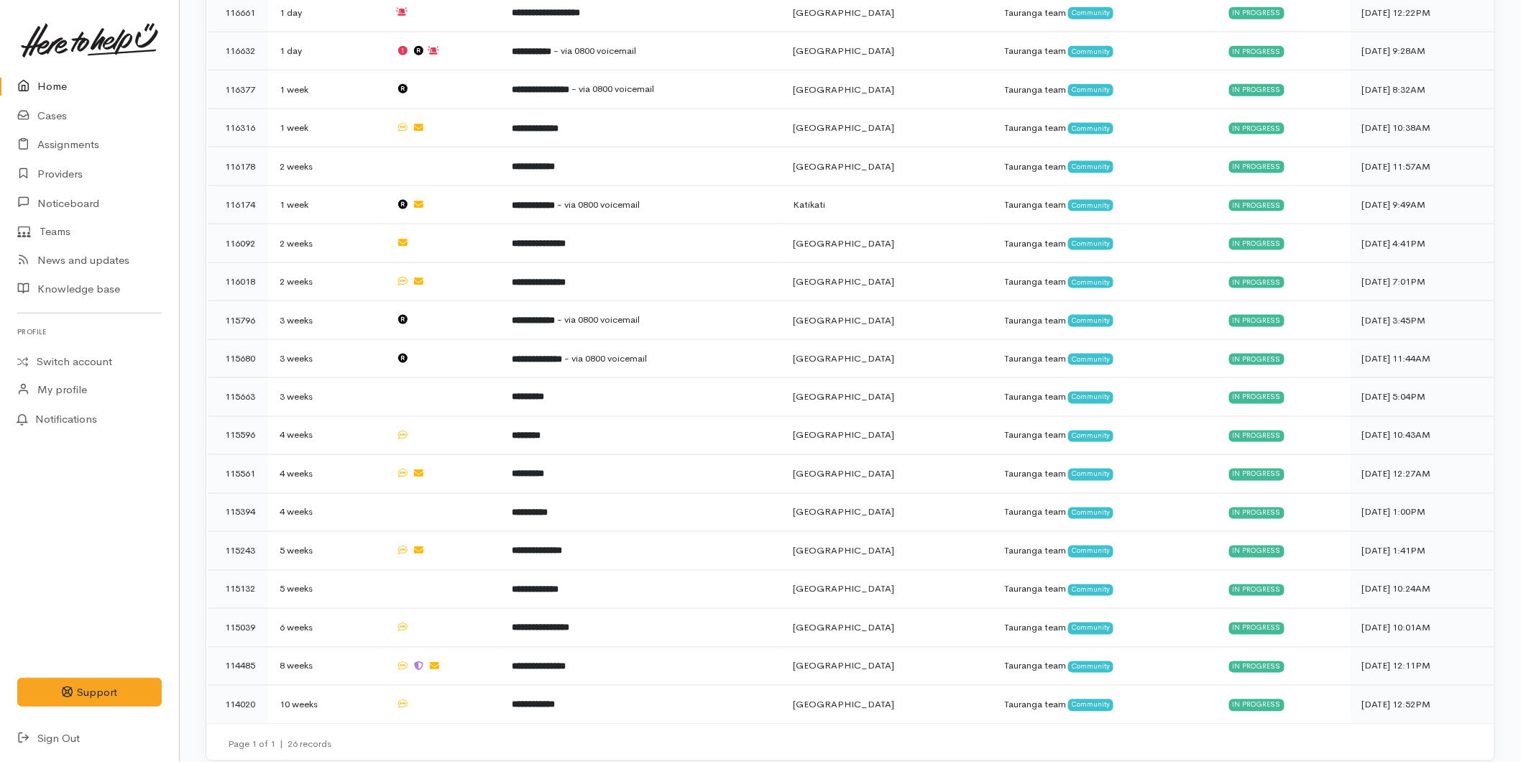
click at [66, 87] on link "Home" at bounding box center [89, 86] width 179 height 29
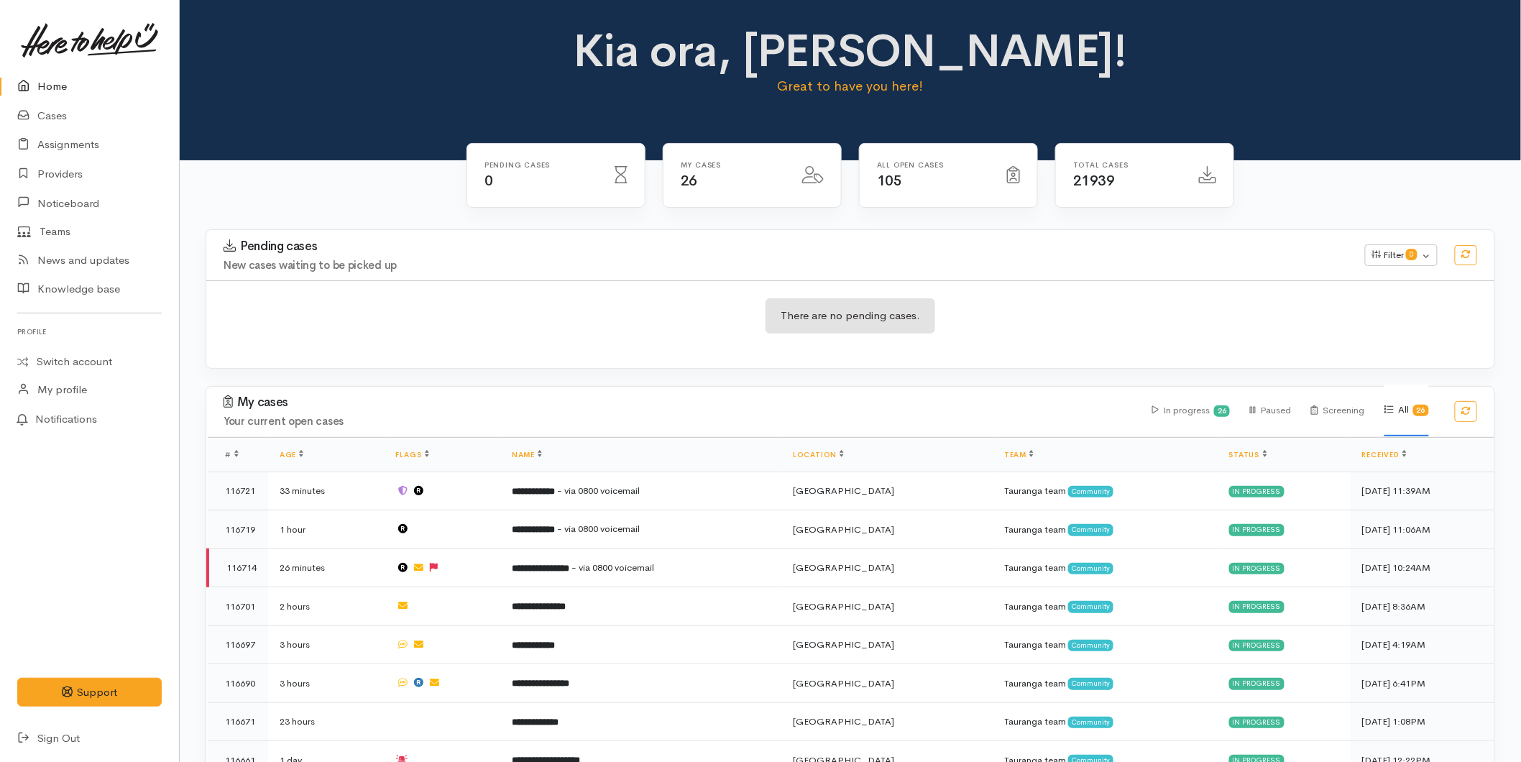
click at [74, 75] on link "Home" at bounding box center [89, 86] width 179 height 29
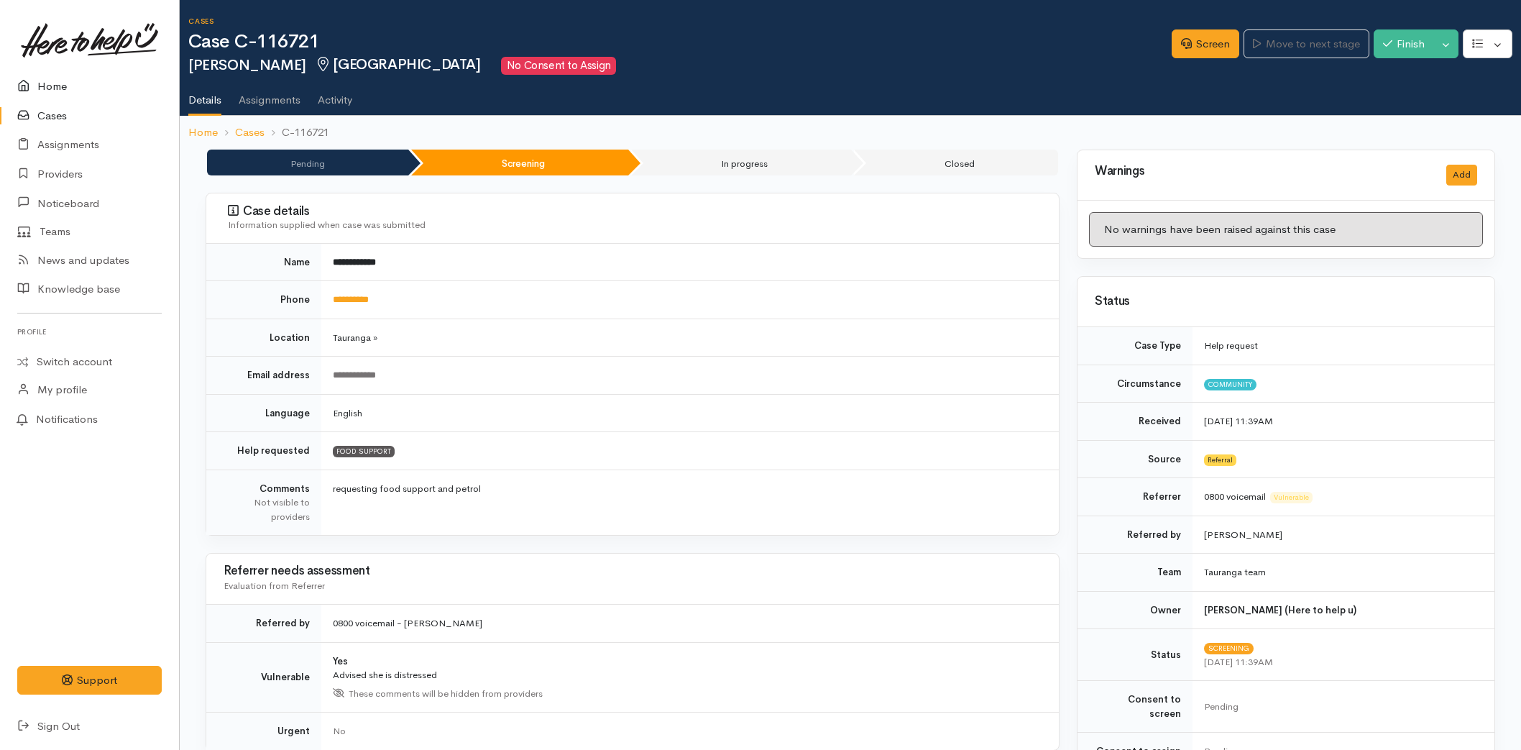
scroll to position [829, 0]
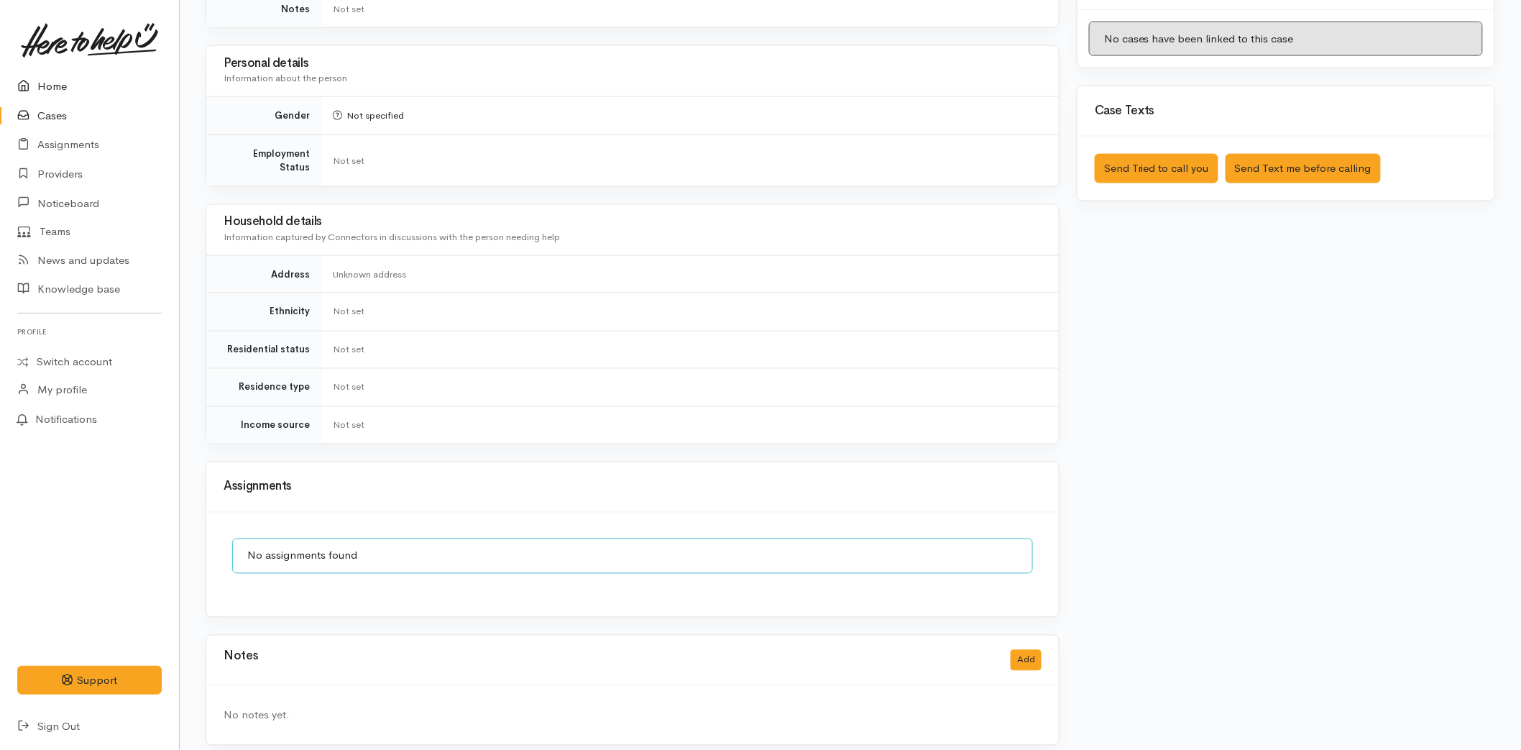
drag, startPoint x: 63, startPoint y: 83, endPoint x: 52, endPoint y: 91, distance: 12.4
click at [63, 83] on link "Home" at bounding box center [89, 86] width 179 height 29
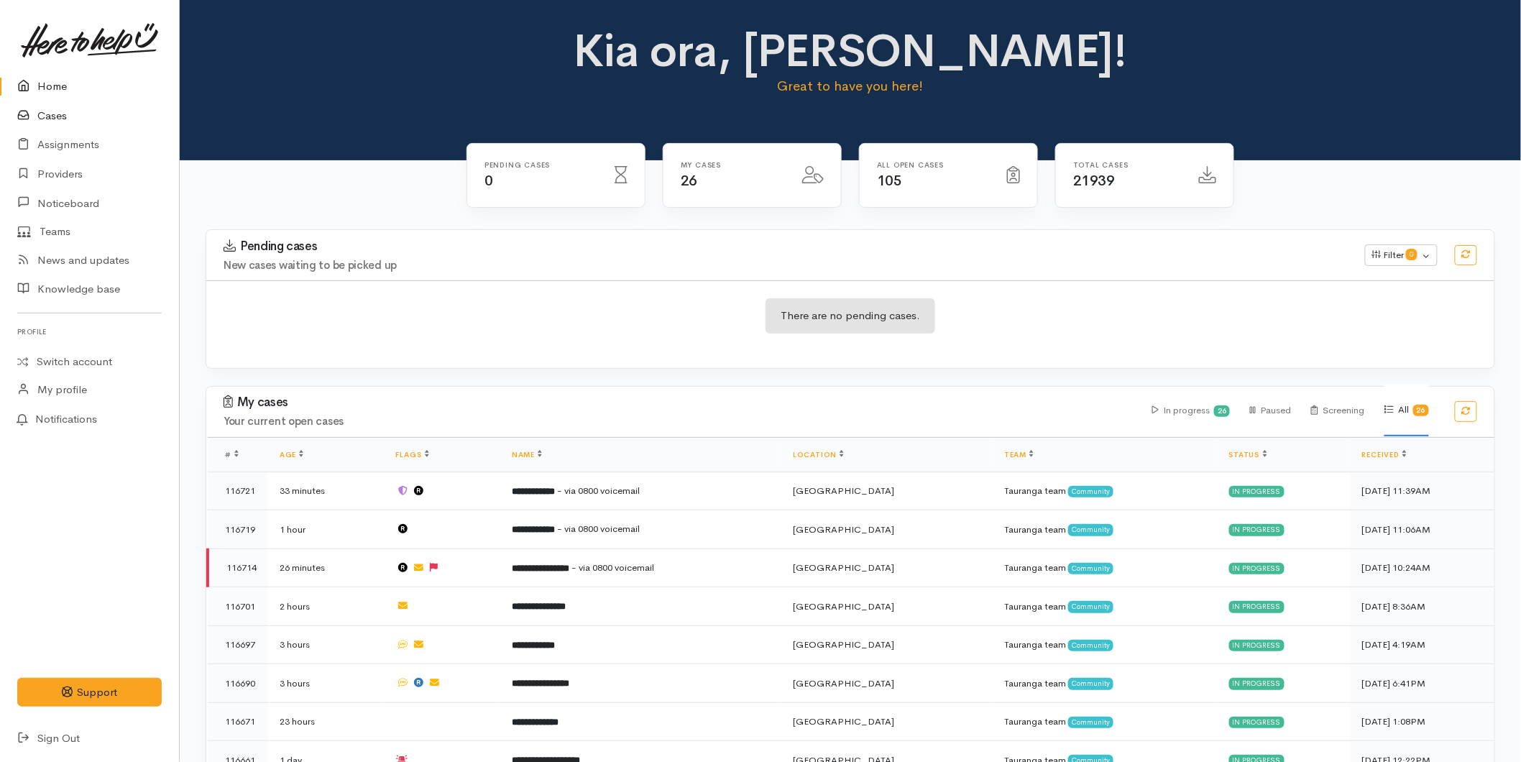
click at [53, 115] on link "Cases" at bounding box center [89, 115] width 179 height 29
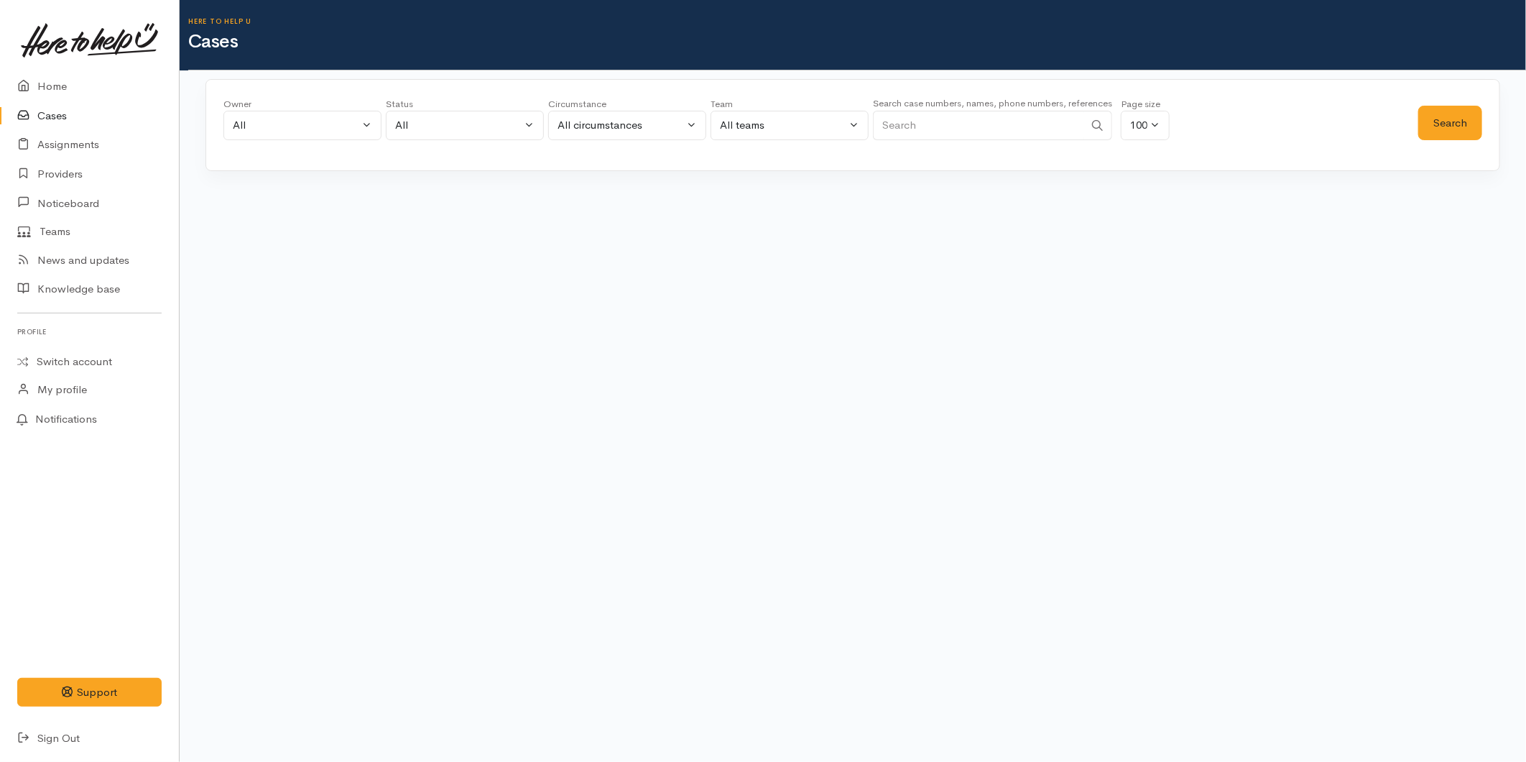
click at [57, 114] on link "Cases" at bounding box center [89, 115] width 179 height 29
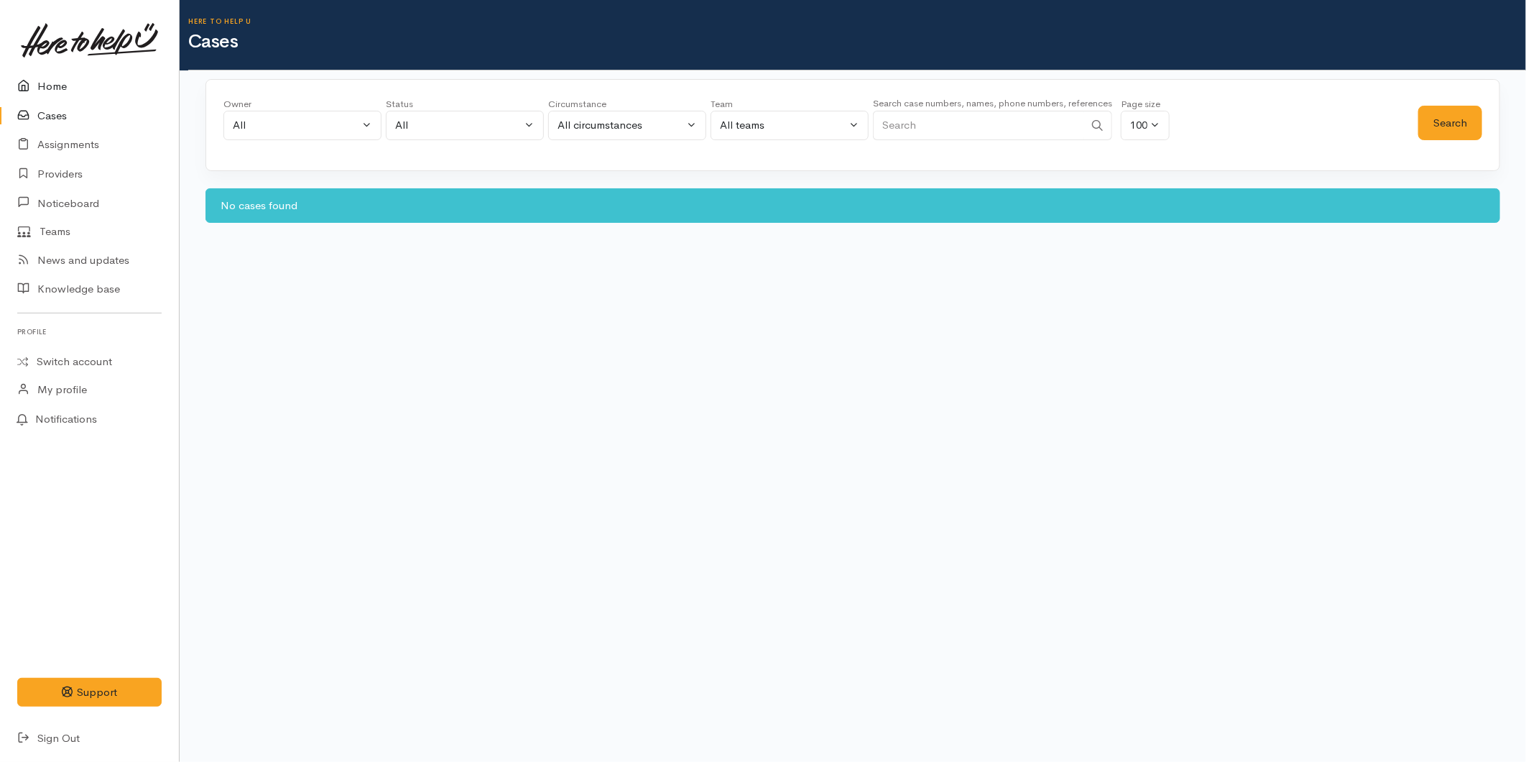
click at [53, 87] on link "Home" at bounding box center [89, 86] width 179 height 29
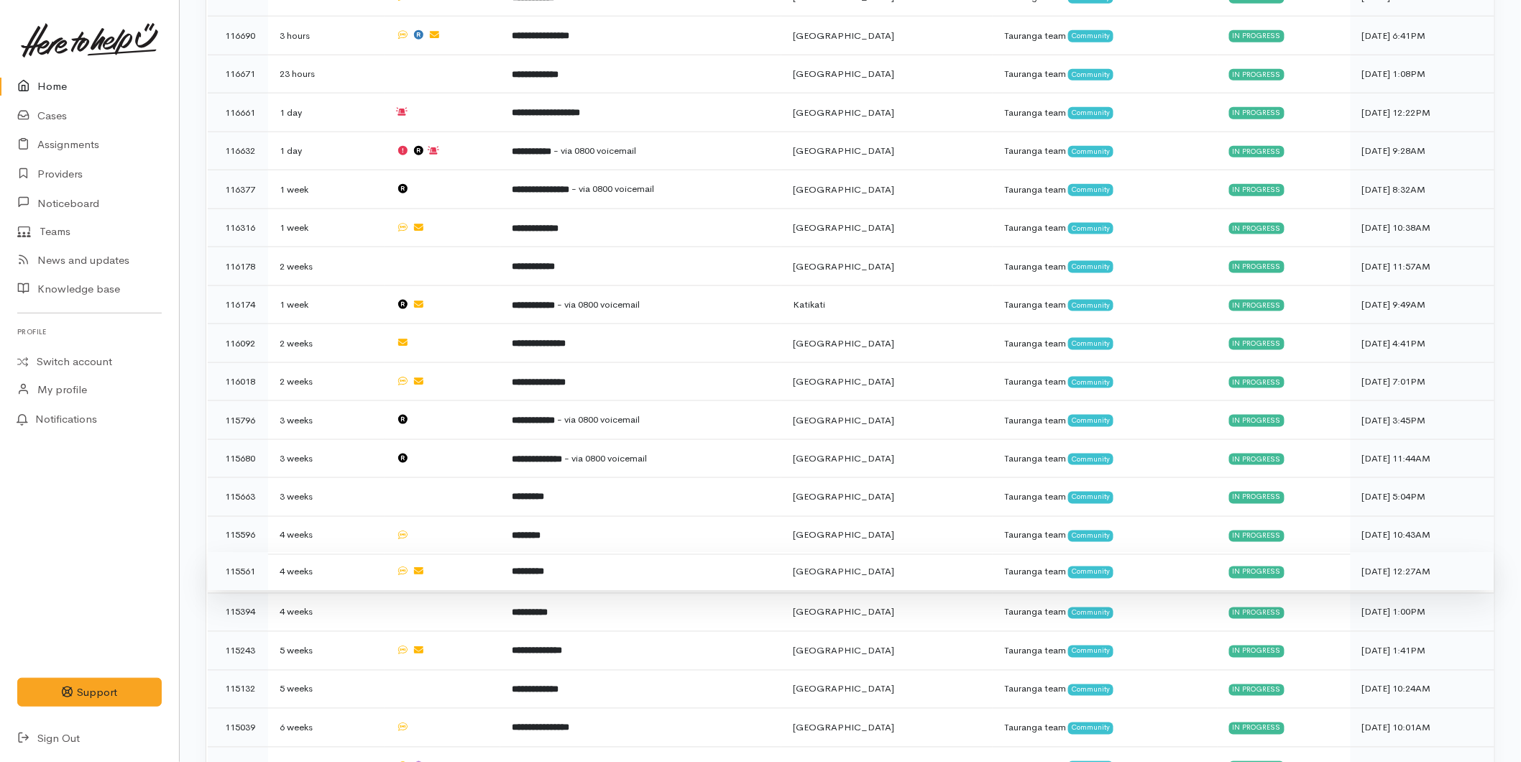
scroll to position [747, 0]
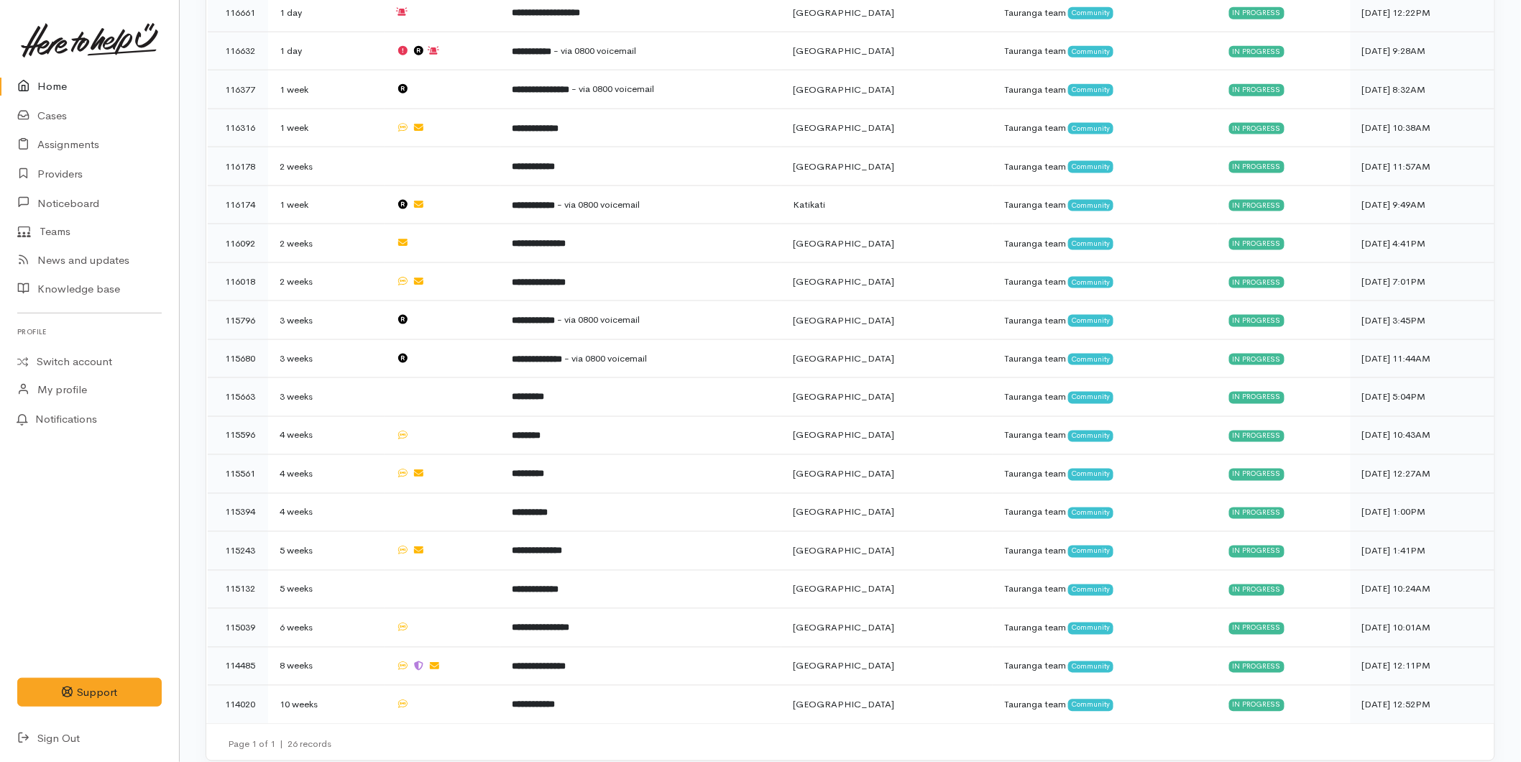
click at [36, 47] on img at bounding box center [89, 40] width 137 height 34
click at [55, 82] on link "Home" at bounding box center [89, 86] width 179 height 29
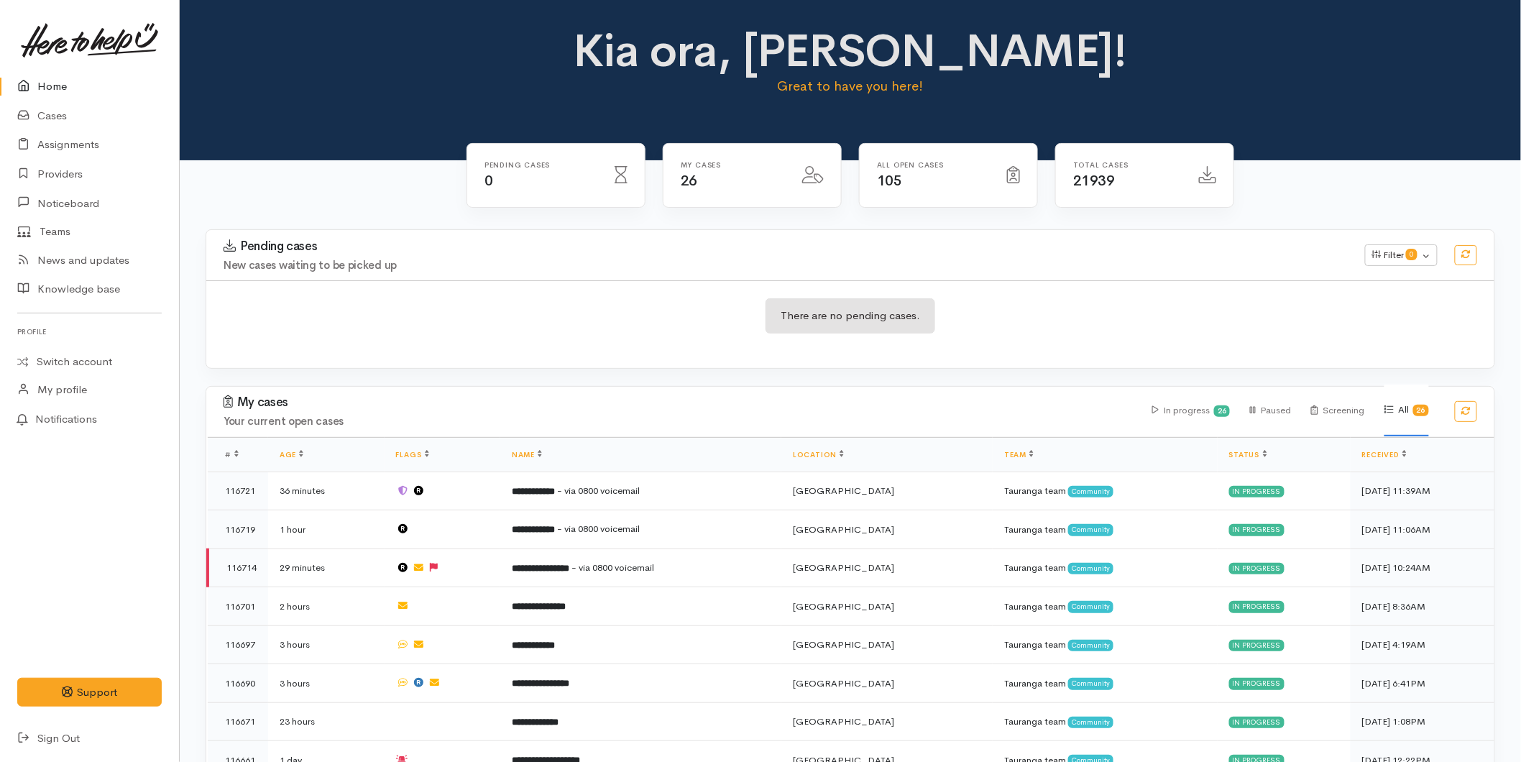
click at [59, 83] on link "Home" at bounding box center [89, 86] width 179 height 29
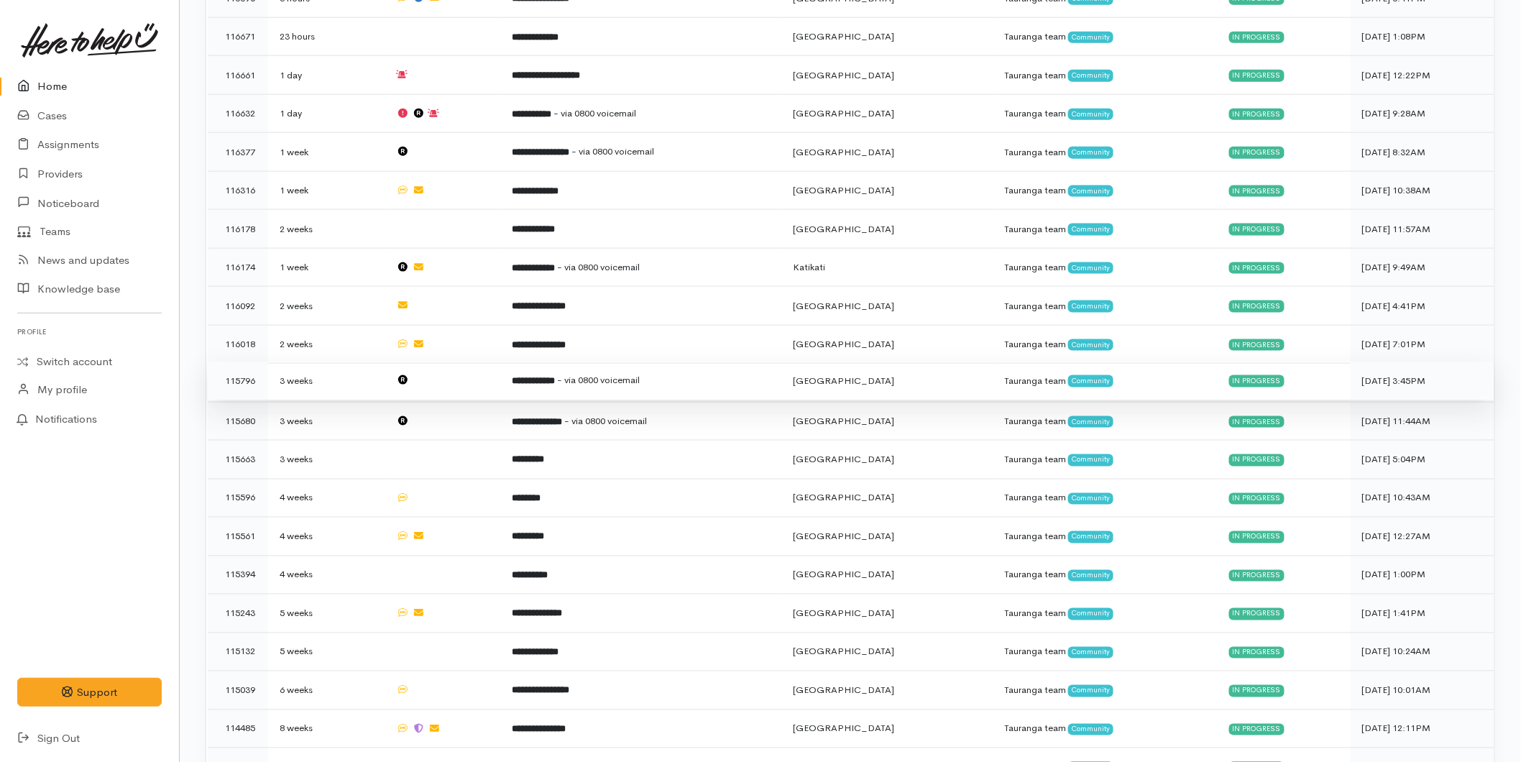
scroll to position [747, 0]
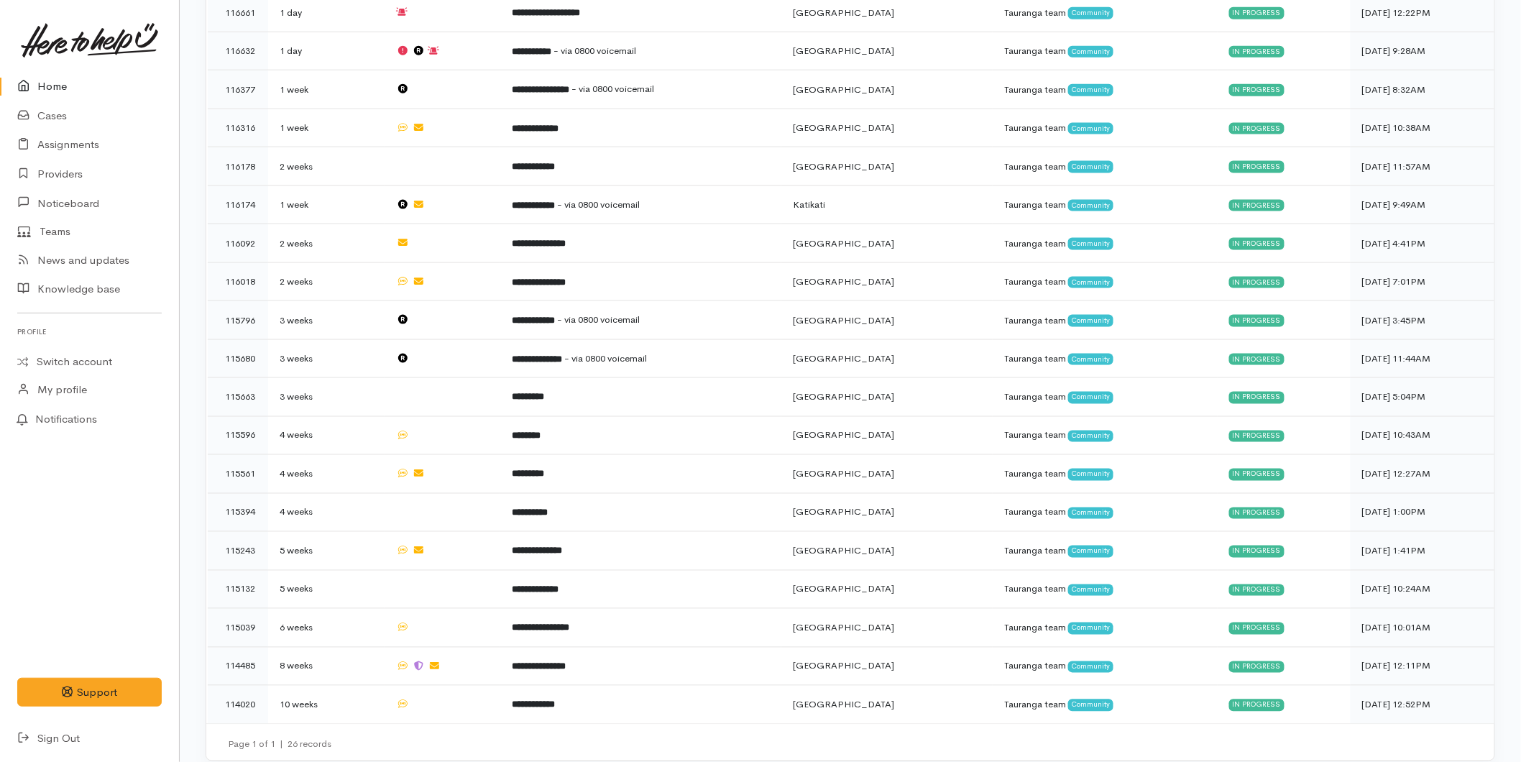
click at [58, 83] on link "Home" at bounding box center [89, 86] width 179 height 29
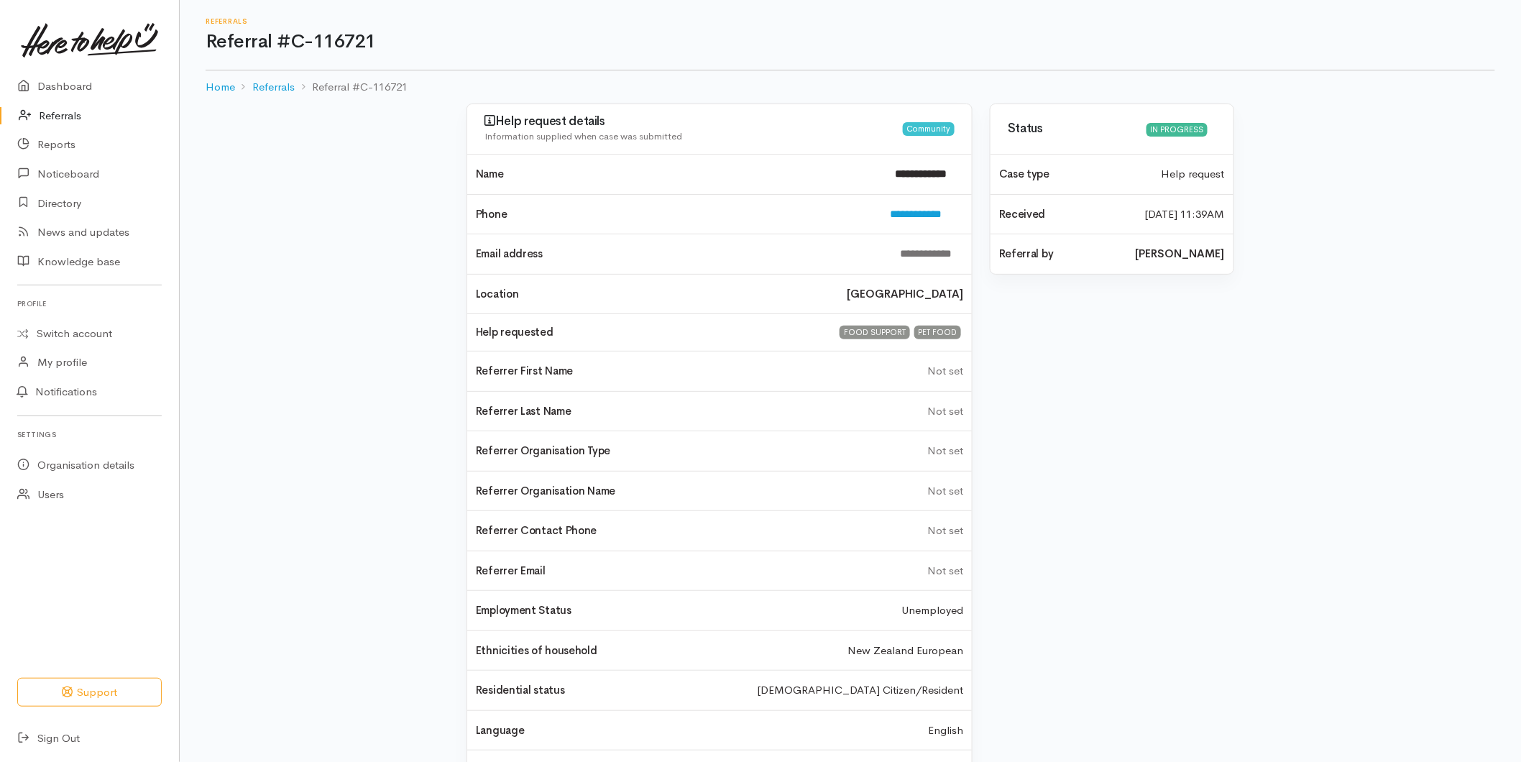
click at [78, 115] on link "Referrals" at bounding box center [89, 115] width 179 height 29
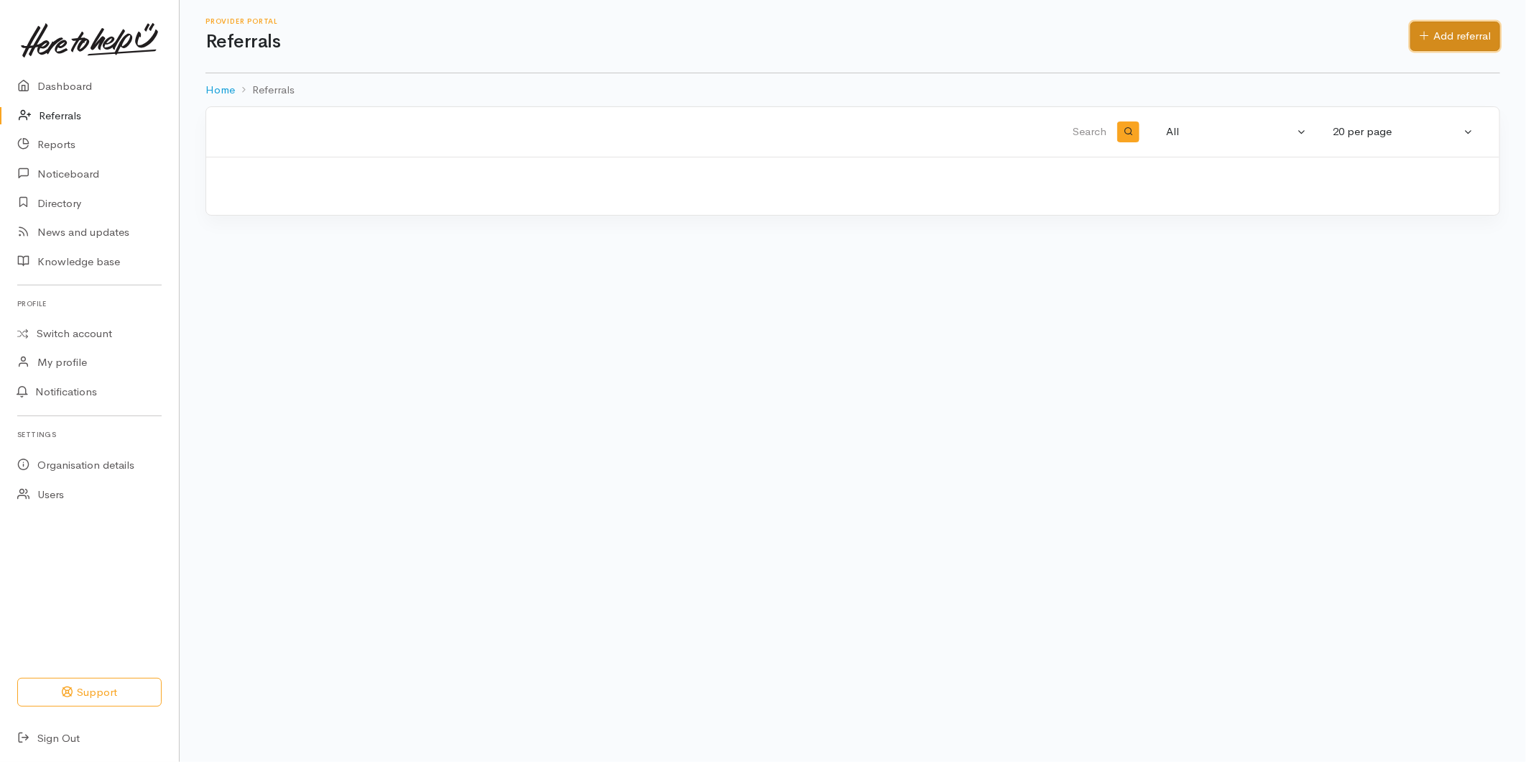
click at [1417, 27] on link "Add referral" at bounding box center [1456, 36] width 90 height 29
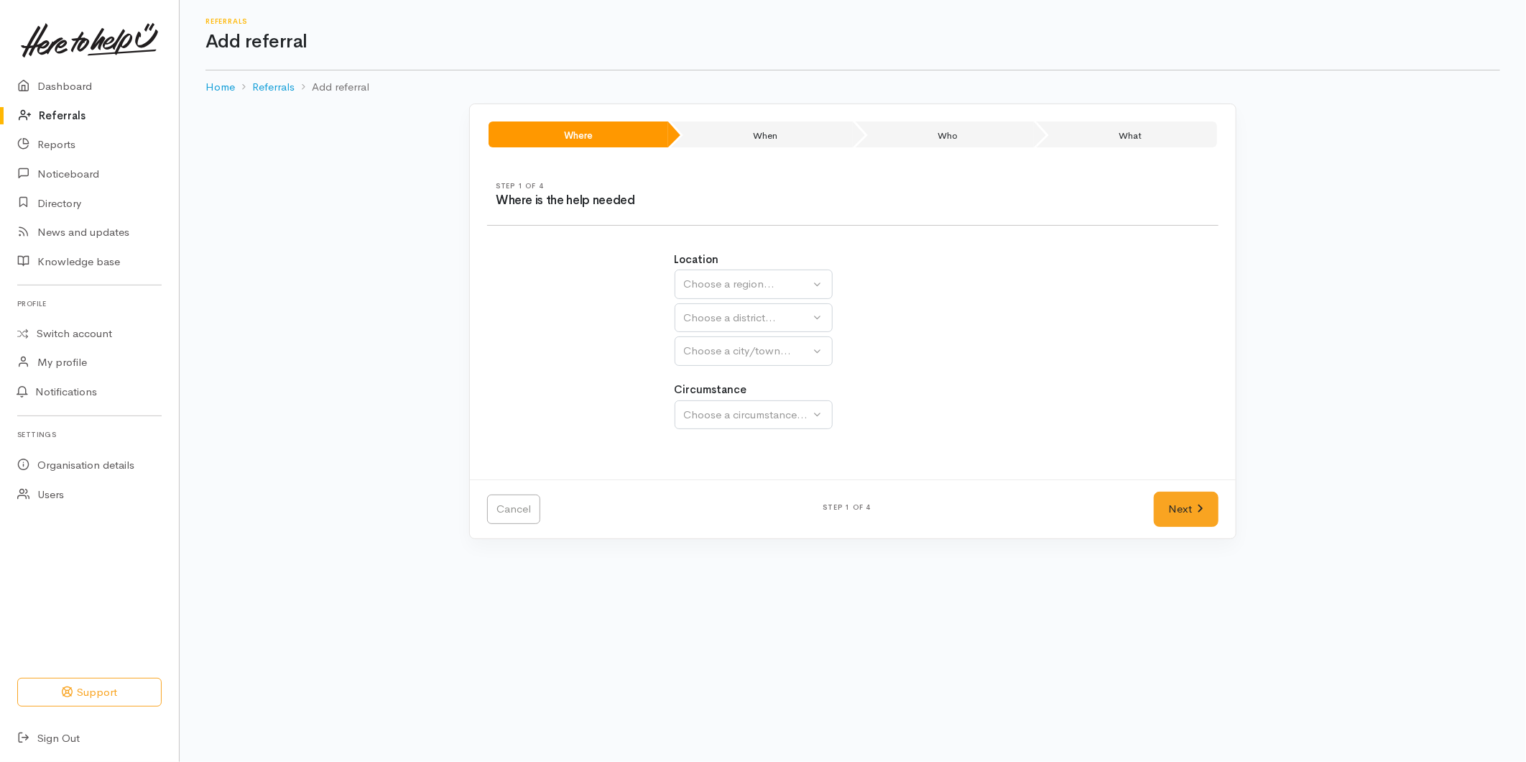
click at [1435, 32] on h1 "Add referral" at bounding box center [853, 42] width 1295 height 21
click at [773, 277] on div "Choose a region..." at bounding box center [747, 284] width 126 height 17
click at [719, 384] on ul "Auckland Waikato Bay of Plenty" at bounding box center [754, 374] width 157 height 66
click at [704, 283] on div "Choose a region..." at bounding box center [747, 284] width 126 height 17
drag, startPoint x: 703, startPoint y: 397, endPoint x: 710, endPoint y: 331, distance: 67.2
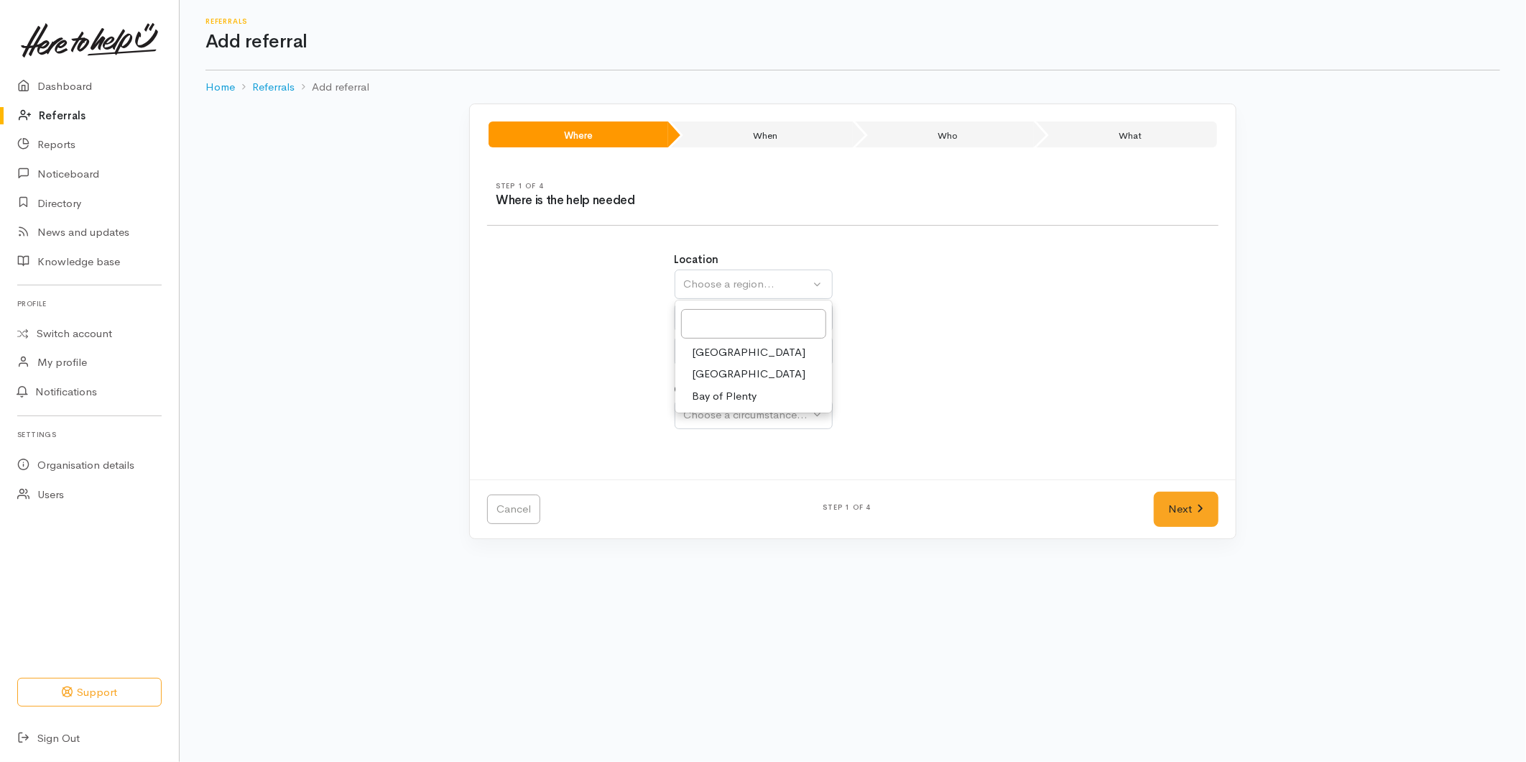
click at [704, 397] on span "Bay of Plenty" at bounding box center [725, 396] width 65 height 17
select select "4"
select select
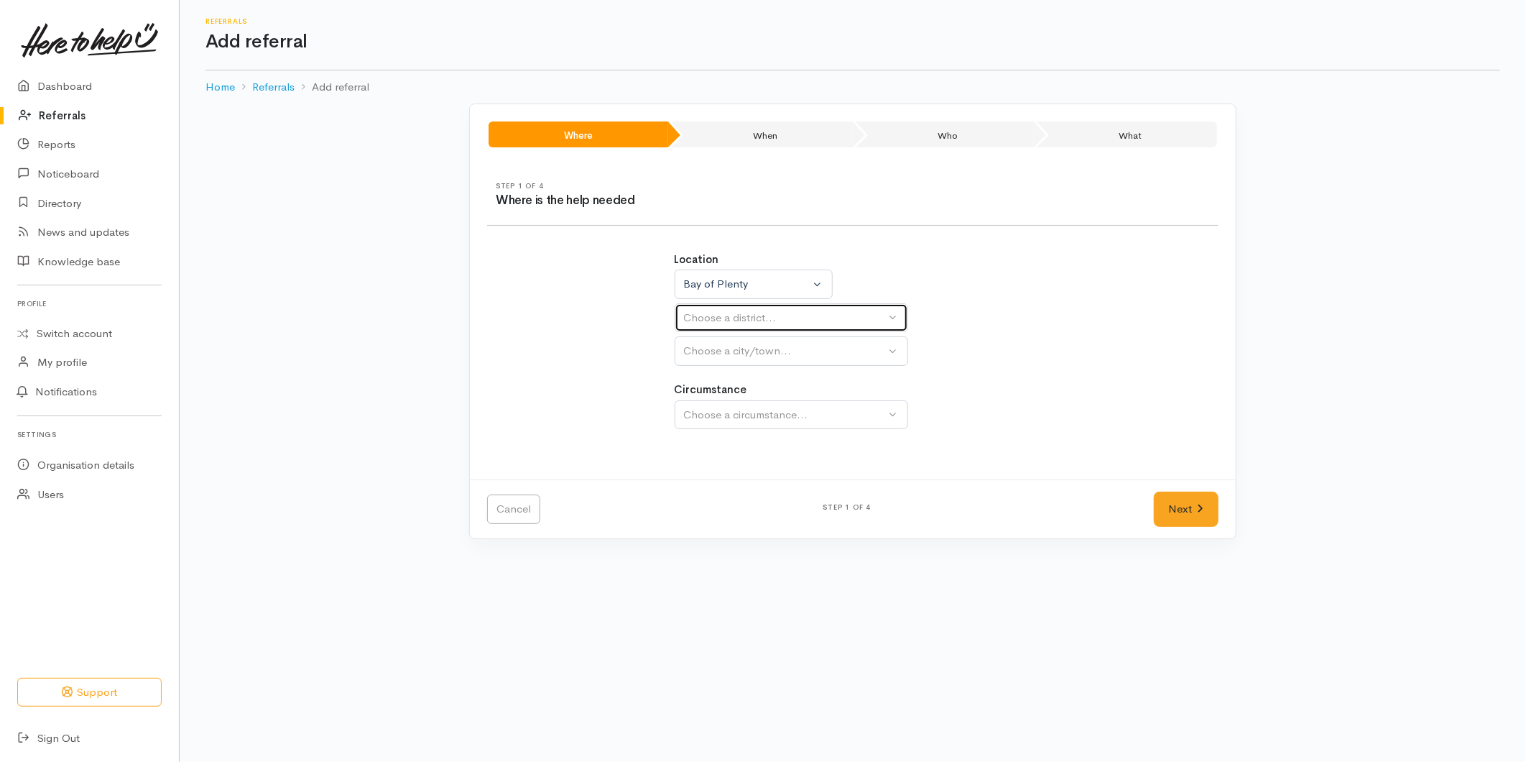
click at [710, 321] on div "Choose a district..." at bounding box center [785, 318] width 202 height 17
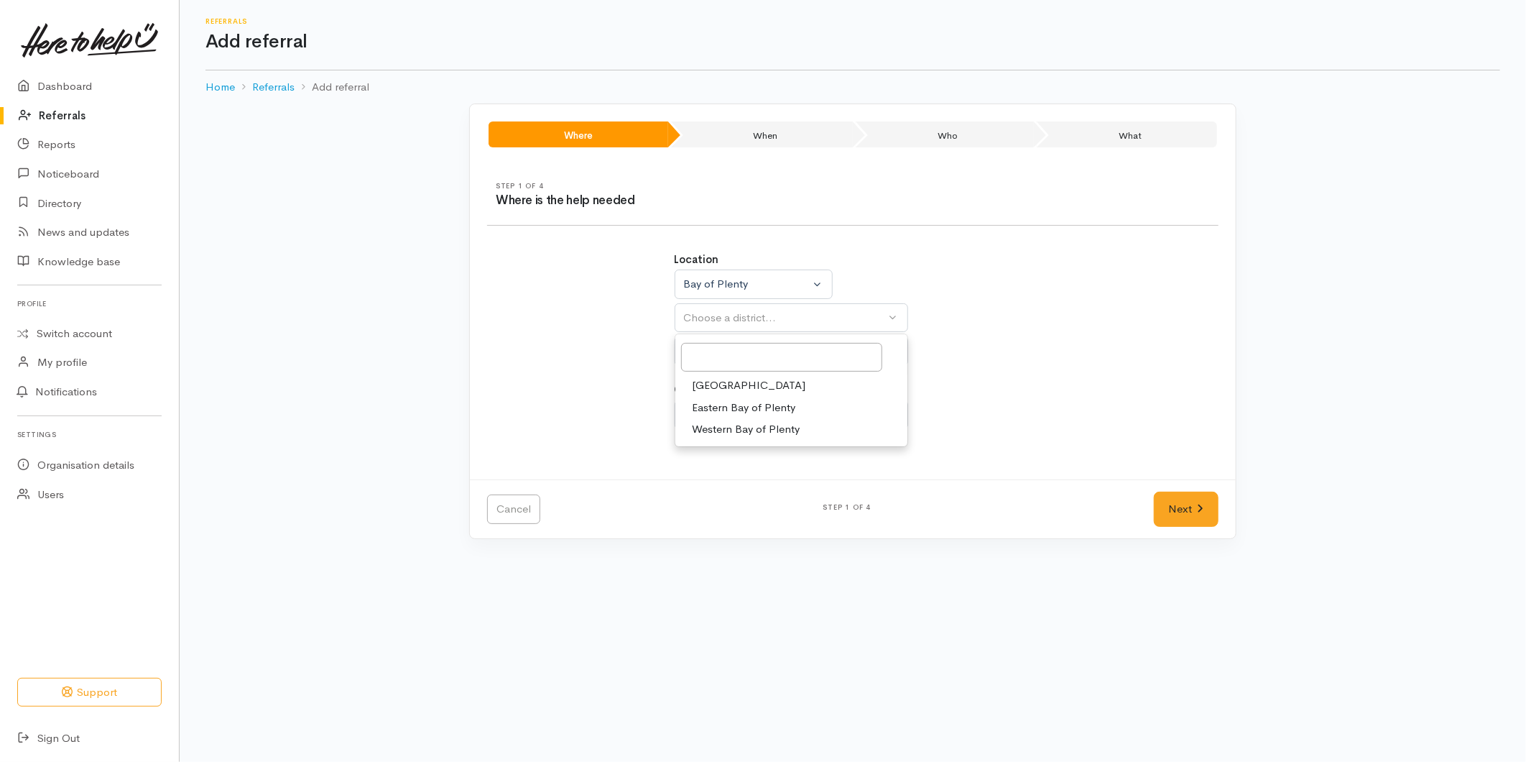
click at [711, 386] on span "[GEOGRAPHIC_DATA]" at bounding box center [750, 385] width 114 height 17
select select "6"
select select
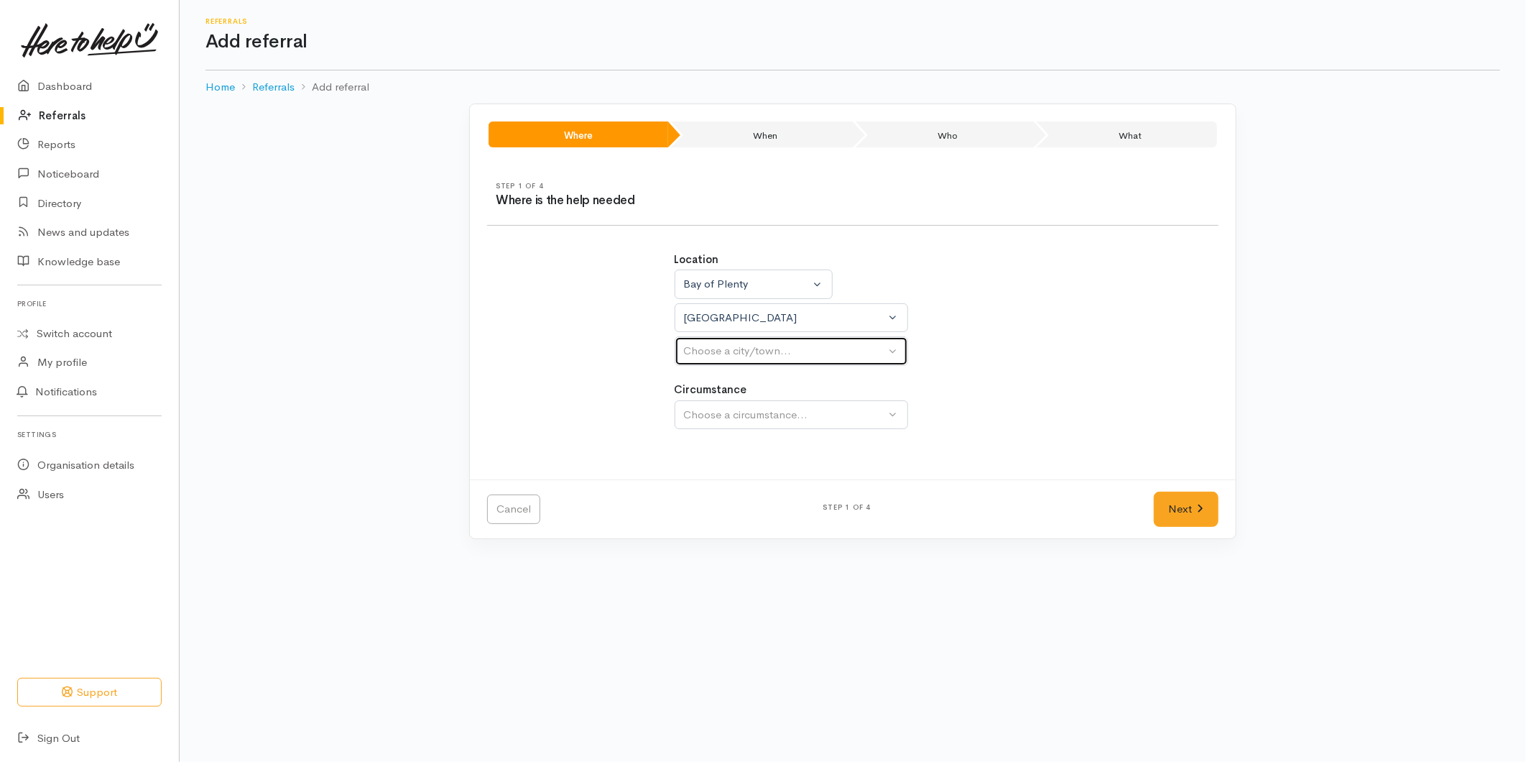
click at [722, 349] on div "Choose a city/town..." at bounding box center [785, 351] width 202 height 17
click at [708, 427] on span "[GEOGRAPHIC_DATA]" at bounding box center [750, 419] width 114 height 17
select select "4"
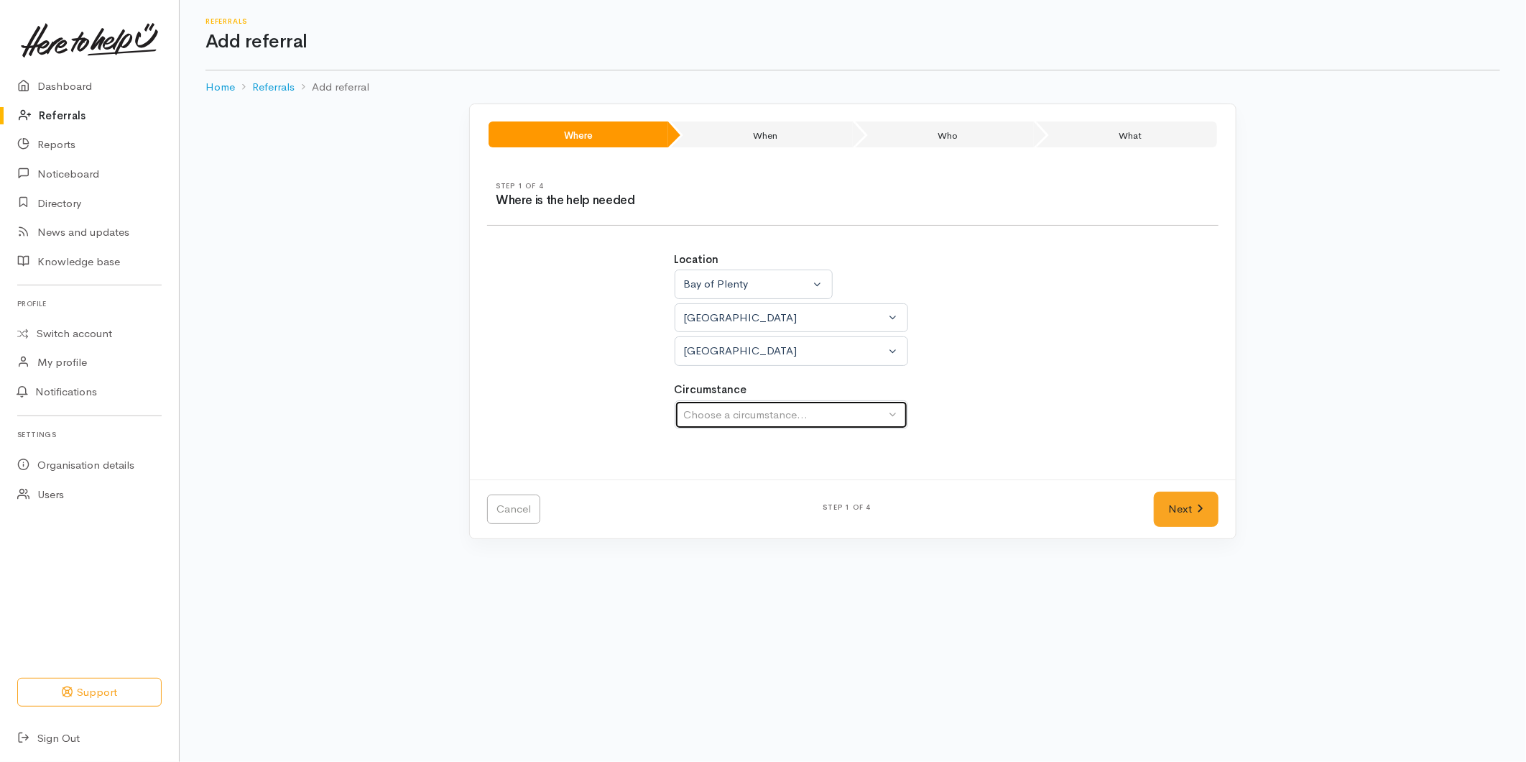
click at [727, 418] on div "Choose a circumstance..." at bounding box center [785, 415] width 202 height 17
drag, startPoint x: 713, startPoint y: 483, endPoint x: 1064, endPoint y: 550, distance: 357.7
click at [714, 483] on span "Community" at bounding box center [720, 482] width 55 height 17
select select "2"
click at [1169, 516] on link "Next" at bounding box center [1186, 509] width 65 height 35
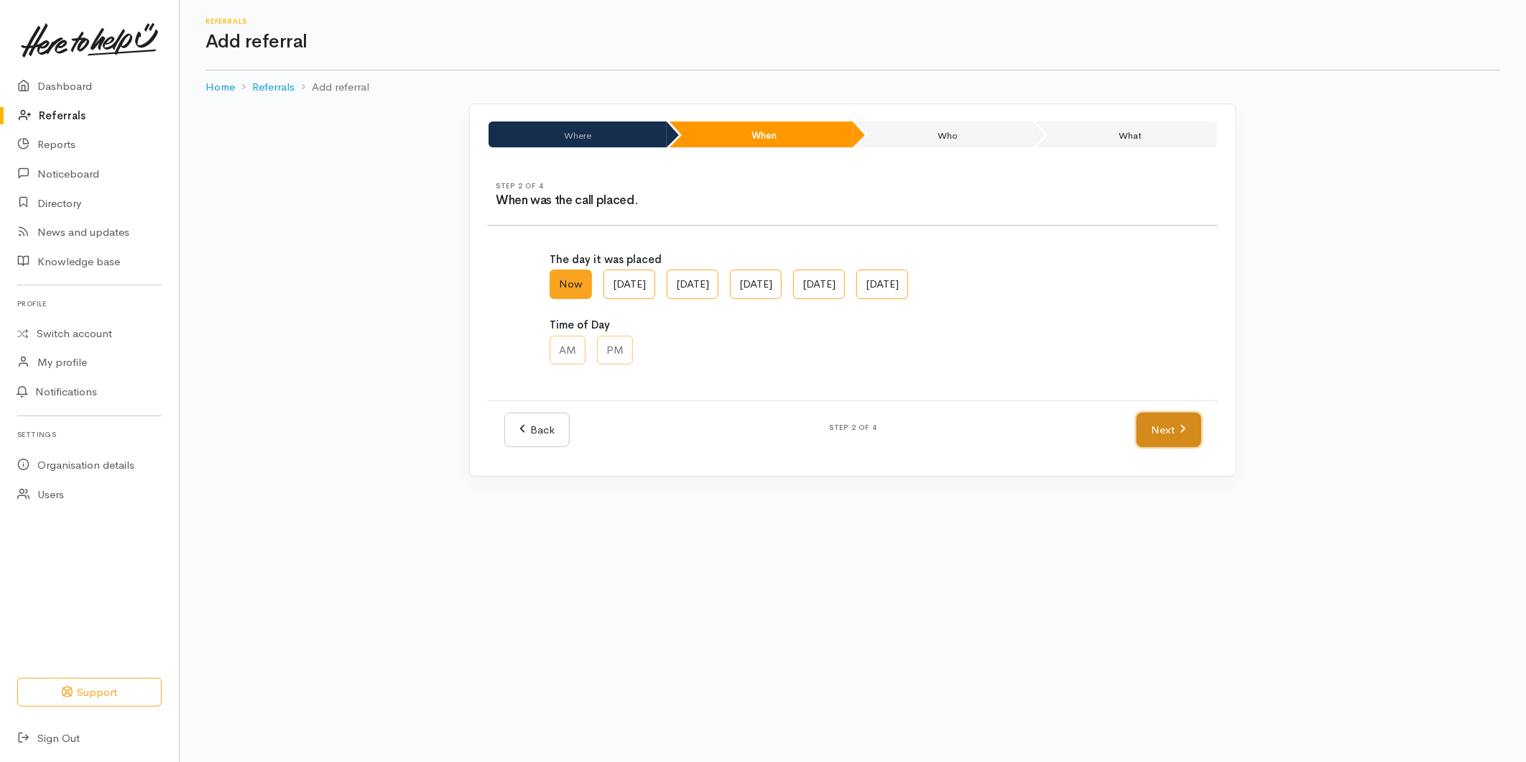
click at [1163, 437] on link "Next" at bounding box center [1169, 430] width 65 height 35
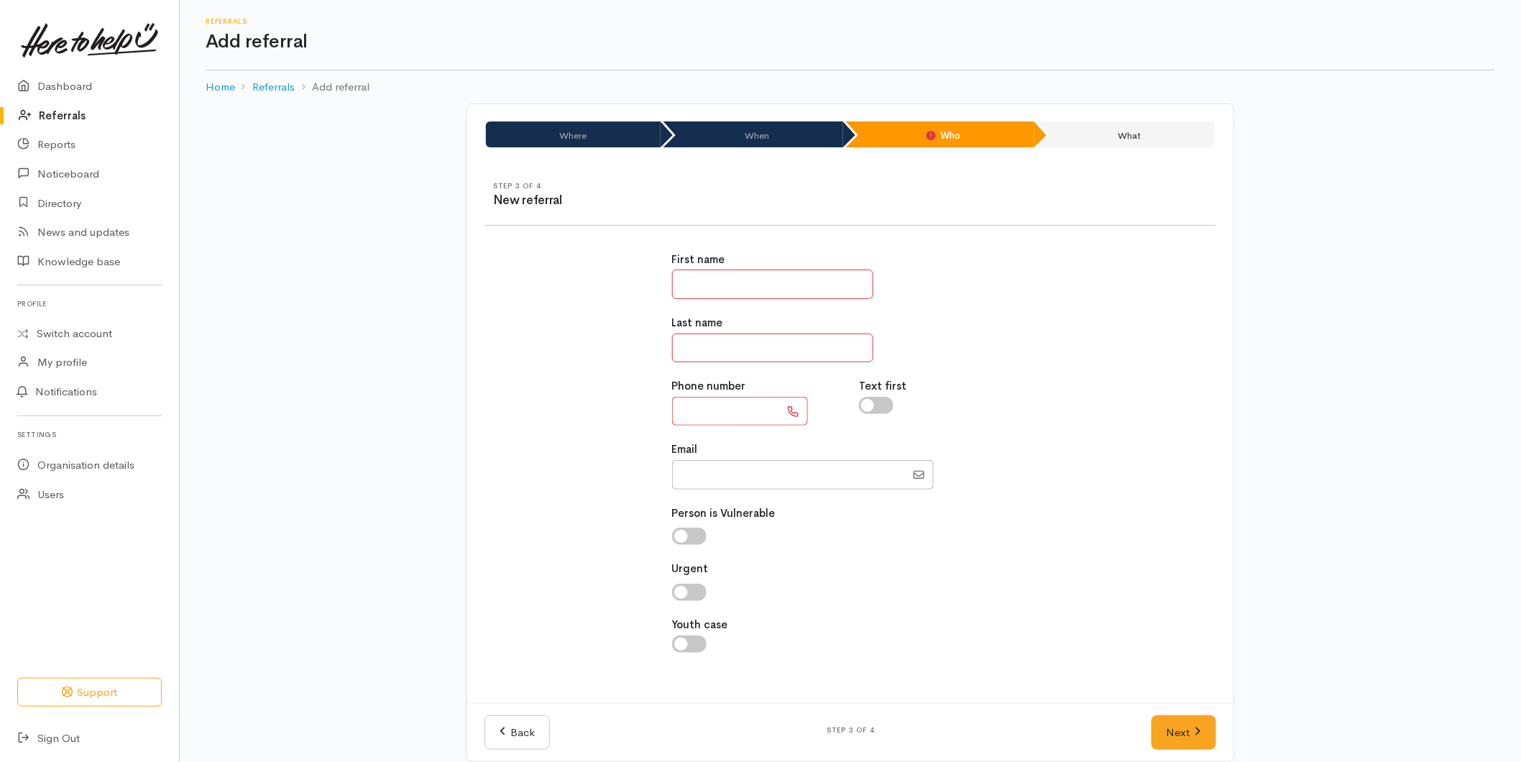
click at [719, 285] on input "text" at bounding box center [772, 283] width 201 height 29
type input "*****"
click at [722, 403] on input "text" at bounding box center [726, 411] width 108 height 29
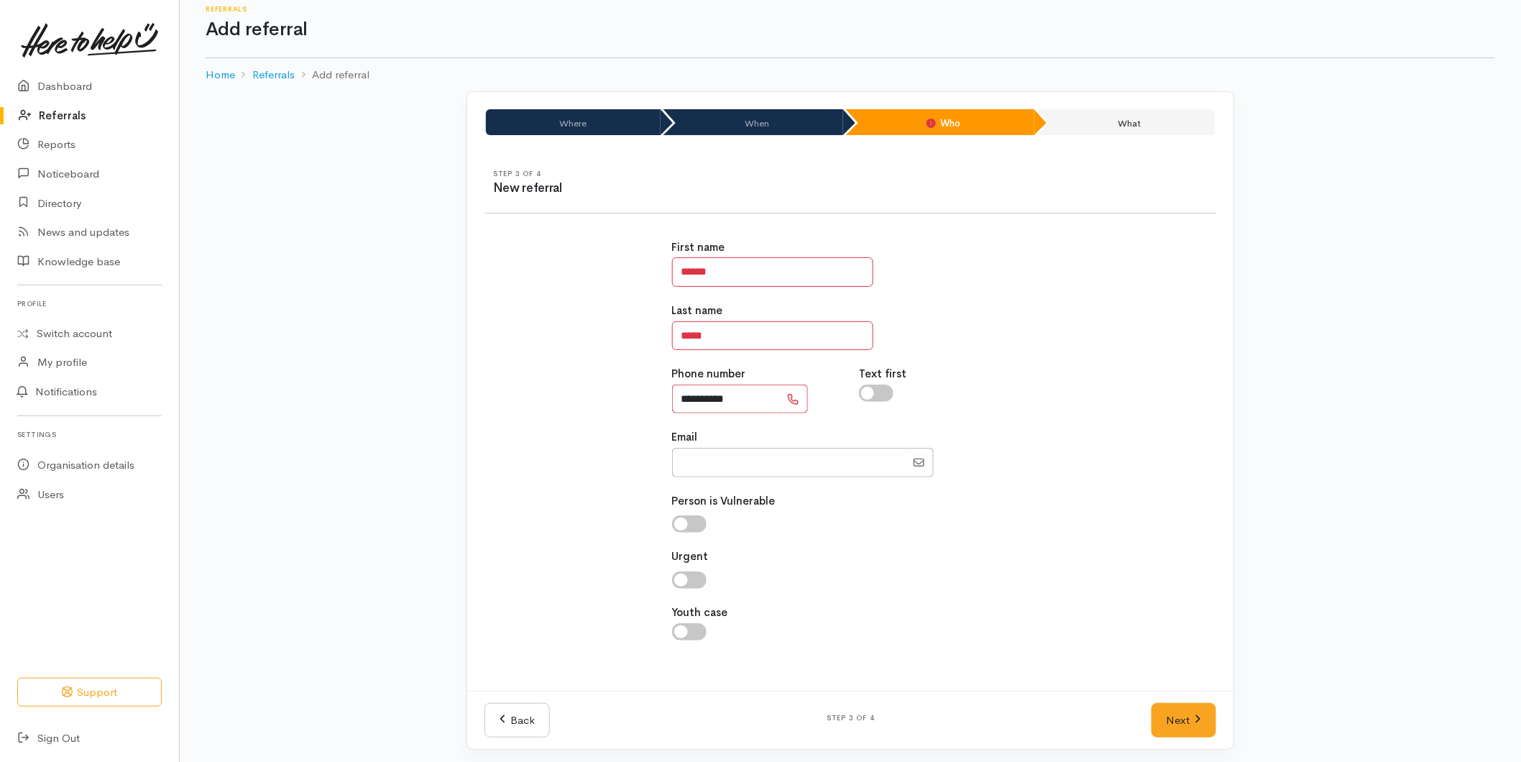
scroll to position [18, 0]
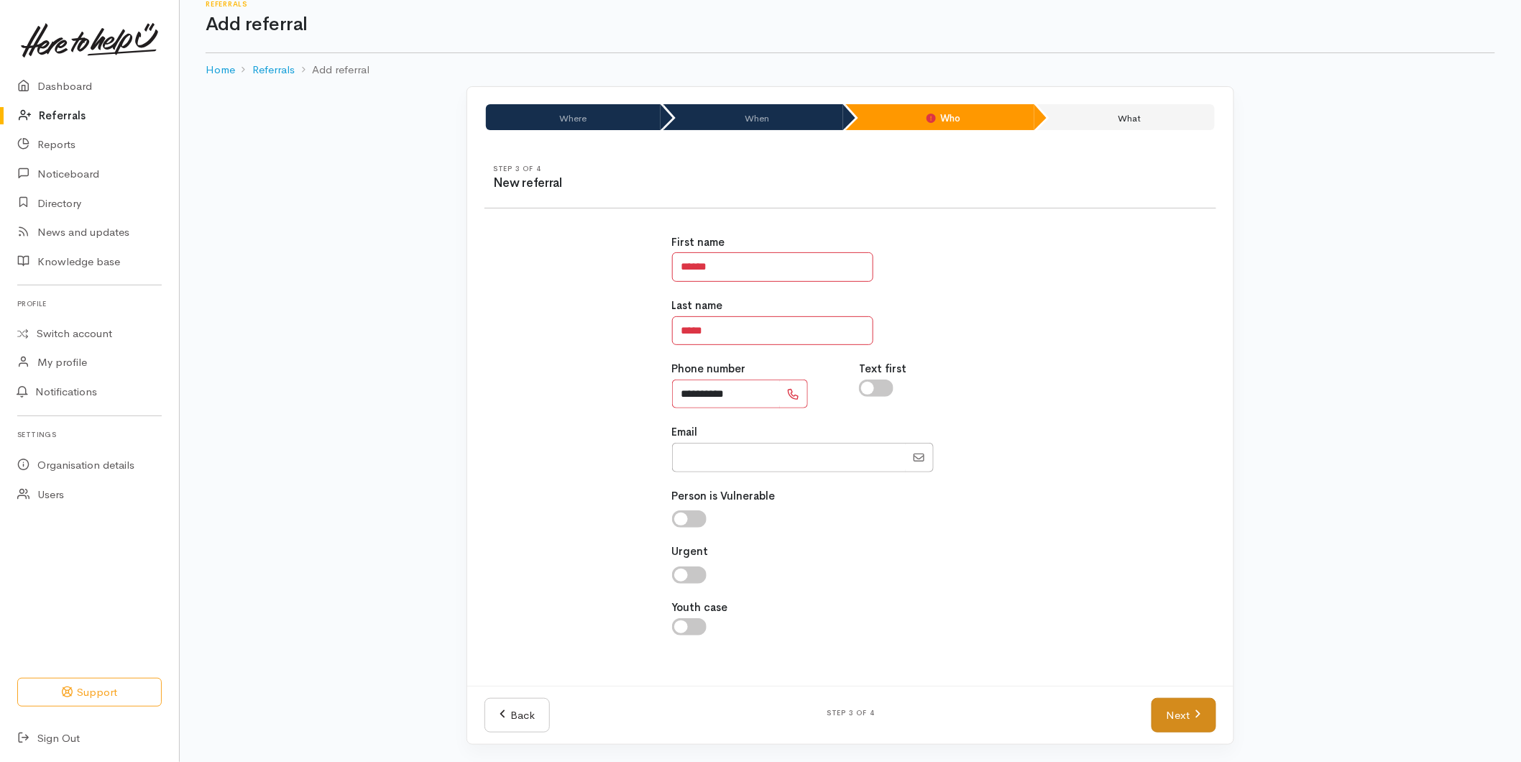
type input "**********"
click at [1196, 723] on link "Next" at bounding box center [1183, 715] width 65 height 35
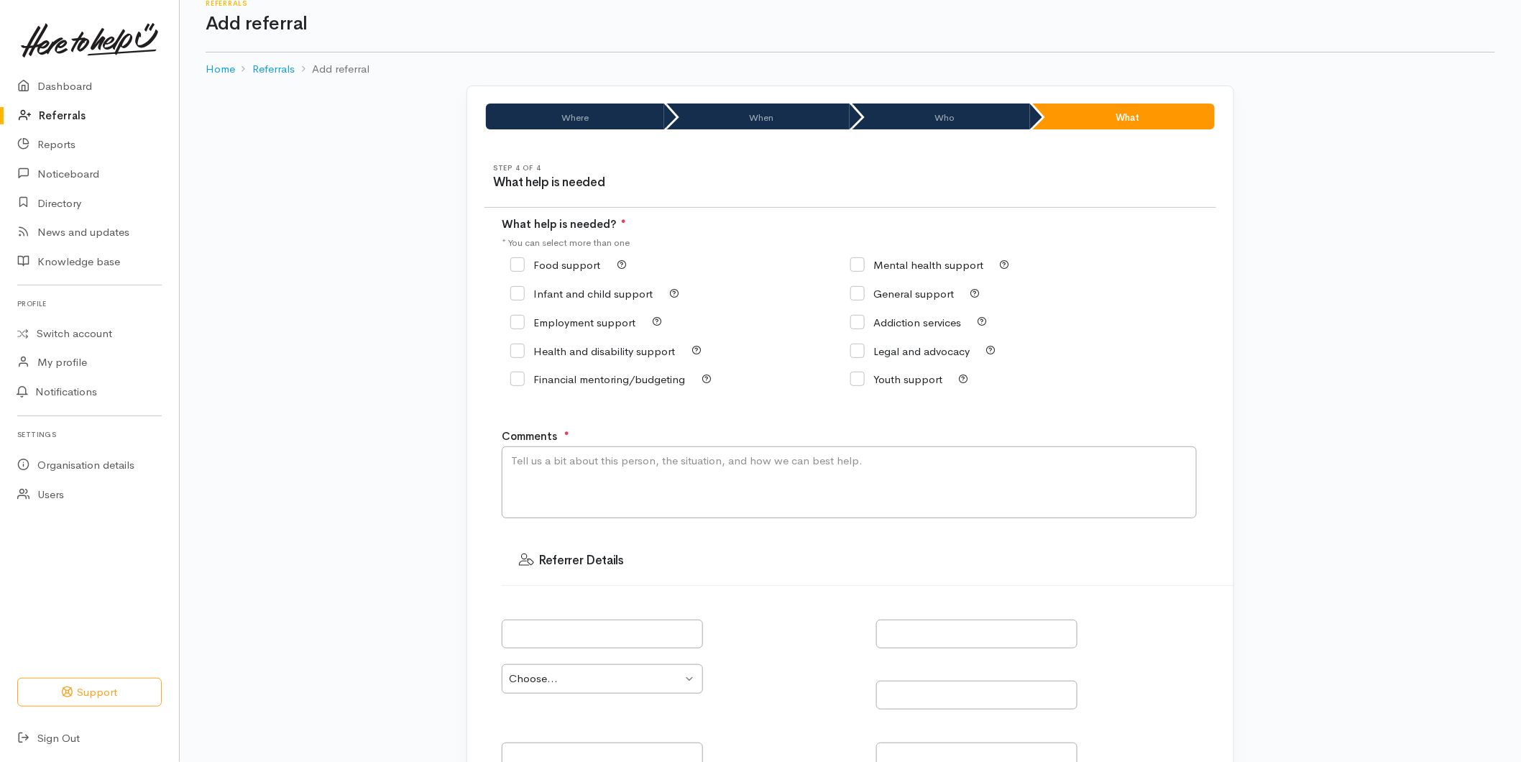
click at [520, 264] on input "Food support" at bounding box center [555, 264] width 90 height 11
checkbox input "true"
click at [555, 635] on input "text" at bounding box center [602, 633] width 201 height 29
type input "Rosey"
type input "Young"
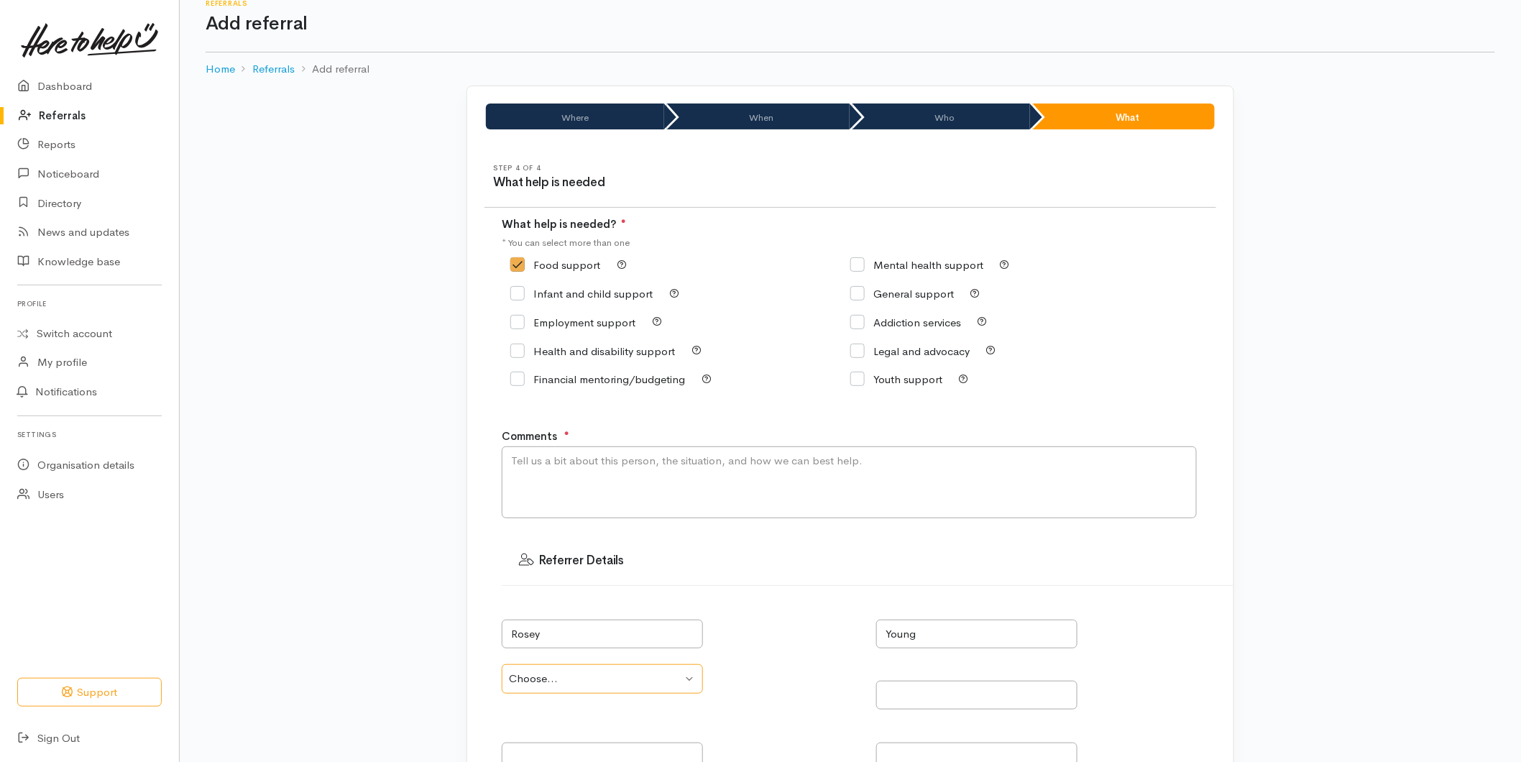
click at [612, 669] on select "Choose... Community provider Health provider Government agency Other" at bounding box center [602, 678] width 201 height 29
click at [502, 668] on select "Choose... Community provider Health provider Government agency Other" at bounding box center [602, 678] width 201 height 29
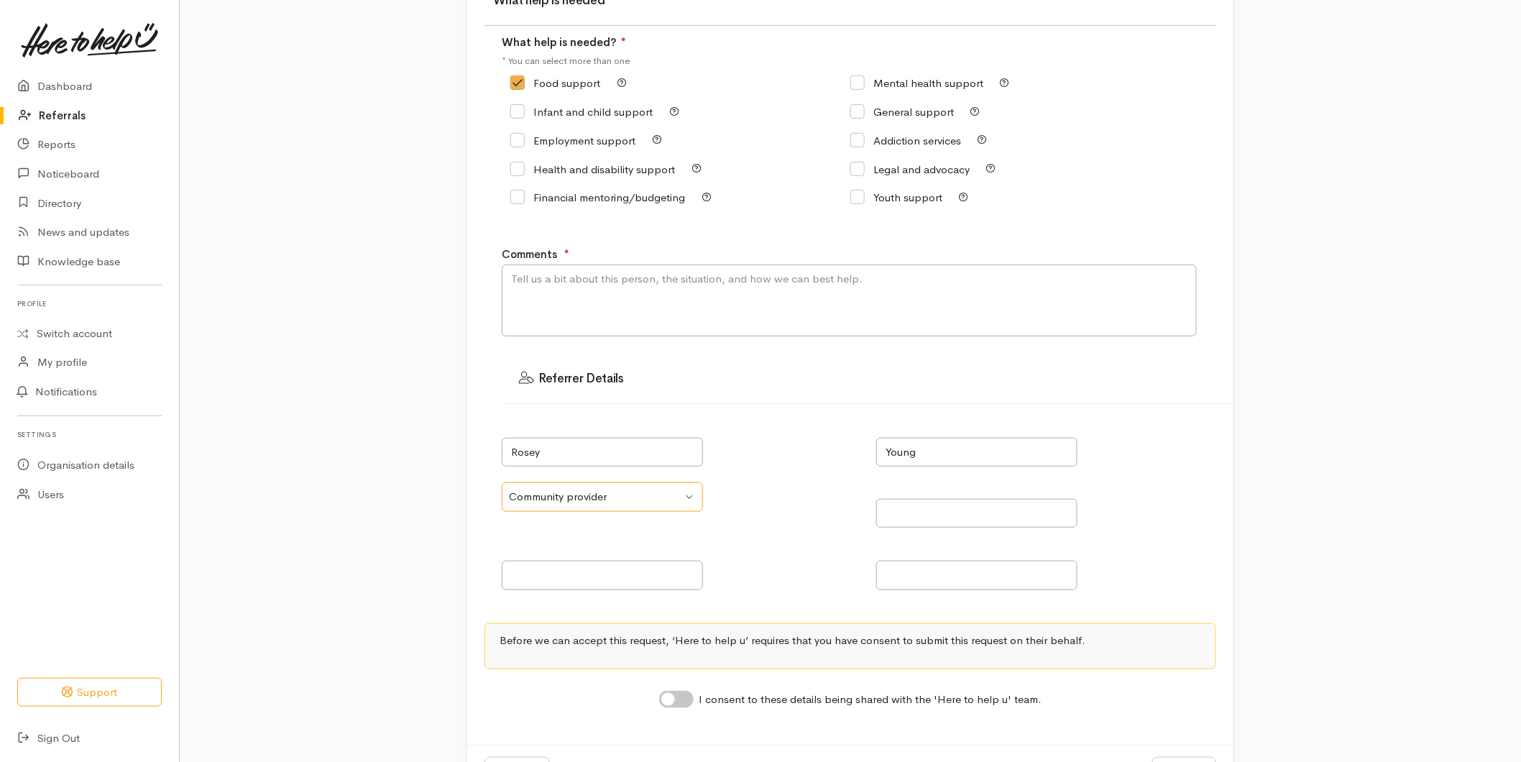
scroll to position [257, 0]
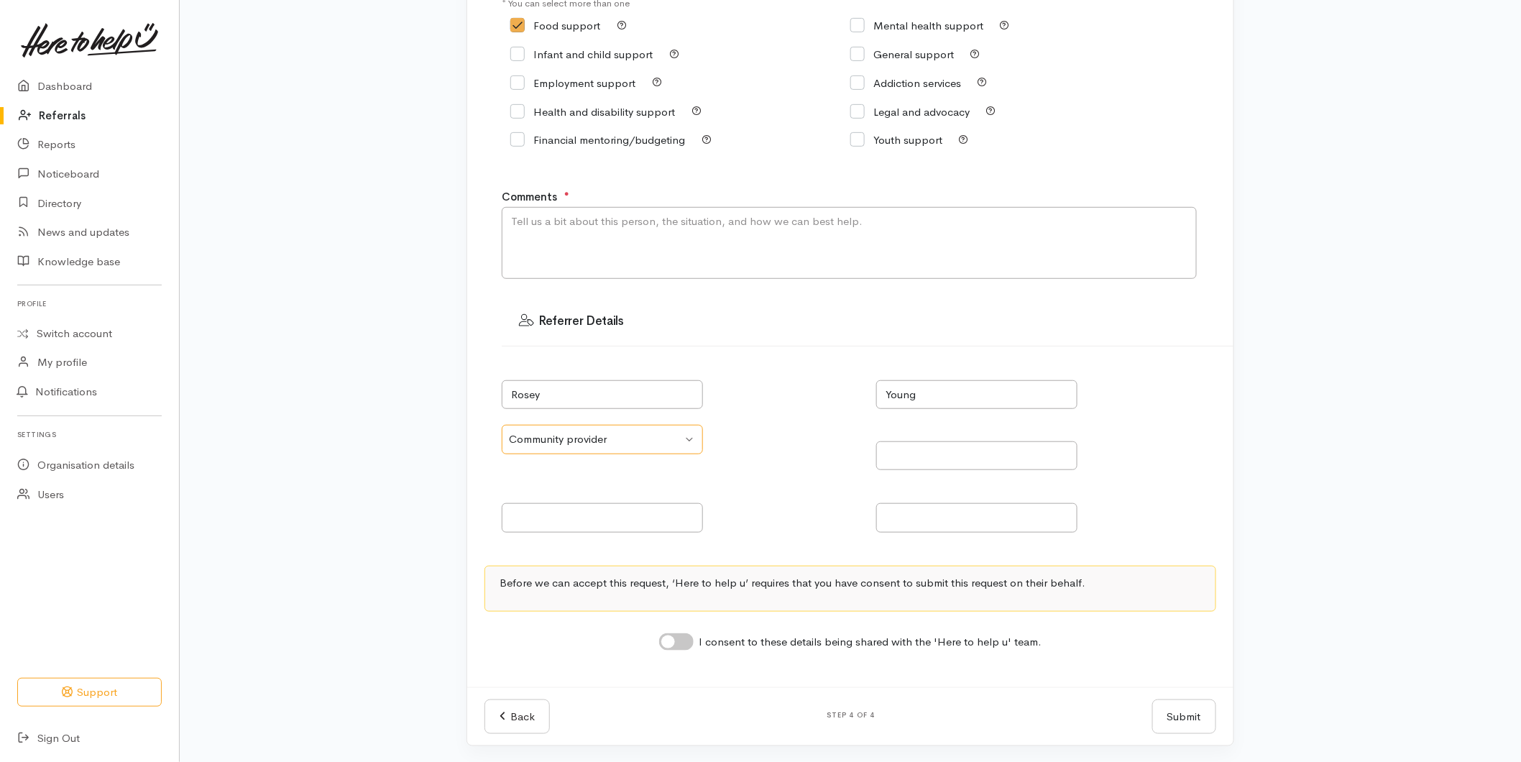
click at [630, 451] on select "Choose... Community provider Health provider Government agency Other" at bounding box center [602, 439] width 201 height 29
select select "187"
click at [502, 428] on select "Choose... Community provider Health provider Government agency Other" at bounding box center [602, 439] width 201 height 29
click at [903, 455] on input "text" at bounding box center [976, 455] width 201 height 29
type input "BOP Cancer Society"
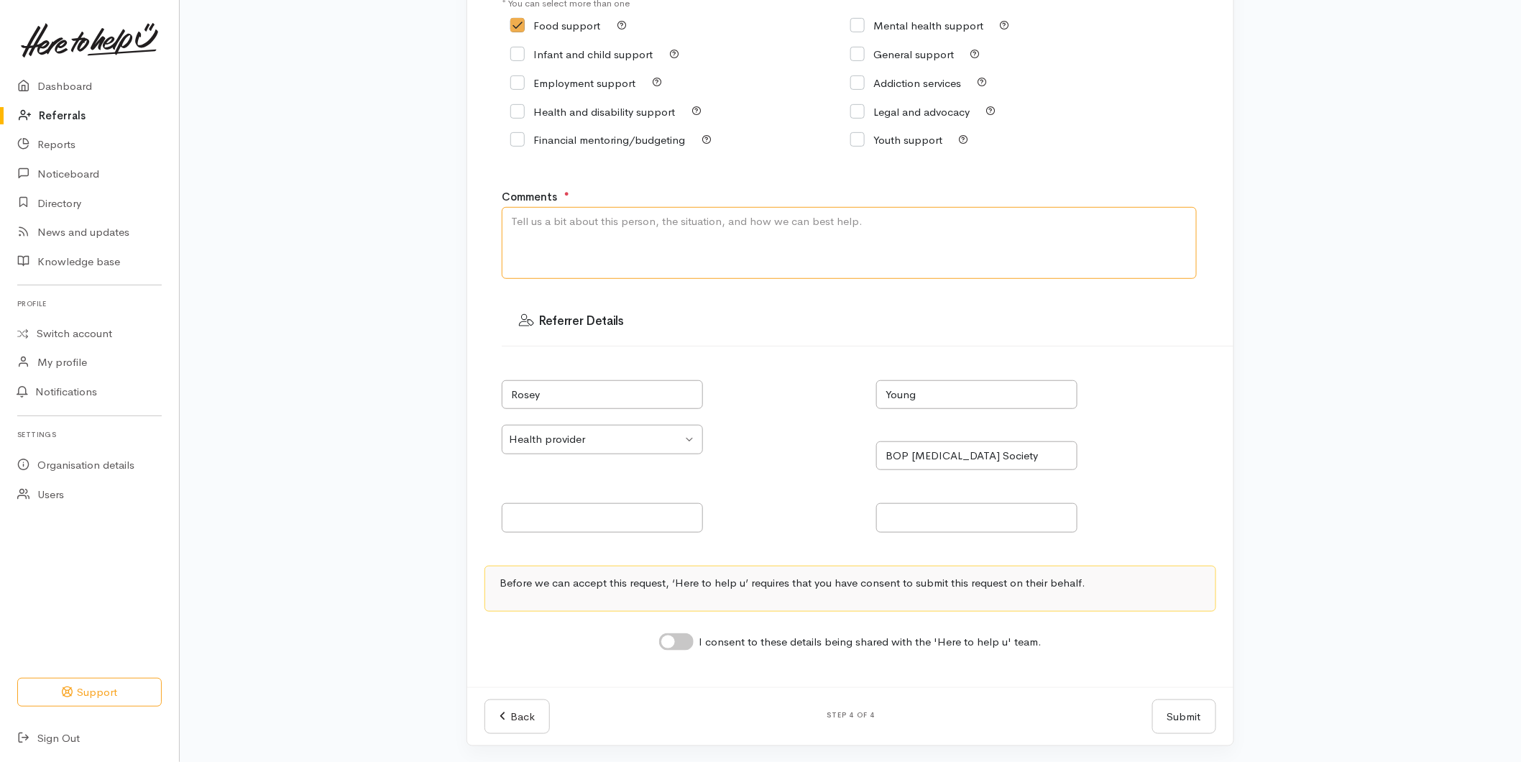
click at [564, 244] on textarea "Comments" at bounding box center [849, 243] width 695 height 72
type textarea "Needing support for a client that resides in [GEOGRAPHIC_DATA]"
click at [684, 648] on input "I consent to these details being shared with the 'Here to help u' team." at bounding box center [676, 642] width 34 height 17
checkbox input "true"
click at [1200, 727] on button "Submit" at bounding box center [1184, 716] width 64 height 35
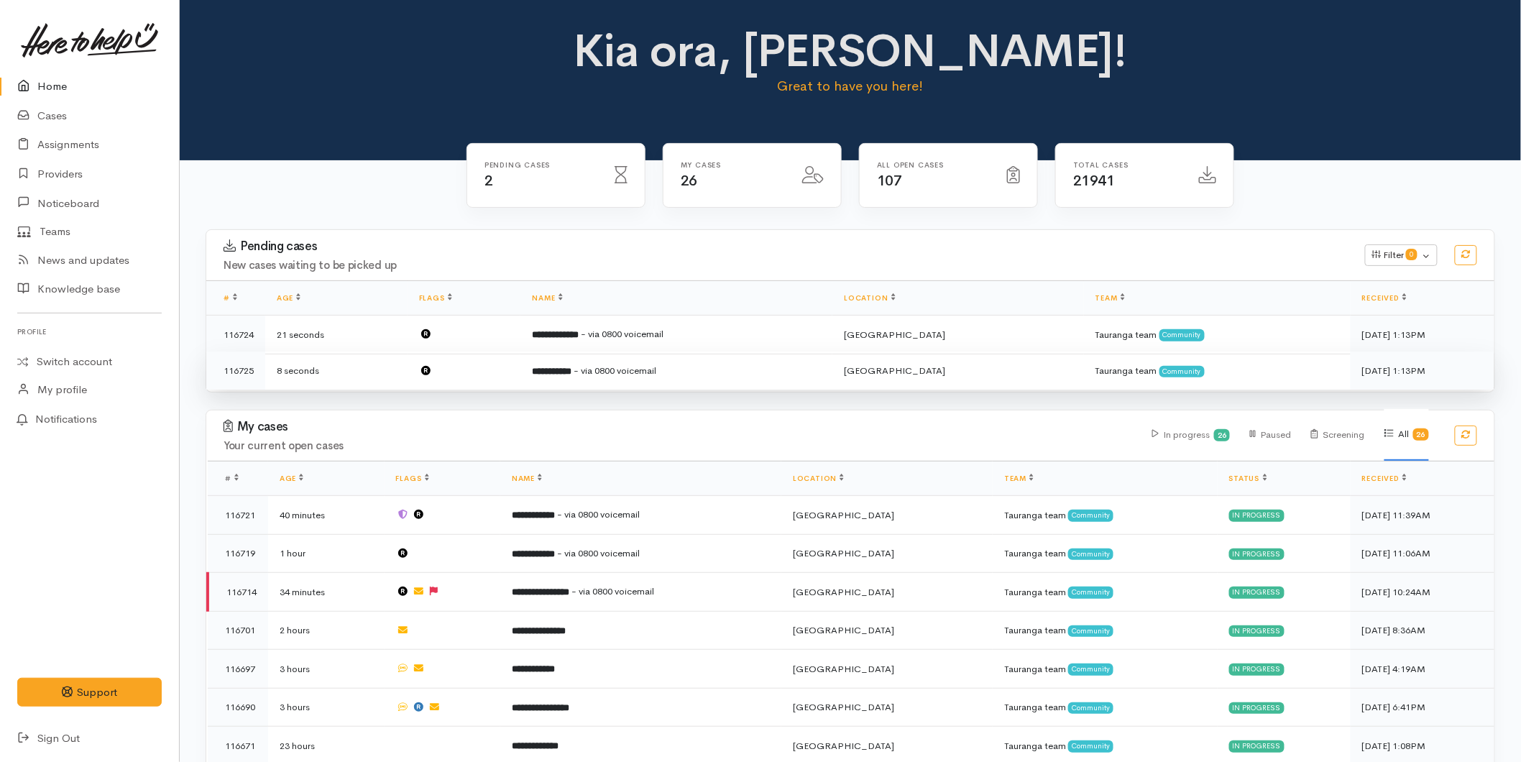
click at [571, 369] on b "**********" at bounding box center [552, 371] width 40 height 9
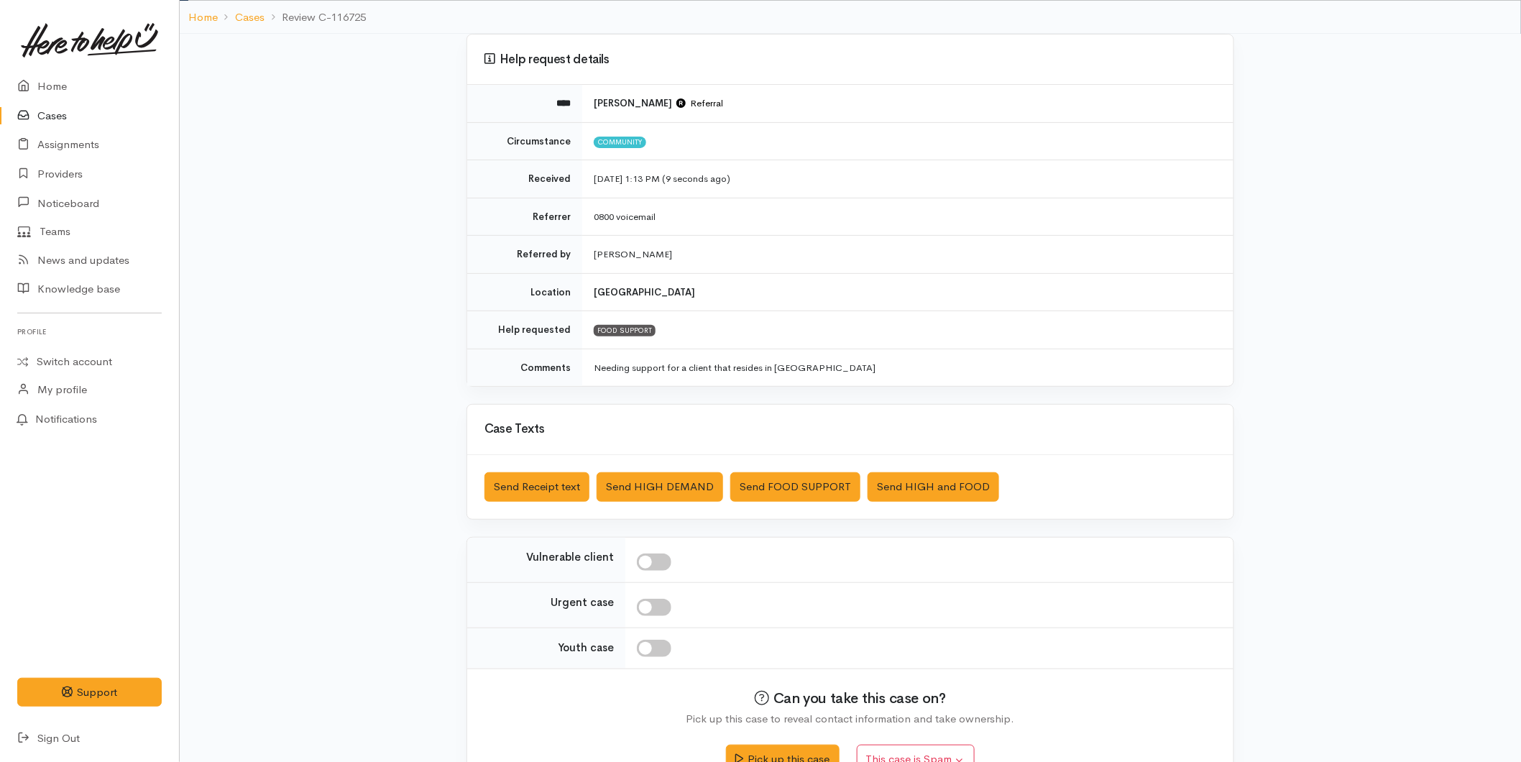
scroll to position [132, 0]
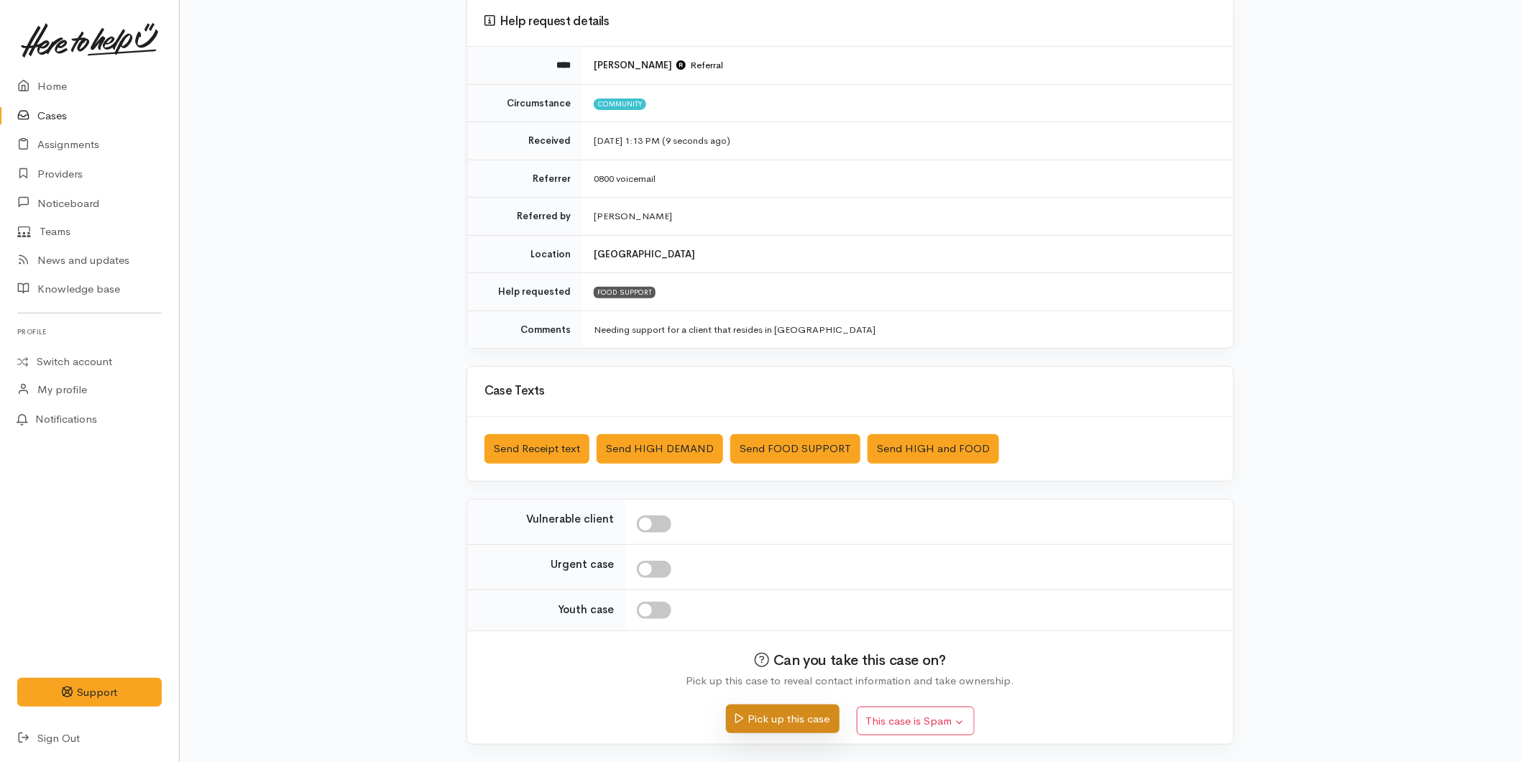
click at [737, 711] on button "Pick up this case" at bounding box center [782, 718] width 113 height 29
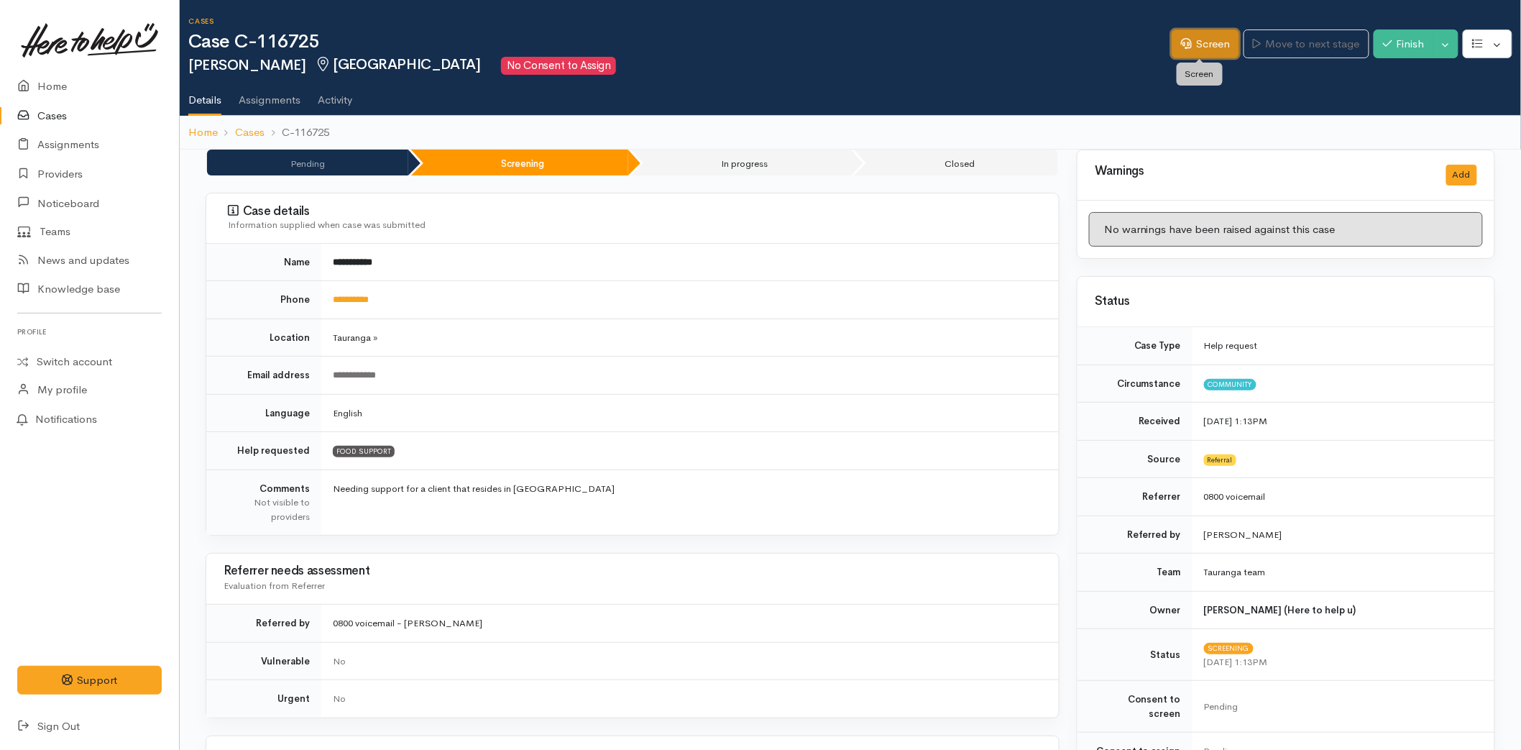
click at [1171, 44] on link "Screen" at bounding box center [1205, 43] width 68 height 29
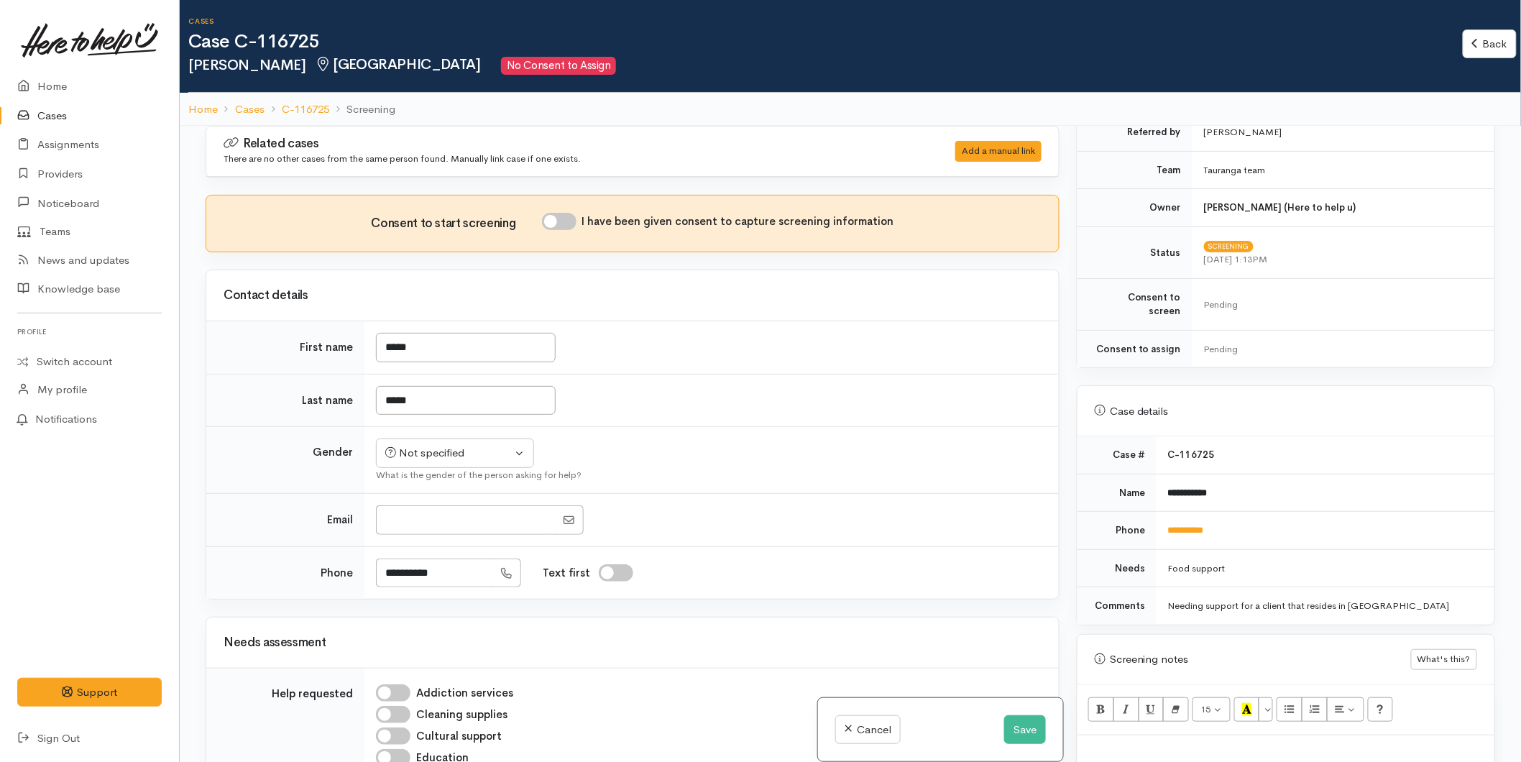
scroll to position [638, 0]
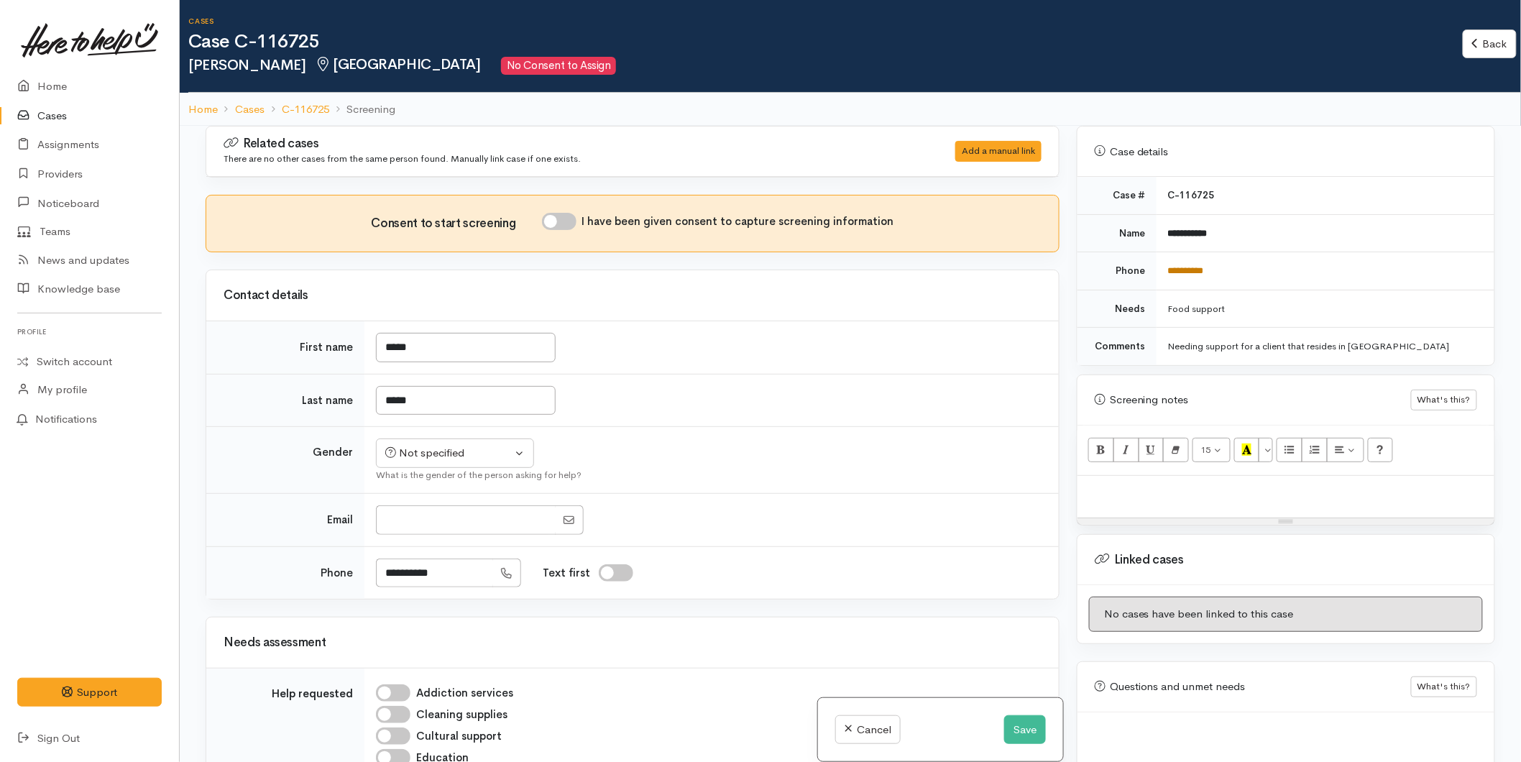
click at [1202, 266] on link "**********" at bounding box center [1186, 270] width 36 height 9
click at [1020, 729] on button "Save" at bounding box center [1025, 729] width 42 height 29
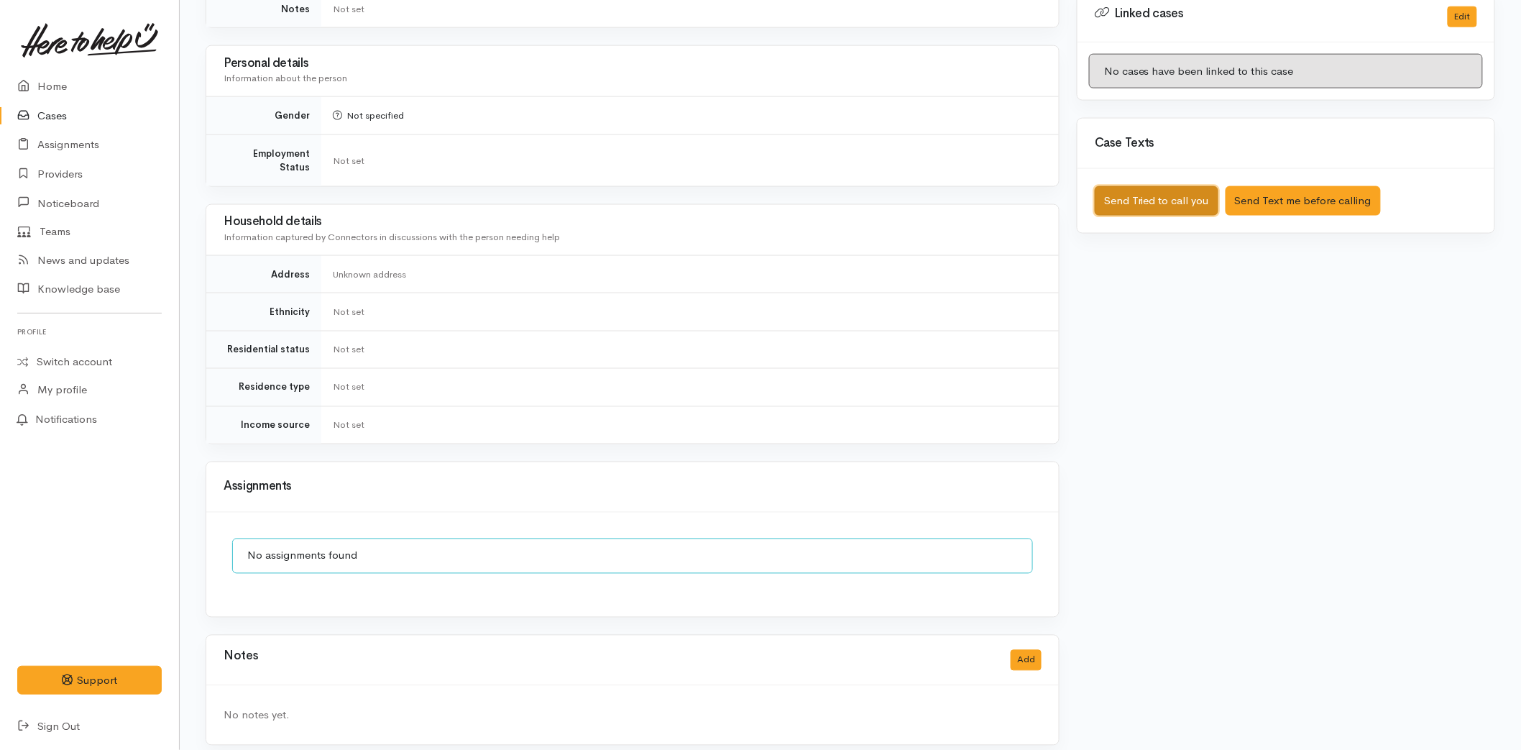
click at [1168, 186] on button "Send Tried to call you" at bounding box center [1156, 200] width 124 height 29
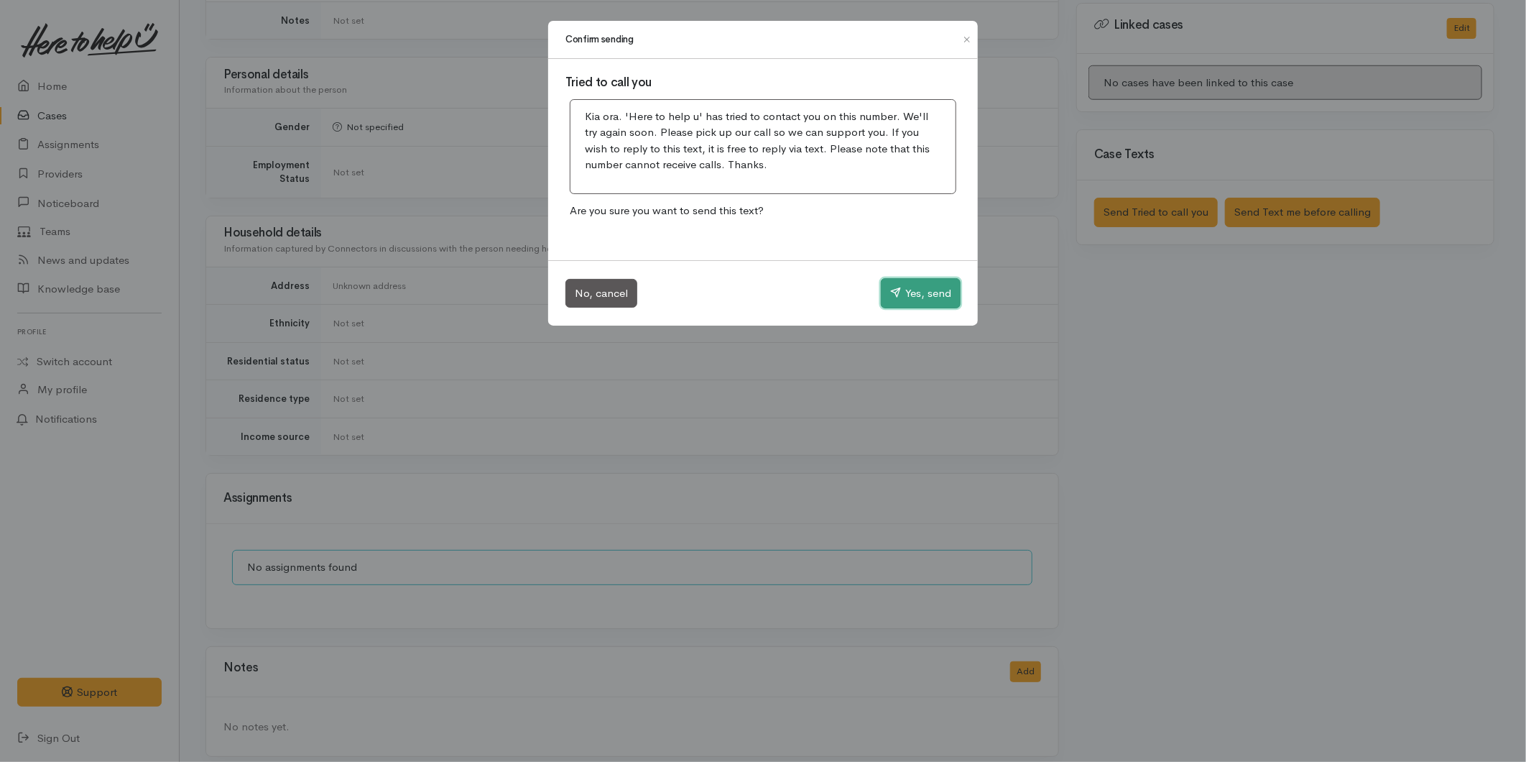
click at [903, 295] on button "Yes, send" at bounding box center [921, 293] width 80 height 30
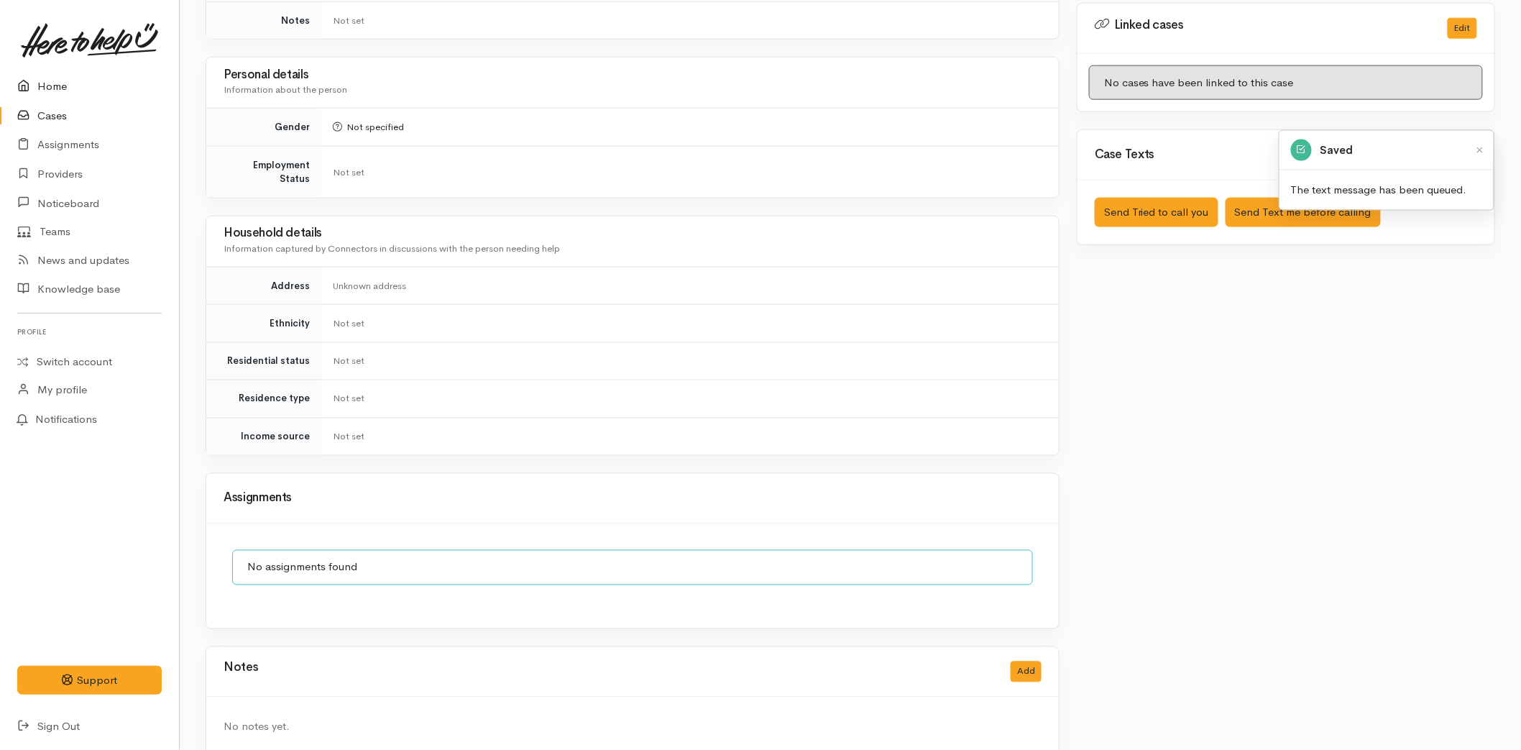
click at [55, 79] on link "Home" at bounding box center [89, 86] width 179 height 29
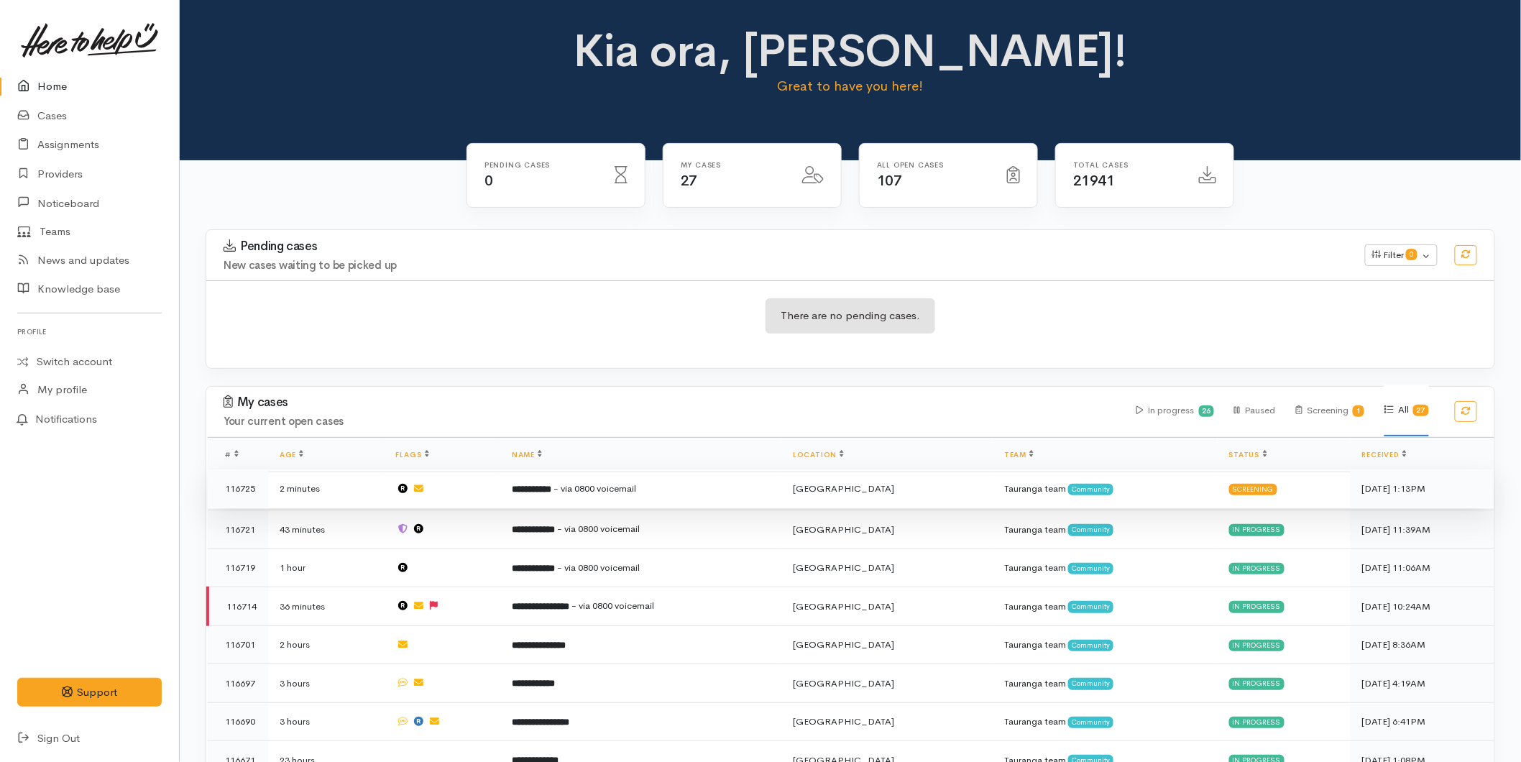
click at [551, 484] on b "**********" at bounding box center [532, 488] width 40 height 9
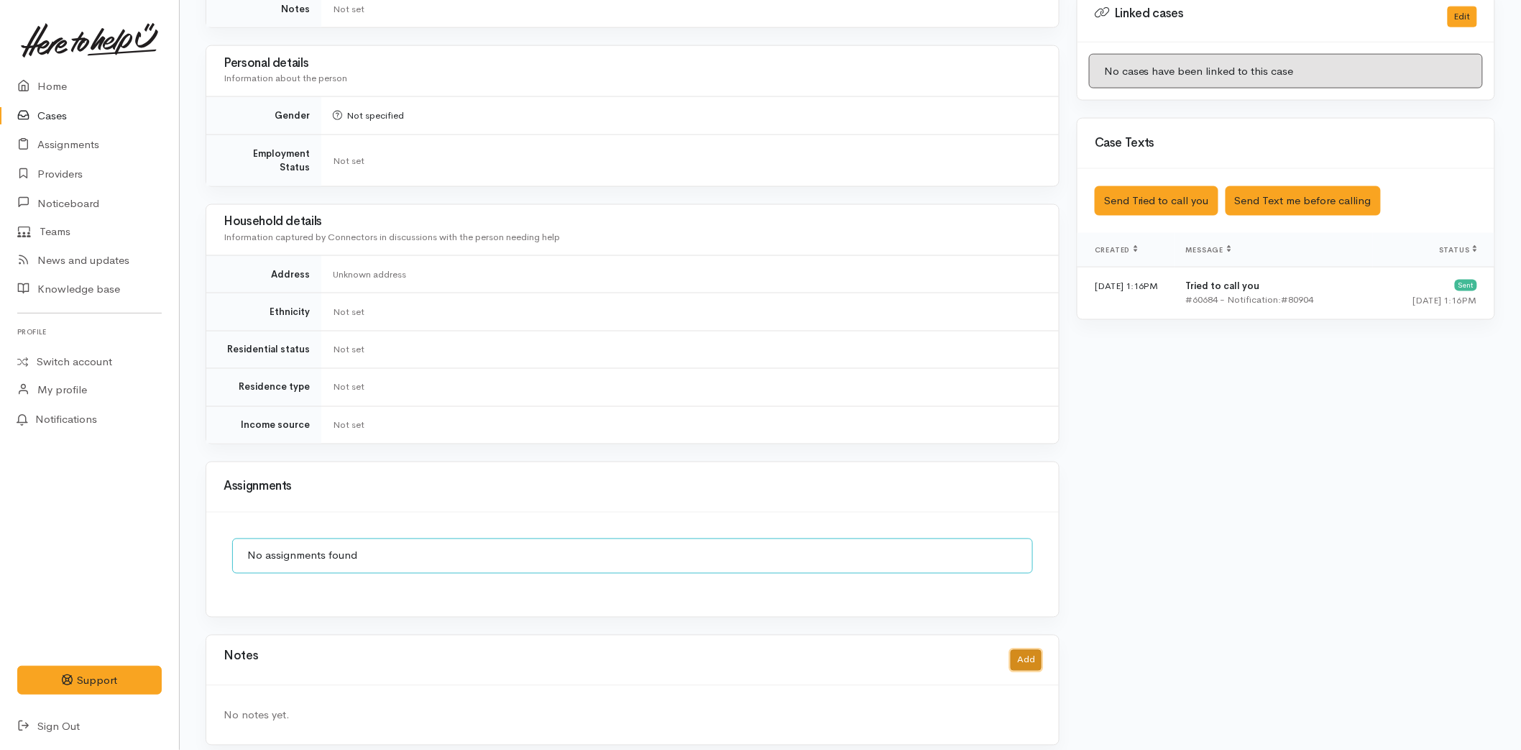
click at [1037, 653] on button "Add" at bounding box center [1025, 660] width 31 height 21
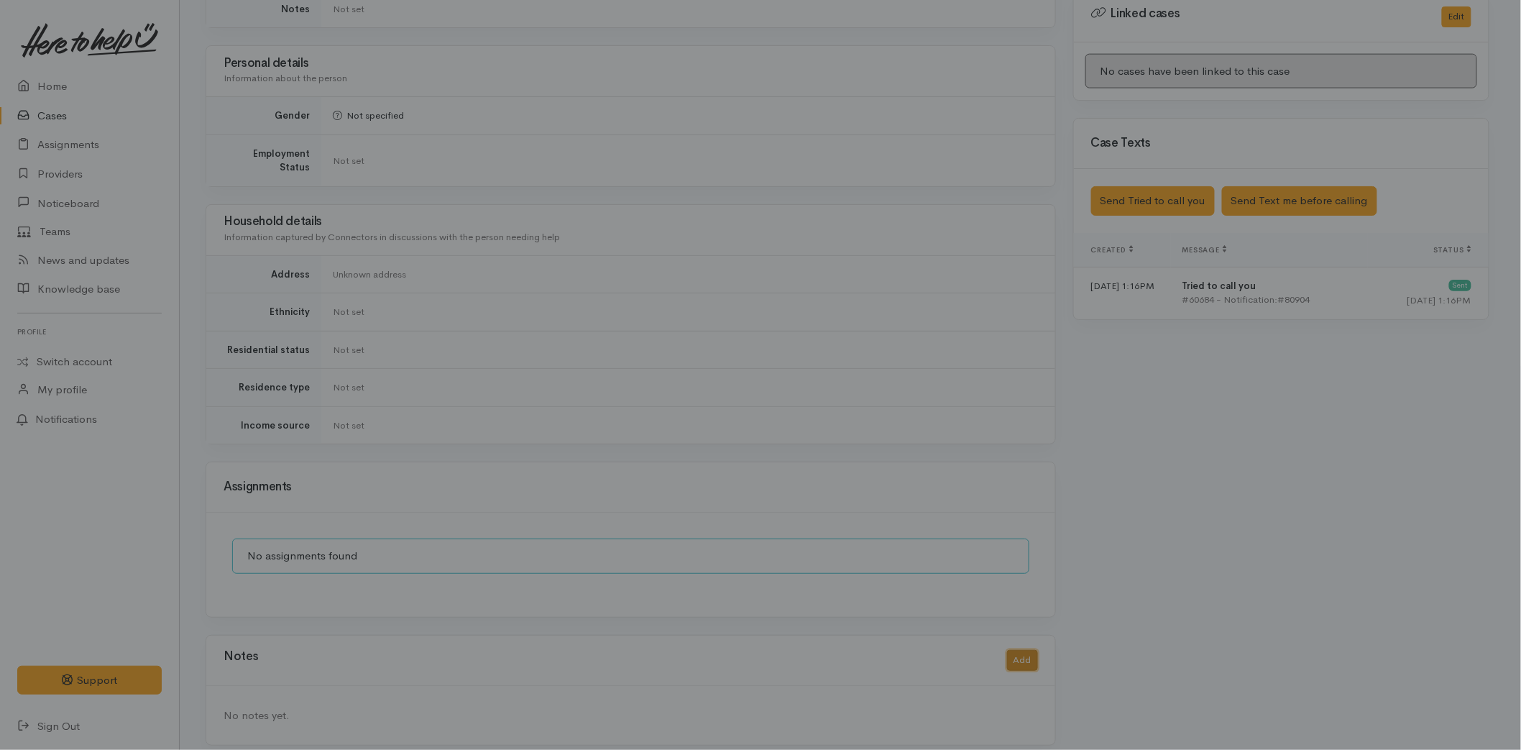
scroll to position [785, 0]
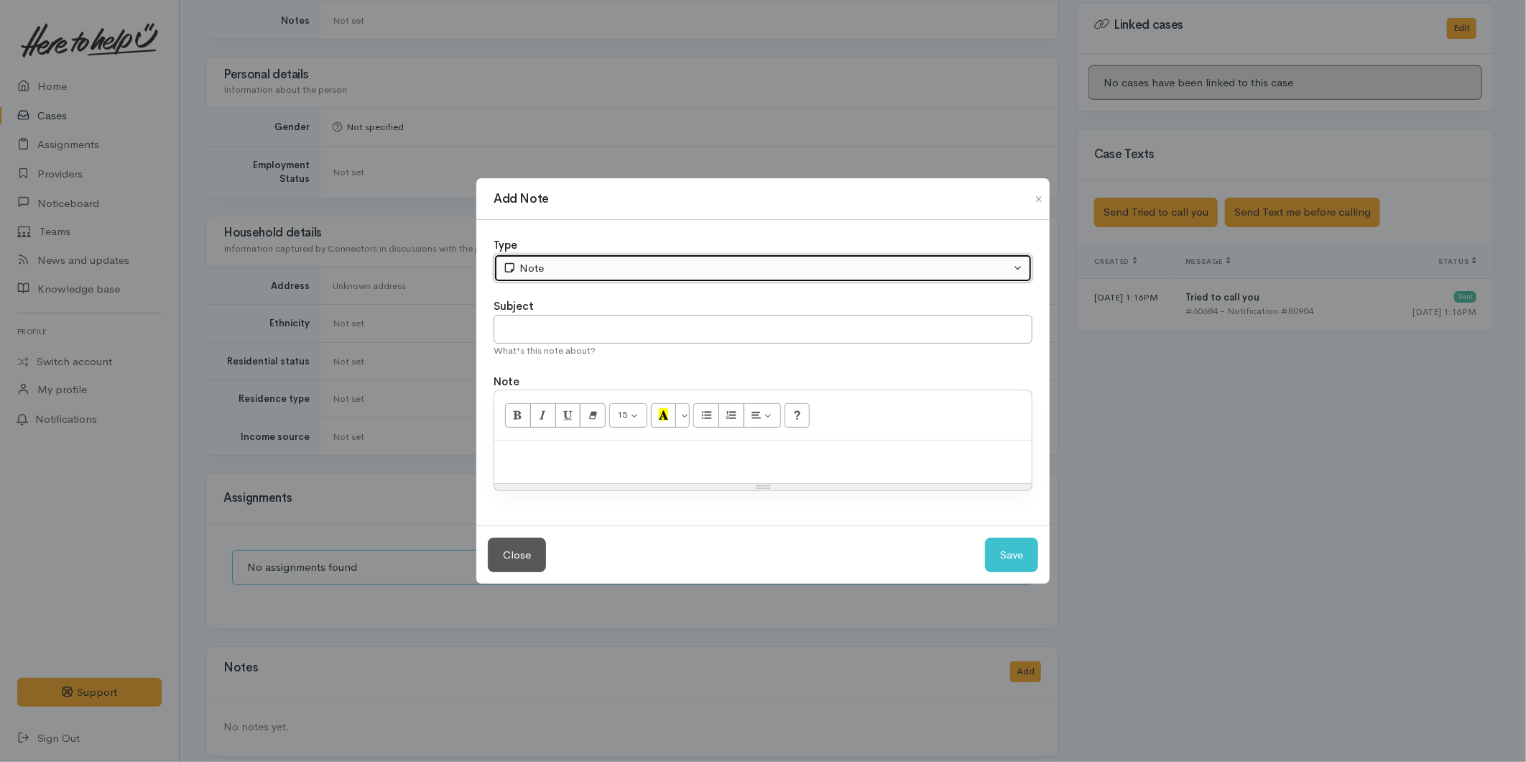
click at [617, 267] on div "Note" at bounding box center [756, 268] width 507 height 17
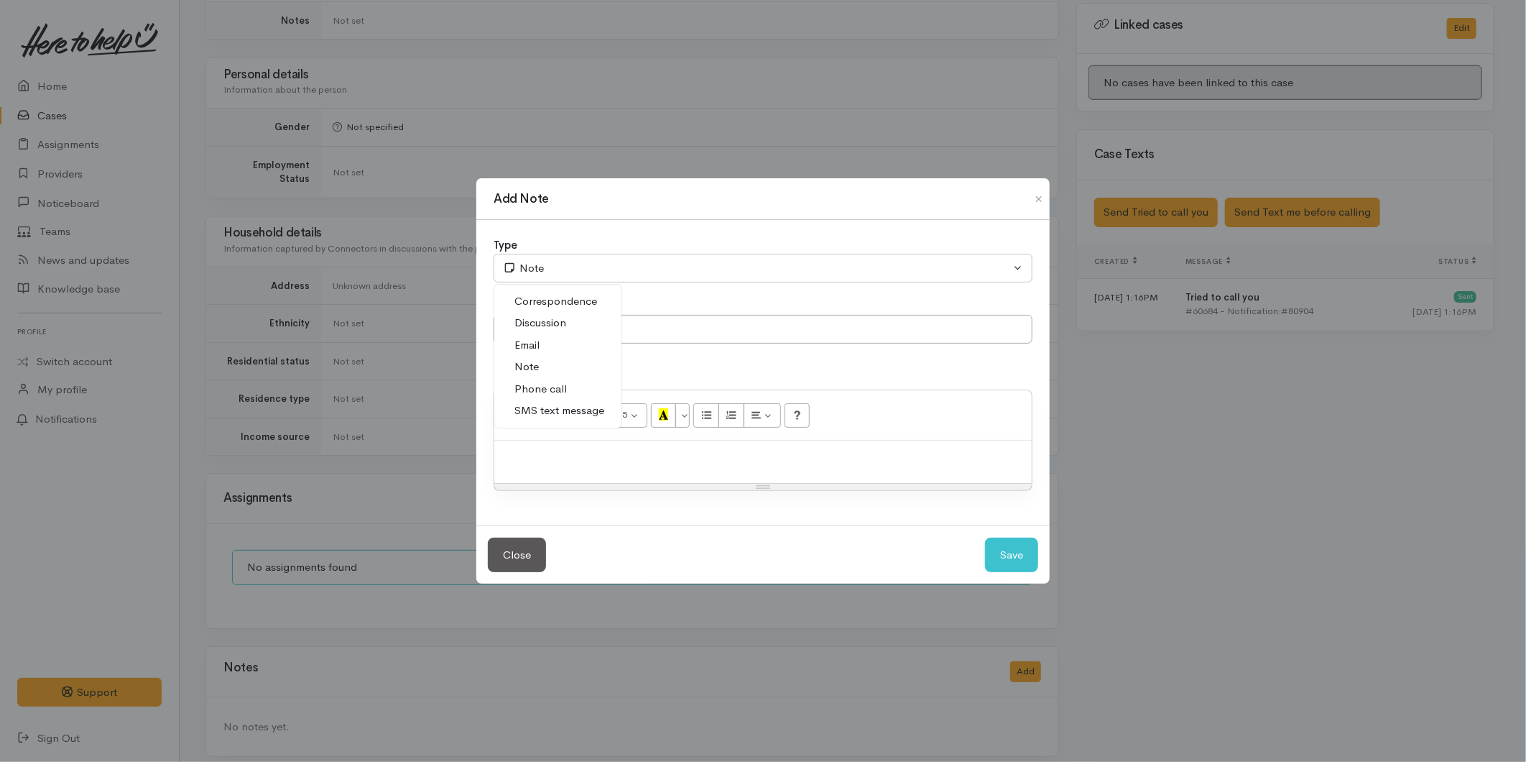
click at [538, 393] on span "Phone call" at bounding box center [541, 389] width 52 height 17
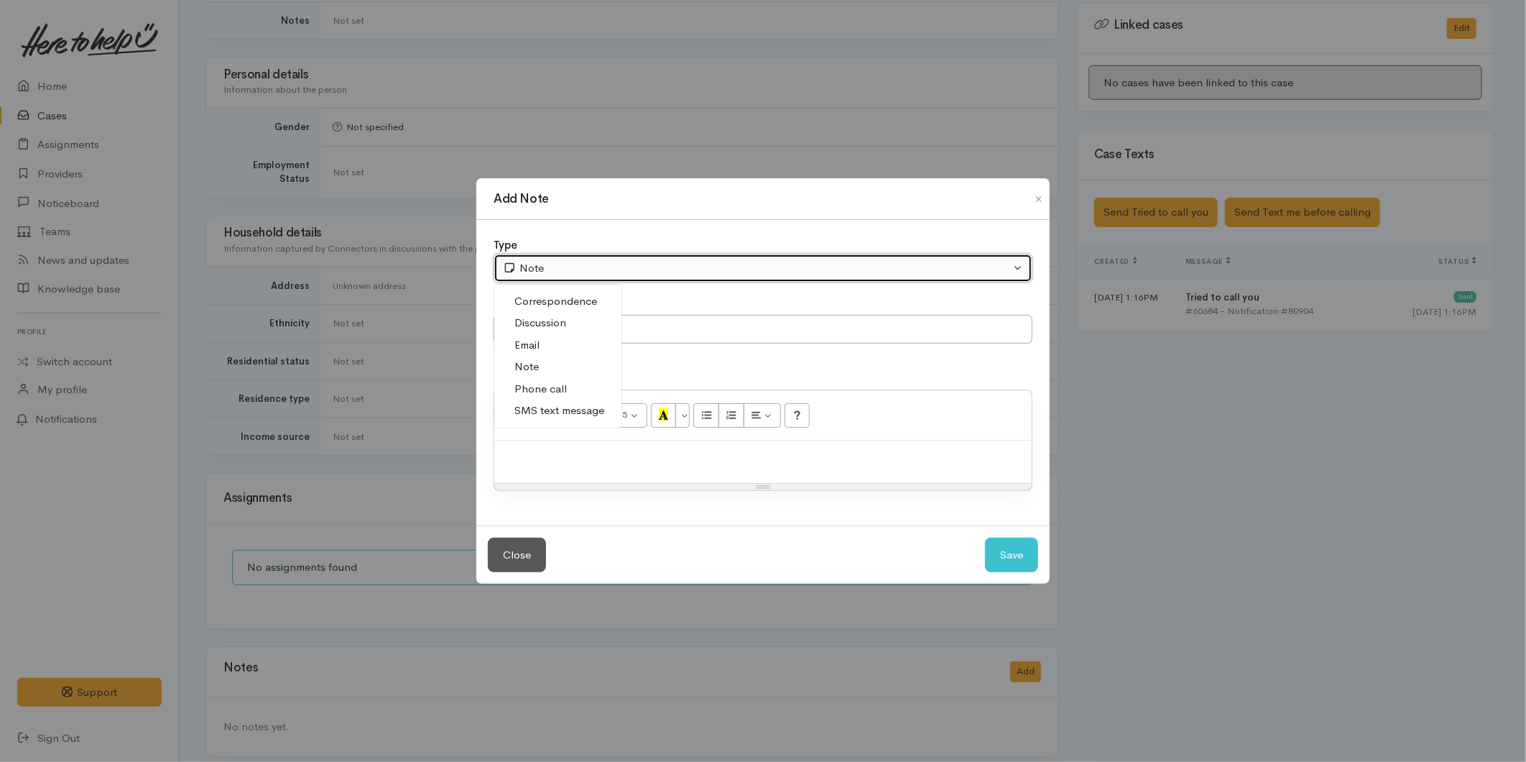
select select "3"
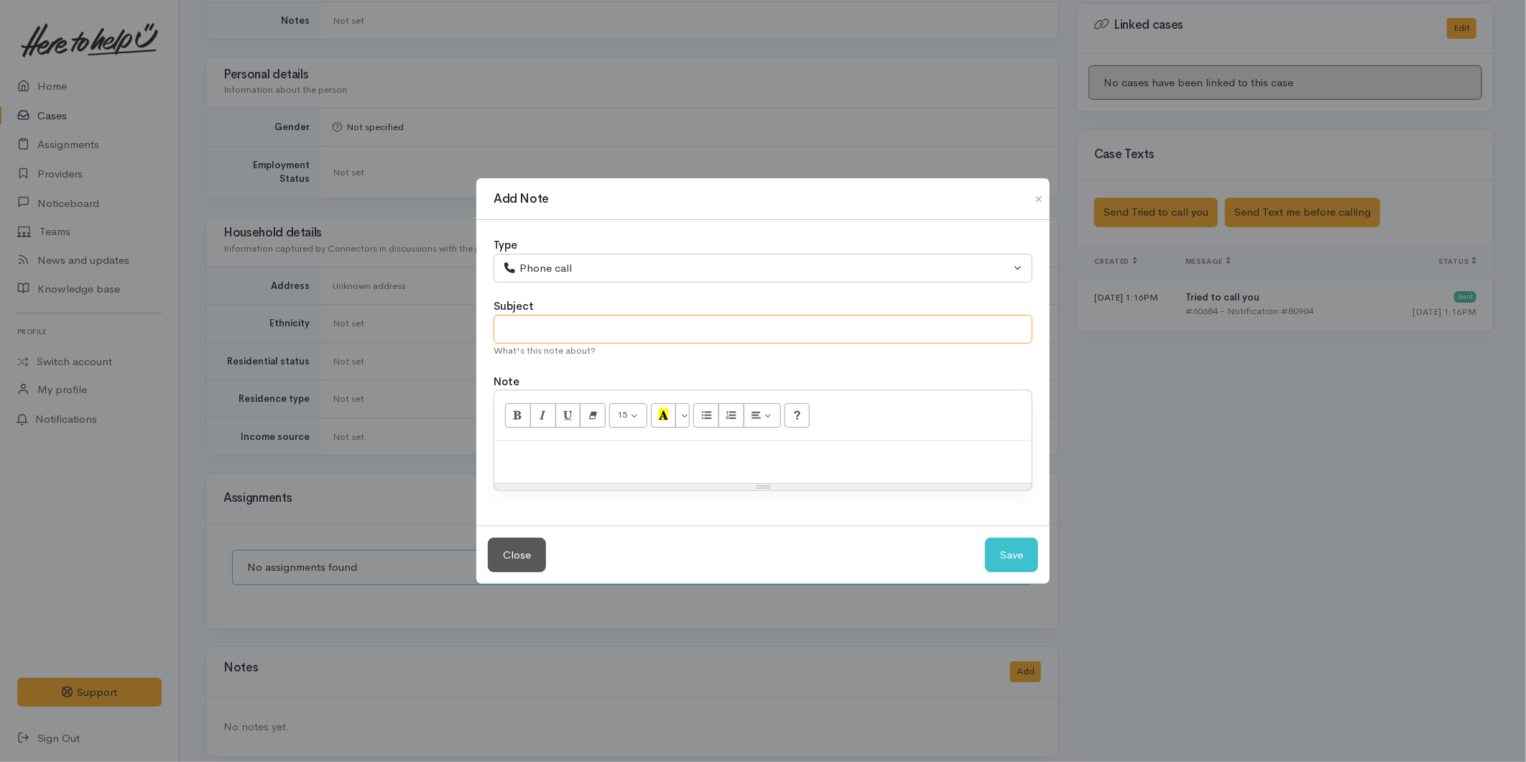
click at [534, 331] on input "text" at bounding box center [763, 329] width 539 height 29
type input "Attempted Contact"
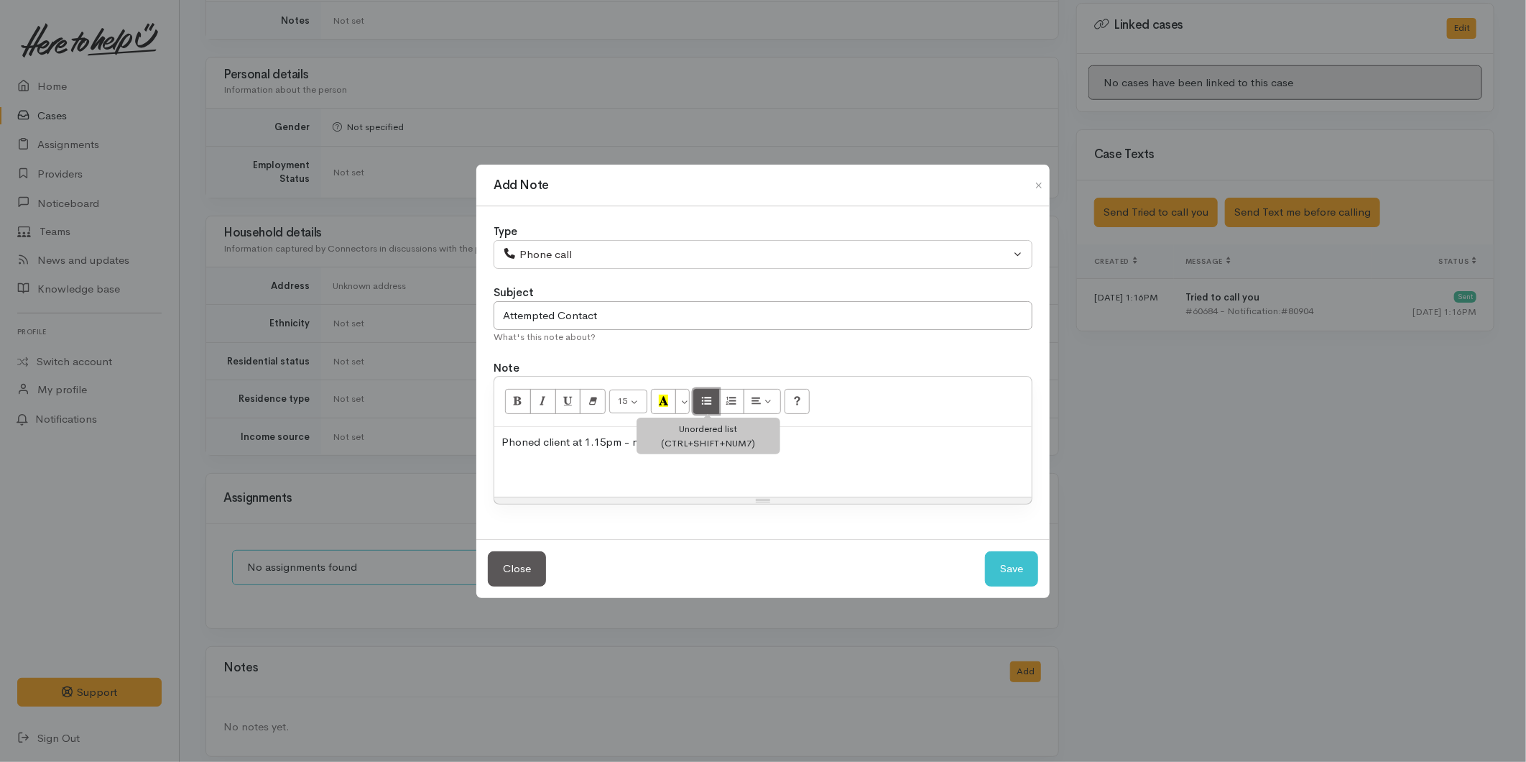
click at [709, 399] on icon "Unordered list (CTRL+SHIFT+NUM7)" at bounding box center [706, 401] width 9 height 12
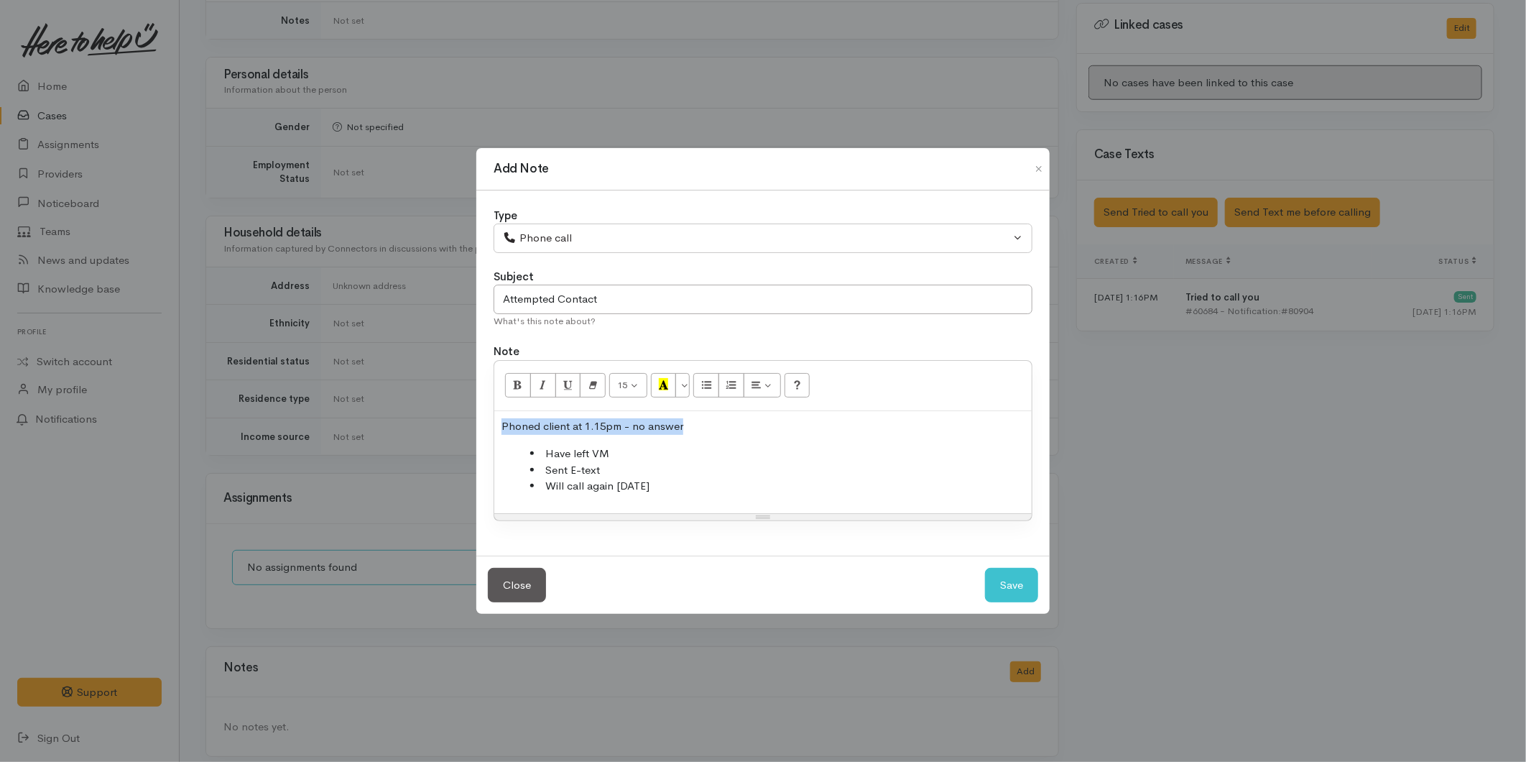
drag, startPoint x: 681, startPoint y: 422, endPoint x: 496, endPoint y: 413, distance: 185.6
click at [496, 413] on div "Phoned client at 1.15pm - no answer Have left VM Sent E-text Will call again to…" at bounding box center [763, 462] width 538 height 102
click at [519, 390] on icon "Bold (CTRL+B)" at bounding box center [517, 384] width 9 height 12
click at [1026, 586] on button "Save" at bounding box center [1011, 585] width 53 height 35
select select "1"
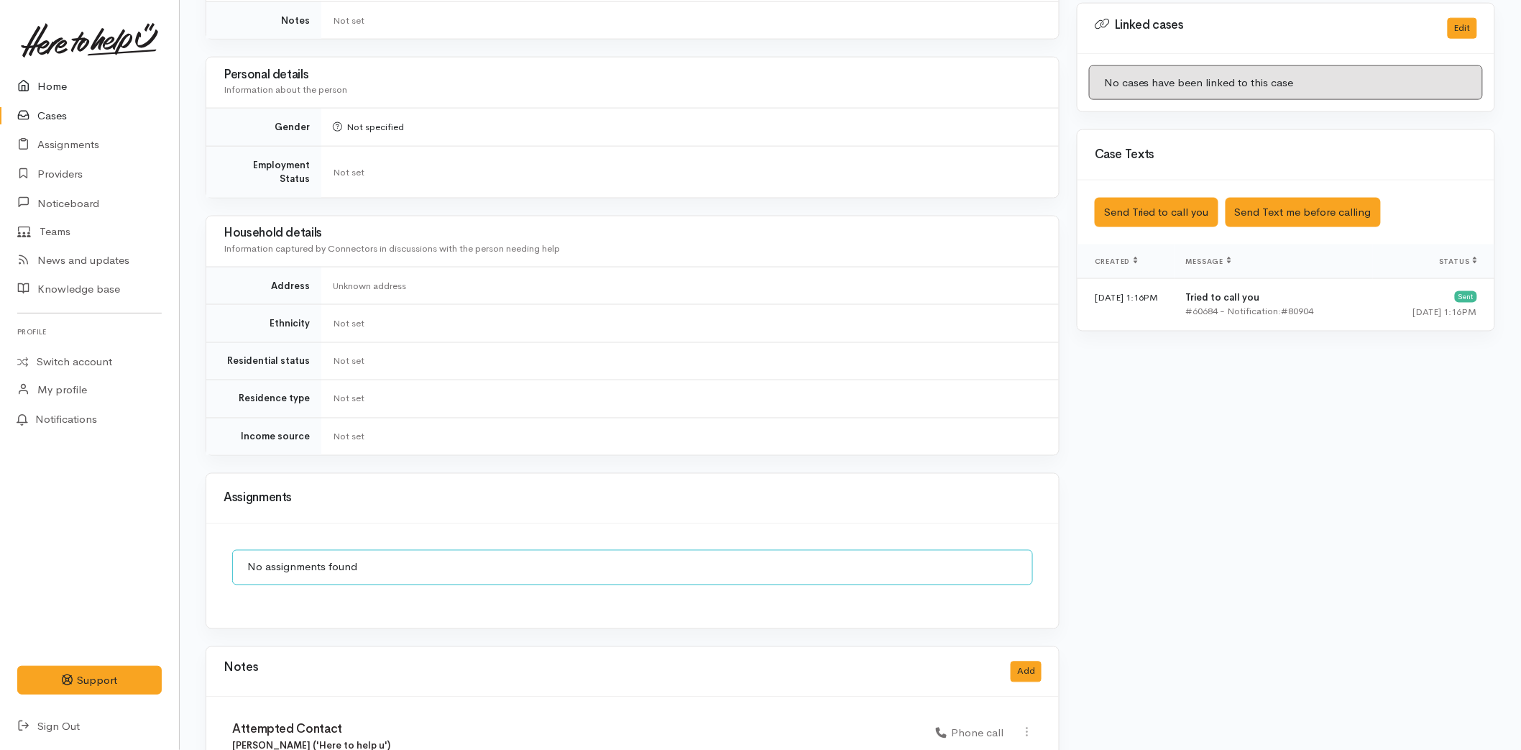
click at [72, 81] on link "Home" at bounding box center [89, 86] width 179 height 29
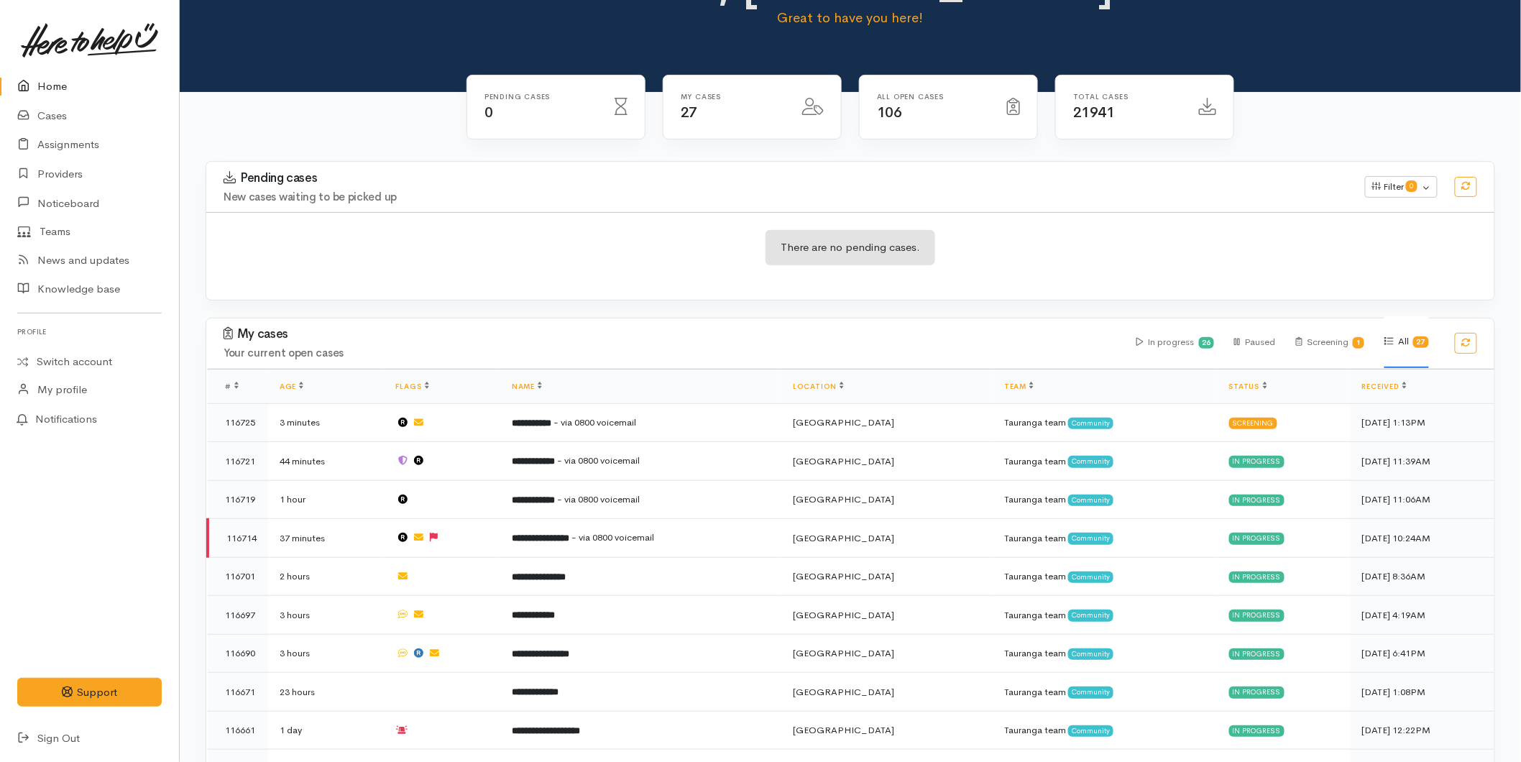
scroll to position [67, 0]
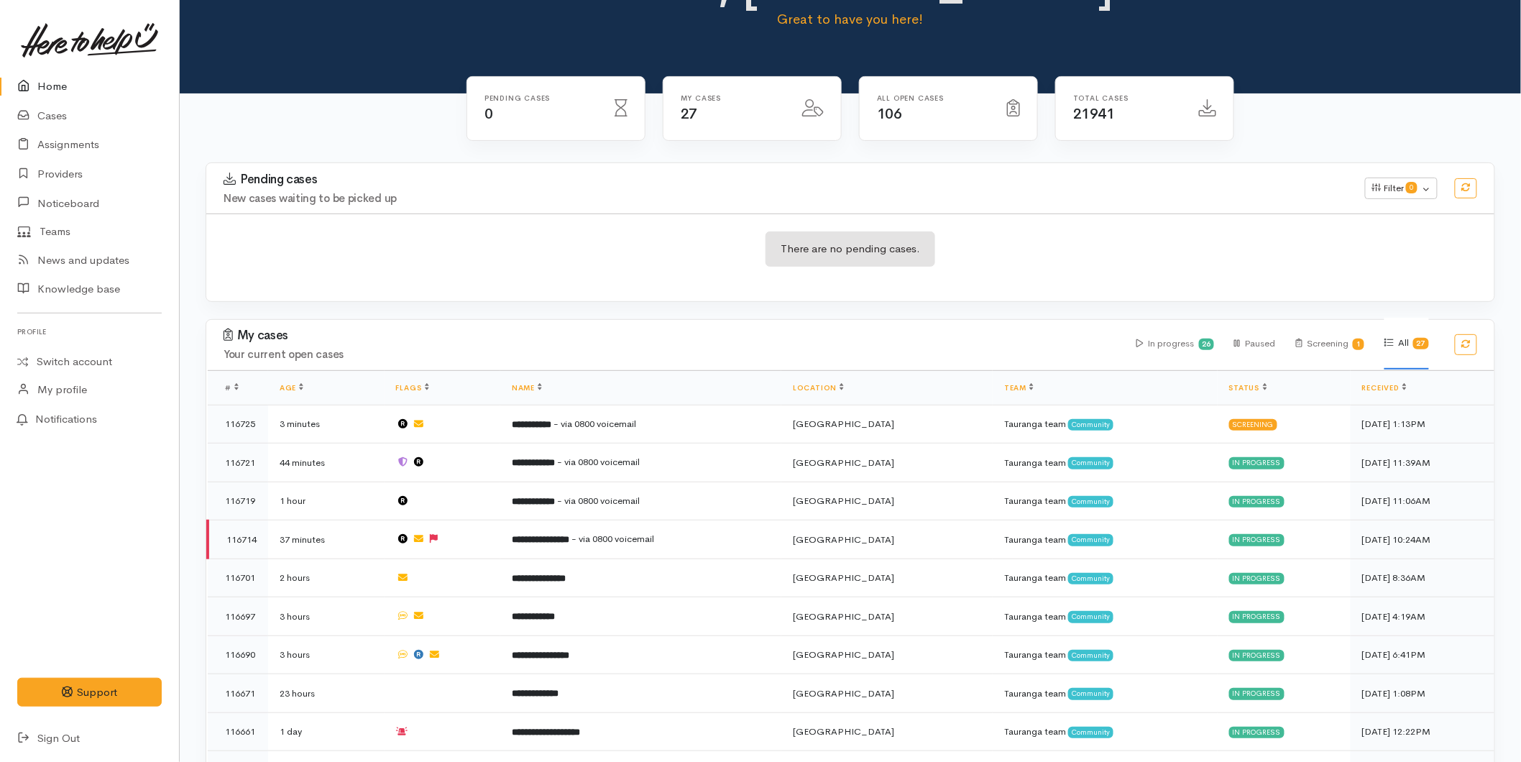
click at [73, 73] on link "Home" at bounding box center [89, 86] width 179 height 29
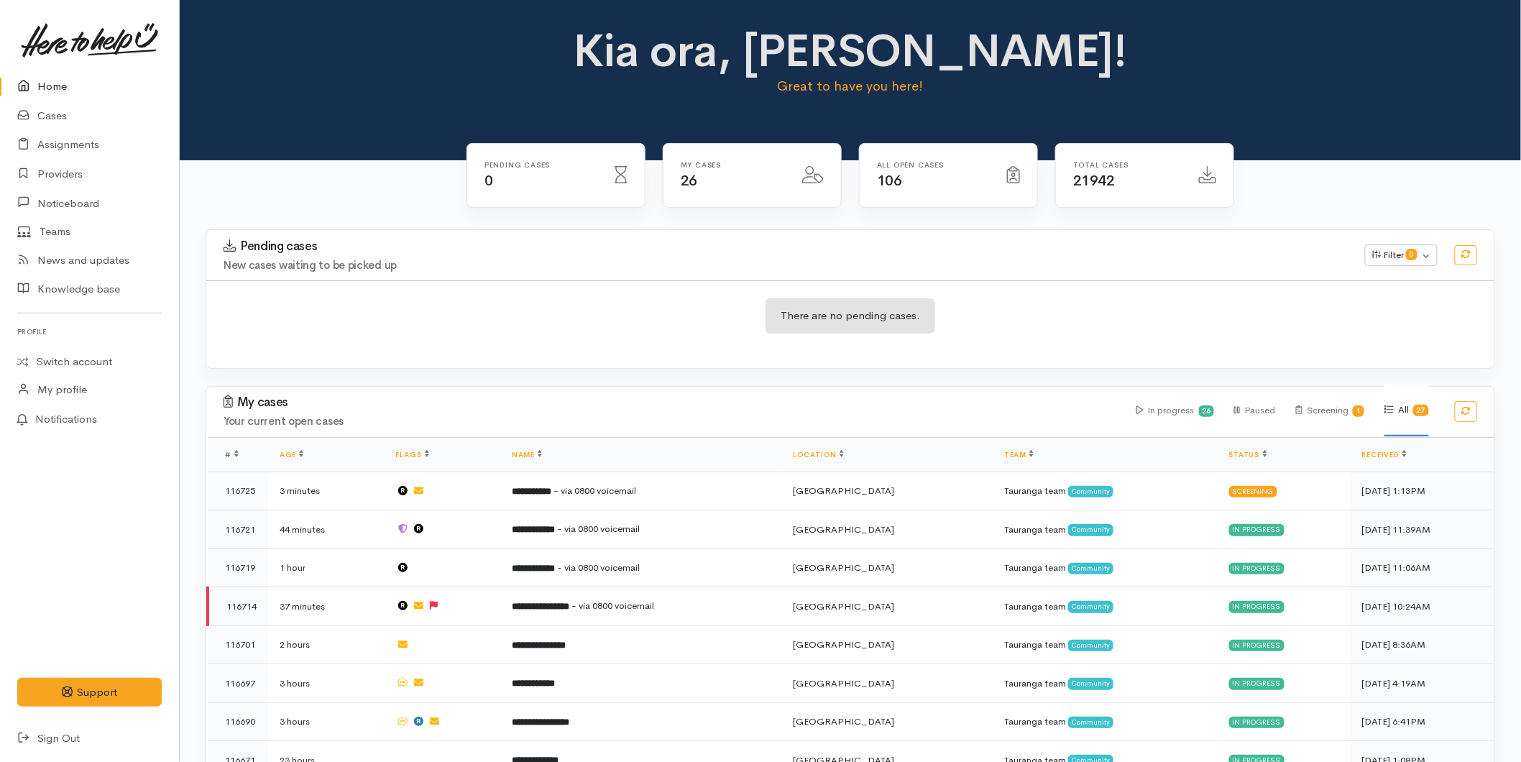
click at [34, 80] on icon at bounding box center [27, 87] width 20 height 18
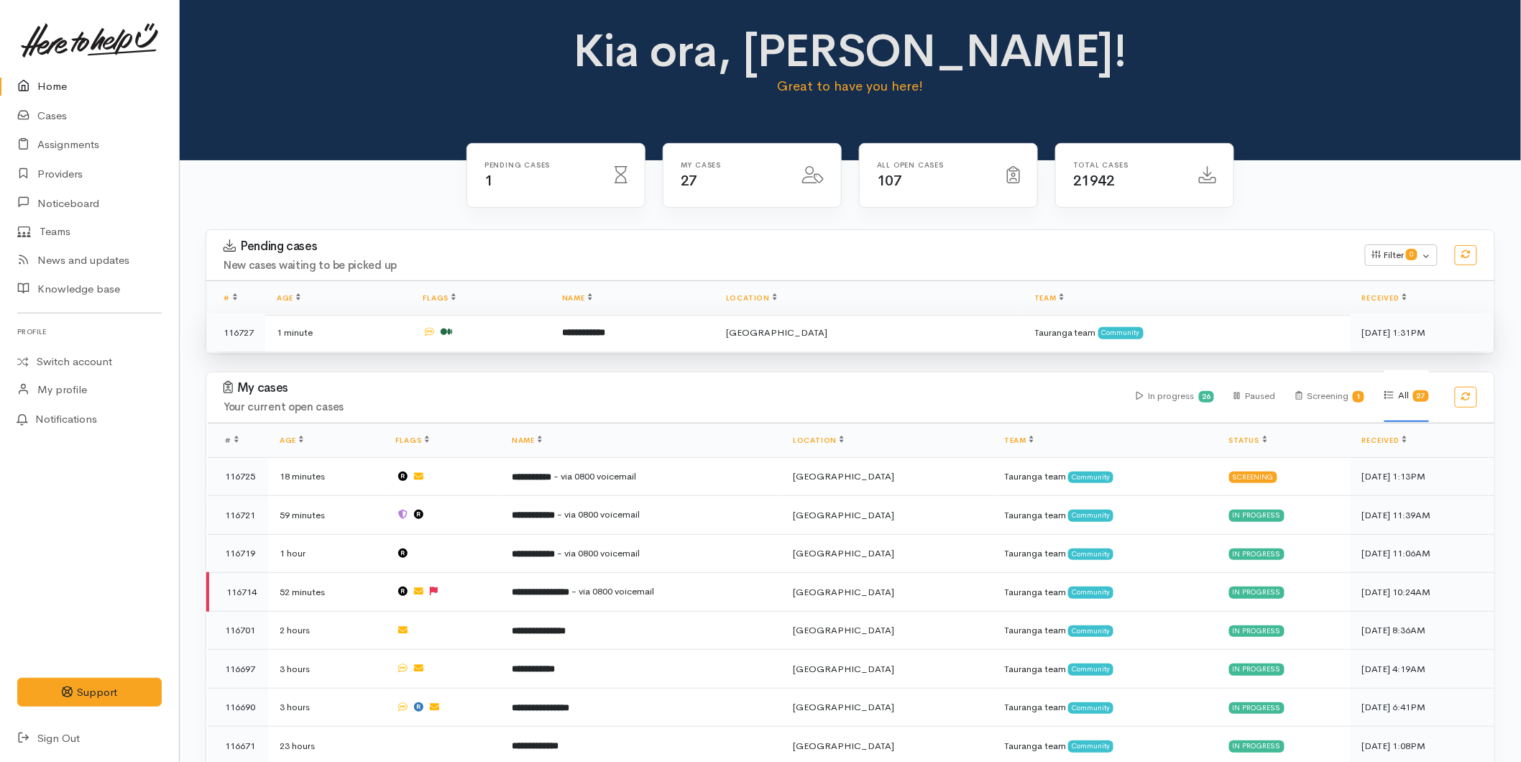
click at [550, 325] on td at bounding box center [480, 332] width 139 height 38
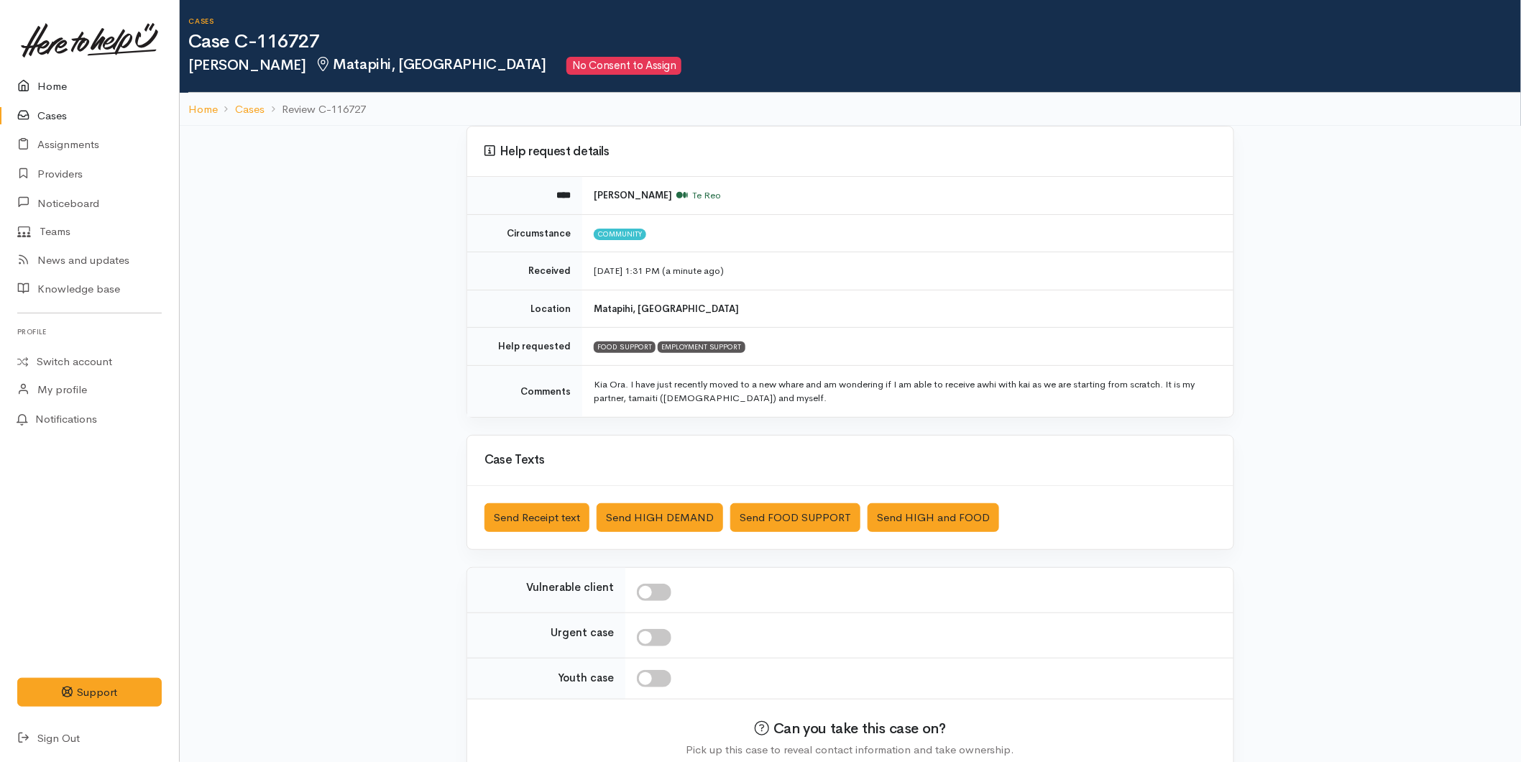
click at [70, 78] on link "Home" at bounding box center [89, 86] width 179 height 29
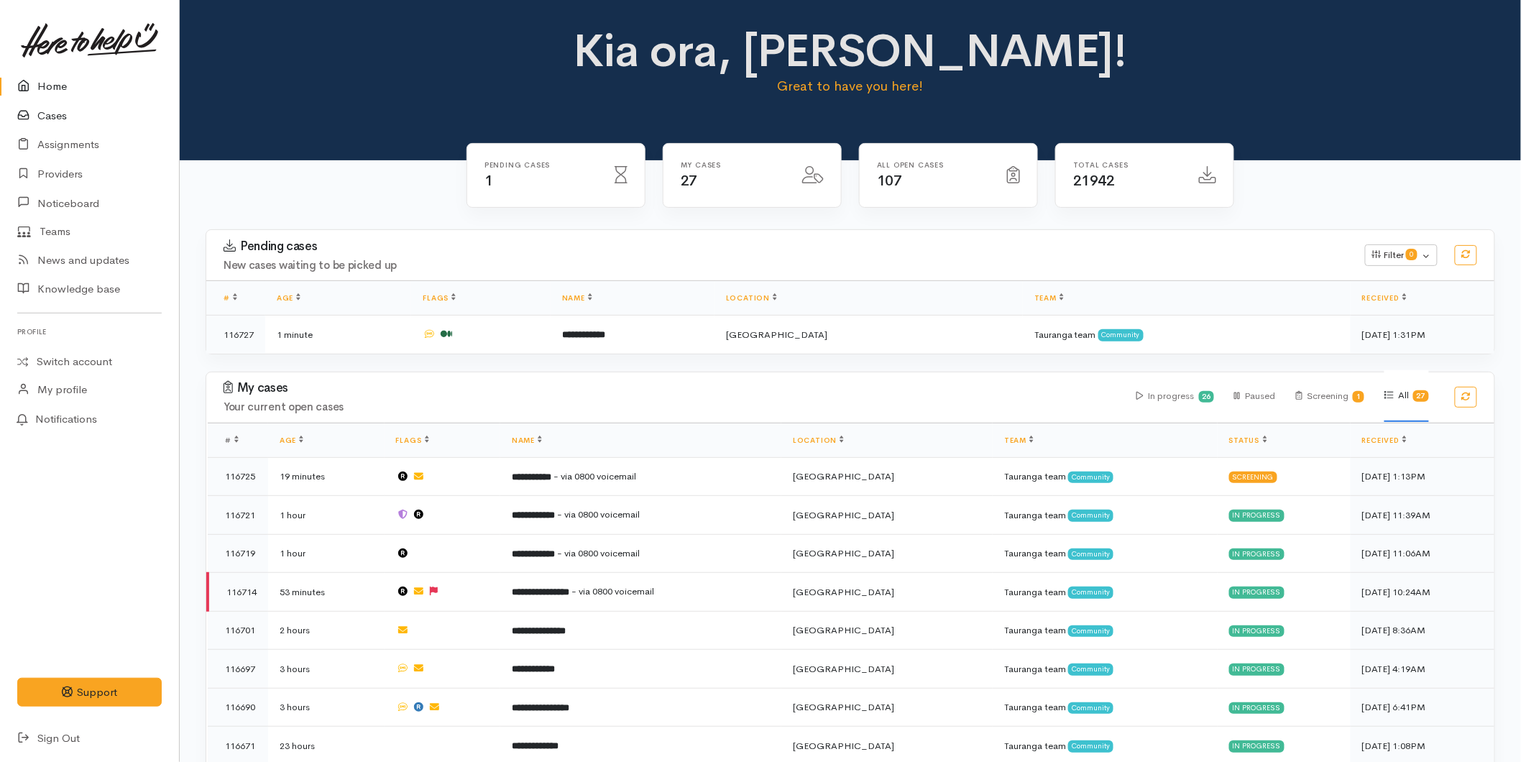
click at [60, 120] on link "Cases" at bounding box center [89, 115] width 179 height 29
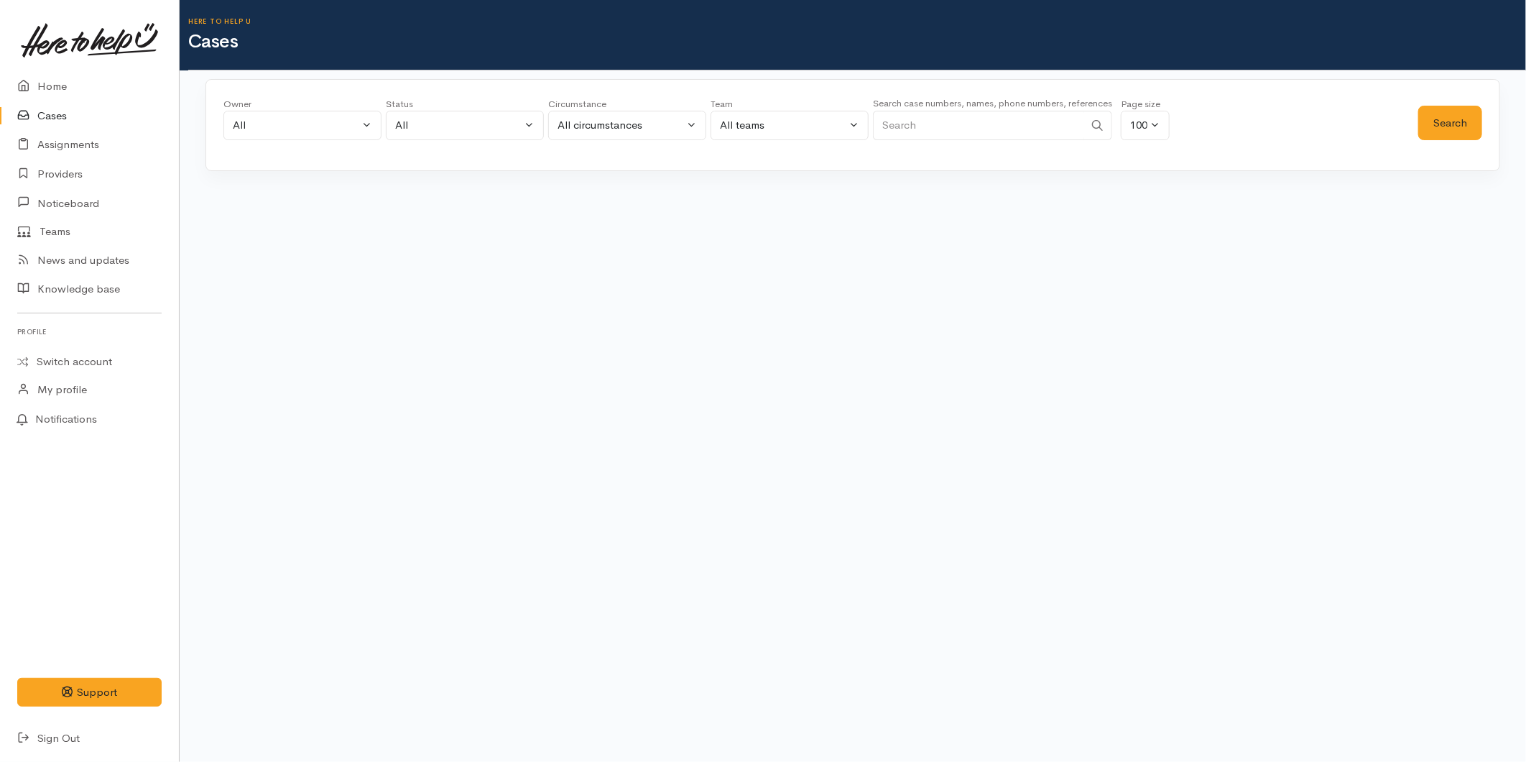
click at [63, 115] on link "Cases" at bounding box center [89, 115] width 179 height 29
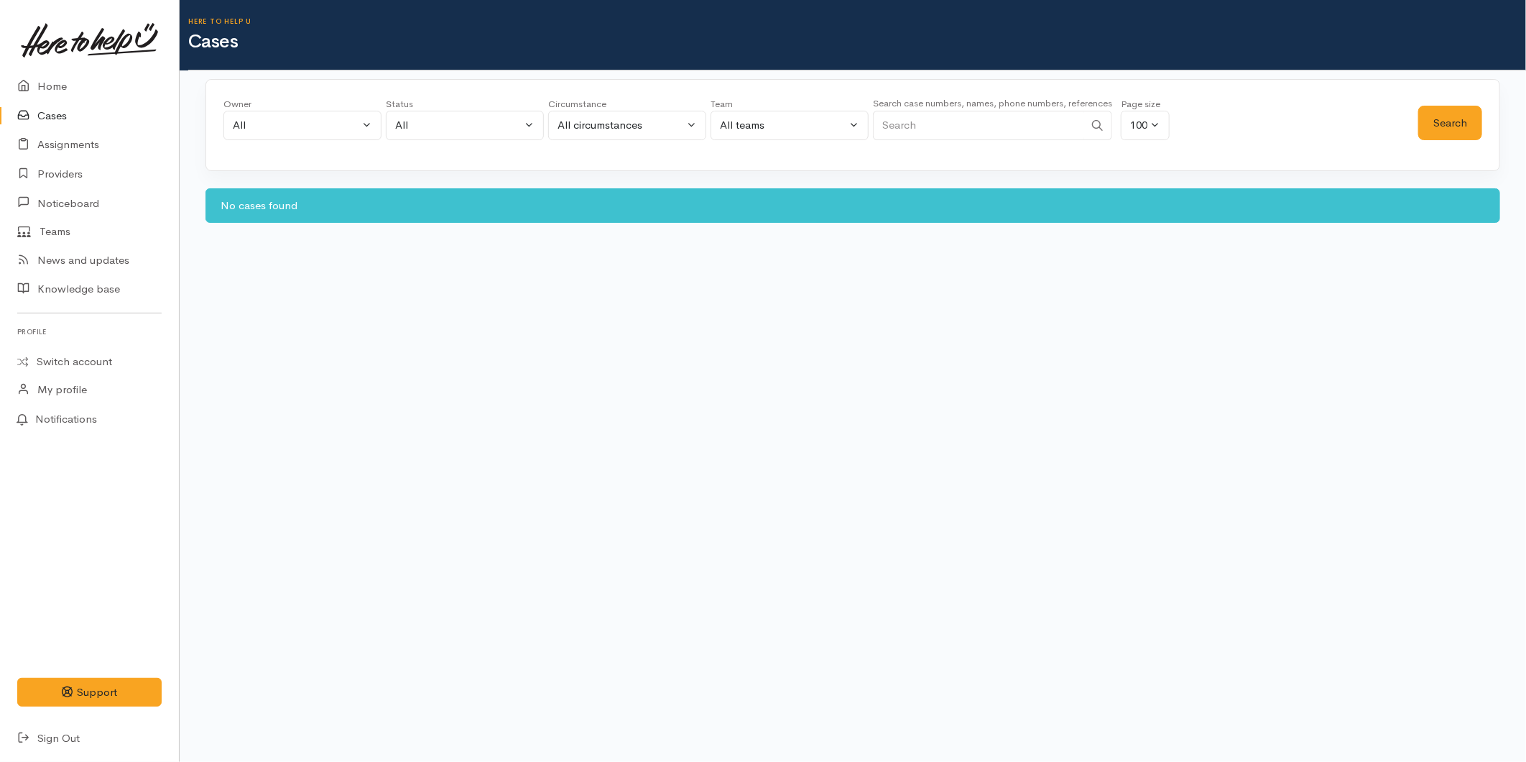
click at [45, 70] on link at bounding box center [89, 40] width 144 height 63
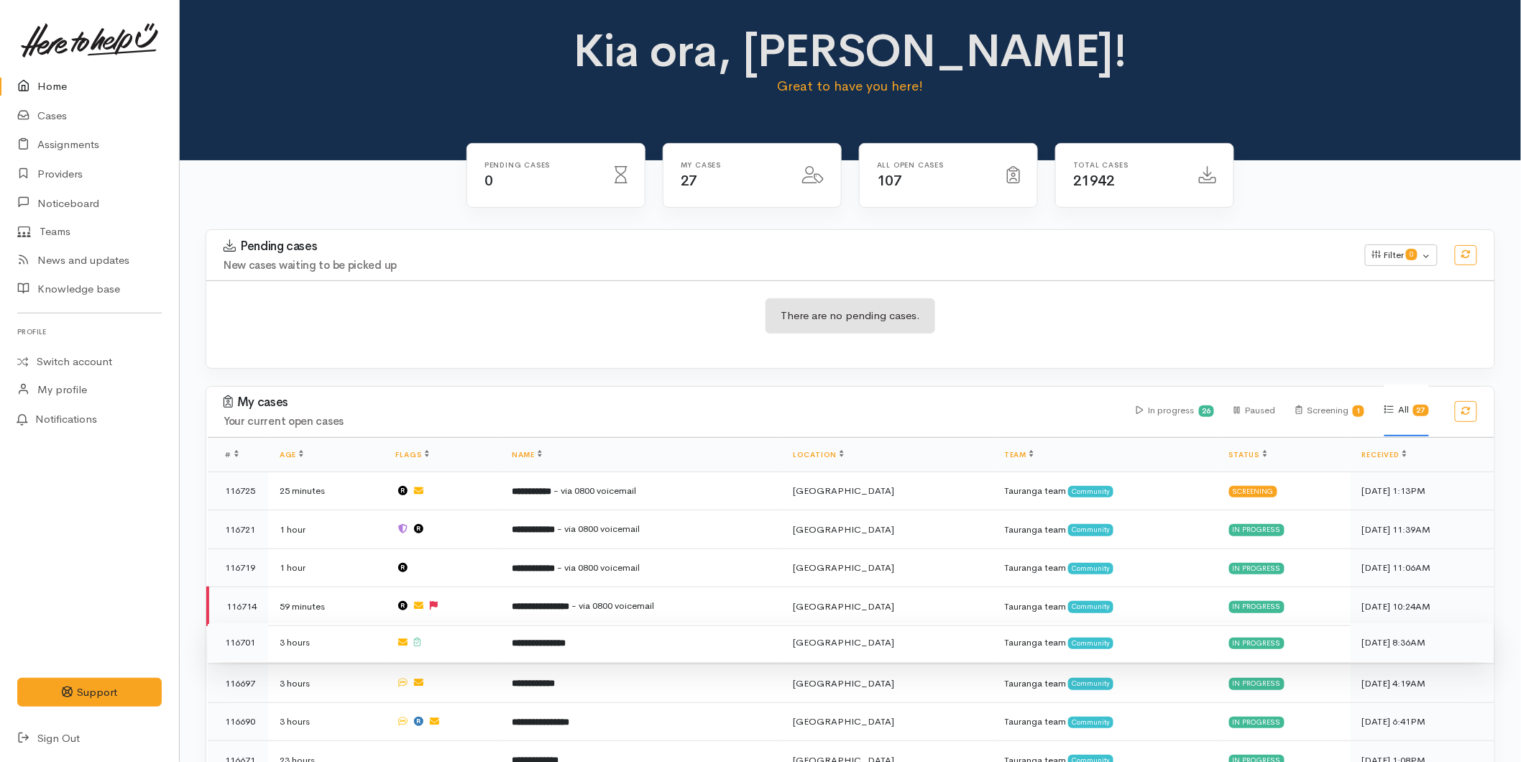
click at [501, 637] on td at bounding box center [442, 642] width 116 height 39
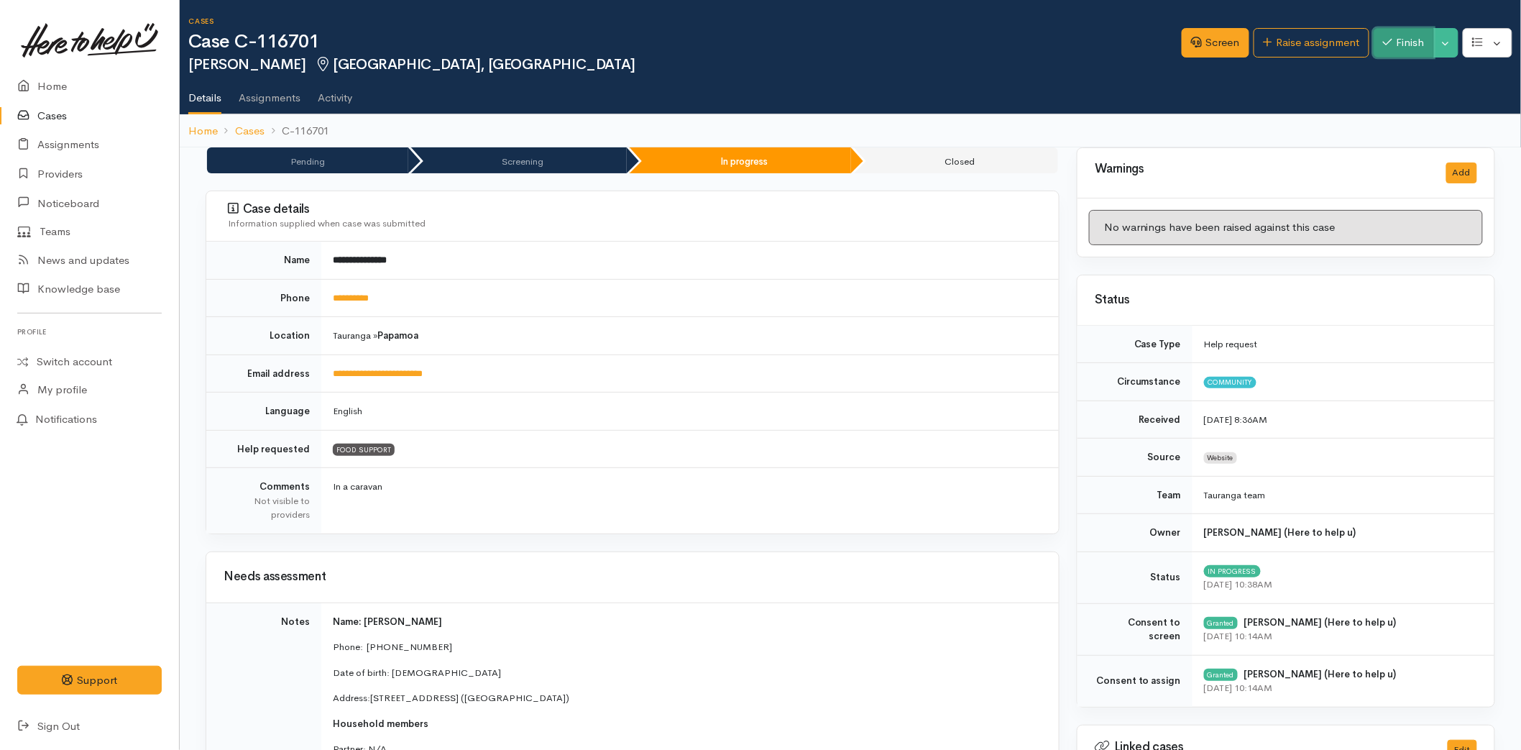
click at [1388, 42] on icon "button" at bounding box center [1387, 42] width 9 height 11
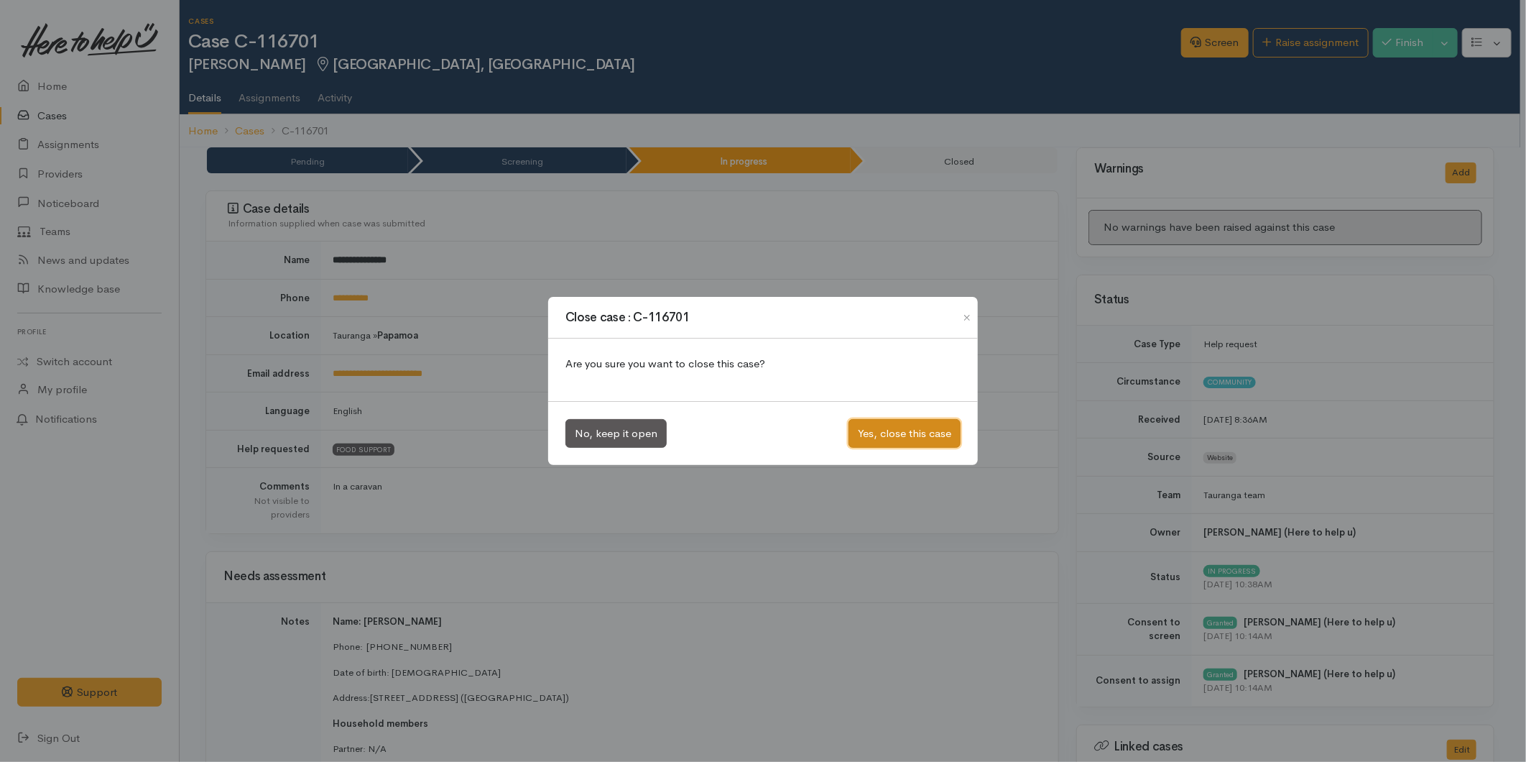
click at [895, 433] on button "Yes, close this case" at bounding box center [905, 433] width 112 height 29
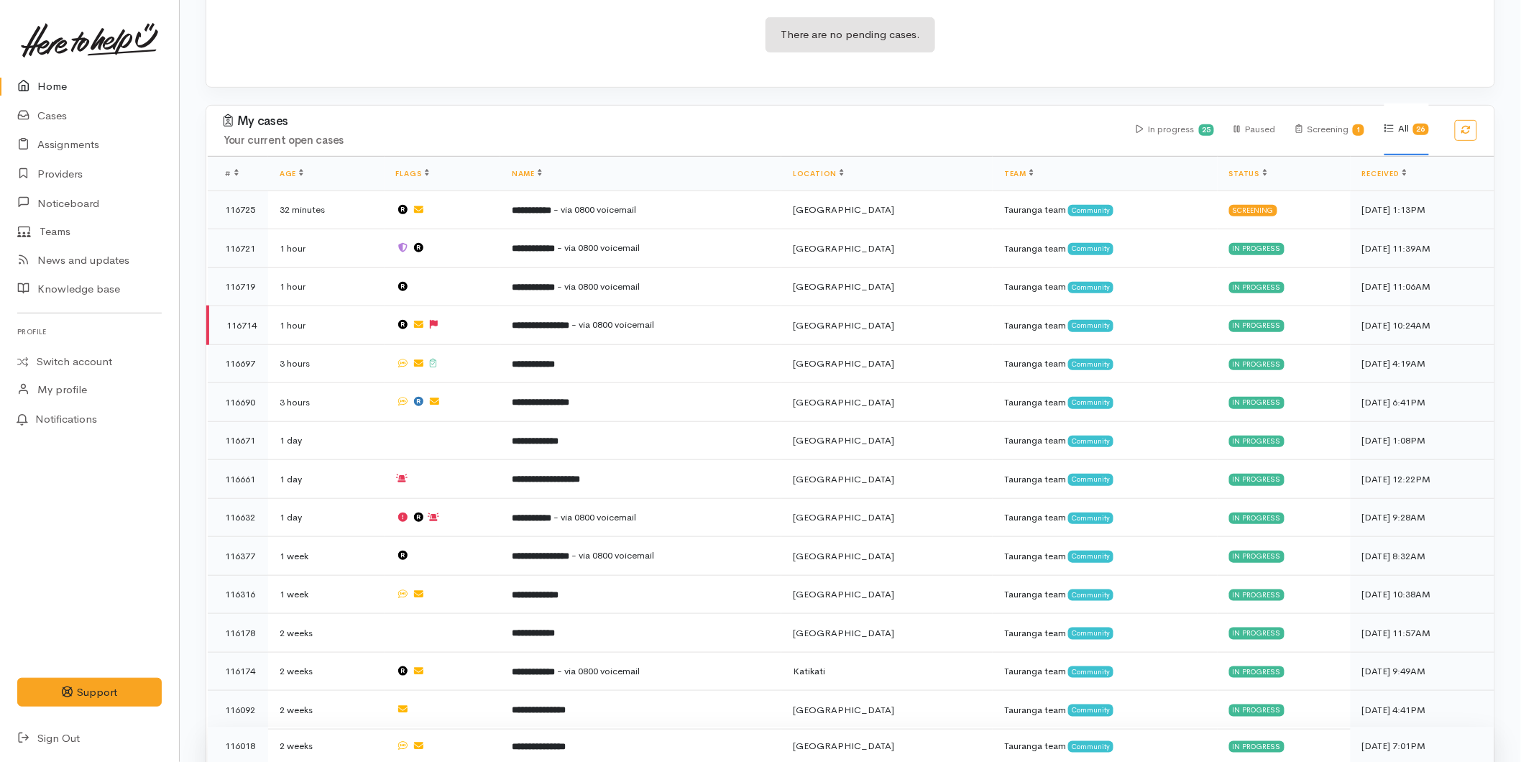
scroll to position [558, 0]
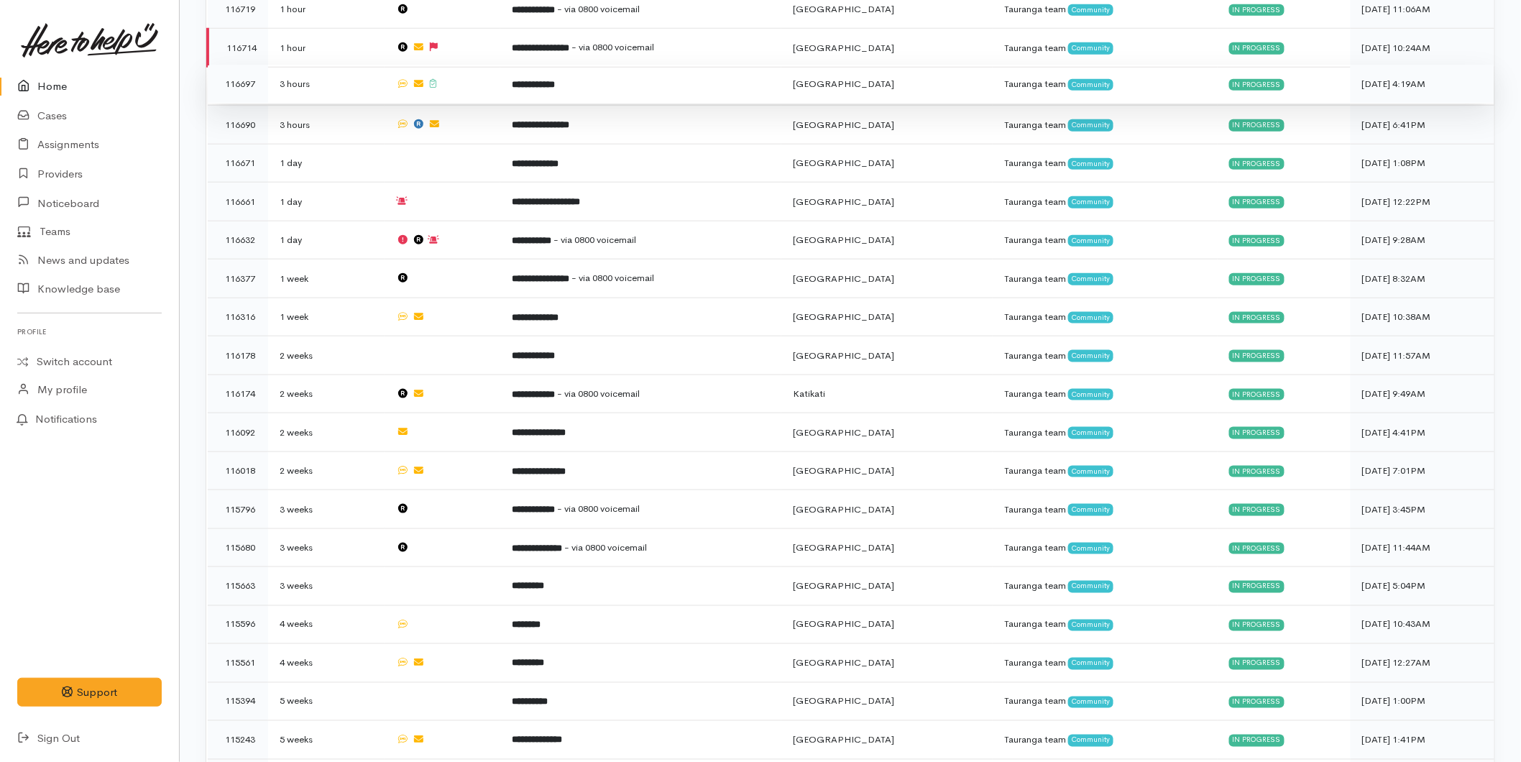
click at [604, 68] on td "**********" at bounding box center [640, 84] width 281 height 39
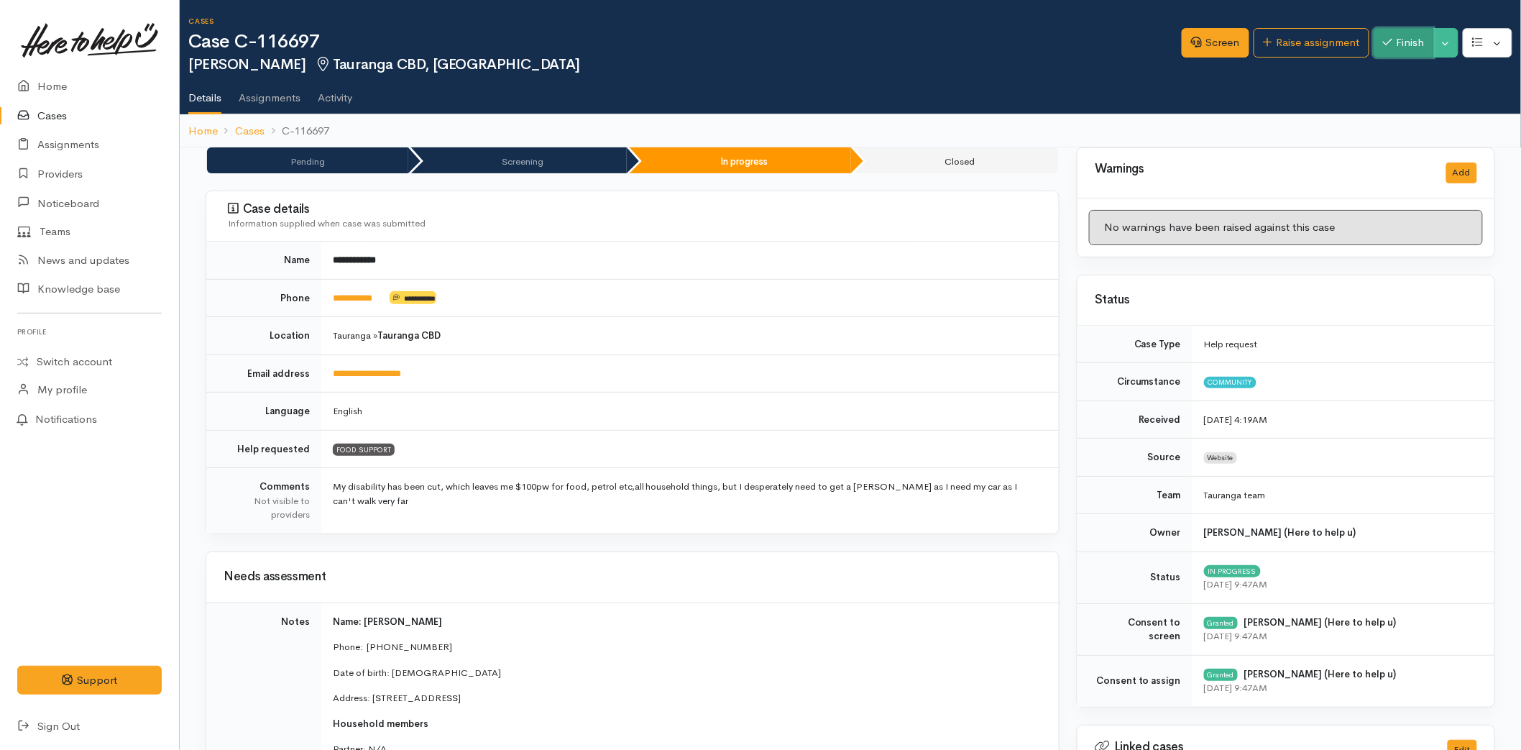
click at [1401, 37] on button "Finish" at bounding box center [1403, 42] width 60 height 29
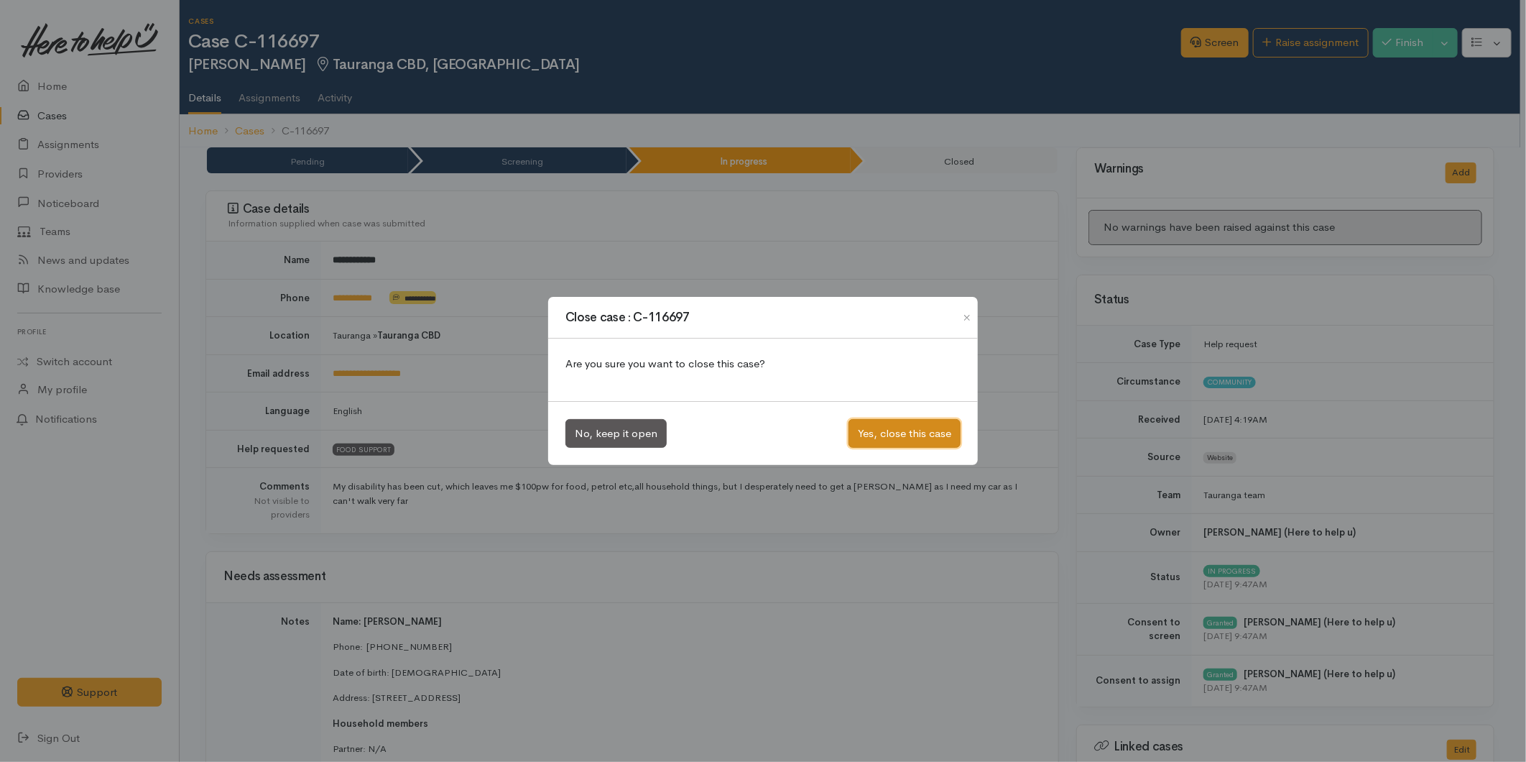
click at [888, 420] on button "Yes, close this case" at bounding box center [905, 433] width 112 height 29
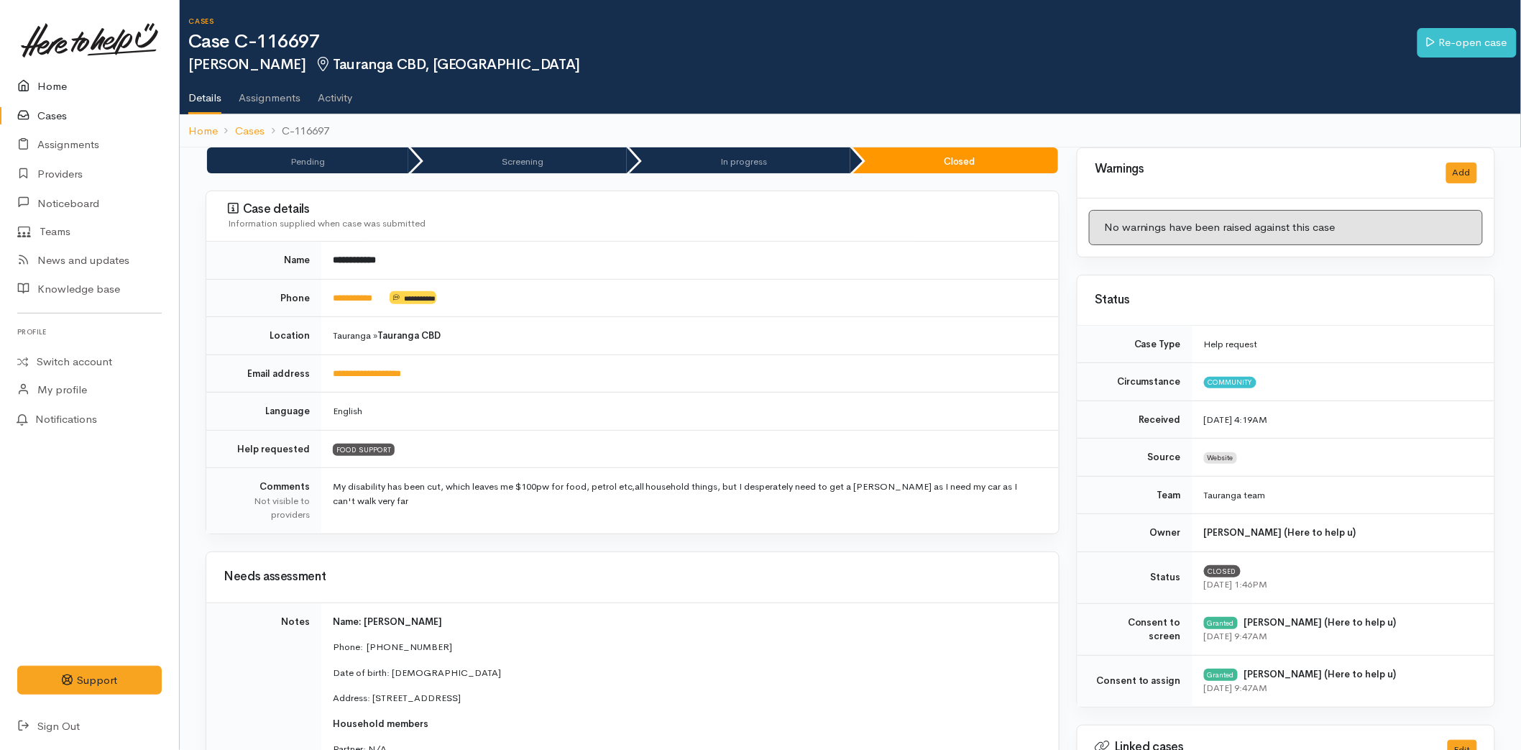
click at [65, 90] on link "Home" at bounding box center [89, 86] width 179 height 29
click at [55, 83] on link "Home" at bounding box center [89, 86] width 179 height 29
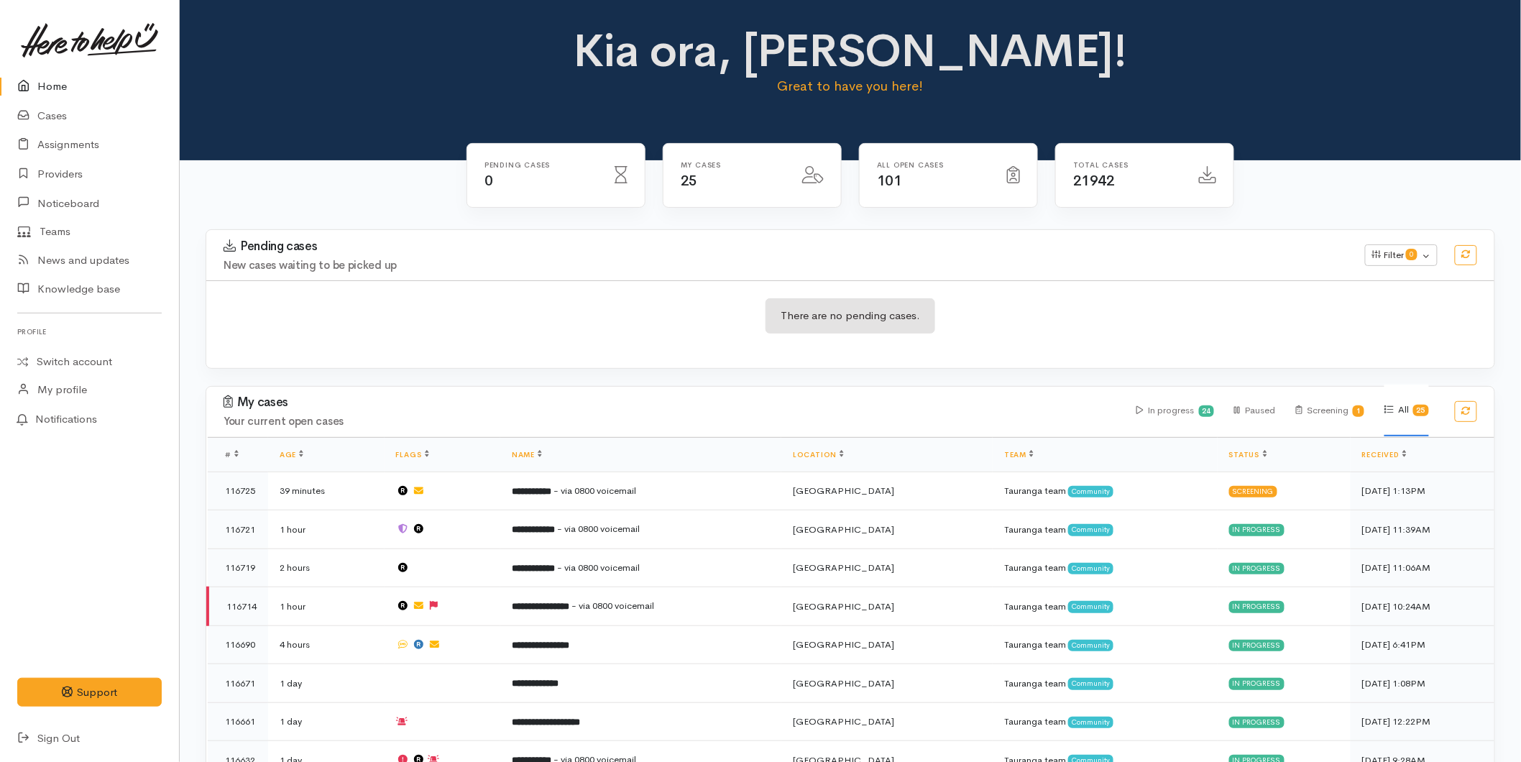
click at [72, 88] on link "Home" at bounding box center [89, 86] width 179 height 29
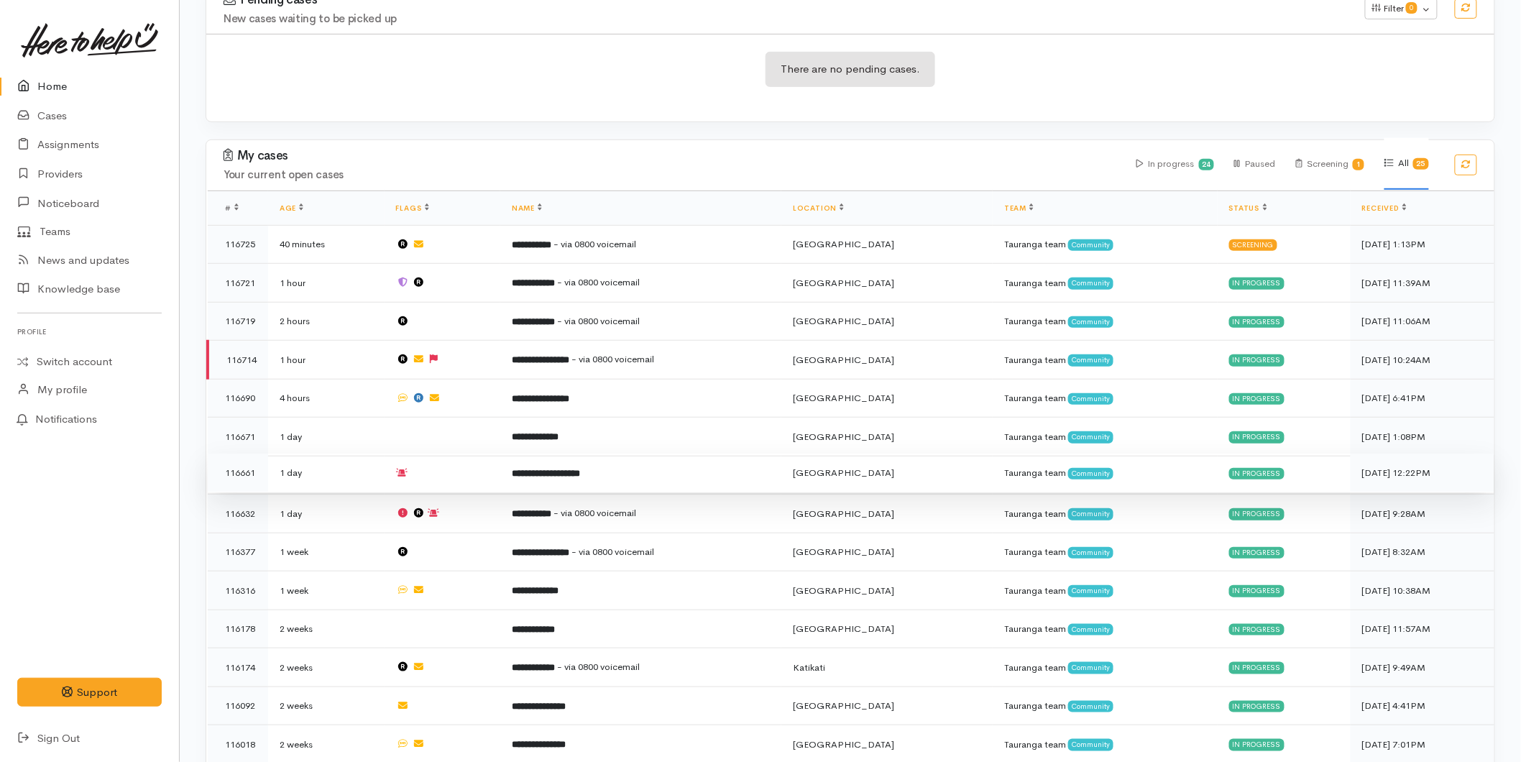
scroll to position [80, 0]
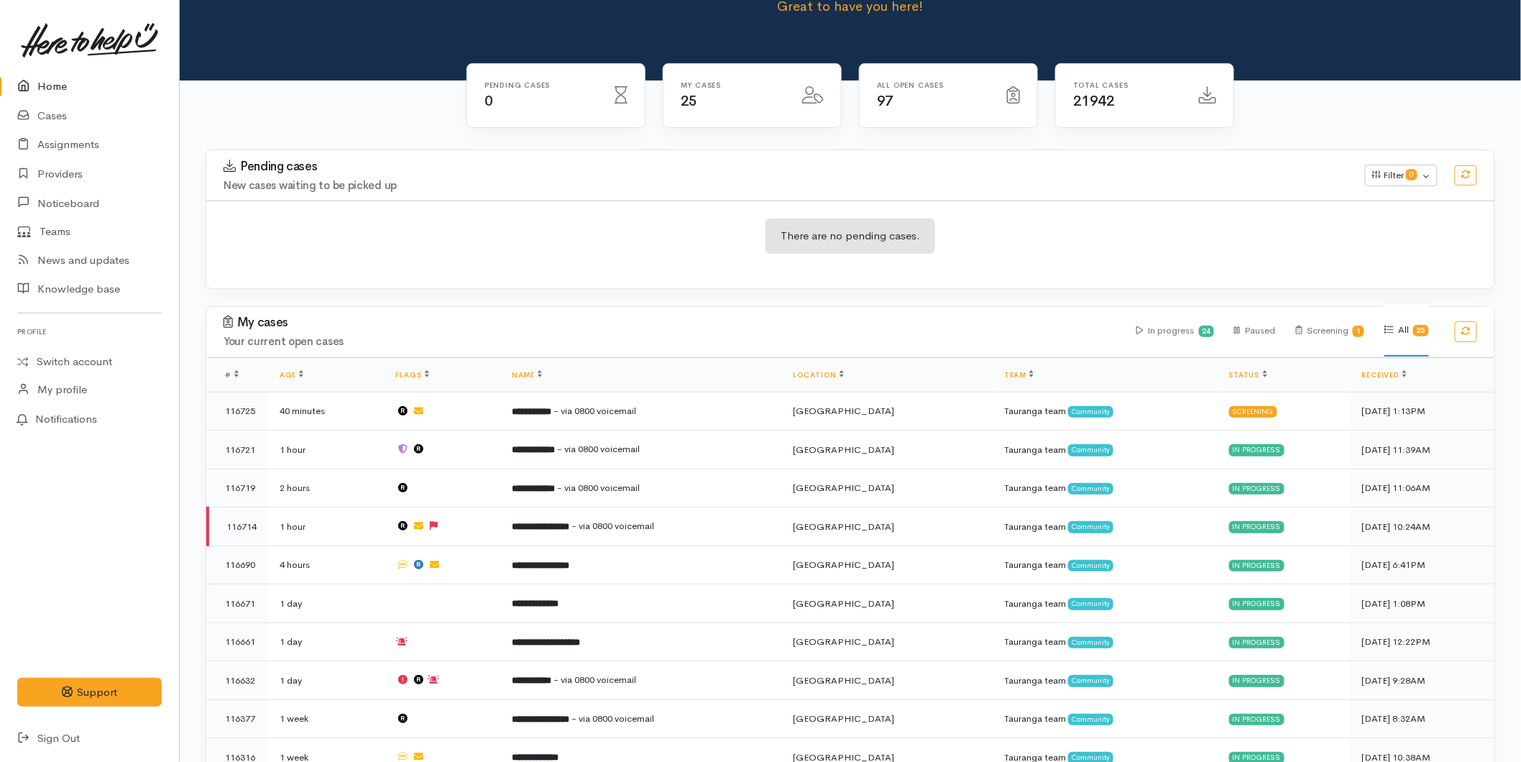
drag, startPoint x: 70, startPoint y: 91, endPoint x: 97, endPoint y: 77, distance: 30.9
click at [70, 91] on link "Home" at bounding box center [89, 86] width 179 height 29
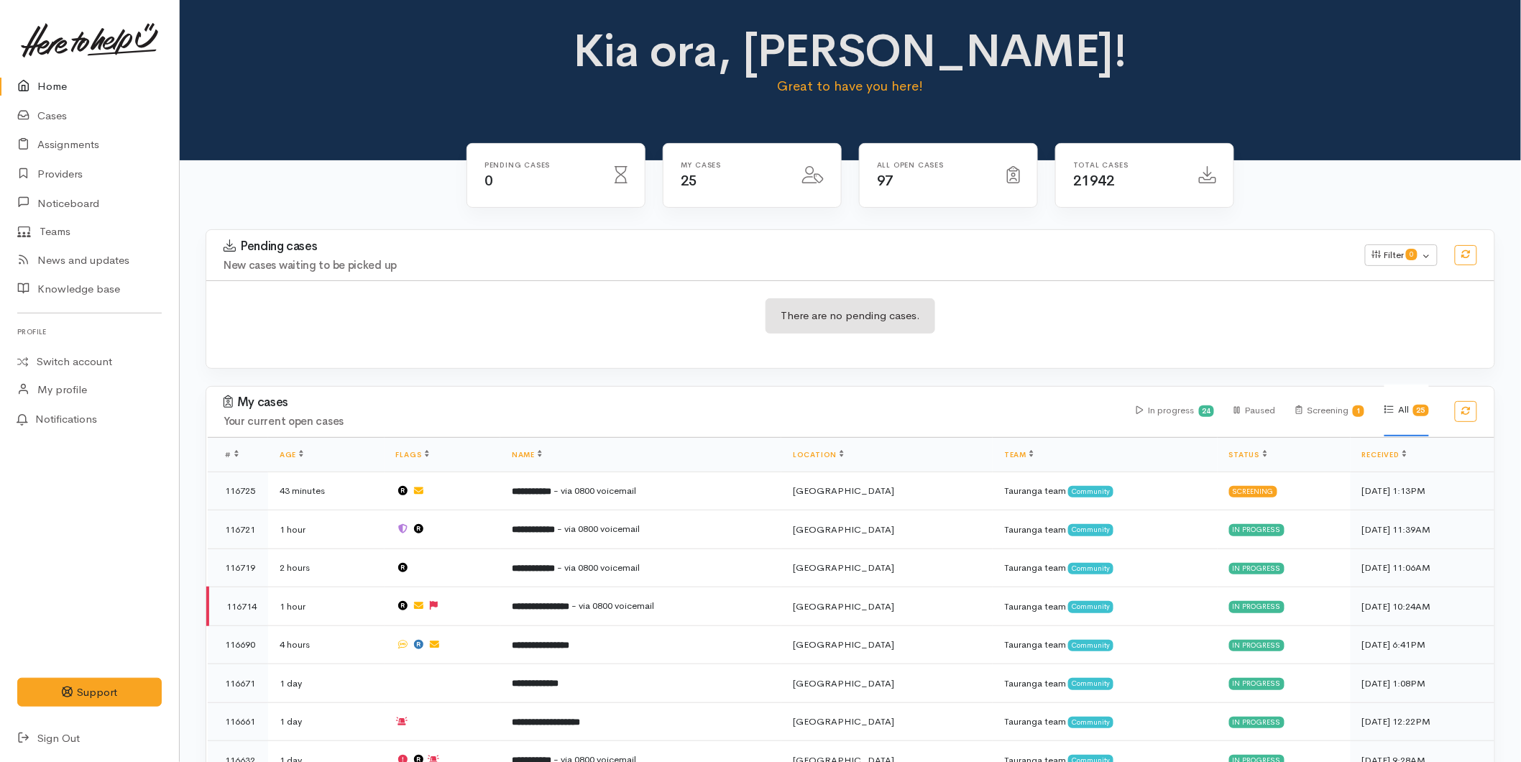
click at [55, 85] on link "Home" at bounding box center [89, 86] width 179 height 29
drag, startPoint x: 61, startPoint y: 76, endPoint x: 29, endPoint y: 83, distance: 32.3
click at [61, 76] on link "Home" at bounding box center [89, 86] width 179 height 29
drag, startPoint x: 68, startPoint y: 75, endPoint x: 11, endPoint y: 68, distance: 57.2
click at [68, 75] on link "Home" at bounding box center [89, 86] width 179 height 29
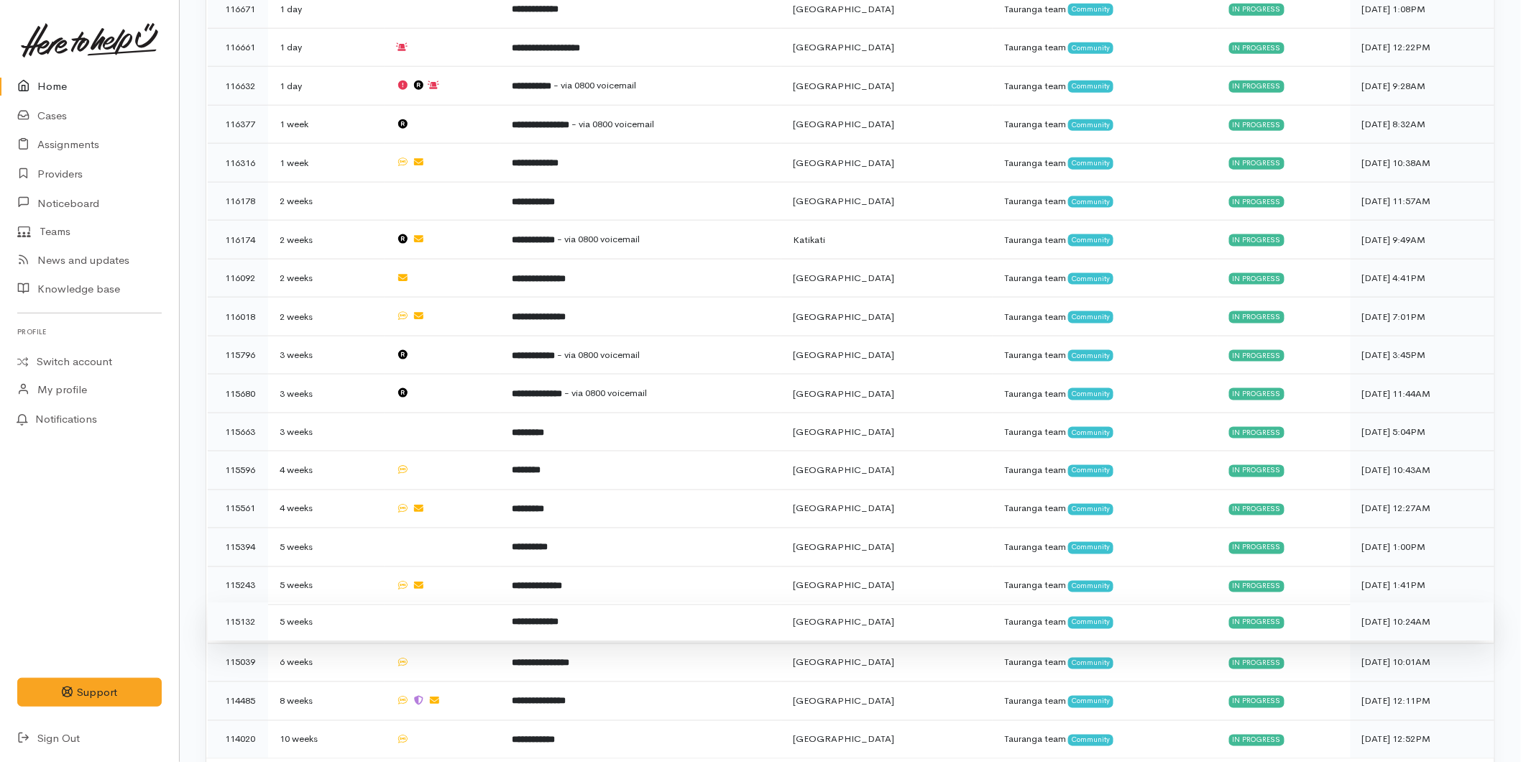
scroll to position [709, 0]
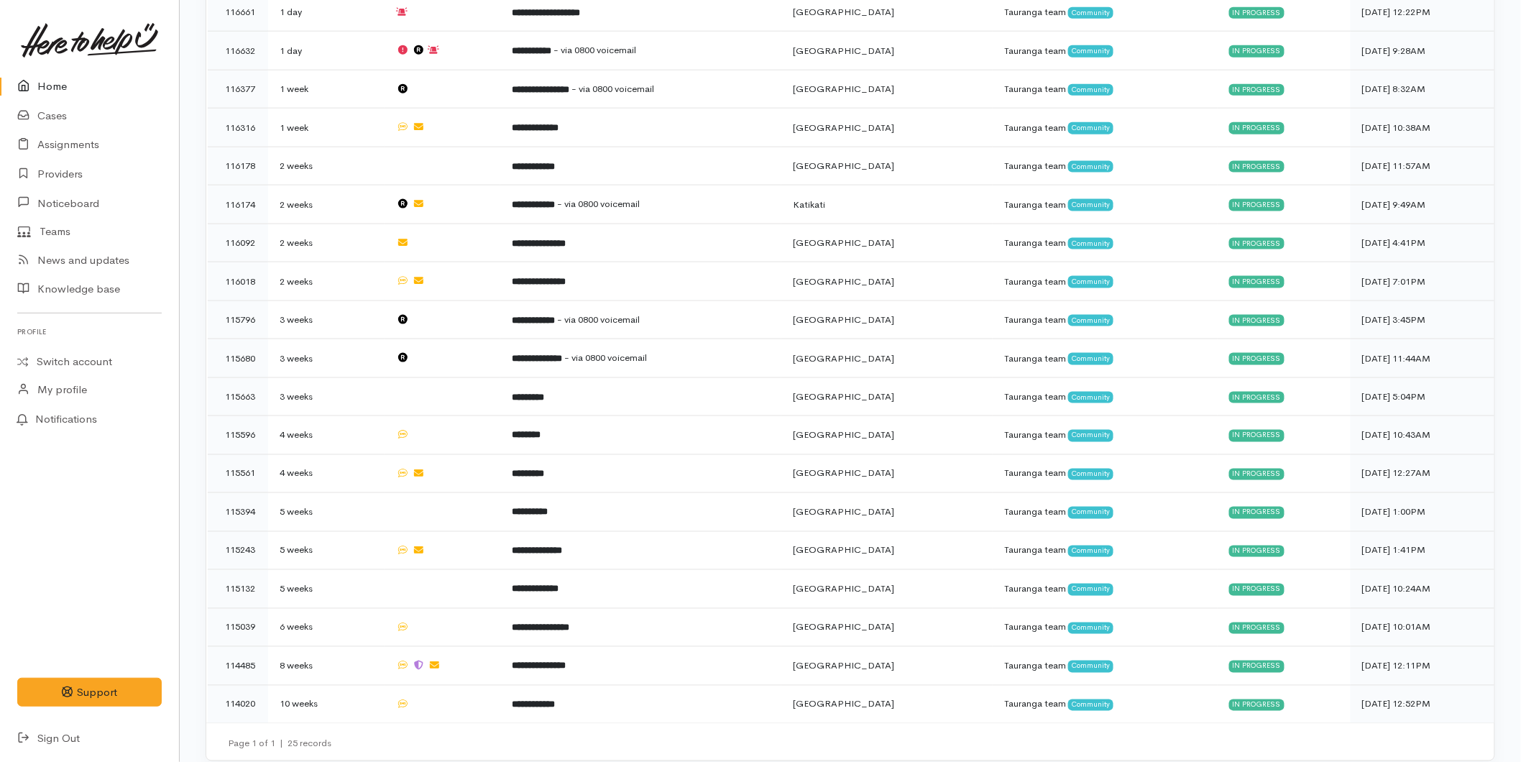
click at [46, 91] on link "Home" at bounding box center [89, 86] width 179 height 29
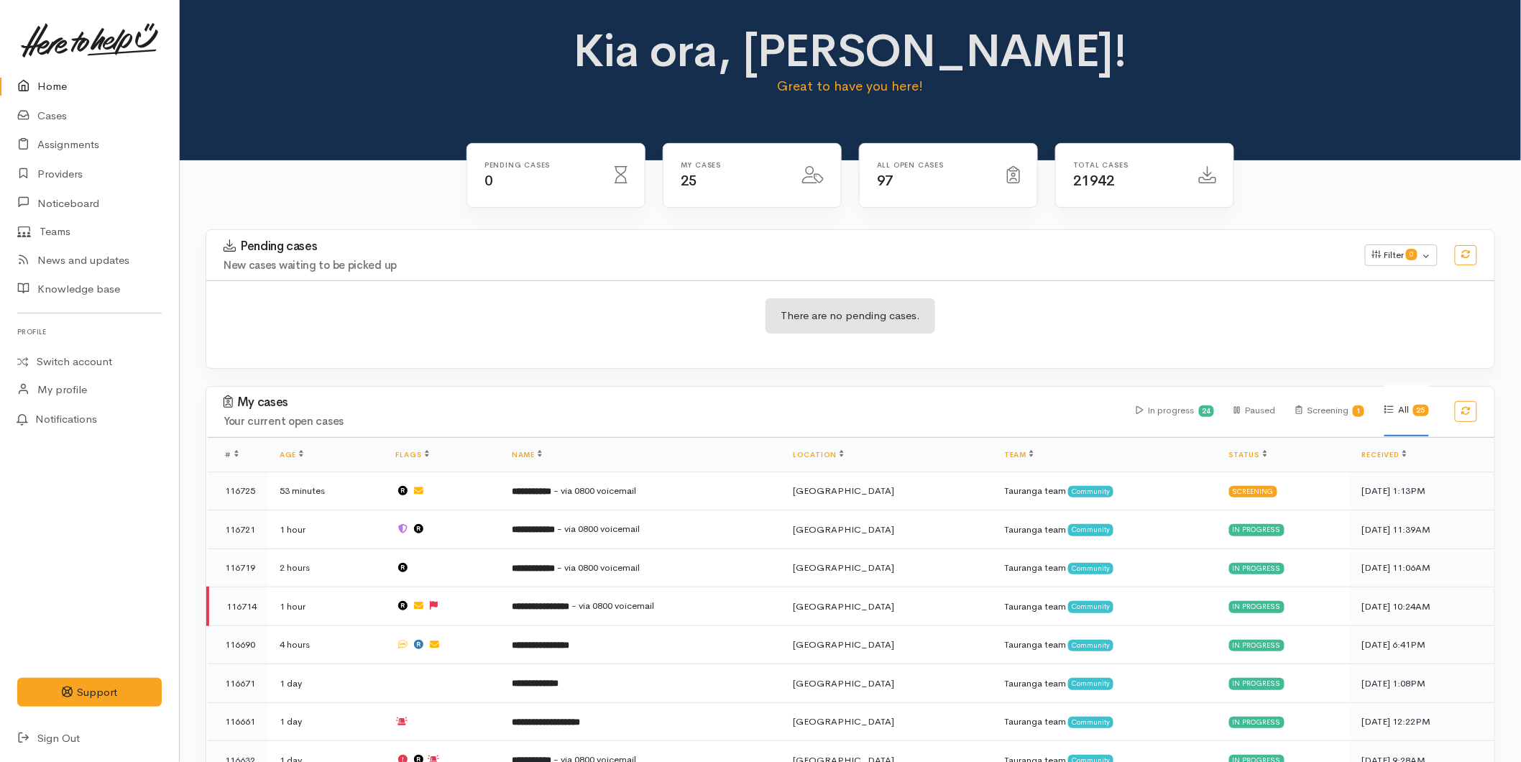
click at [73, 78] on link "Home" at bounding box center [89, 86] width 179 height 29
